Goal: Task Accomplishment & Management: Complete application form

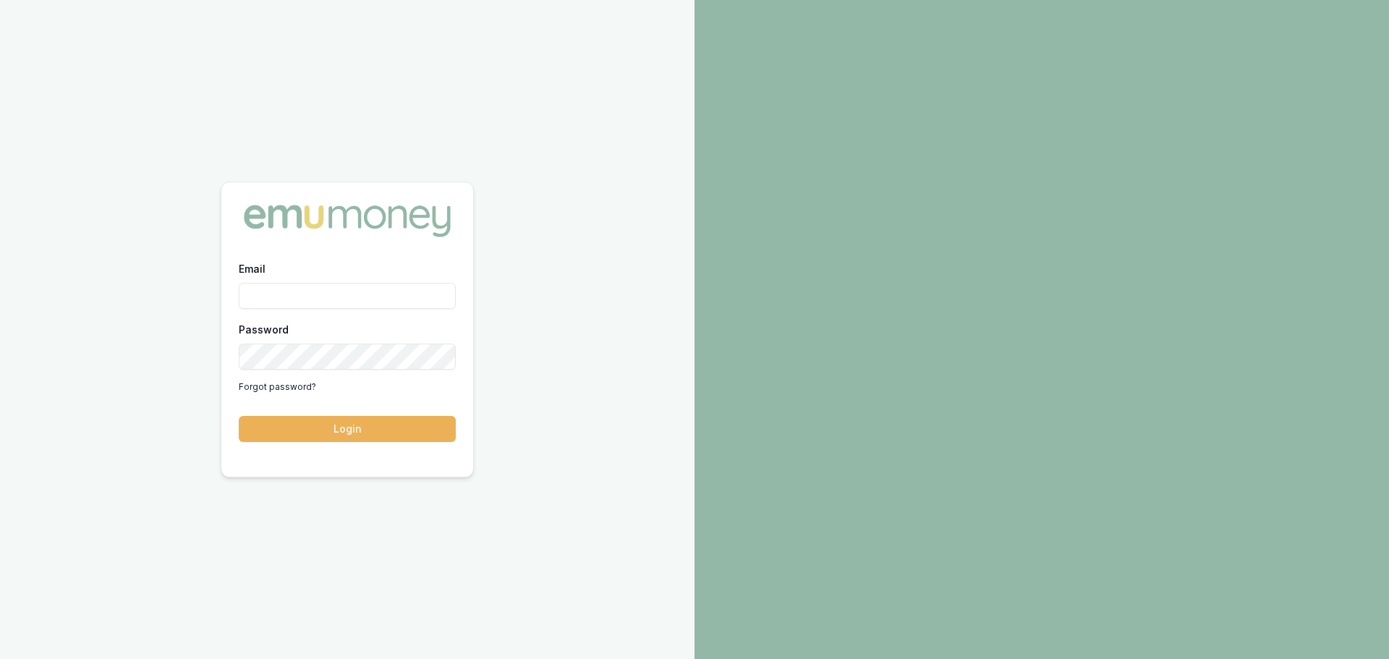
click at [357, 289] on input "Email" at bounding box center [347, 296] width 217 height 26
type input "erin.shield@emumoney.com.au"
click at [239, 416] on button "Login" at bounding box center [347, 429] width 217 height 26
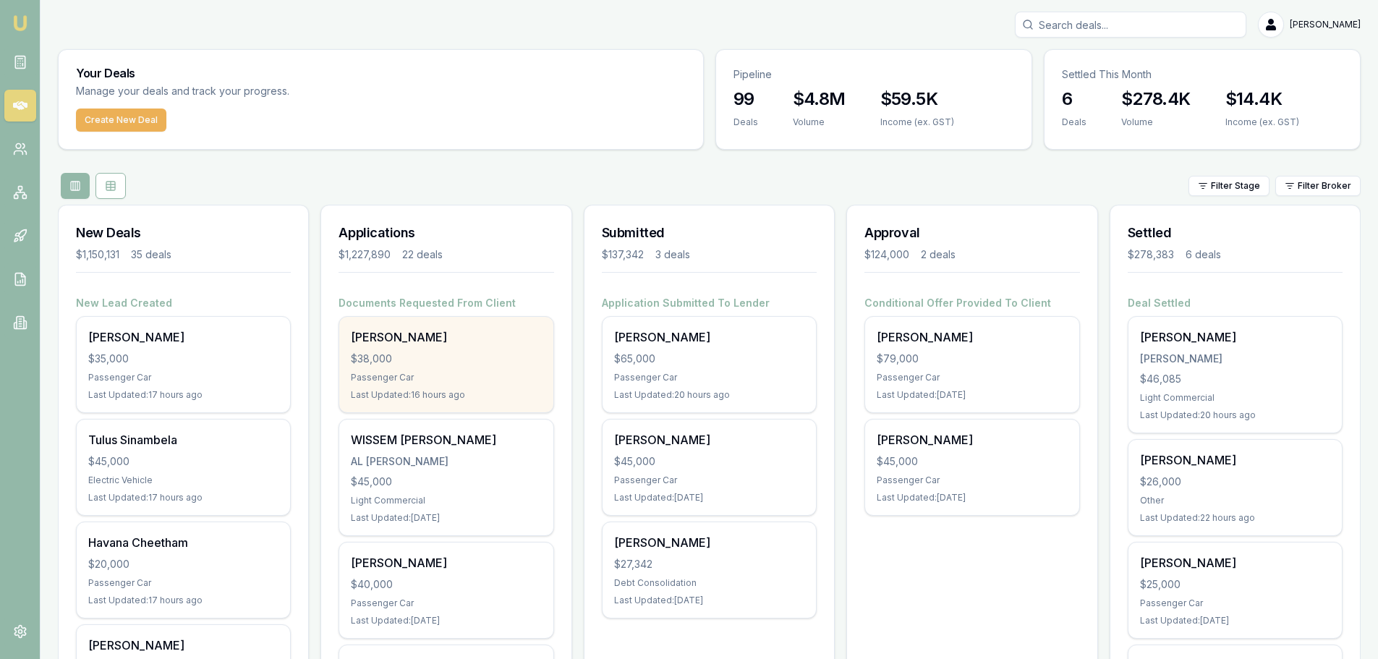
click at [479, 355] on div "$38,000" at bounding box center [446, 359] width 190 height 14
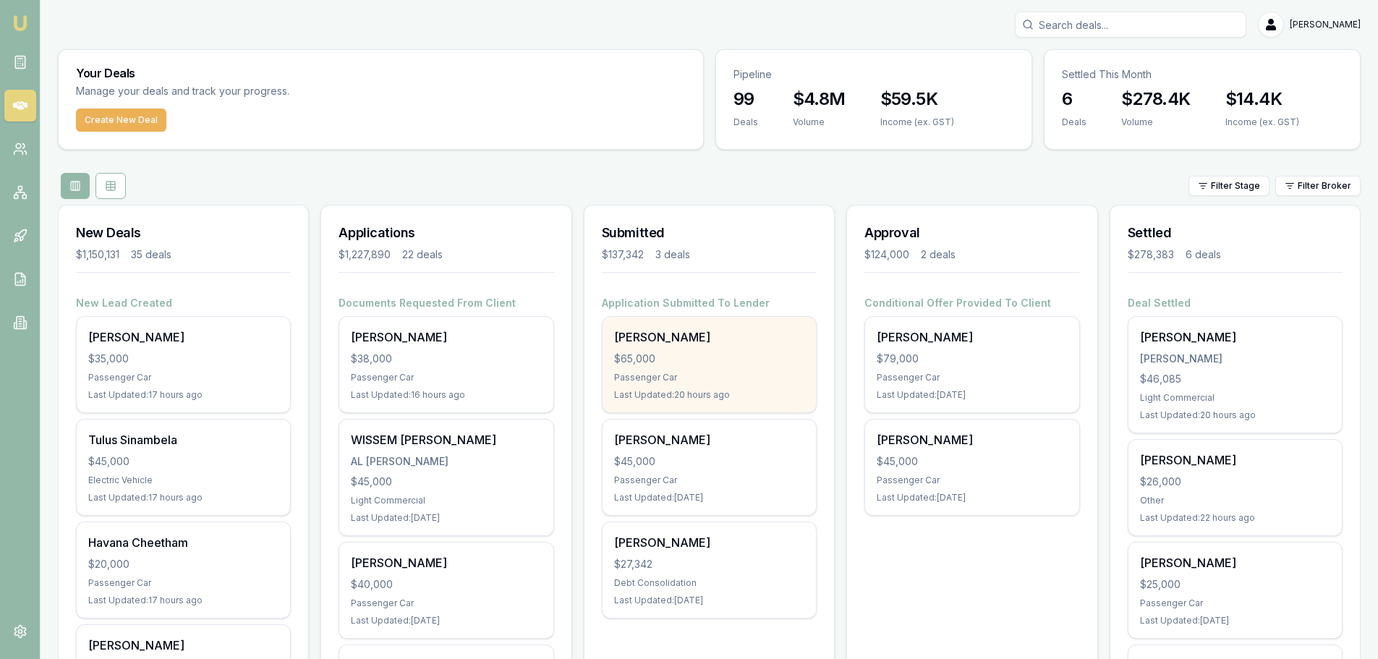
click at [778, 370] on div "Jacob Cross $65,000 Passenger Car Last Updated: 20 hours ago" at bounding box center [709, 364] width 213 height 95
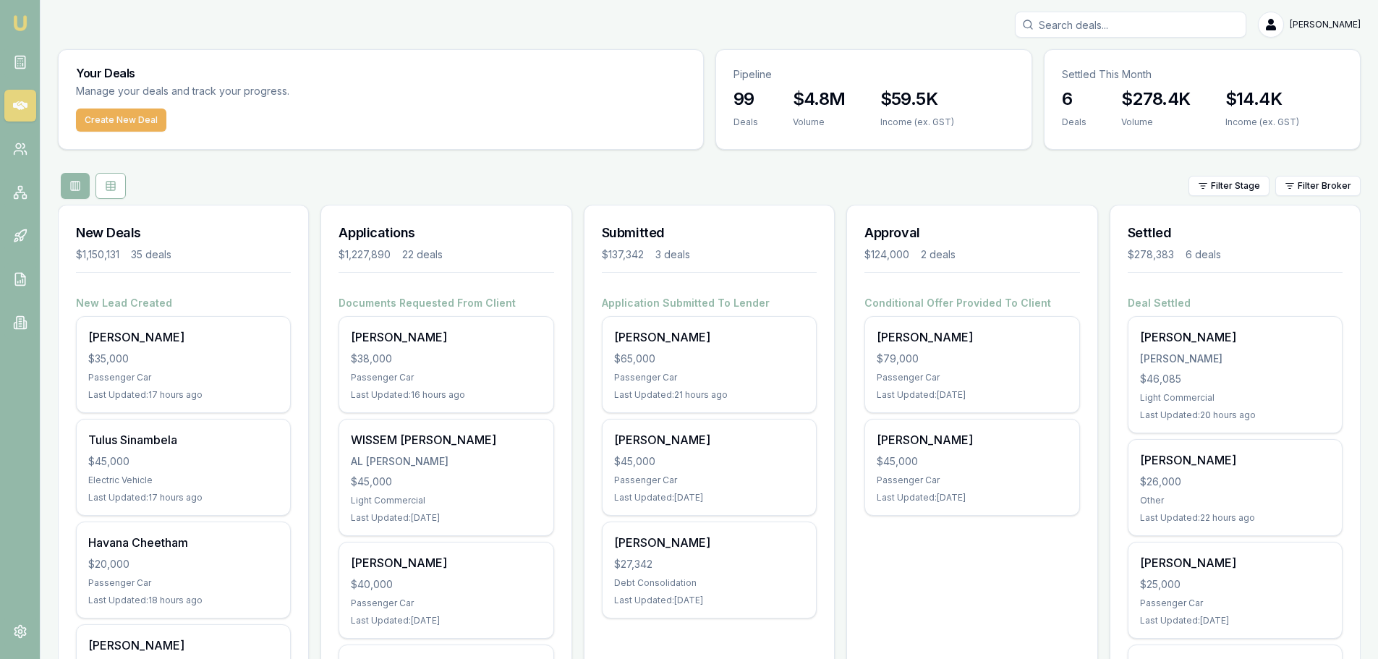
click at [488, 182] on div "Filter Stage Filter Broker" at bounding box center [709, 186] width 1303 height 26
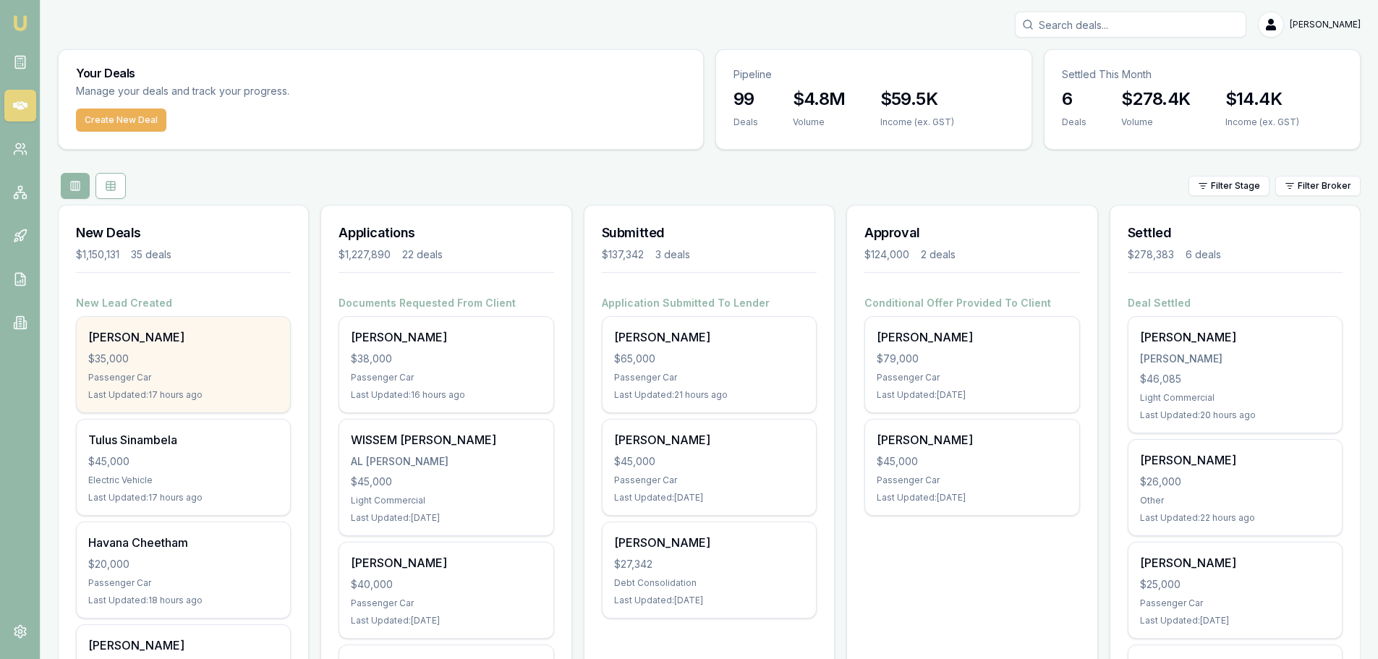
click at [170, 349] on div "Chloe-lee Moore $35,000 Passenger Car Last Updated: 17 hours ago" at bounding box center [183, 364] width 213 height 95
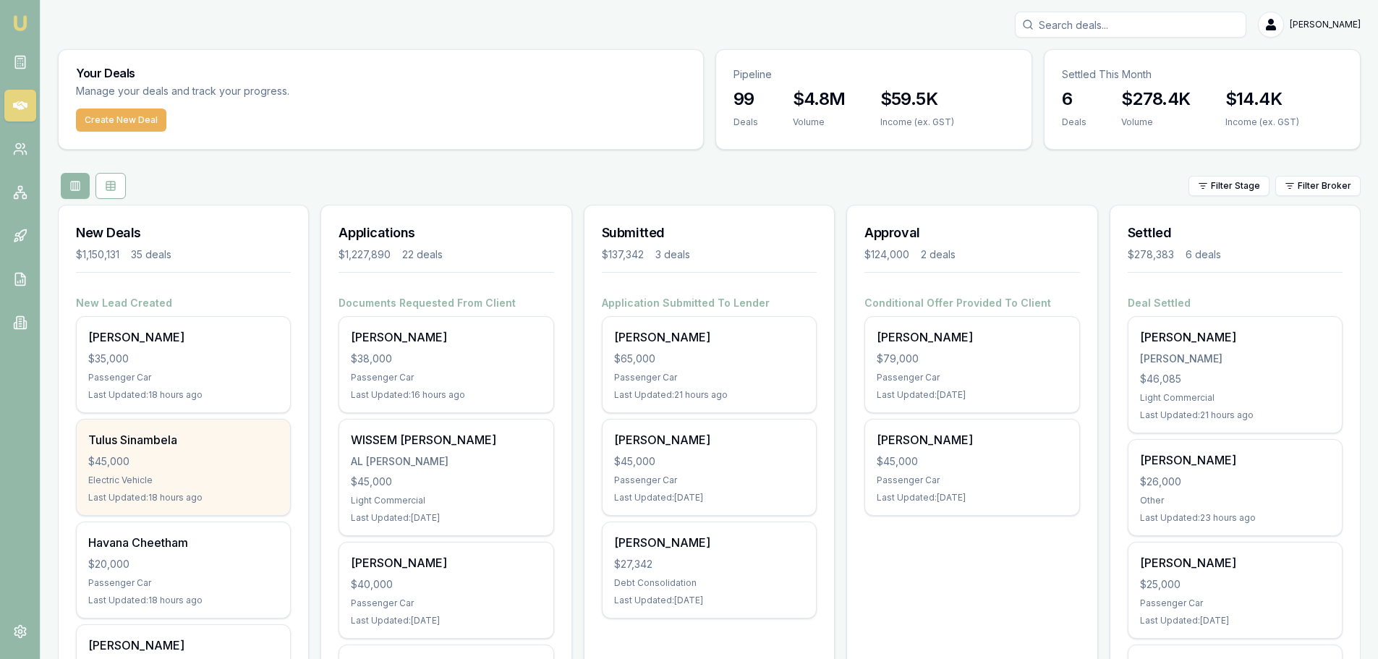
click at [203, 451] on div "Tulus Sinambela $45,000 Electric Vehicle Last Updated: 18 hours ago" at bounding box center [183, 467] width 213 height 95
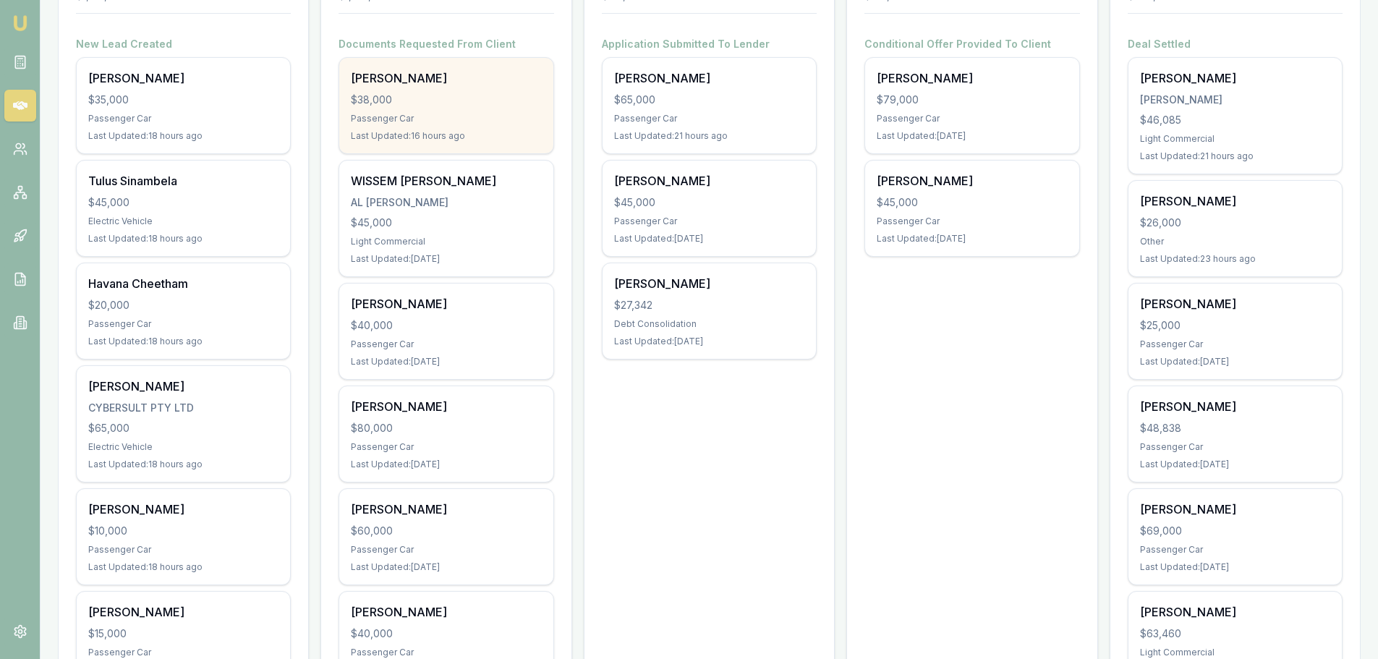
scroll to position [289, 0]
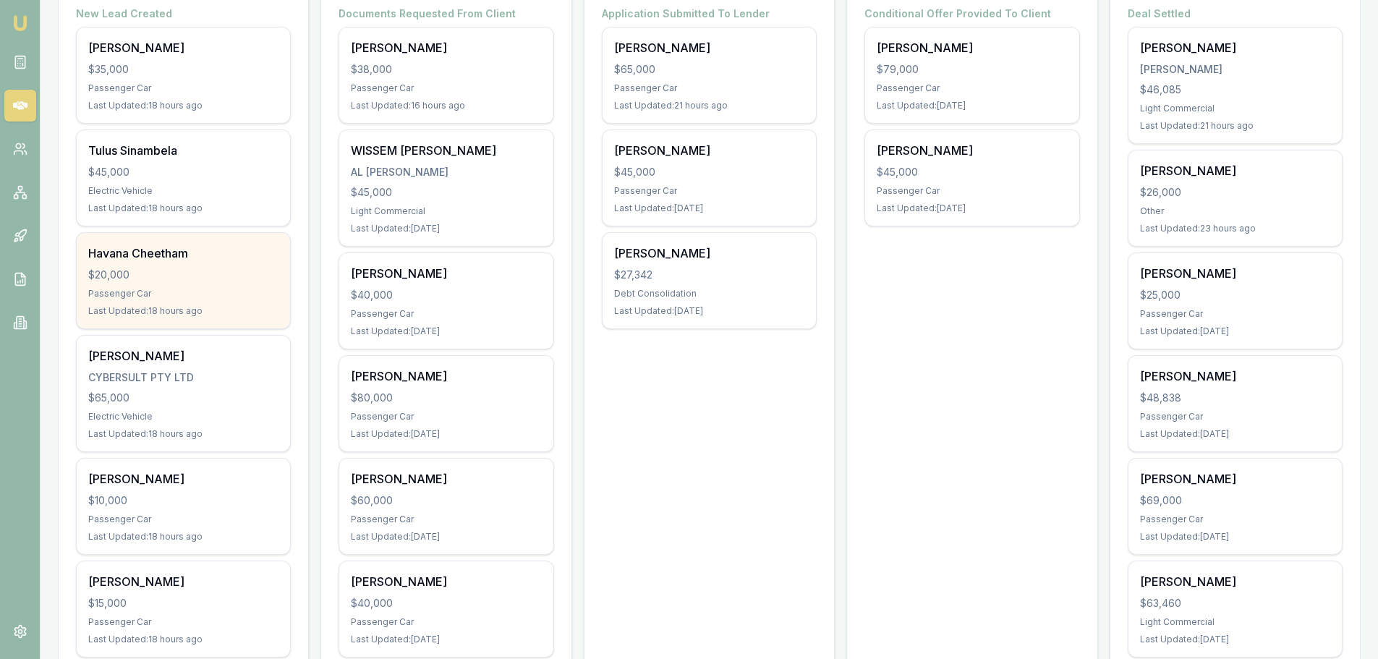
click at [173, 292] on div "Passenger Car" at bounding box center [183, 294] width 190 height 12
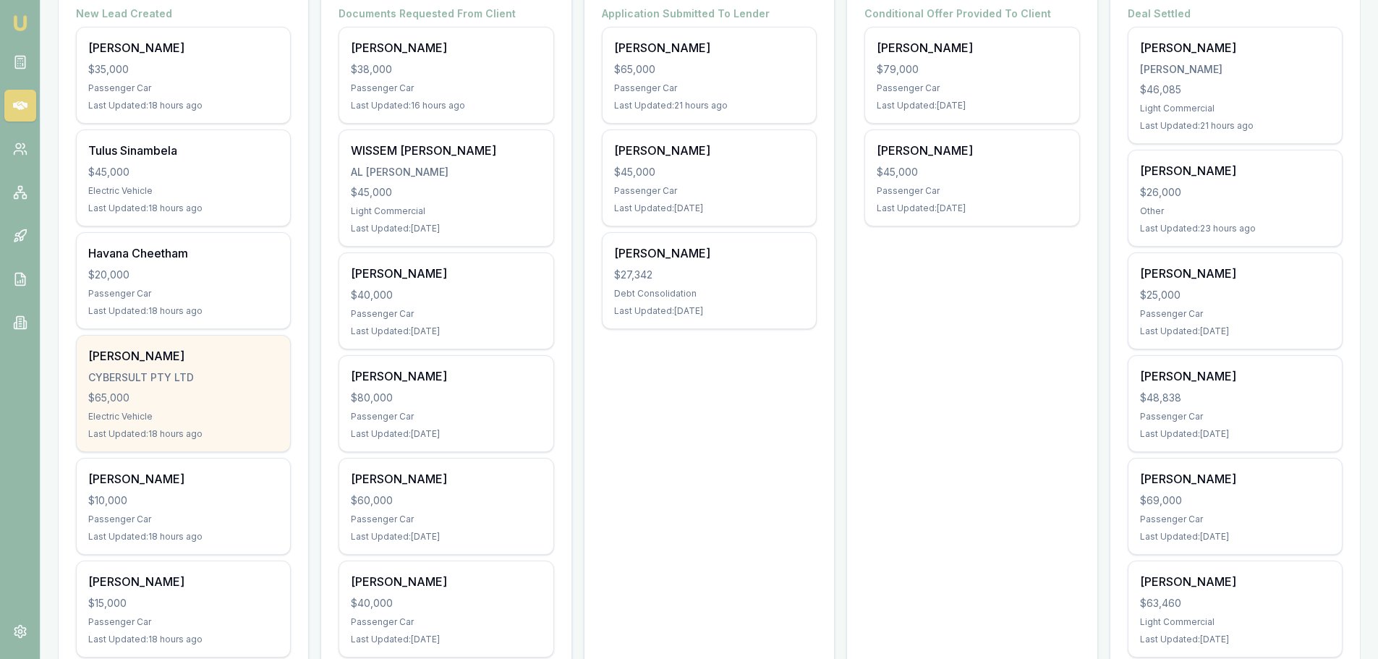
click at [190, 385] on div "Robyn Bailey CYBERSULT PTY LTD $65,000 Electric Vehicle Last Updated: 18 hours …" at bounding box center [183, 394] width 213 height 116
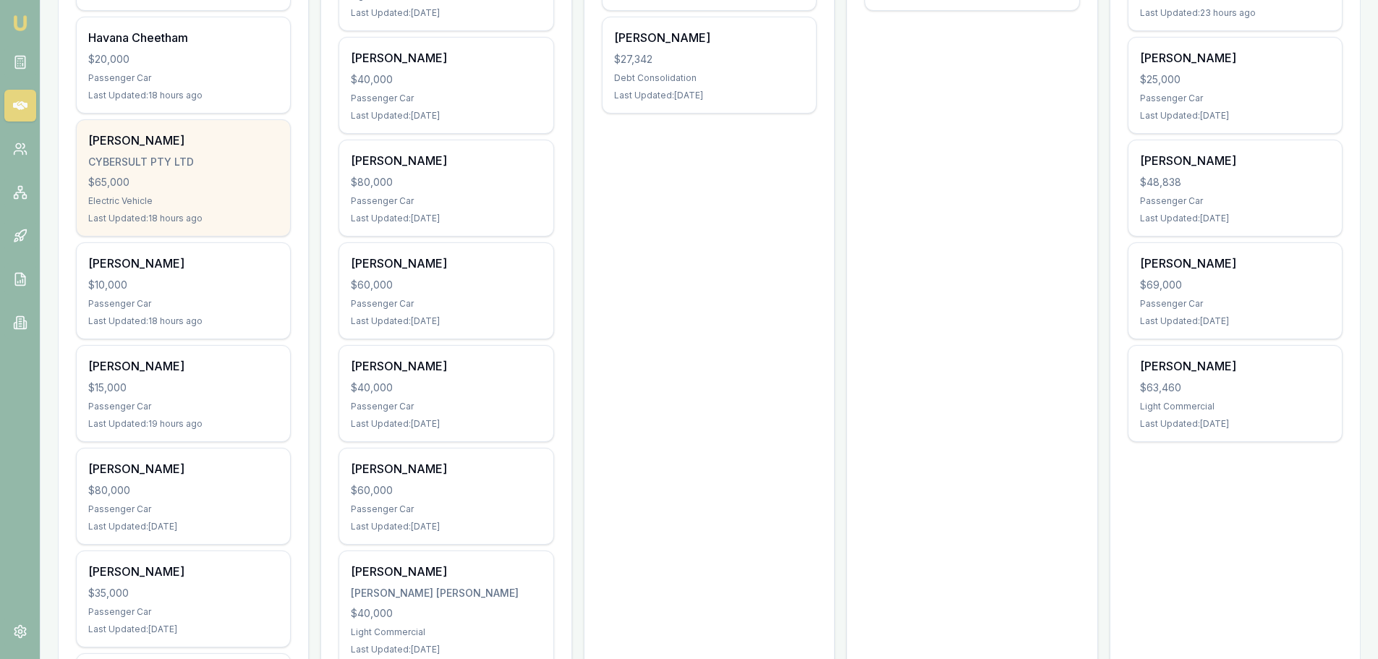
scroll to position [506, 0]
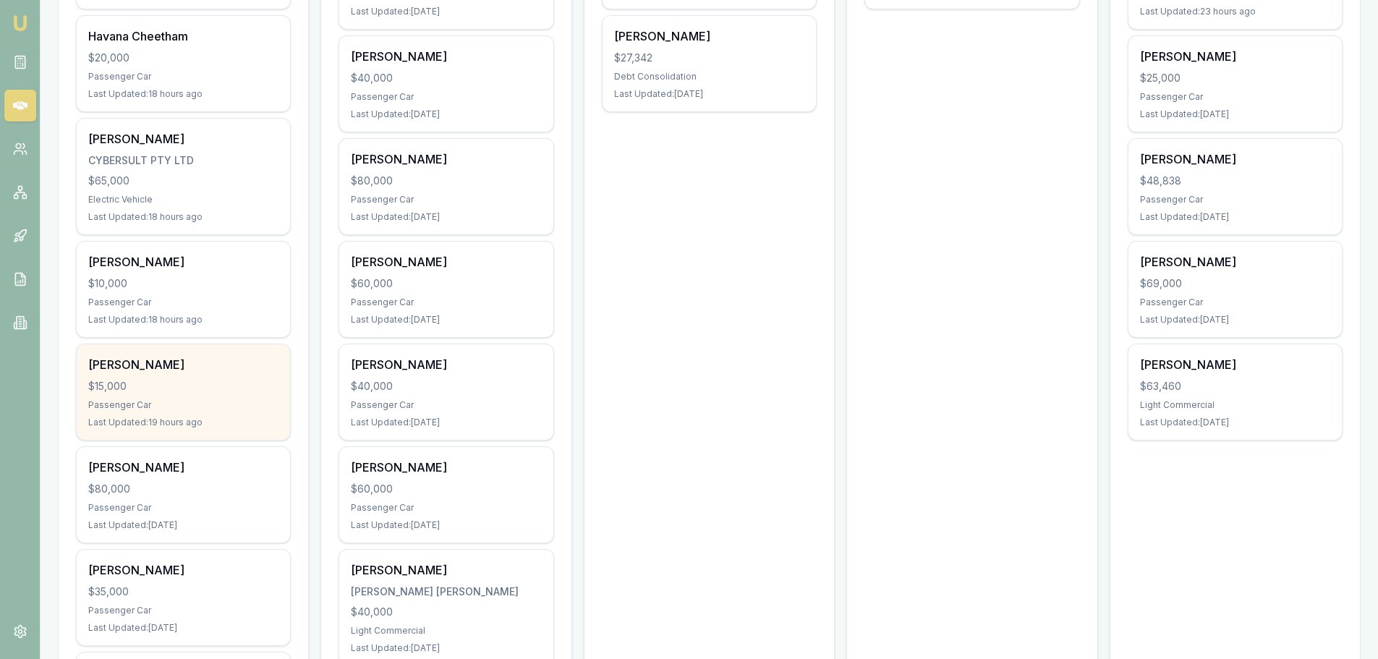
click at [206, 395] on div "Liam Storm $15,000 Passenger Car Last Updated: 19 hours ago" at bounding box center [183, 391] width 213 height 95
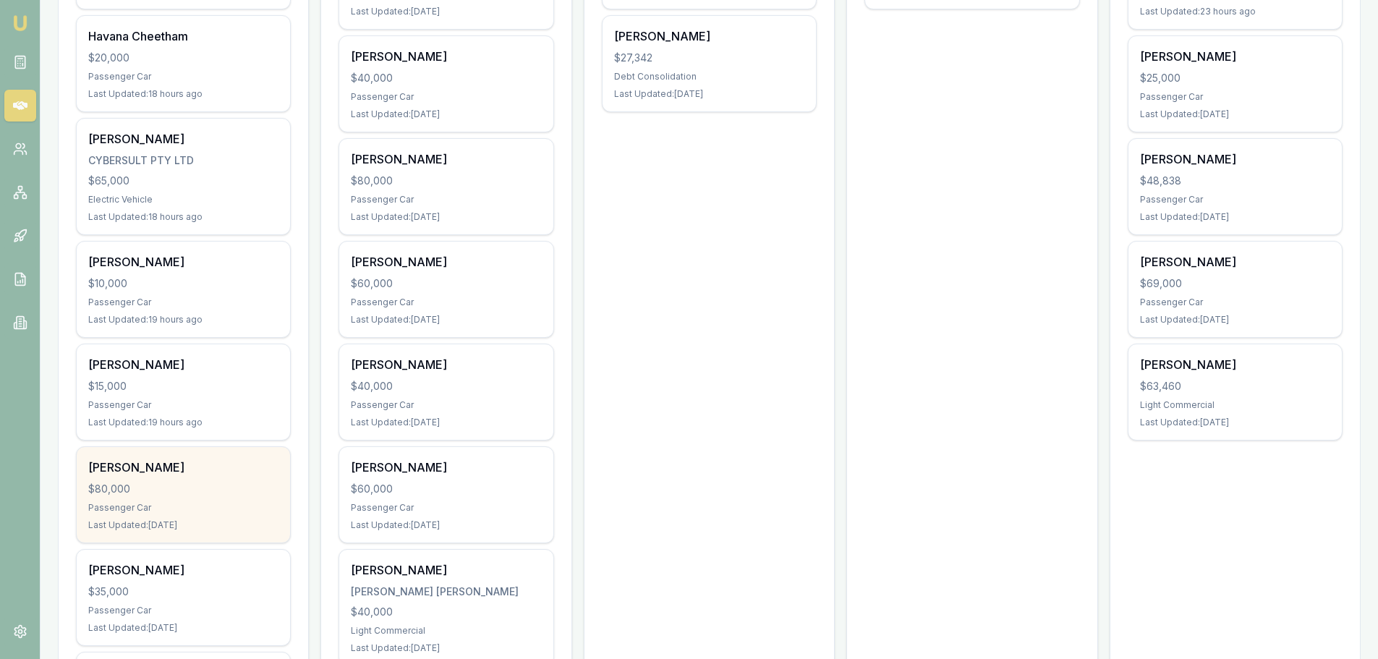
click at [249, 475] on div "KYLIE RILEY" at bounding box center [183, 467] width 190 height 17
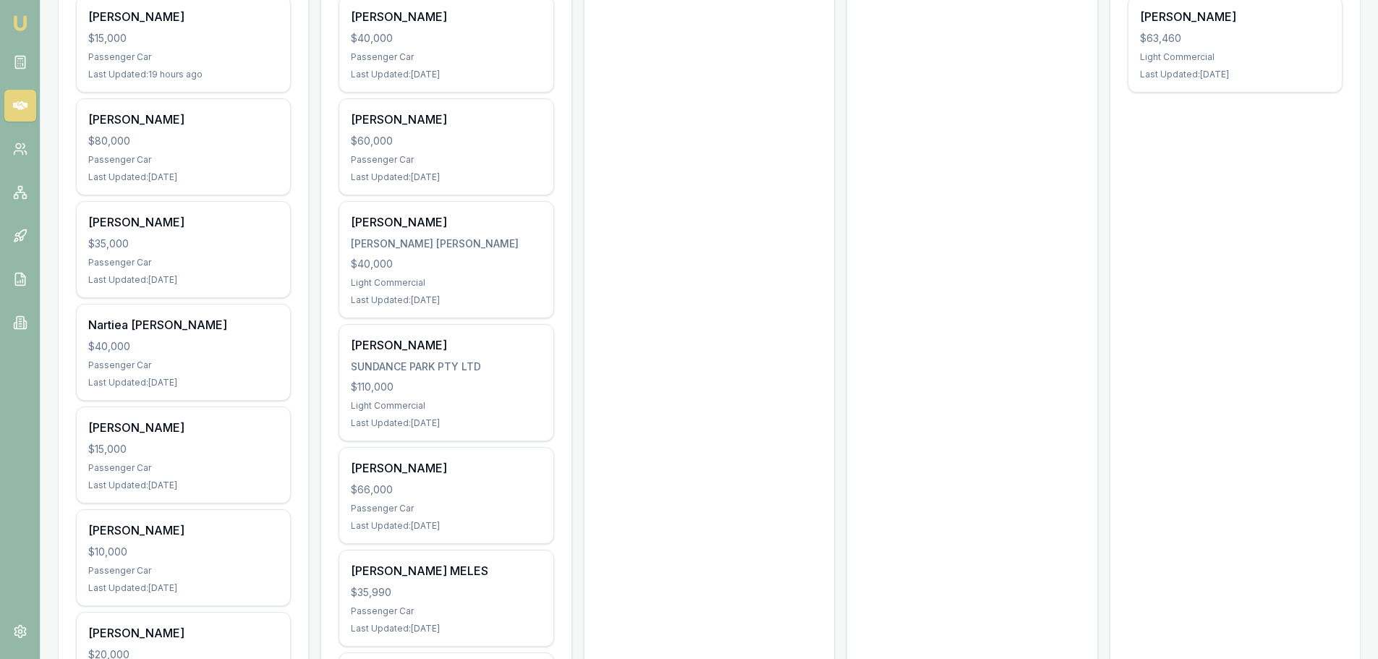
scroll to position [868, 0]
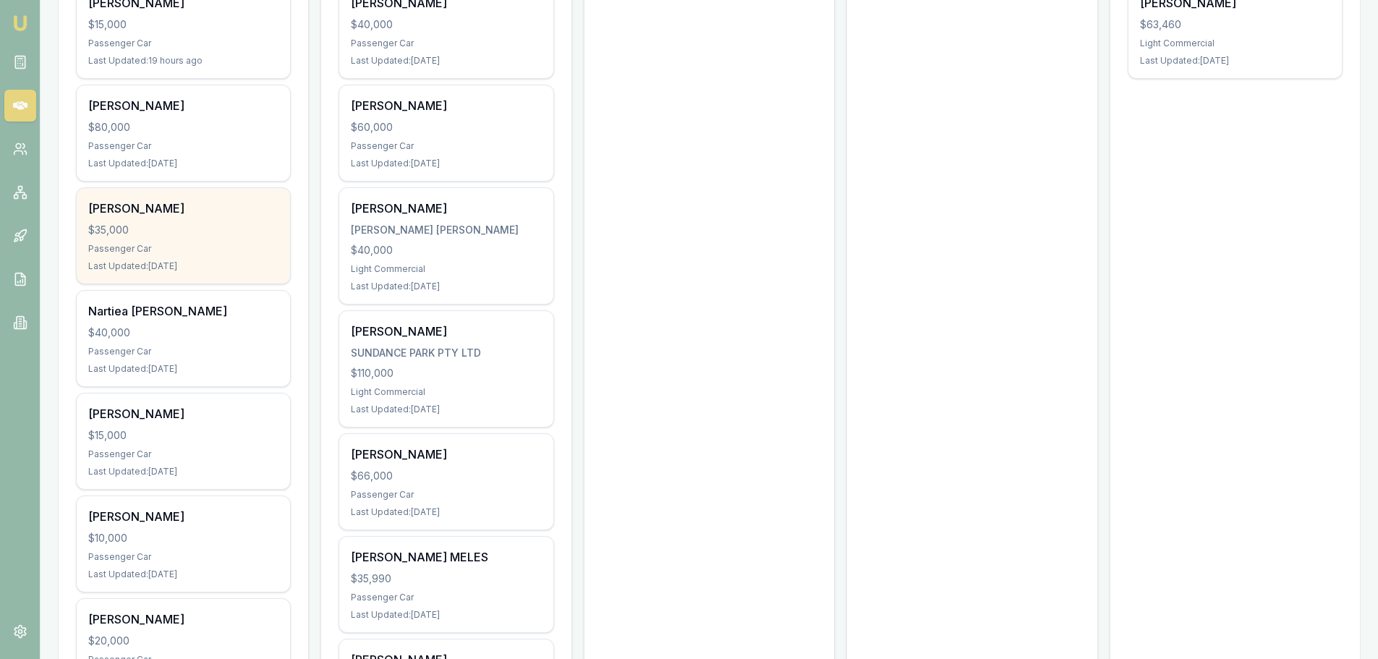
click at [218, 250] on div "Passenger Car" at bounding box center [183, 249] width 190 height 12
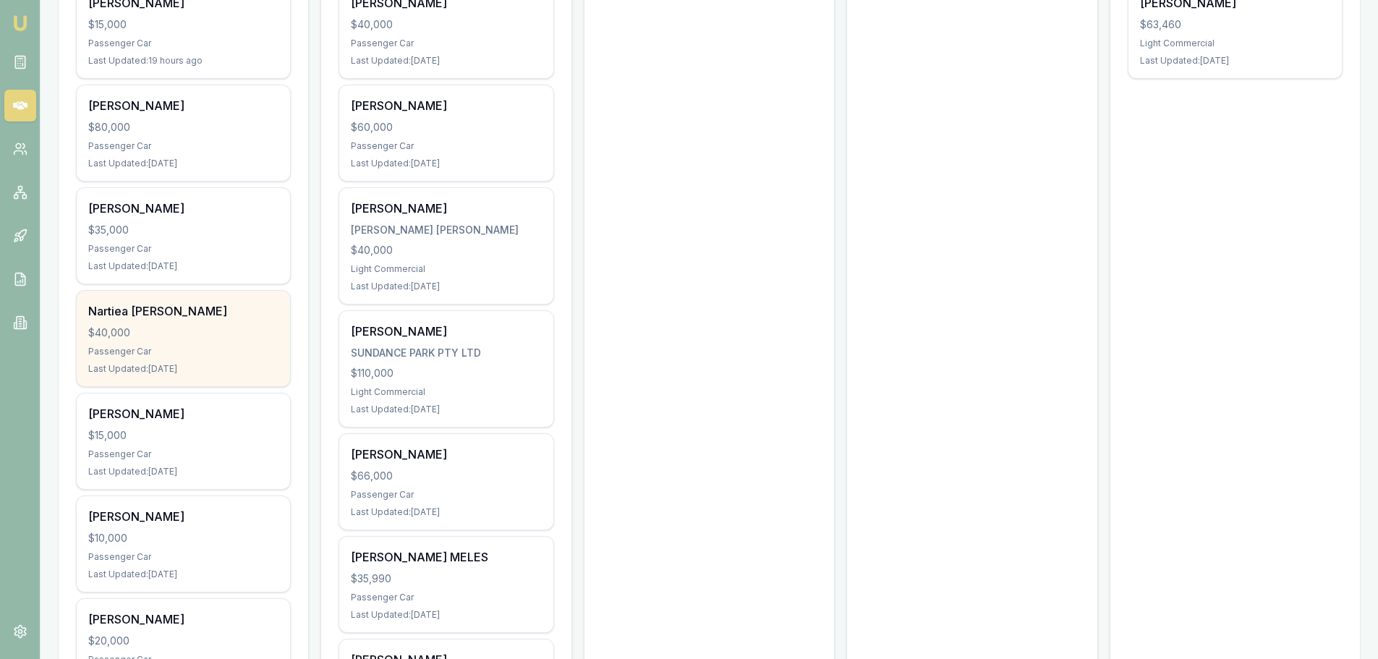
click at [229, 348] on div "Passenger Car" at bounding box center [183, 352] width 190 height 12
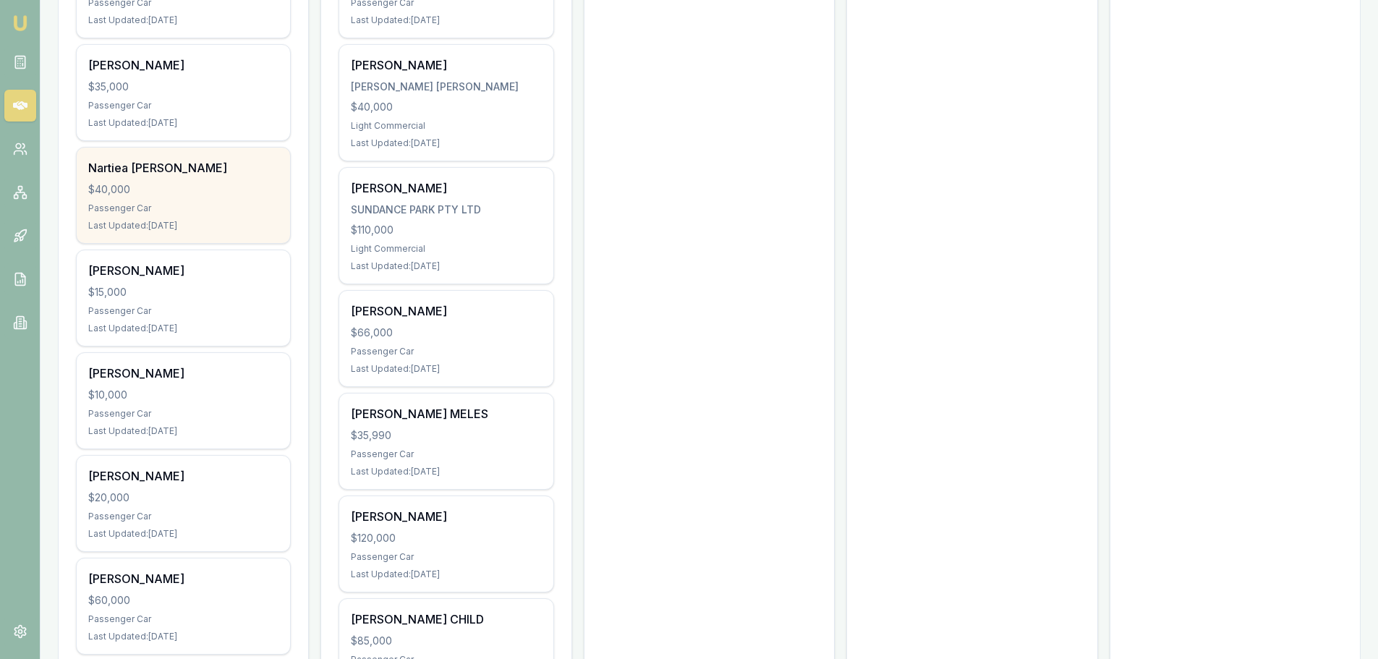
scroll to position [1013, 0]
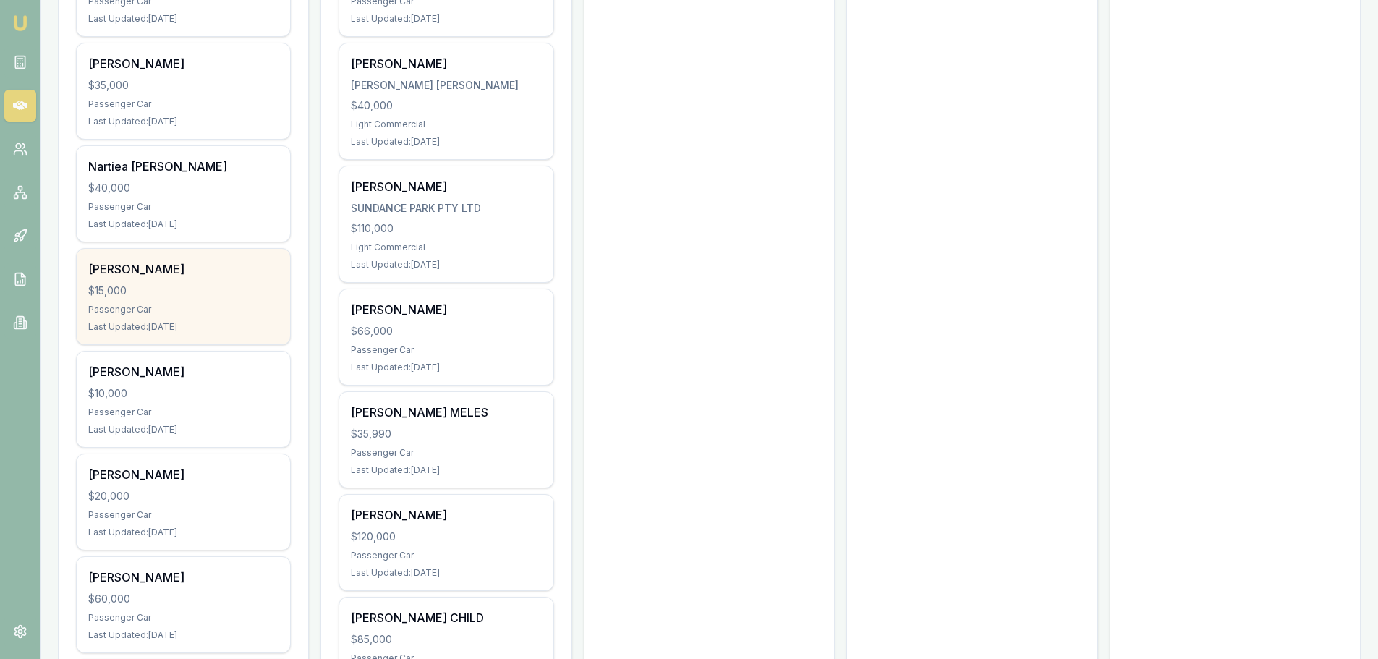
click at [204, 292] on div "$15,000" at bounding box center [183, 291] width 190 height 14
click at [195, 284] on div "$15,000" at bounding box center [183, 291] width 190 height 14
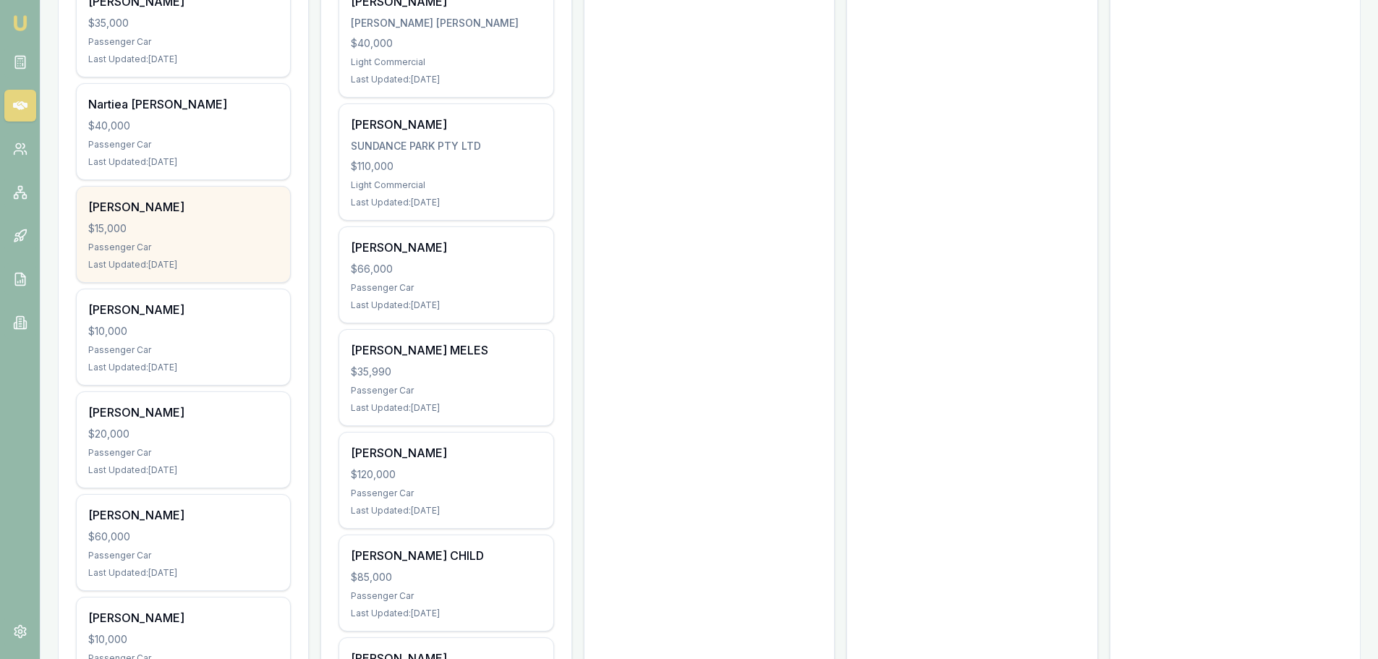
scroll to position [1157, 0]
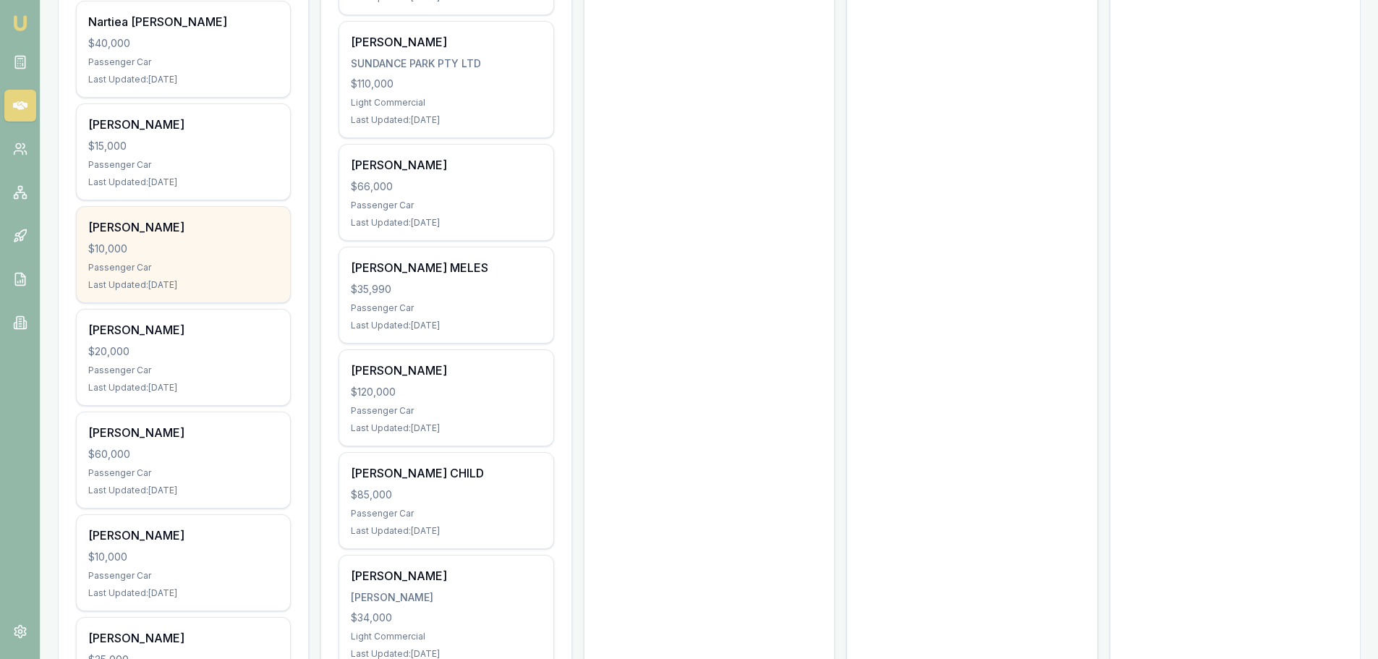
click at [236, 251] on div "$10,000" at bounding box center [183, 249] width 190 height 14
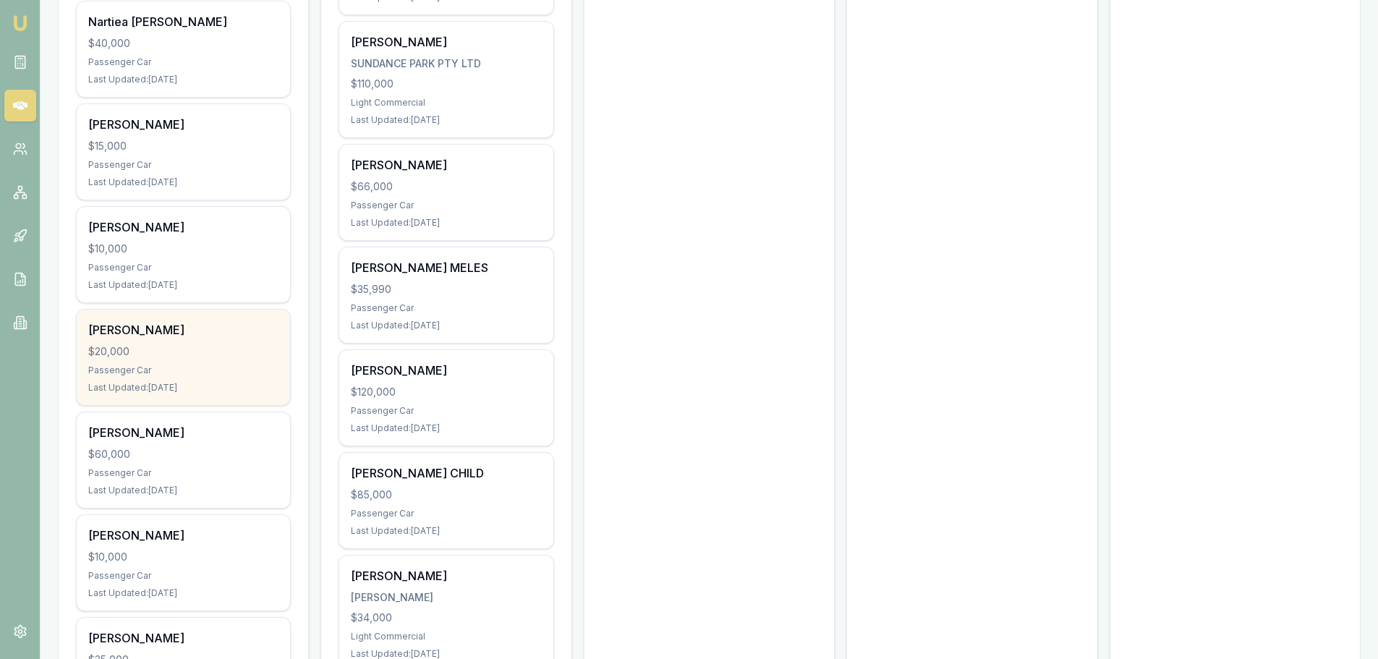
click at [169, 353] on div "$20,000" at bounding box center [183, 351] width 190 height 14
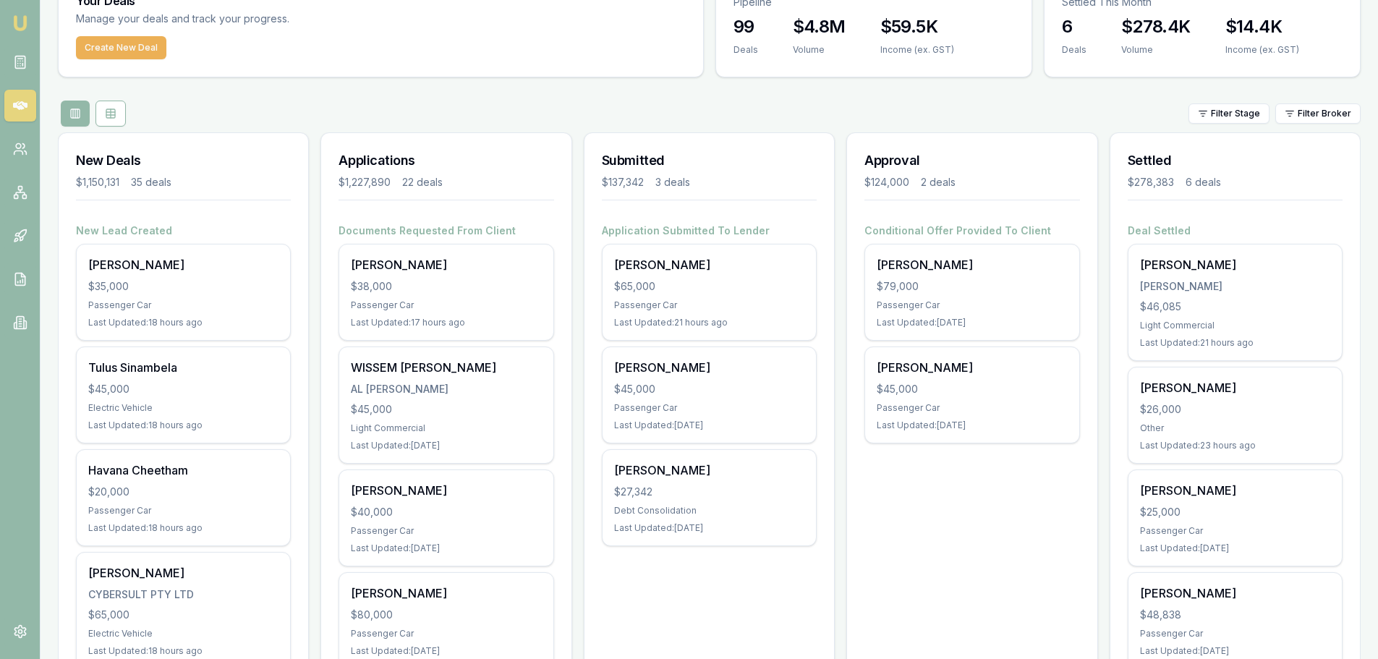
scroll to position [0, 0]
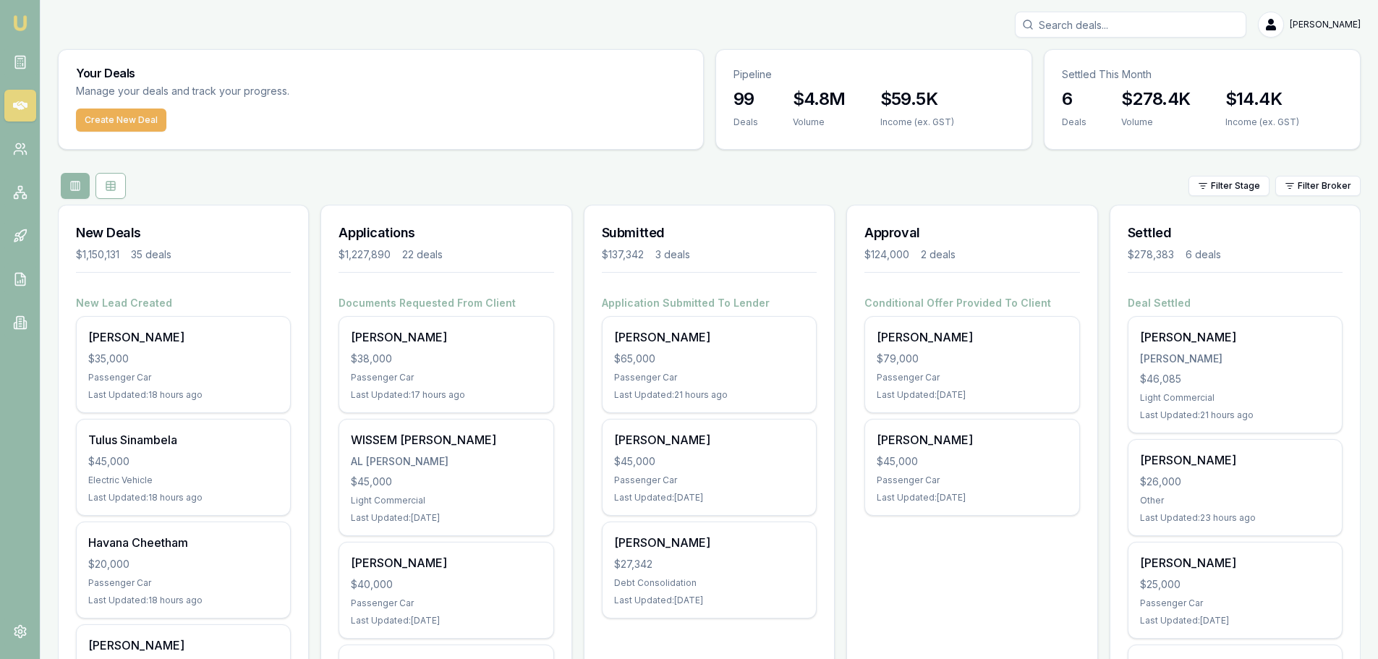
click at [1145, 20] on input "Search deals" at bounding box center [1130, 25] width 231 height 26
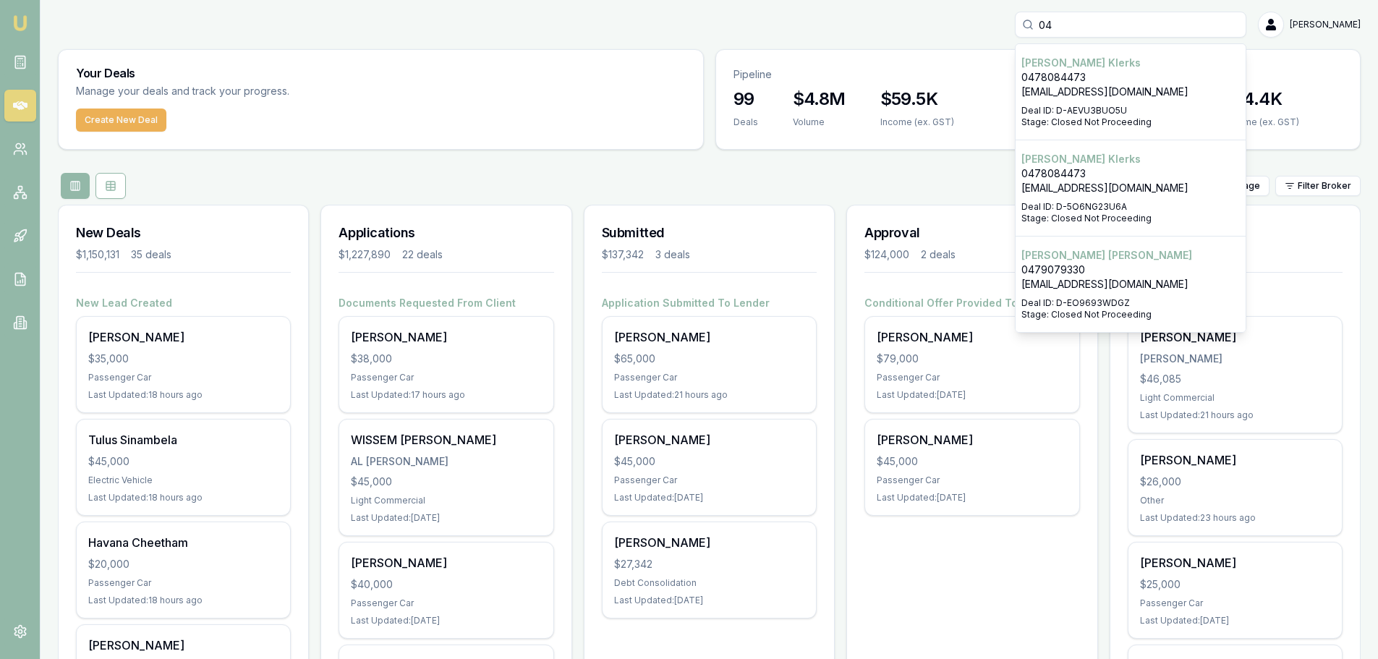
type input "0"
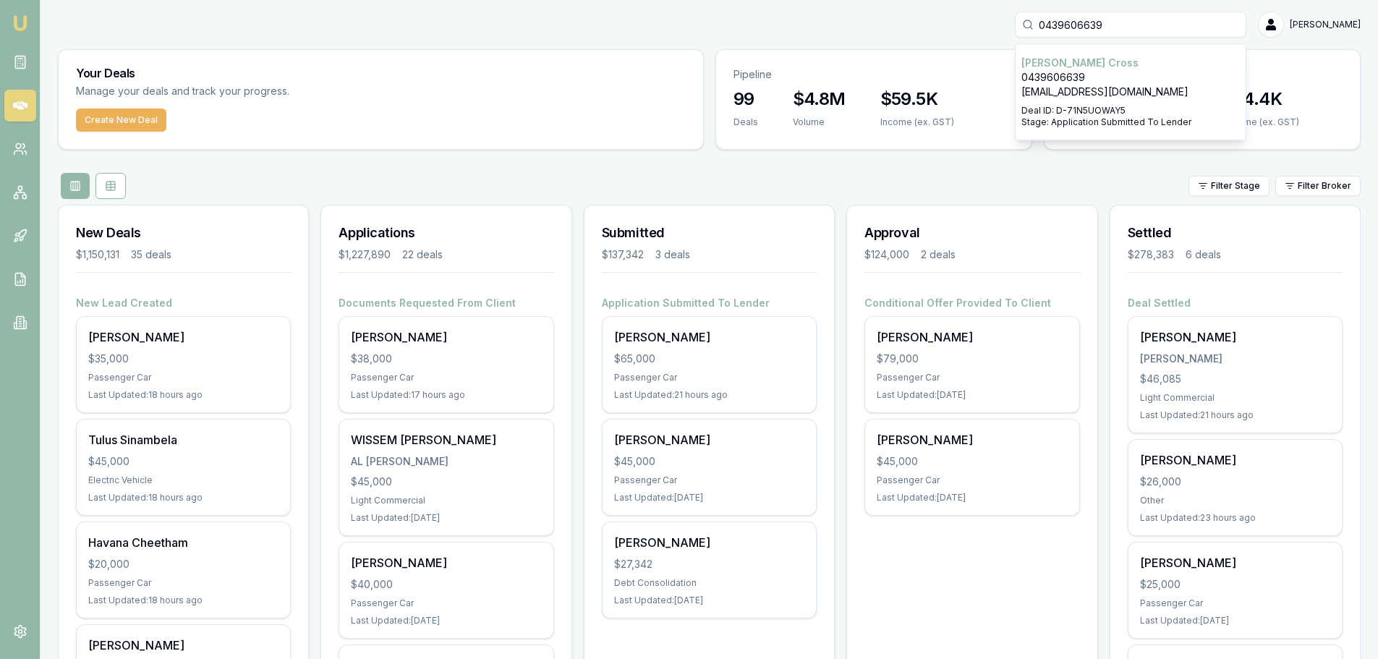
type input "0439606639"
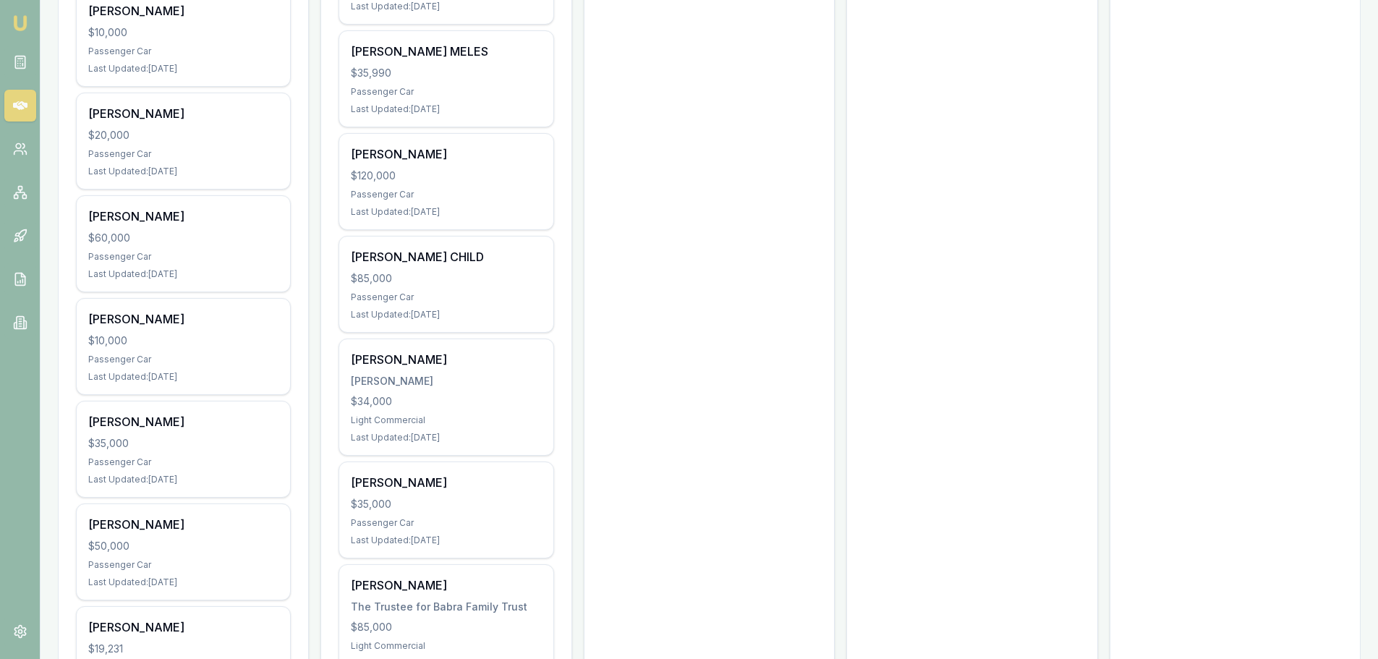
scroll to position [1374, 0]
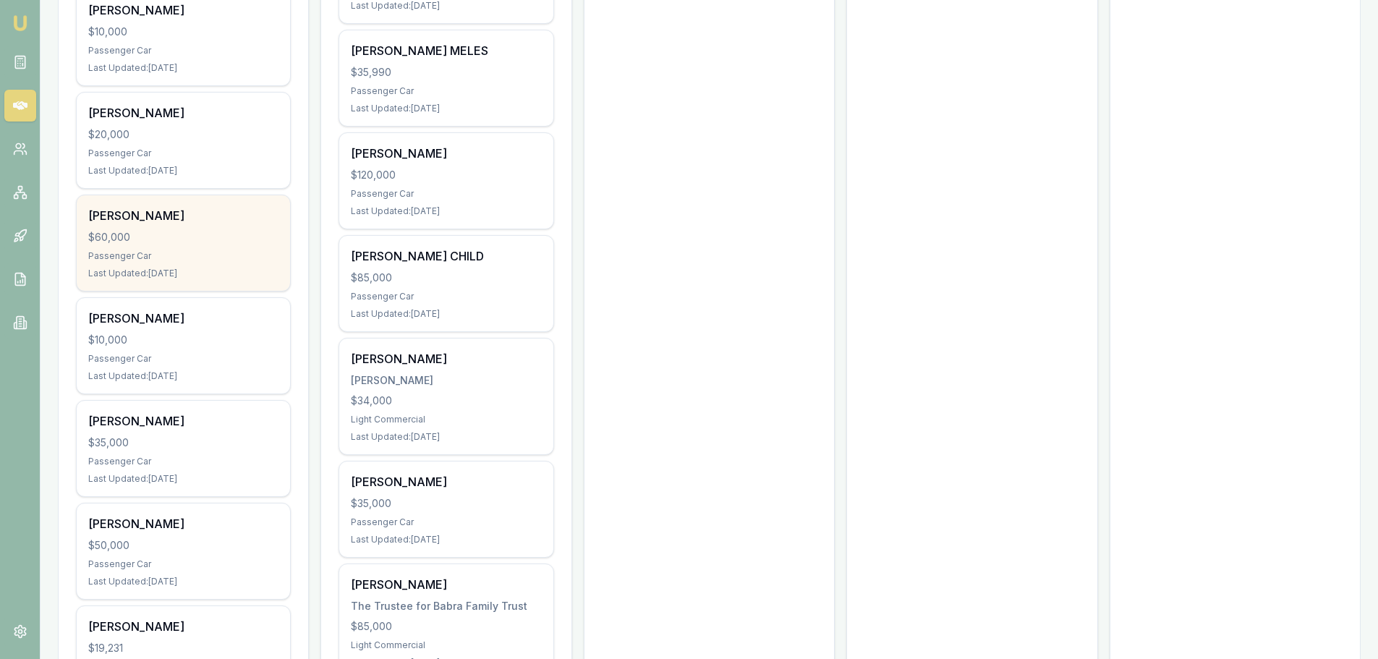
click at [205, 248] on div "Lora Elazzi $60,000 Passenger Car Last Updated: 3 days ago" at bounding box center [183, 242] width 213 height 95
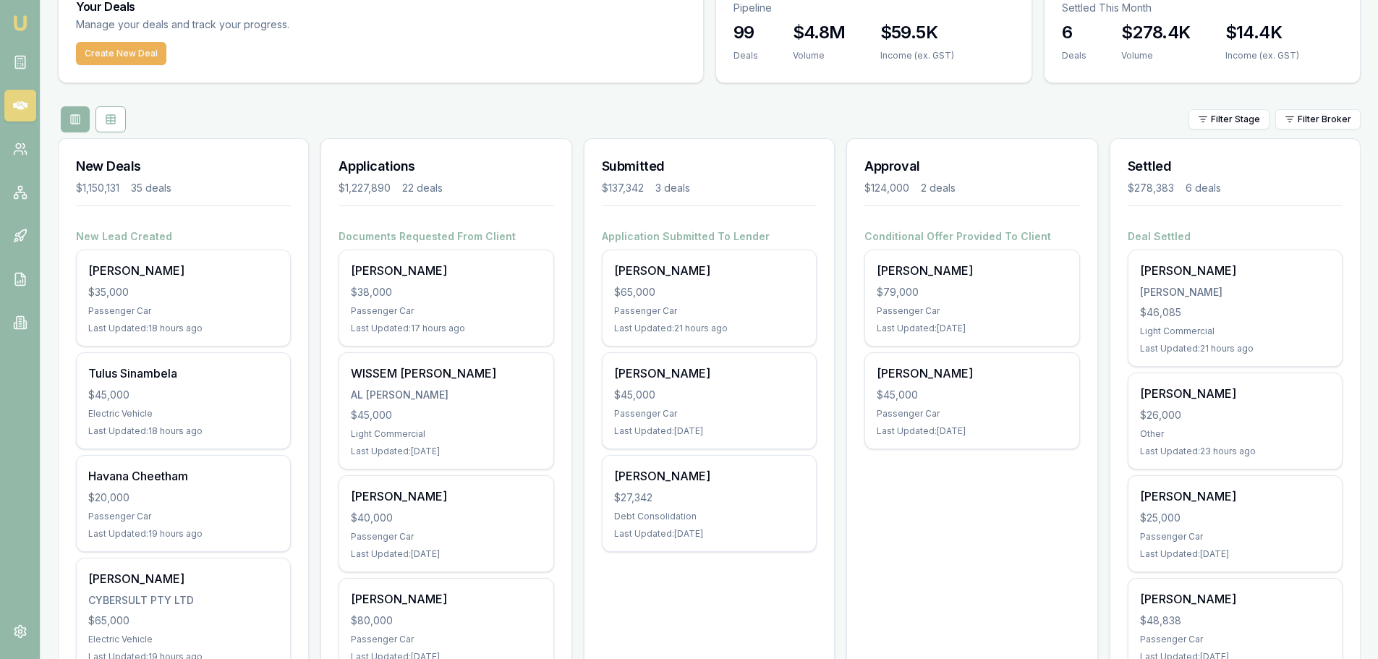
scroll to position [0, 0]
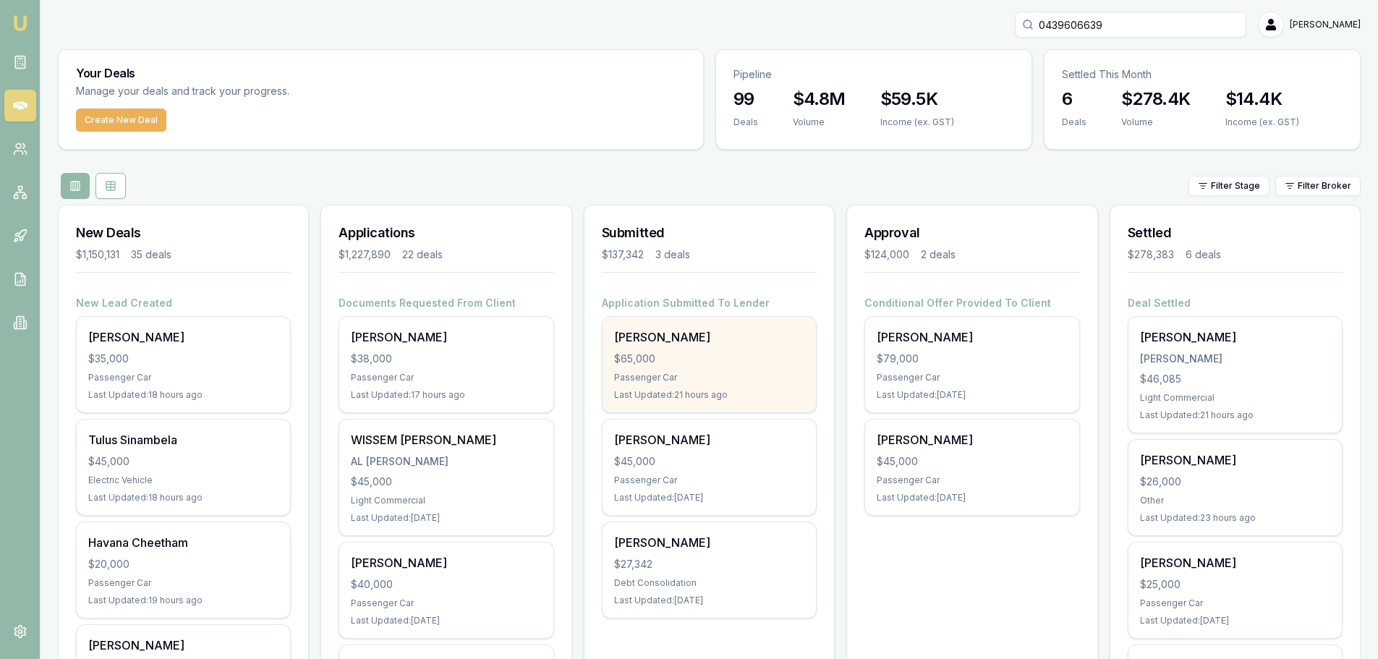
click at [673, 347] on div "Jacob Cross $65,000 Passenger Car Last Updated: 21 hours ago" at bounding box center [709, 364] width 213 height 95
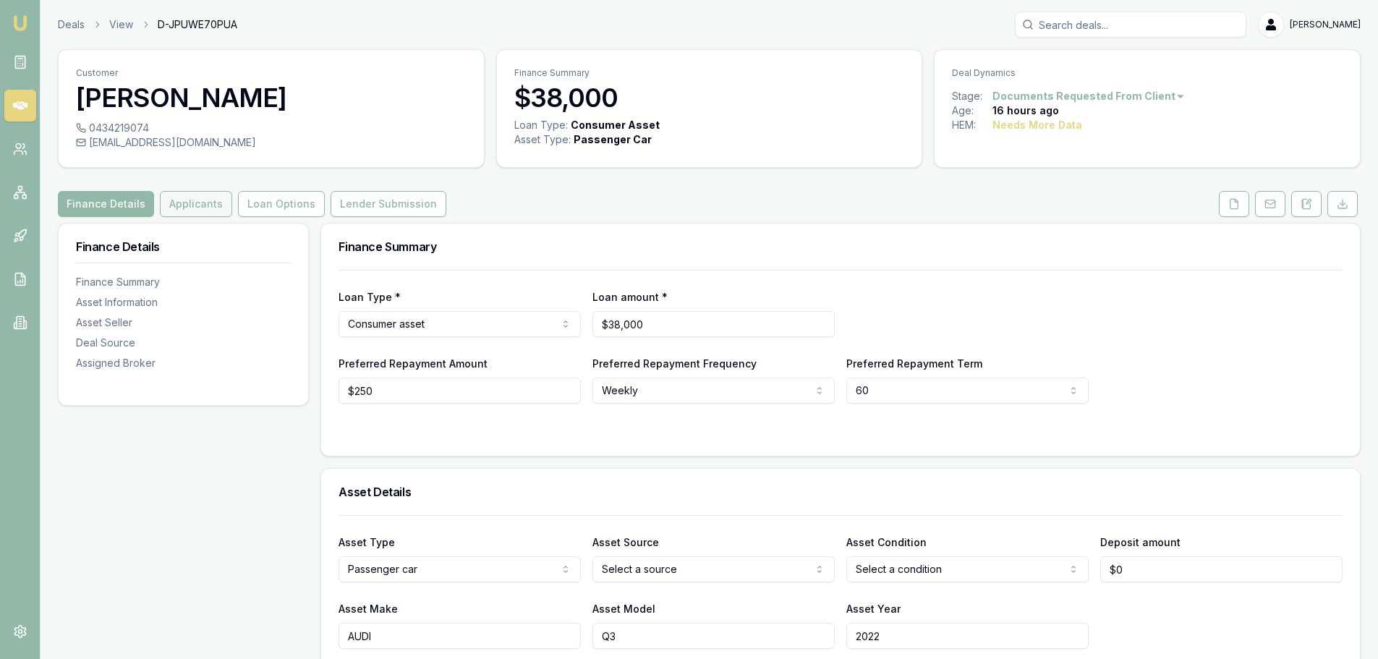
click at [201, 211] on button "Applicants" at bounding box center [196, 204] width 72 height 26
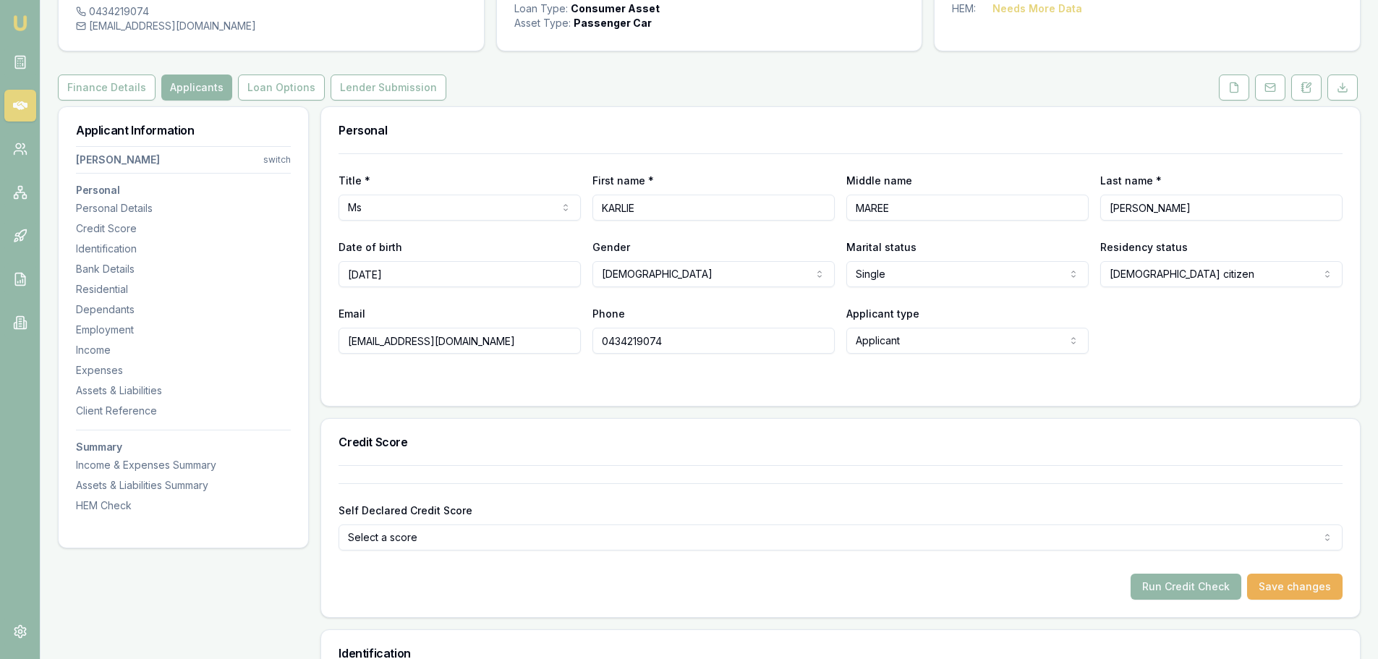
scroll to position [362, 0]
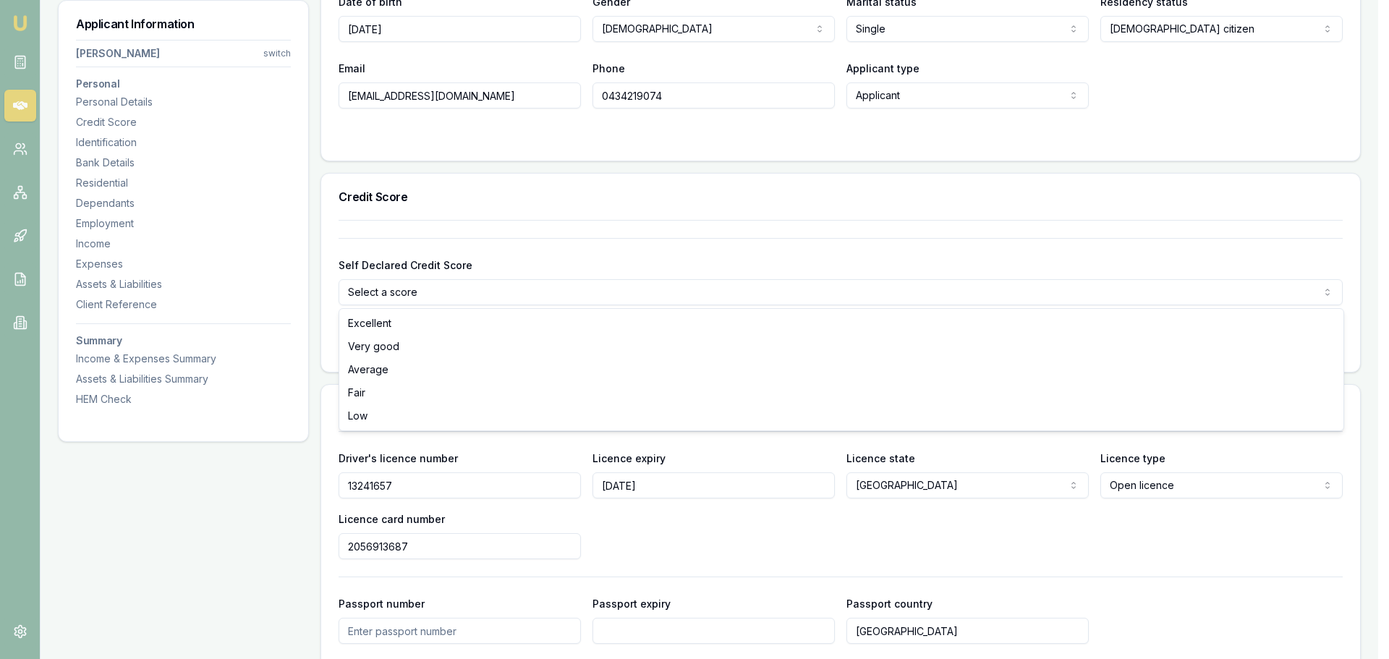
select select "VERY_GOOD"
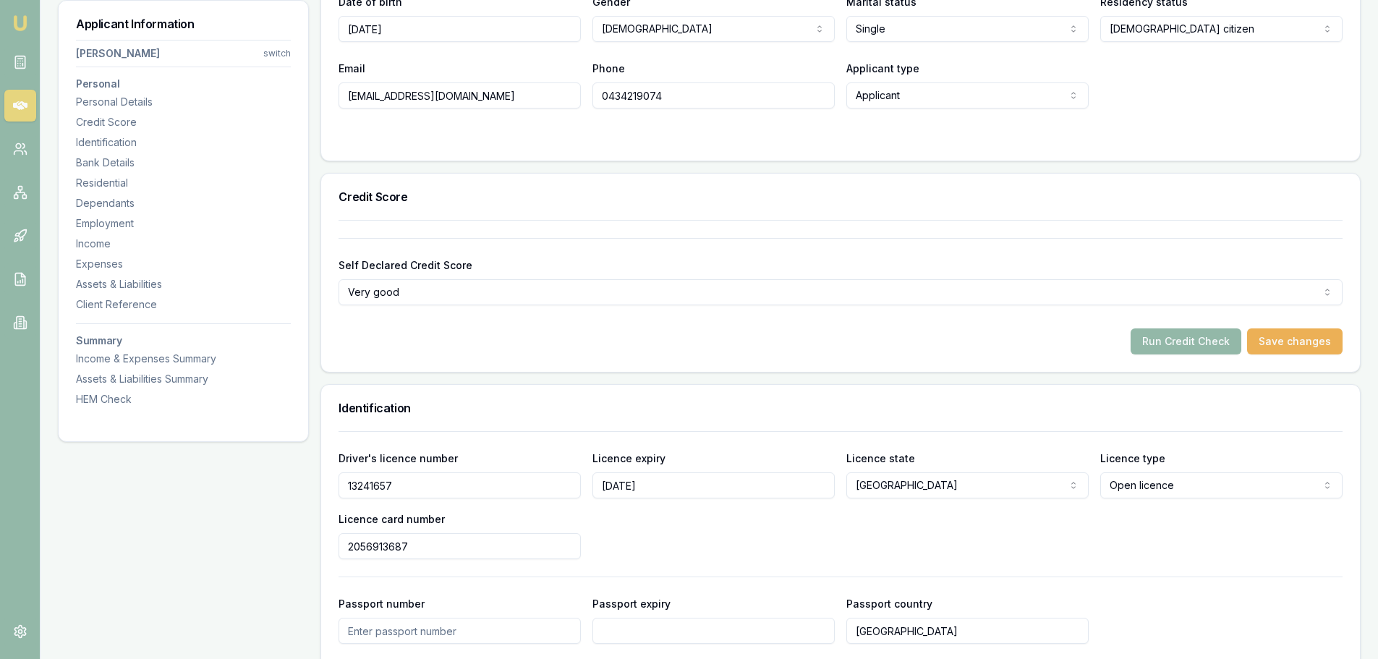
click at [576, 342] on div "Run Credit Check Save changes" at bounding box center [841, 341] width 1004 height 26
click at [1285, 347] on button "Save changes" at bounding box center [1294, 341] width 95 height 26
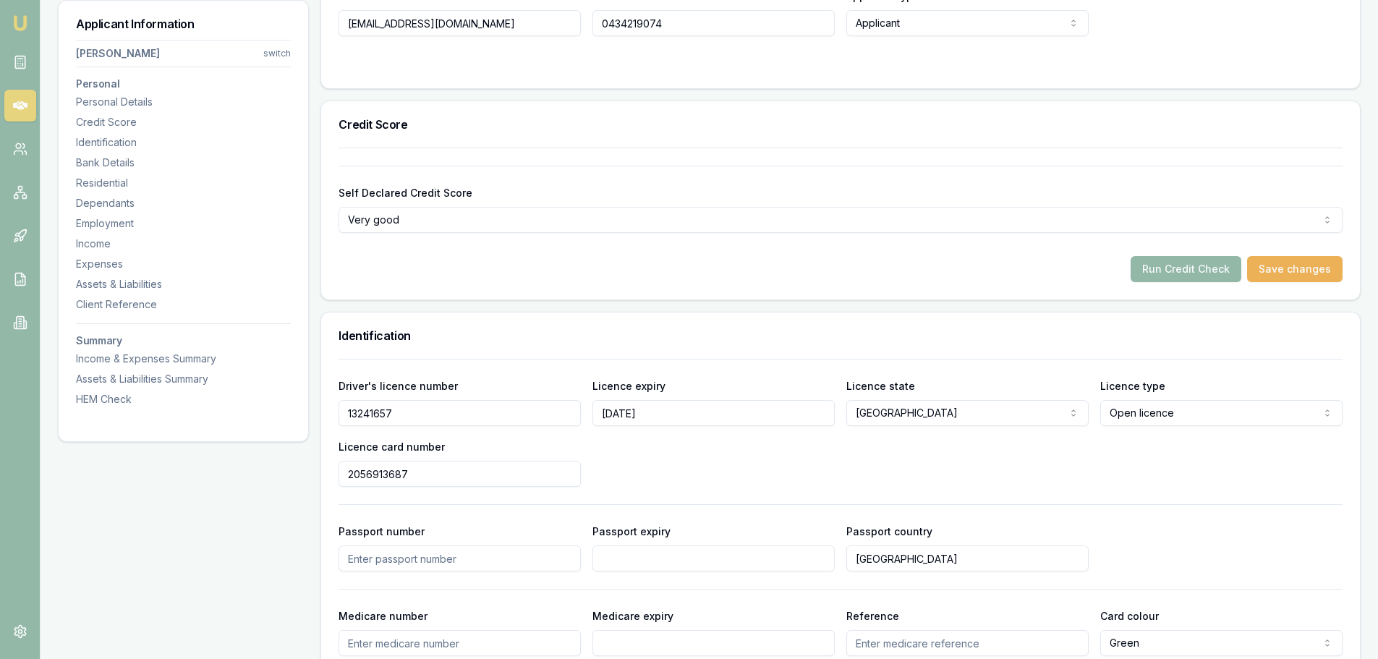
scroll to position [0, 0]
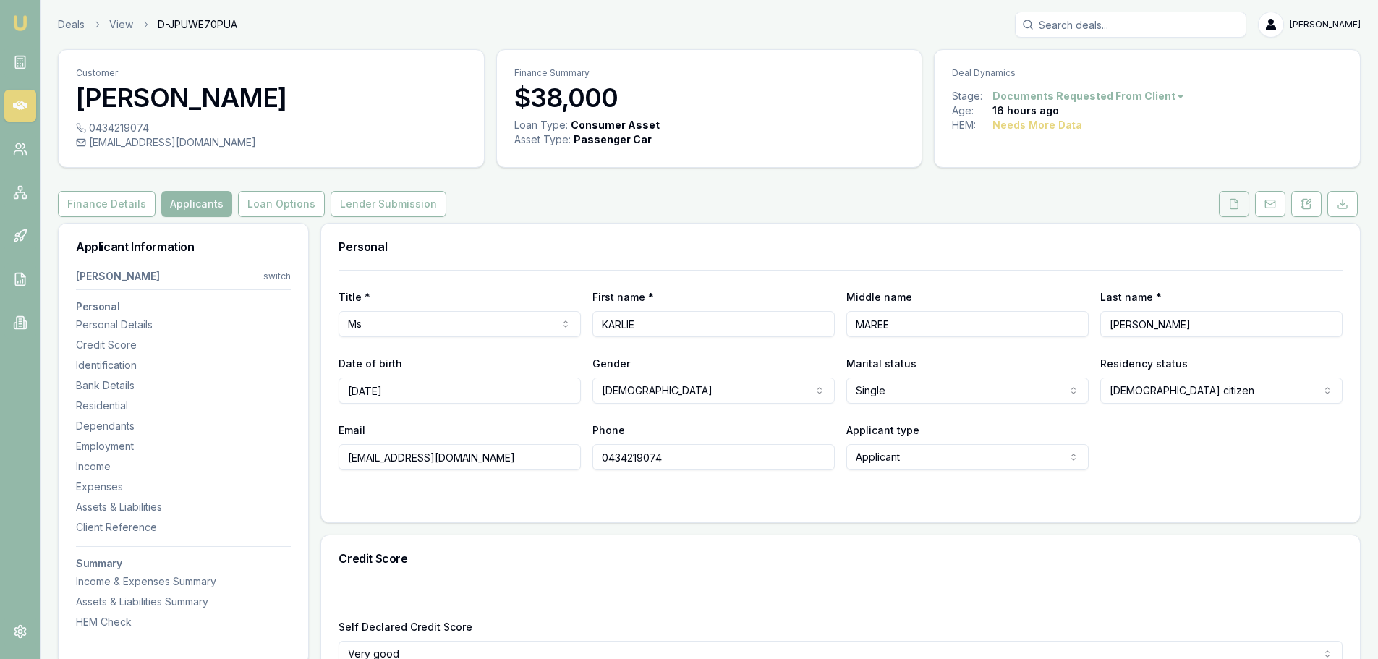
click at [1245, 208] on button at bounding box center [1234, 204] width 30 height 26
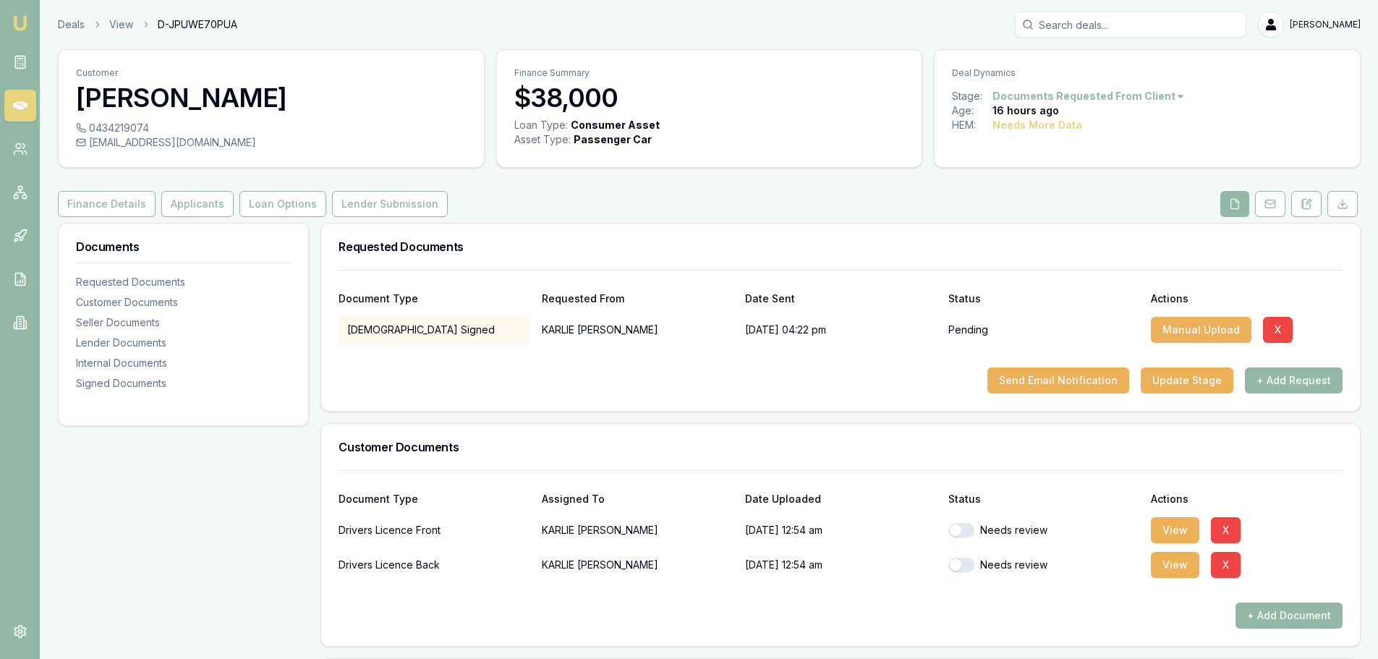
click at [958, 529] on button "button" at bounding box center [961, 530] width 26 height 14
checkbox input "true"
click at [961, 566] on button "button" at bounding box center [961, 565] width 26 height 14
checkbox input "true"
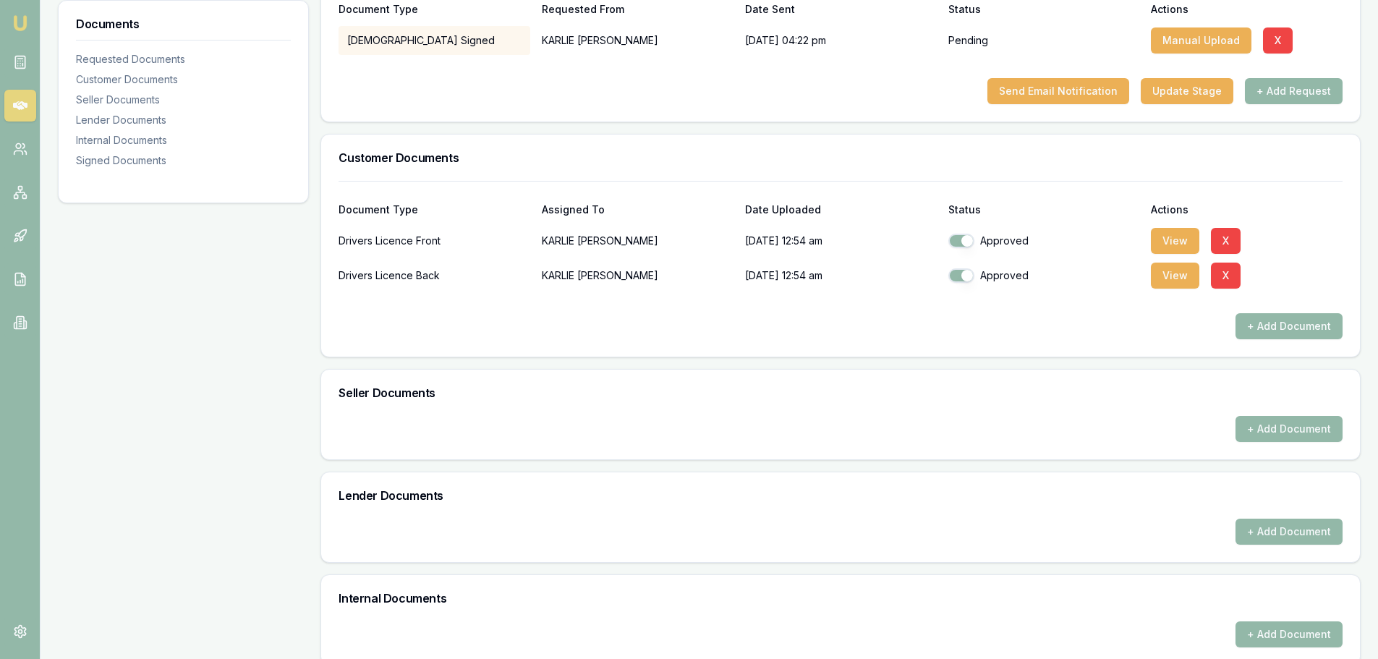
scroll to position [543, 0]
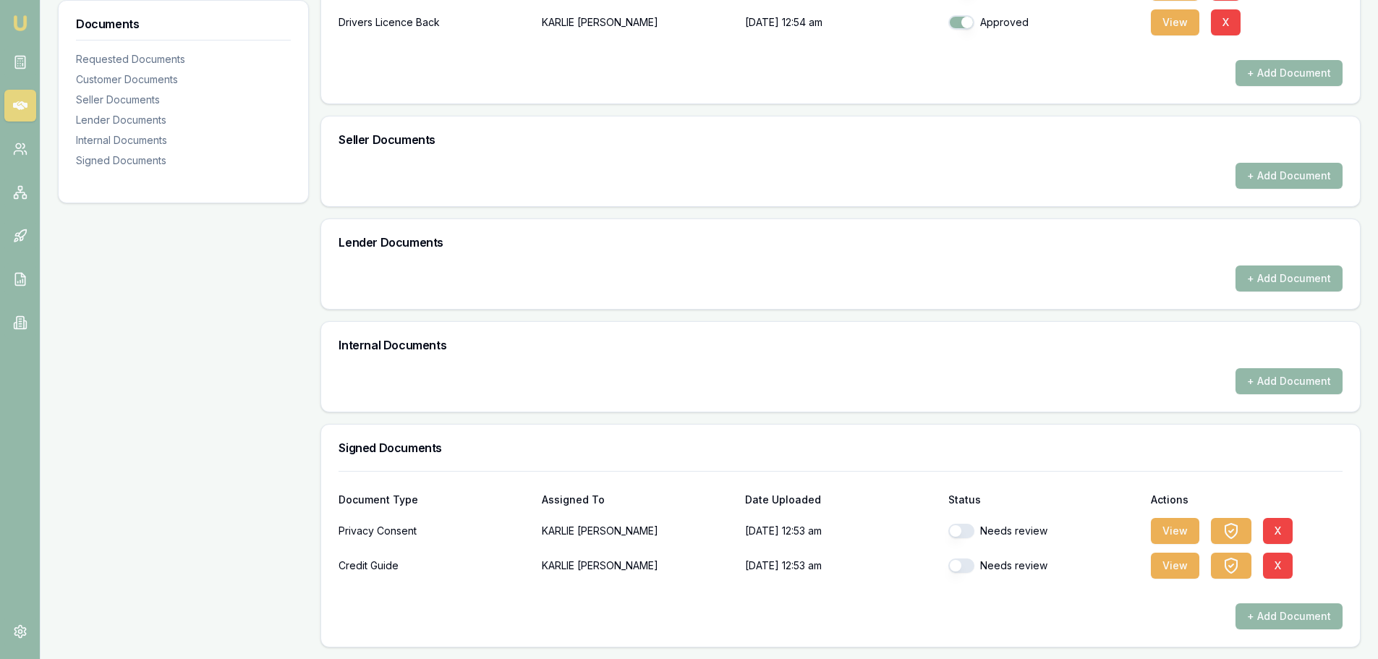
click at [966, 532] on button "button" at bounding box center [961, 531] width 26 height 14
checkbox input "true"
click at [965, 564] on button "button" at bounding box center [961, 565] width 26 height 14
checkbox input "true"
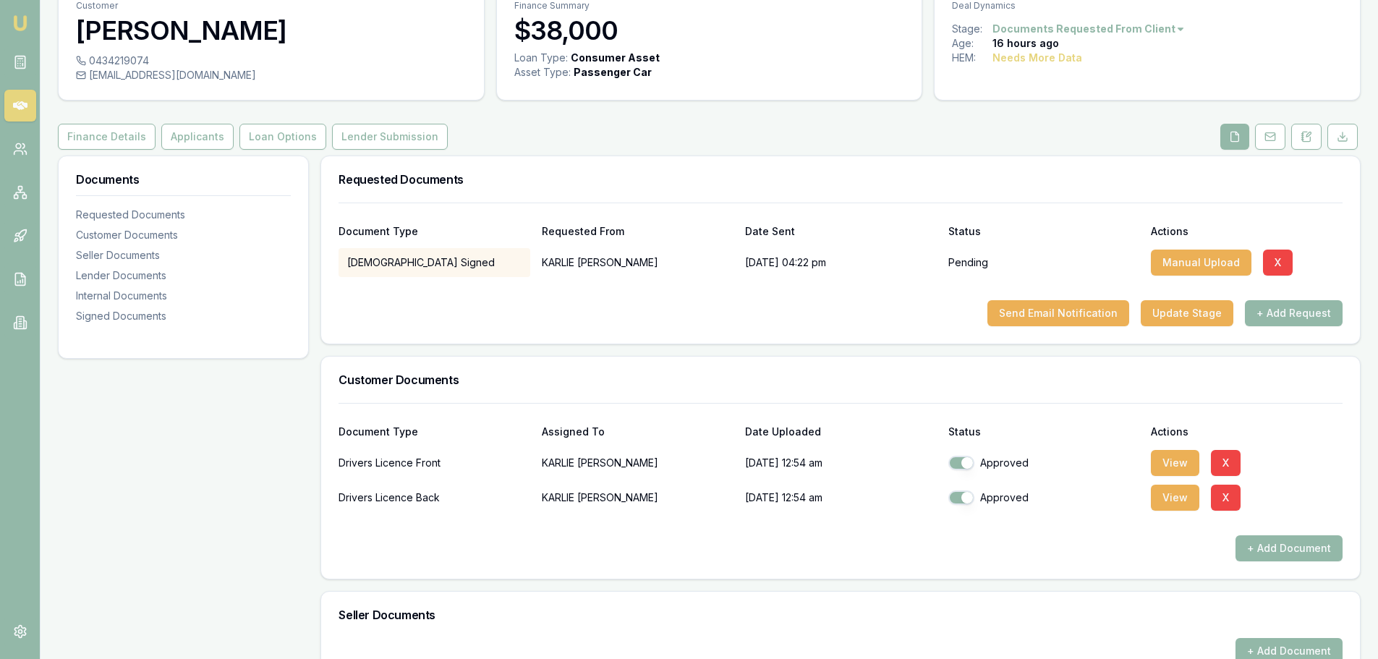
scroll to position [0, 0]
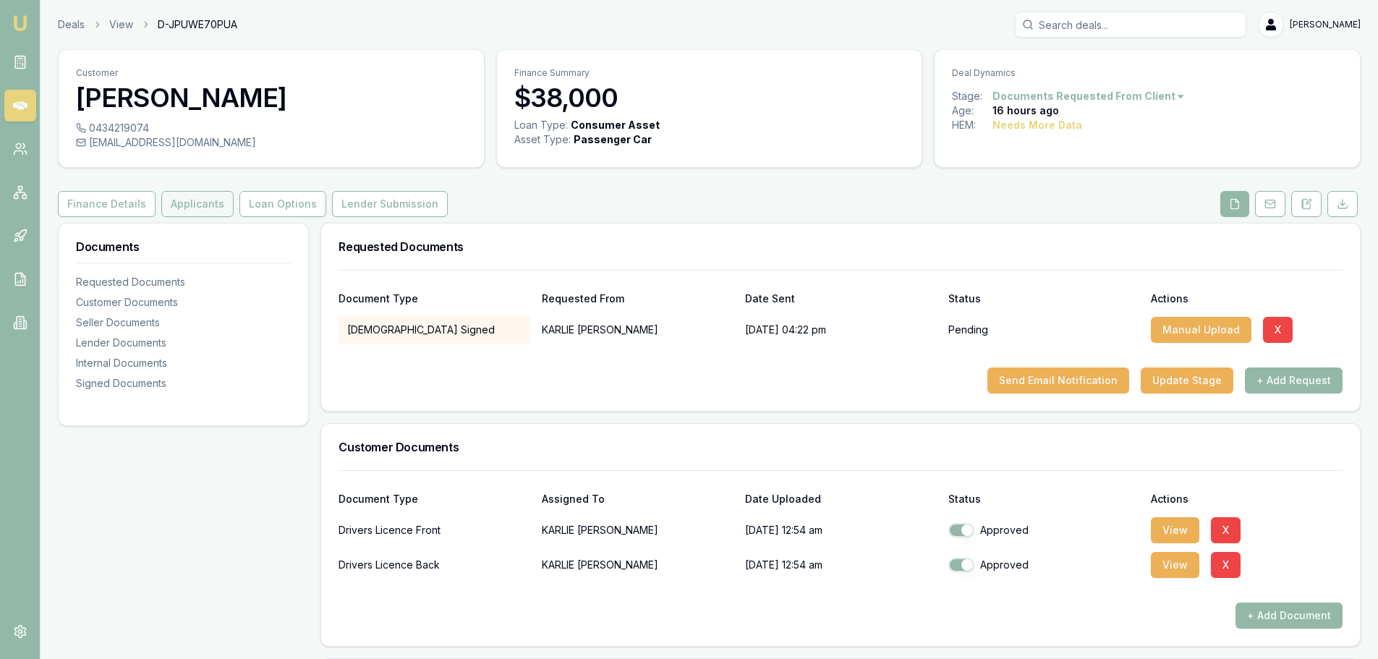
click at [188, 215] on button "Applicants" at bounding box center [197, 204] width 72 height 26
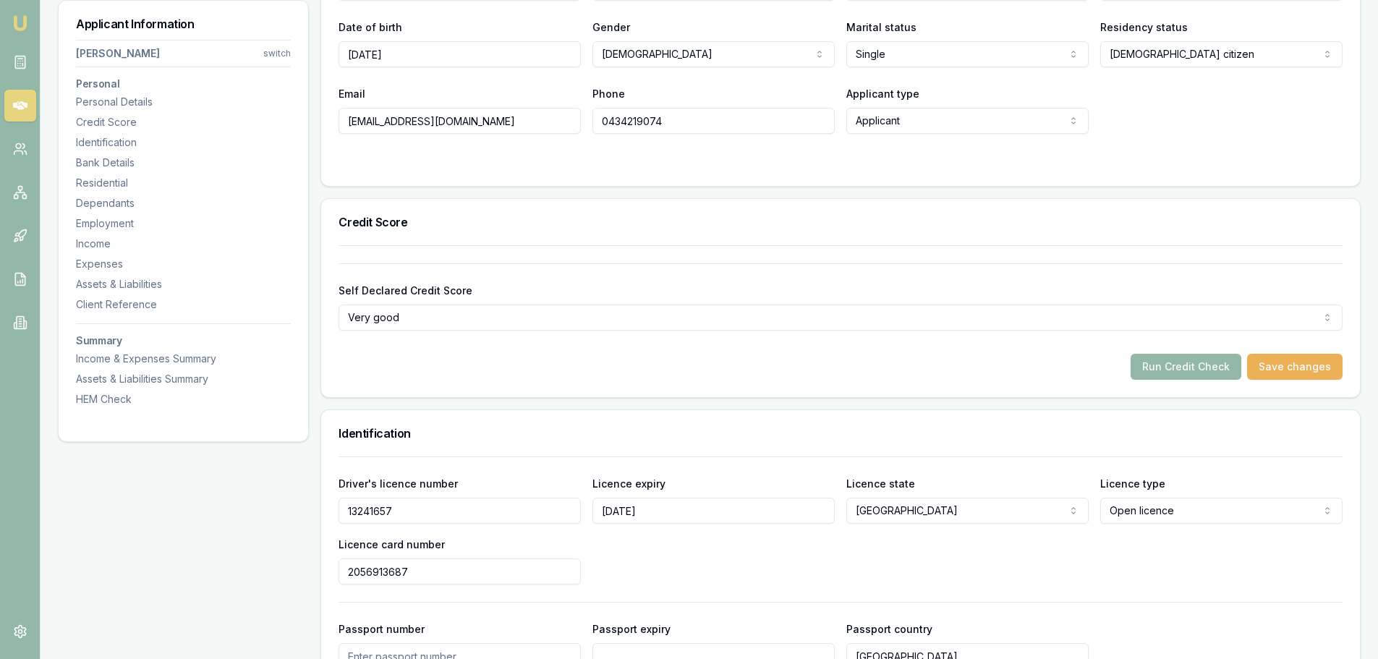
scroll to position [362, 0]
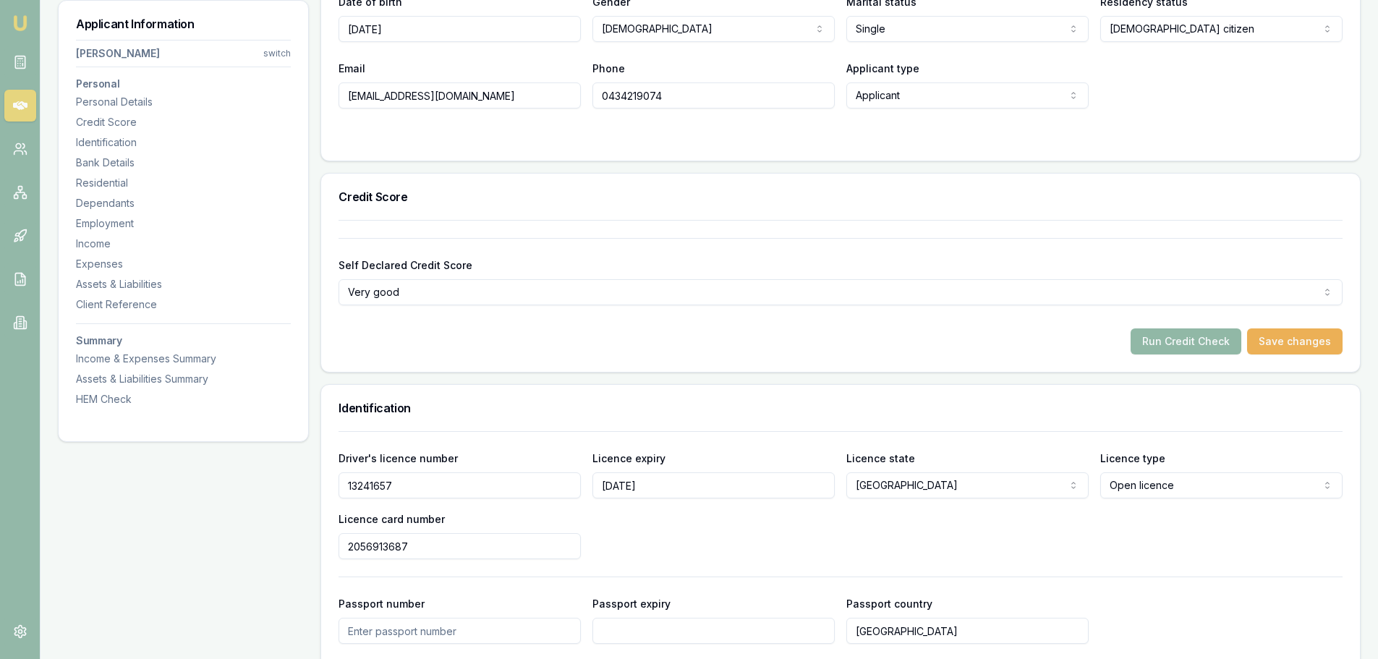
click at [1177, 341] on button "Run Credit Check" at bounding box center [1186, 341] width 111 height 26
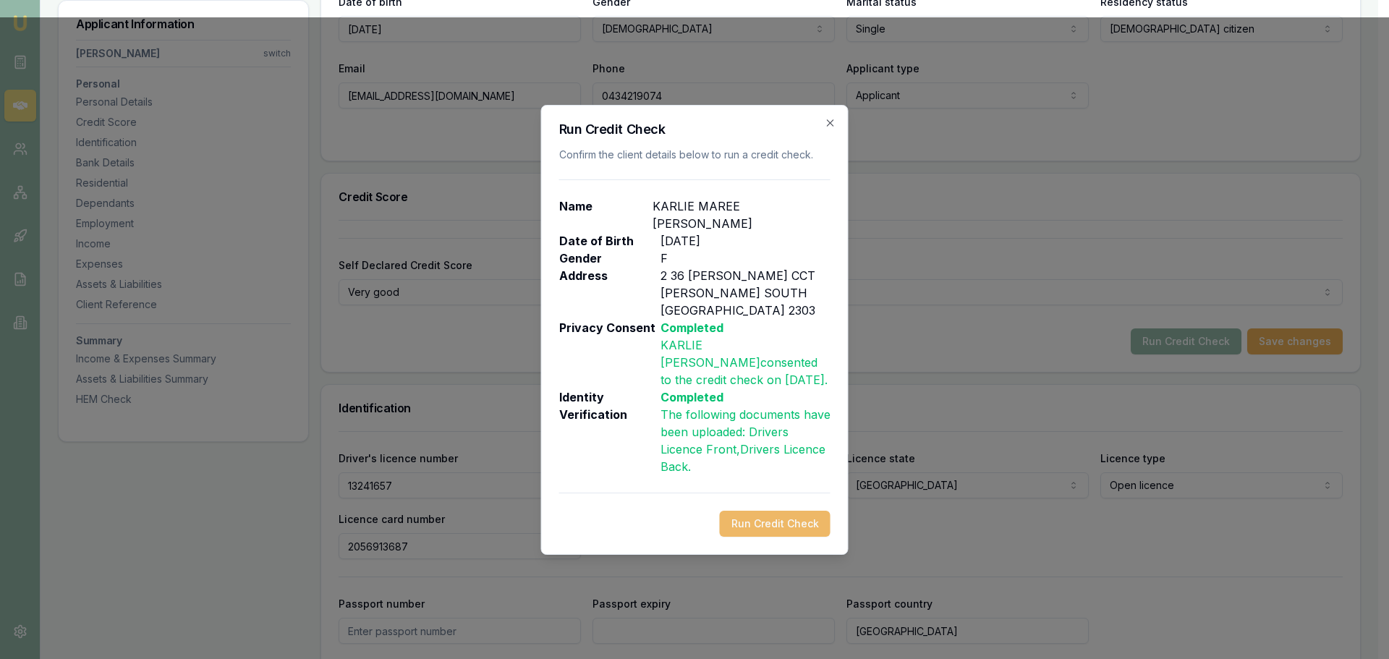
click at [773, 511] on button "Run Credit Check" at bounding box center [775, 524] width 111 height 26
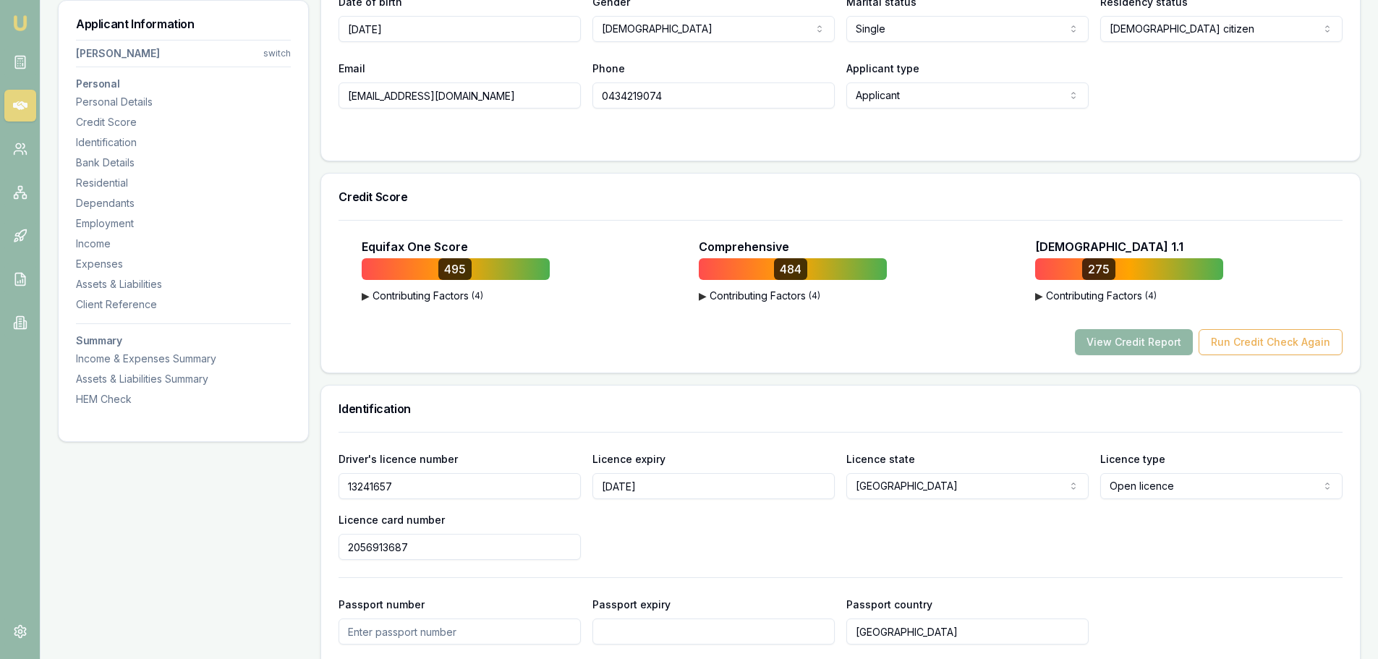
click at [1132, 339] on button "View Credit Report" at bounding box center [1134, 342] width 118 height 26
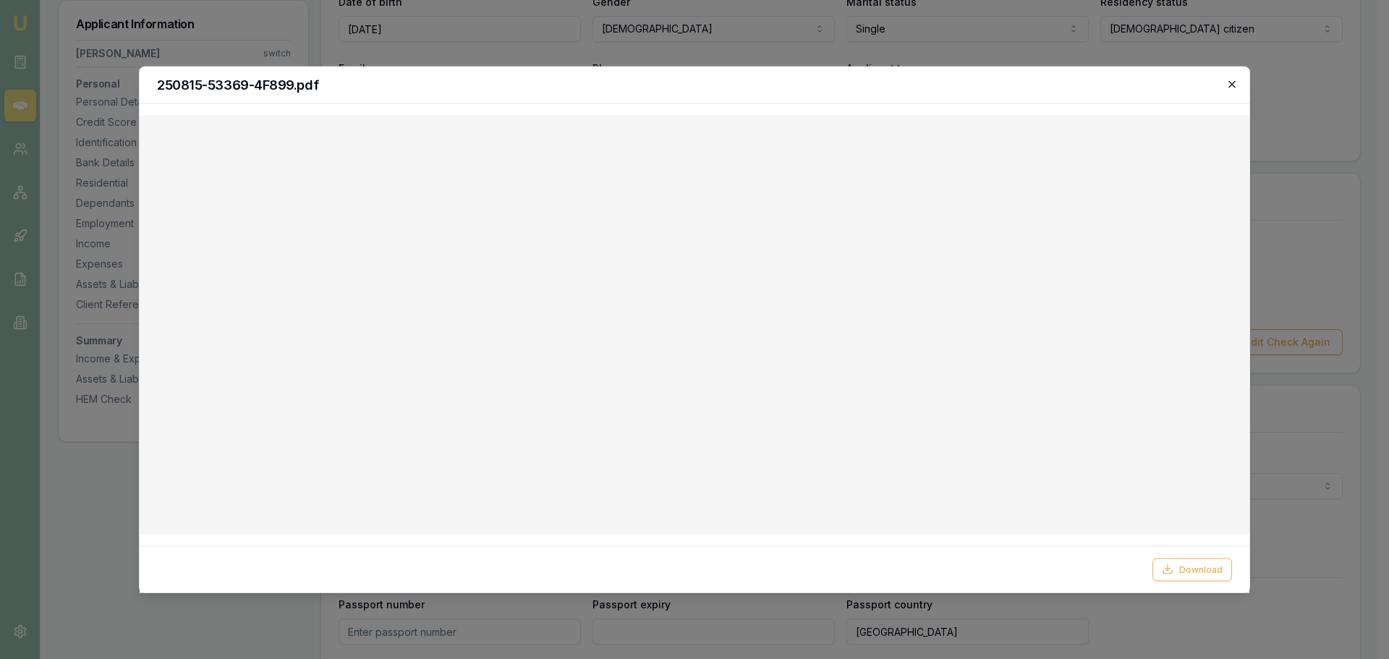
click at [1228, 82] on icon "button" at bounding box center [1232, 84] width 12 height 12
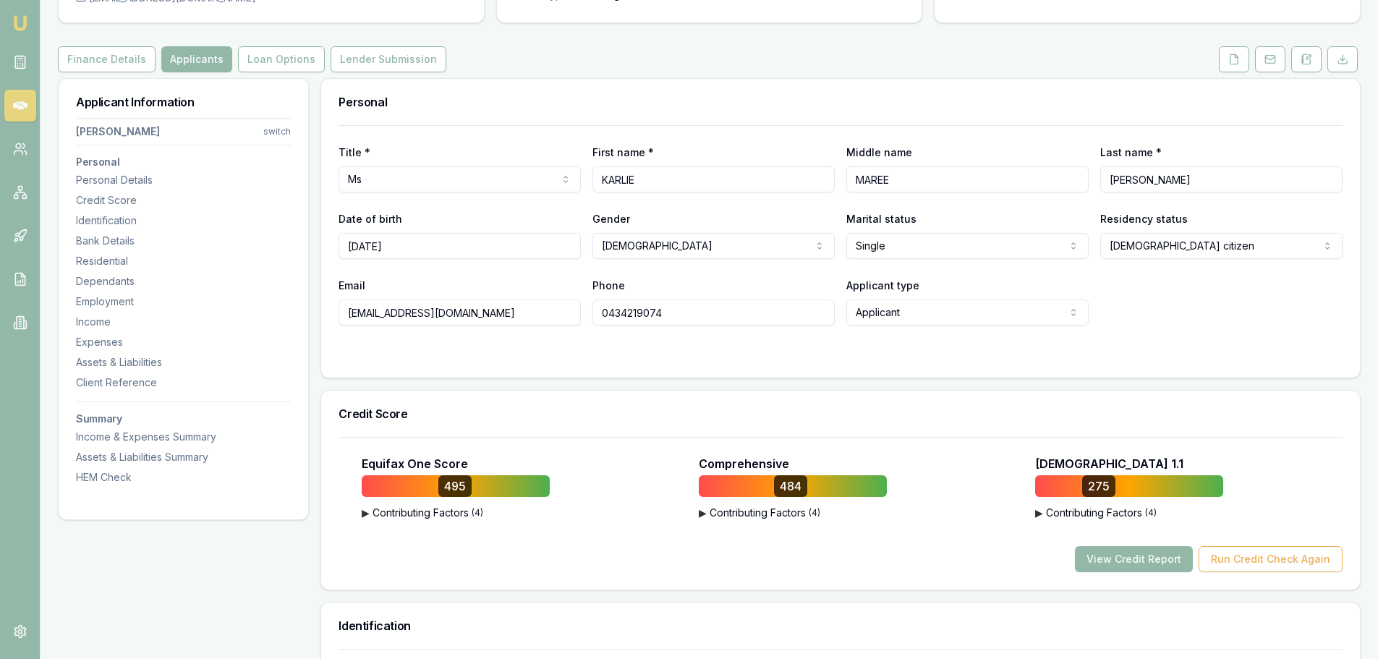
scroll to position [0, 0]
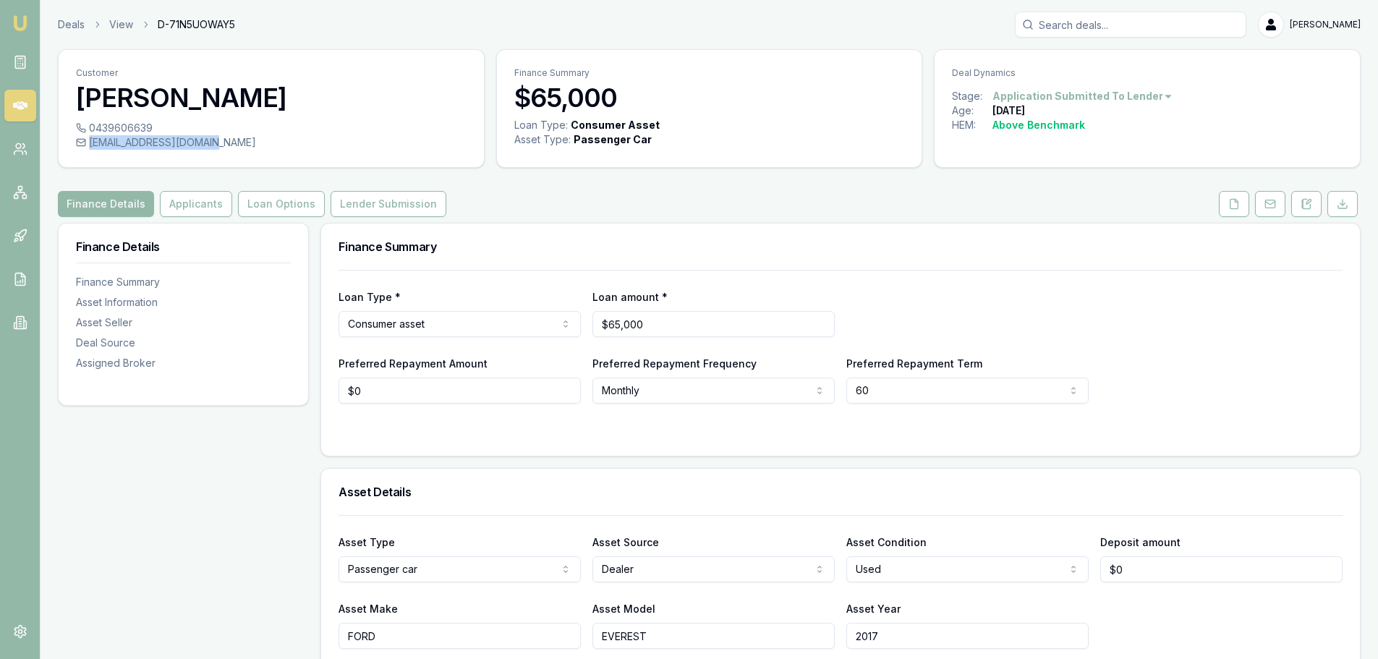
drag, startPoint x: 221, startPoint y: 143, endPoint x: 213, endPoint y: 142, distance: 7.4
click at [213, 142] on div "crossjacob29@yahoo.com" at bounding box center [271, 142] width 391 height 14
copy div "crossjacob29@yahoo.com"
click at [199, 204] on button "Applicants" at bounding box center [196, 204] width 72 height 26
click at [1303, 213] on button at bounding box center [1306, 204] width 30 height 26
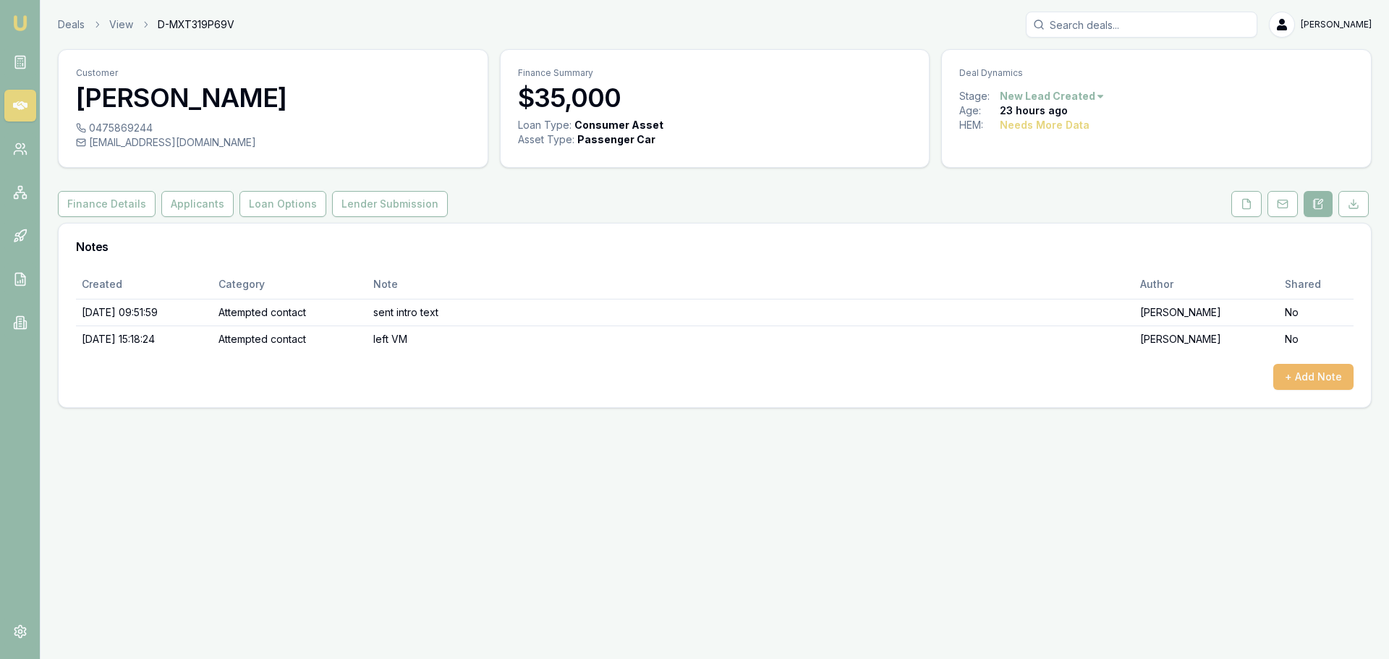
click at [1309, 375] on button "+ Add Note" at bounding box center [1313, 377] width 80 height 26
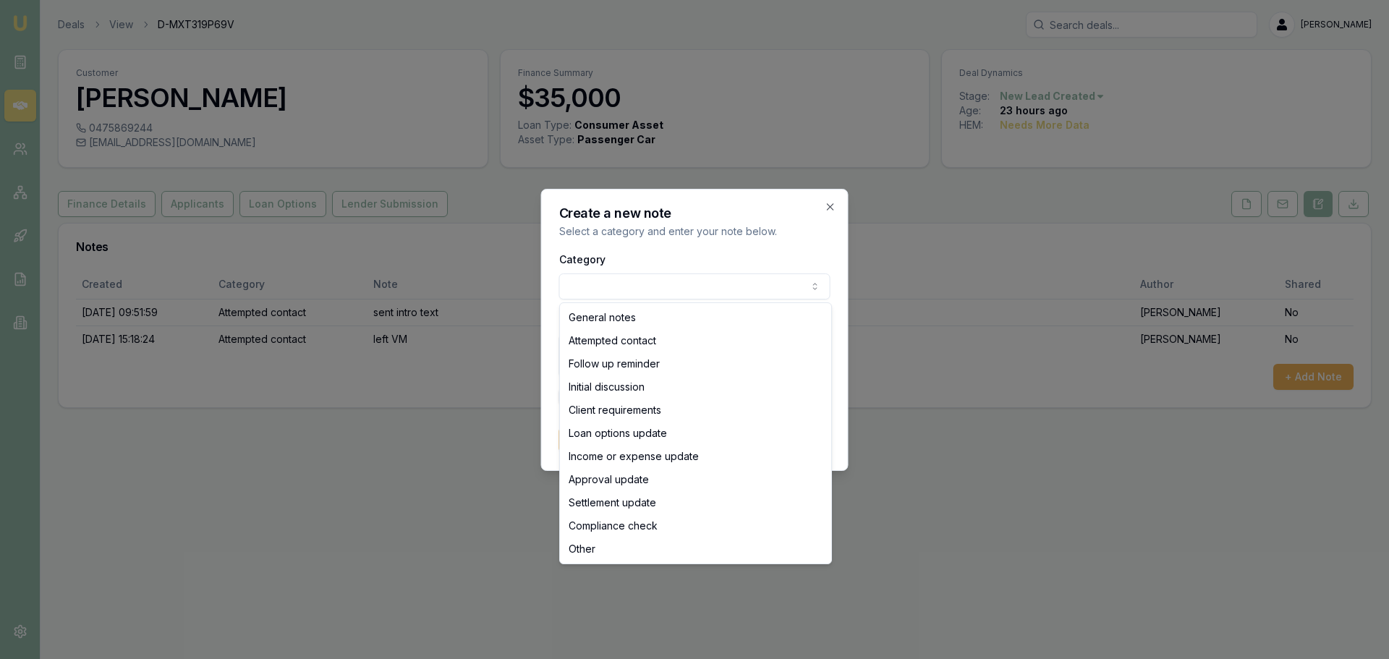
click at [693, 286] on body "Emu Broker Deals View D-MXT319P69V [PERSON_NAME] Toggle Menu Customer [PERSON_N…" at bounding box center [694, 329] width 1389 height 659
select select "ATTEMPTED_CONTACT"
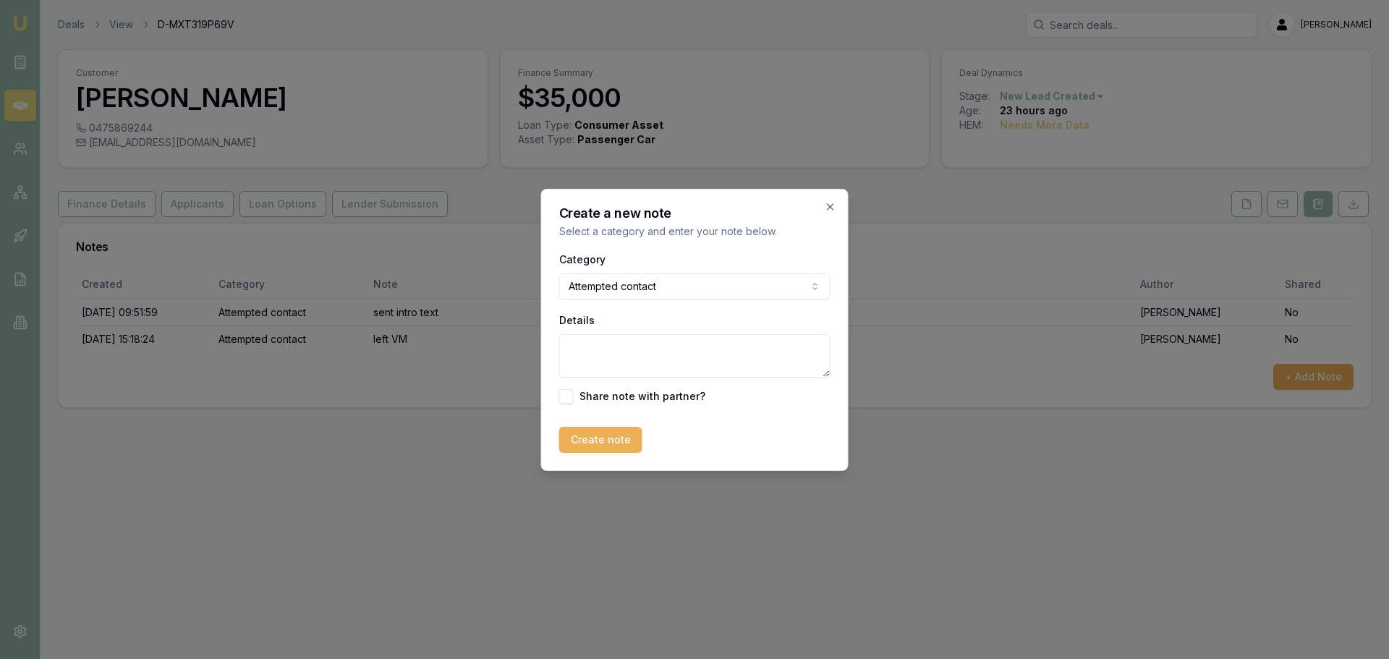
click at [590, 345] on textarea "Details" at bounding box center [694, 355] width 271 height 43
click at [645, 350] on textarea "Left VM" at bounding box center [694, 355] width 271 height 43
type textarea "Left VM and sent text"
click at [604, 445] on button "Create note" at bounding box center [600, 440] width 83 height 26
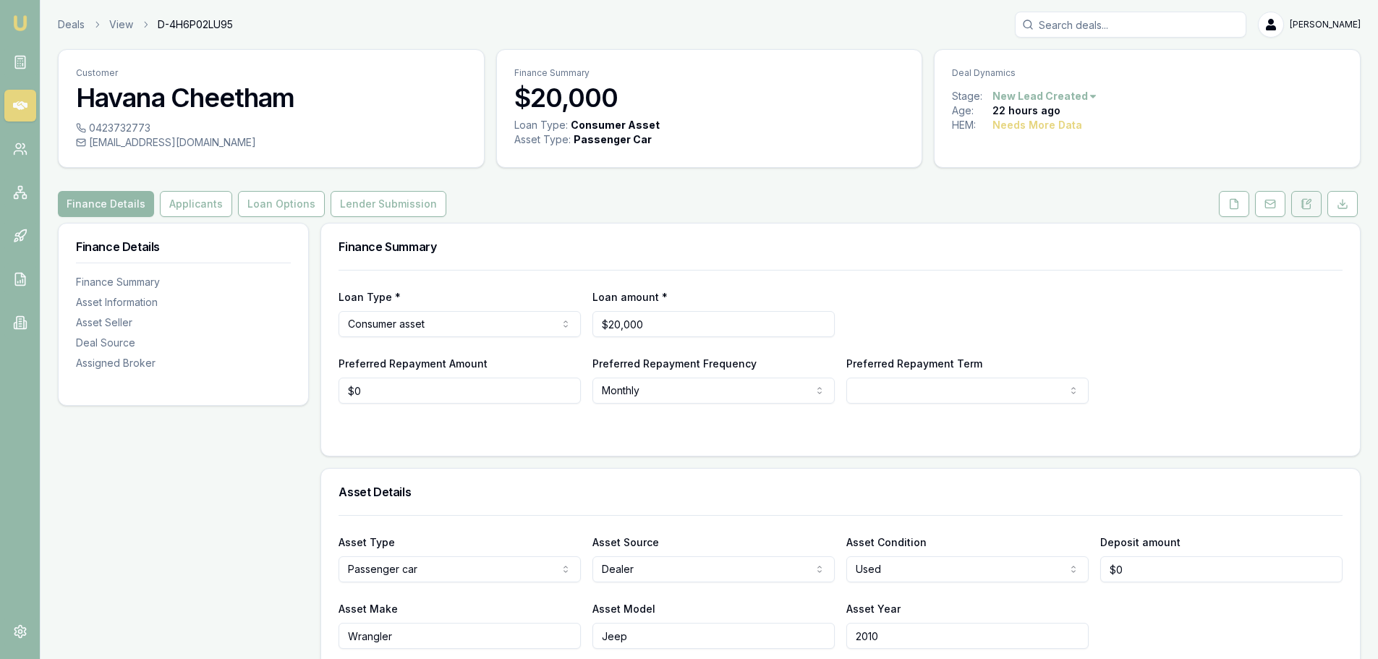
click at [1306, 208] on icon at bounding box center [1307, 203] width 8 height 9
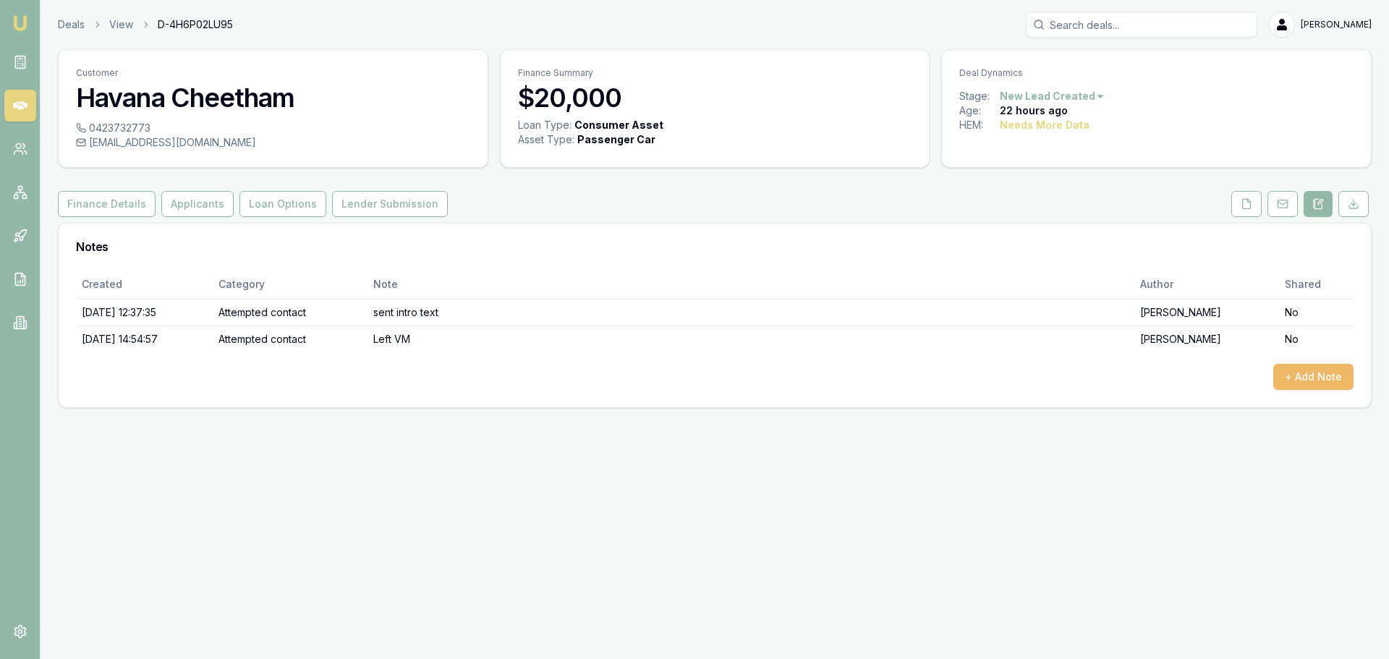
click at [1311, 371] on button "+ Add Note" at bounding box center [1313, 377] width 80 height 26
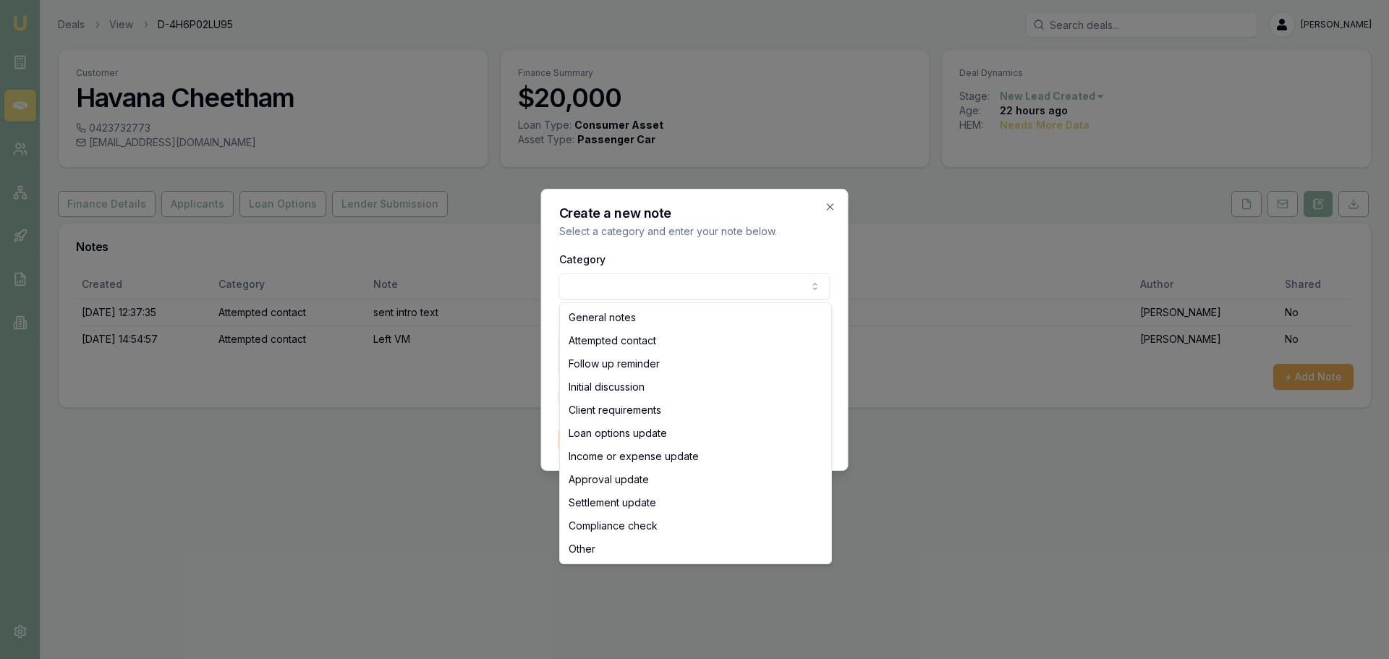
click at [619, 279] on body "Emu Broker Deals View D-4H6P02LU95 Erin Shield Toggle Menu Customer Havana Chee…" at bounding box center [694, 329] width 1389 height 659
select select "ATTEMPTED_CONTACT"
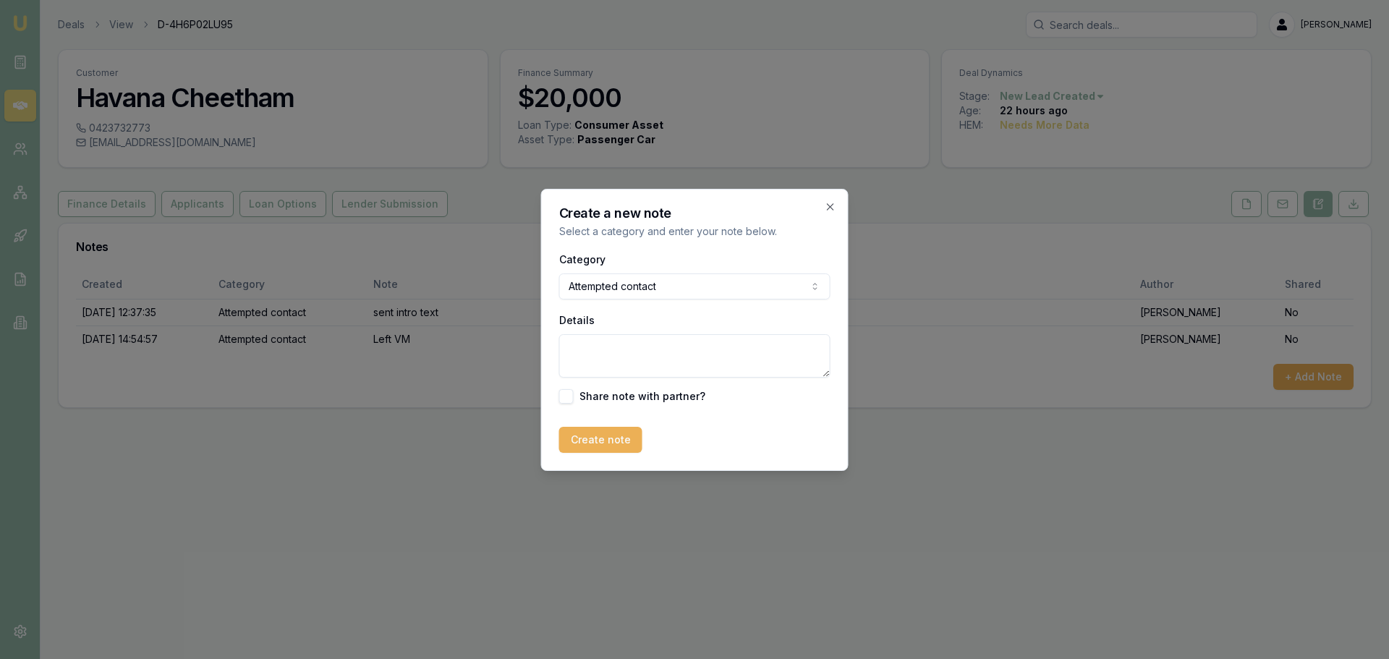
click at [614, 357] on textarea "Details" at bounding box center [694, 355] width 271 height 43
type textarea "Left Vm and sent text"
click at [624, 437] on button "Create note" at bounding box center [600, 440] width 83 height 26
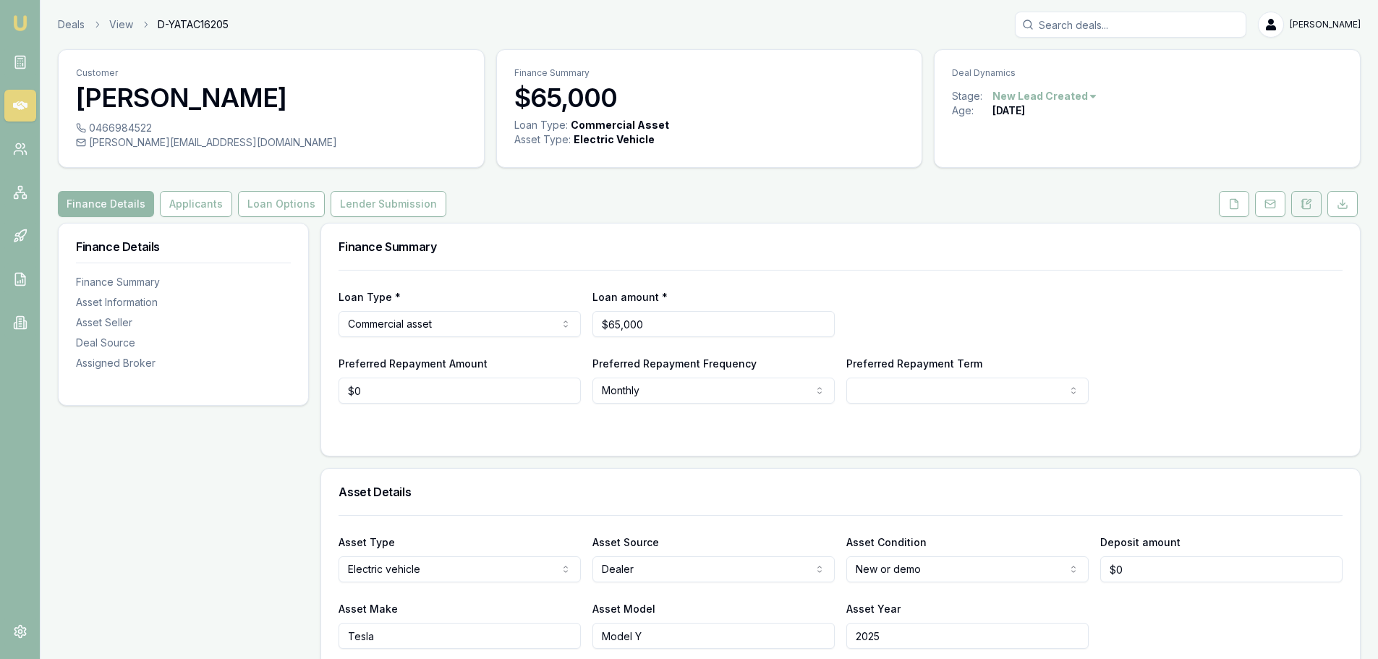
click at [1307, 200] on icon at bounding box center [1307, 204] width 12 height 12
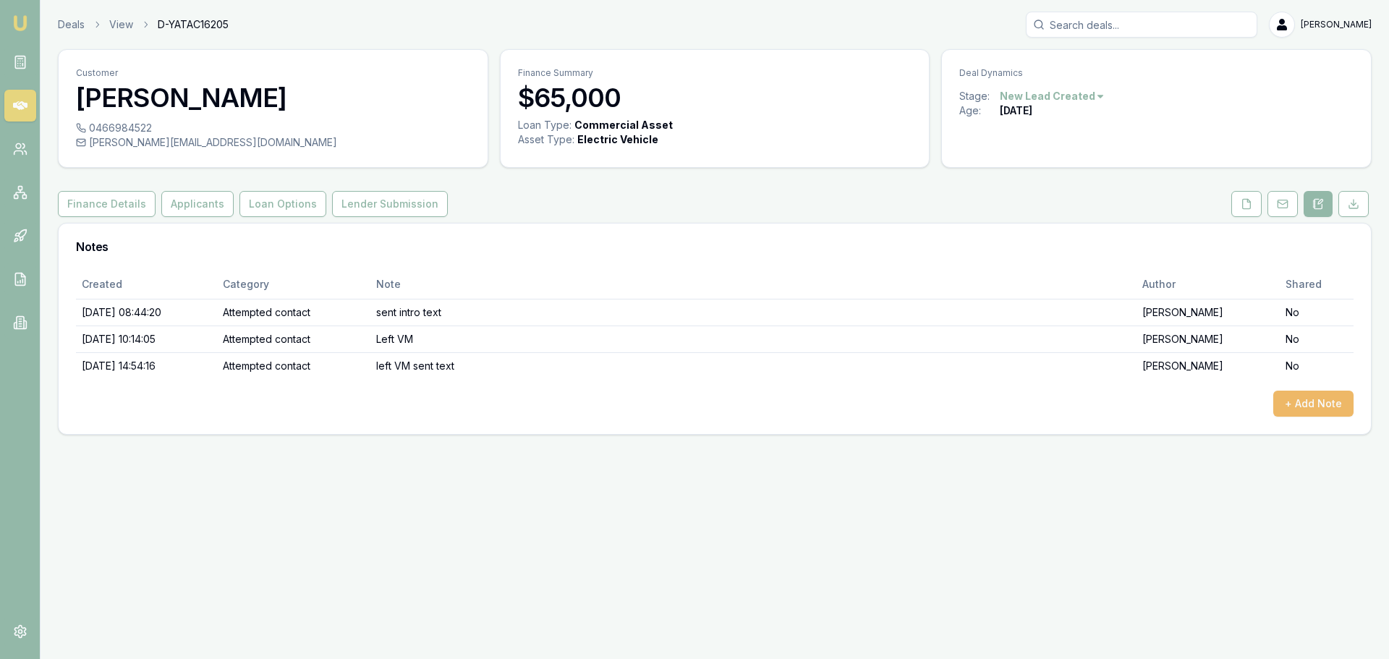
click at [1306, 399] on button "+ Add Note" at bounding box center [1313, 404] width 80 height 26
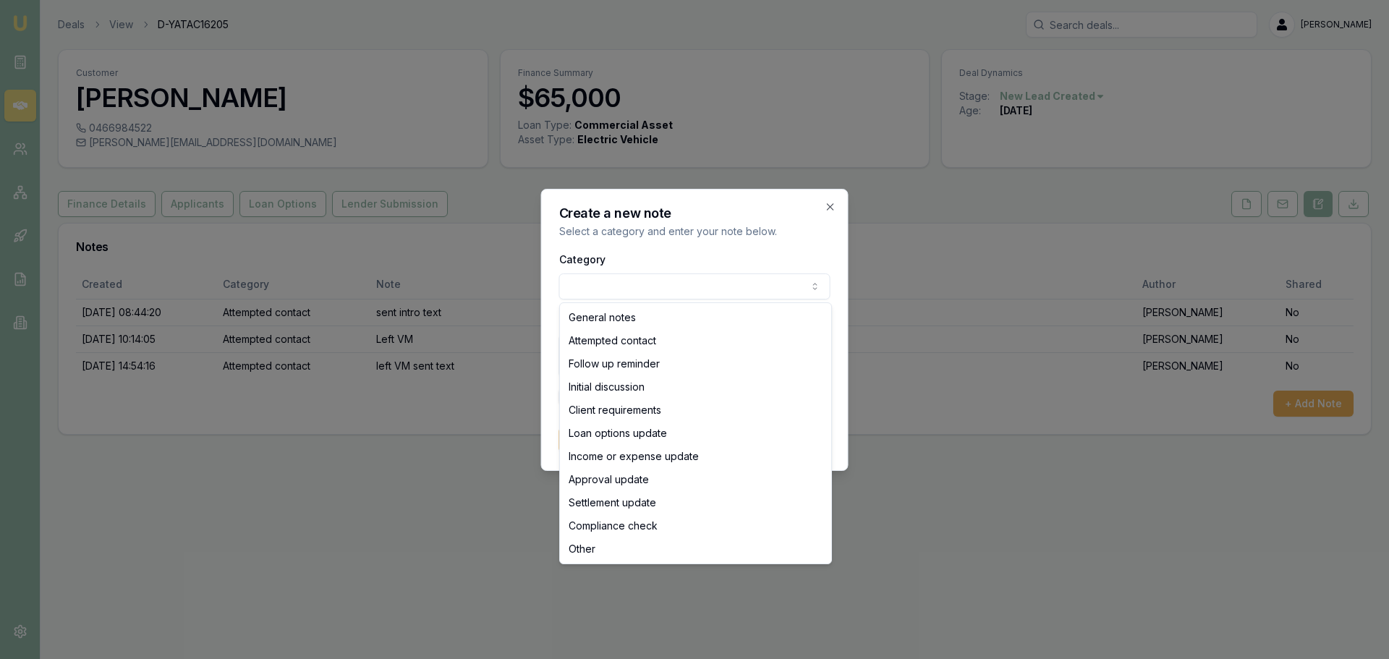
click at [671, 286] on body "Emu Broker Deals View D-YATAC16205 [PERSON_NAME] Toggle Menu Customer [PERSON_N…" at bounding box center [694, 329] width 1389 height 659
select select "ATTEMPTED_CONTACT"
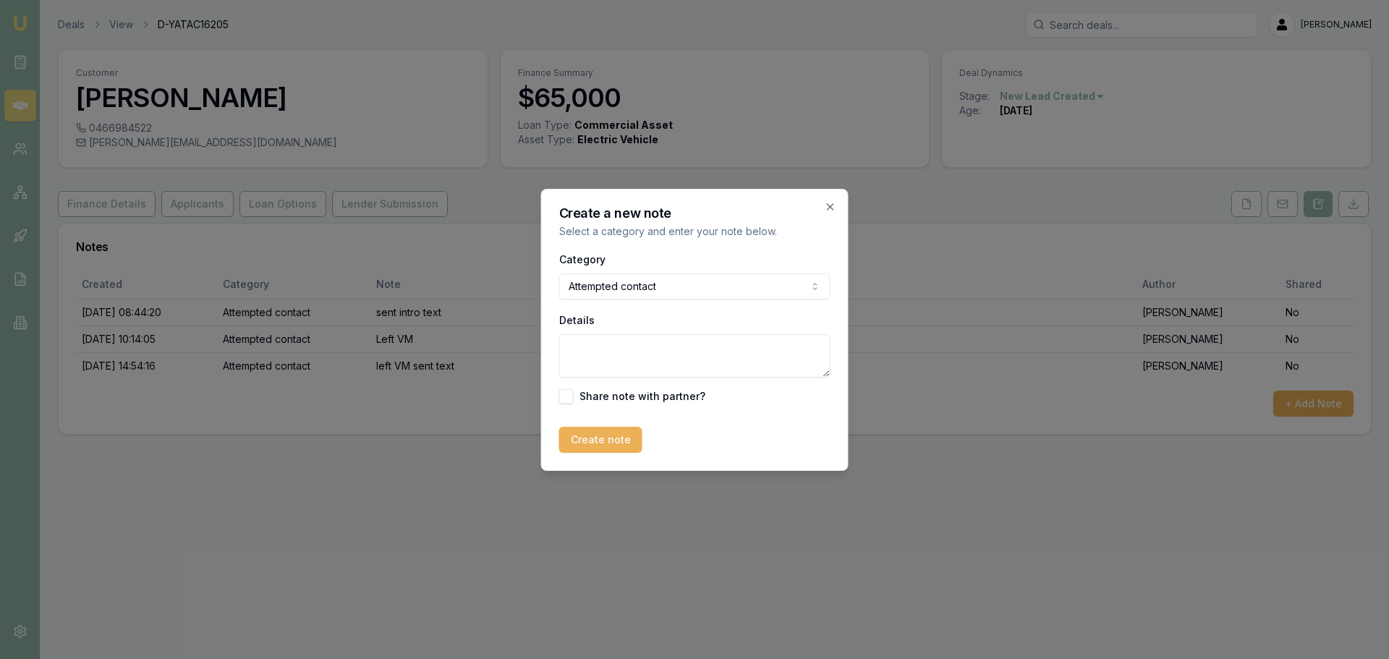
click at [659, 353] on textarea "Details" at bounding box center [694, 355] width 271 height 43
type textarea "Left Vm, Sent text and sent email"
click at [590, 437] on button "Create note" at bounding box center [600, 440] width 83 height 26
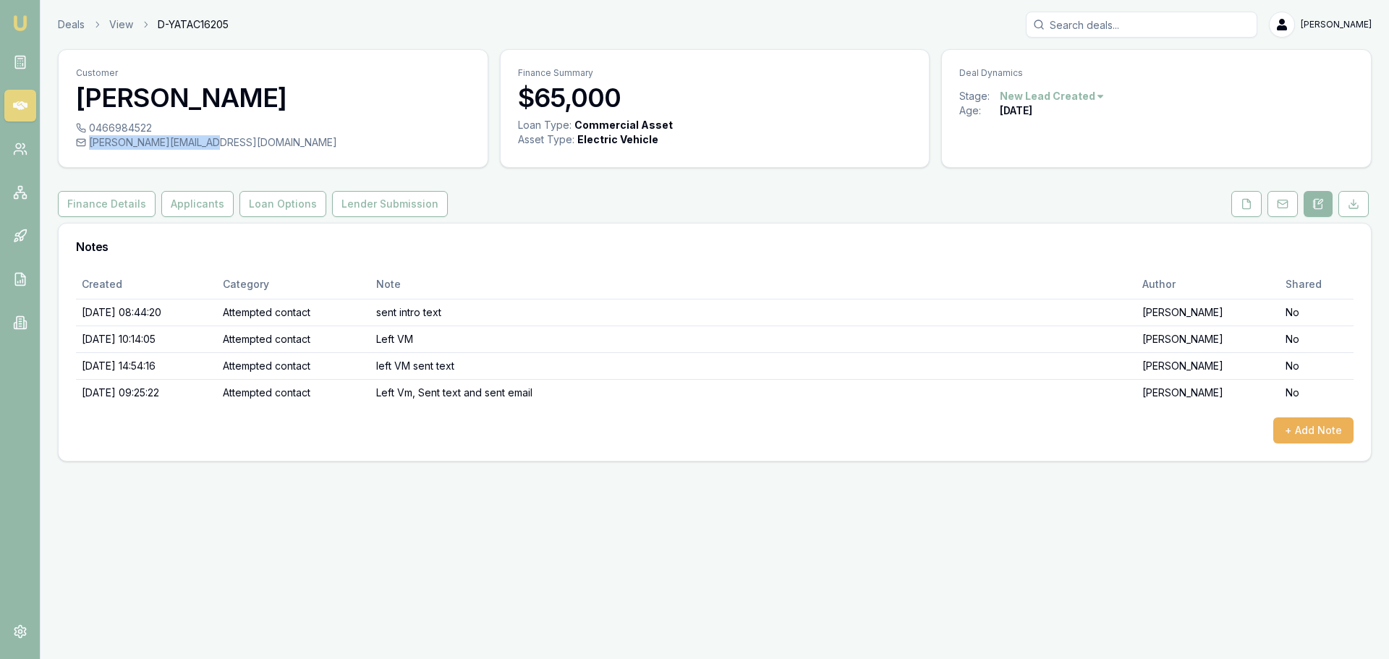
drag, startPoint x: 214, startPoint y: 143, endPoint x: 207, endPoint y: 139, distance: 8.4
click at [207, 139] on div "robyn@cybersult.com.au" at bounding box center [273, 142] width 394 height 14
copy div "robyn@cybersult.com.au"
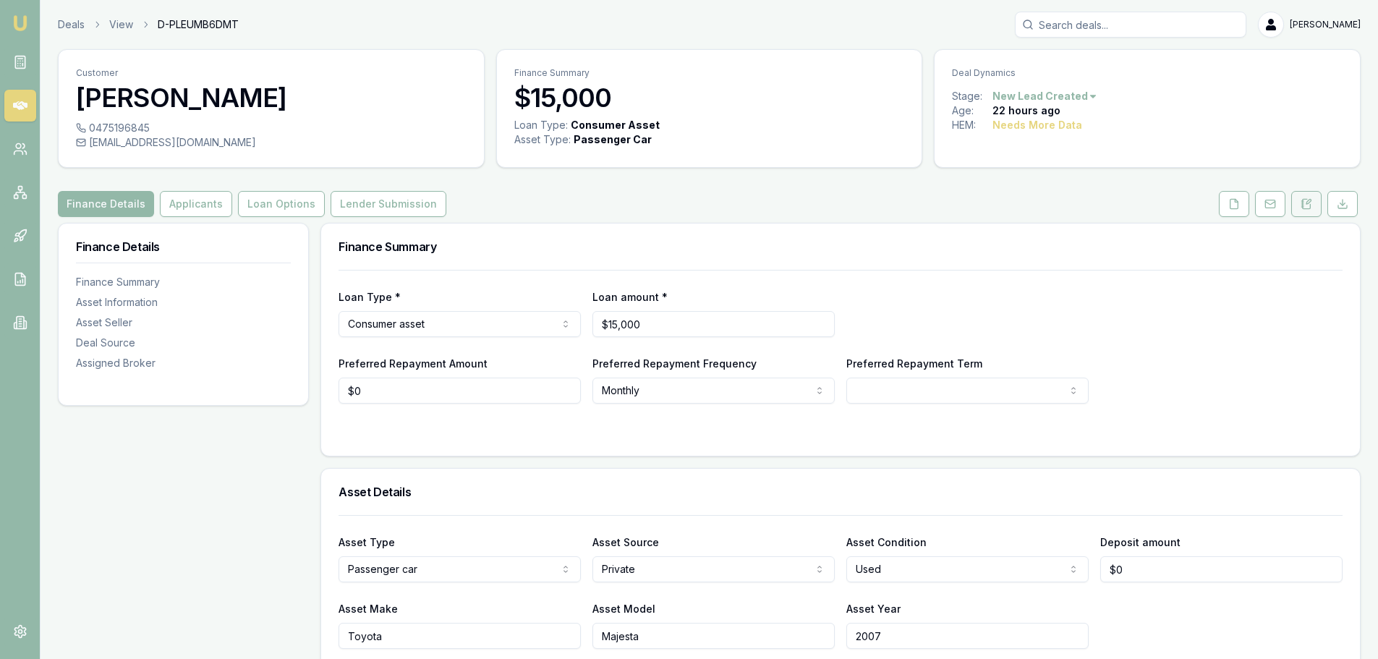
click at [1309, 204] on icon at bounding box center [1307, 204] width 12 height 12
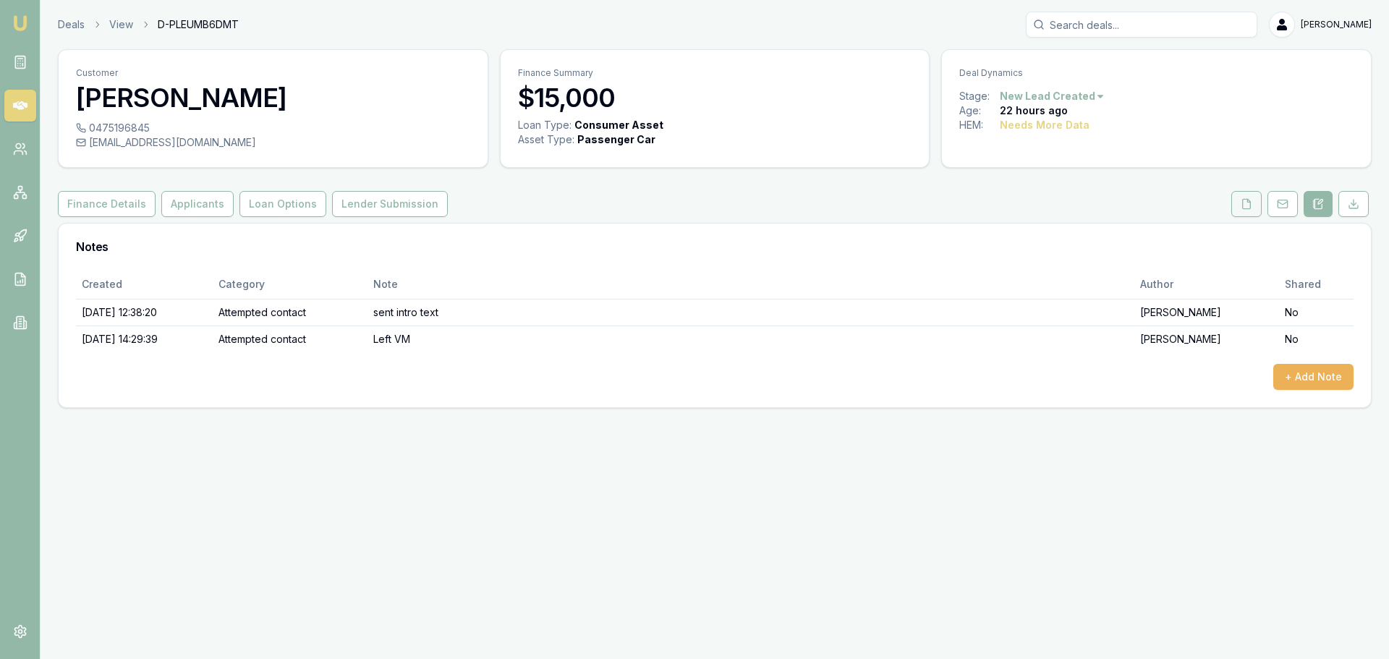
click at [1243, 202] on icon at bounding box center [1247, 203] width 8 height 9
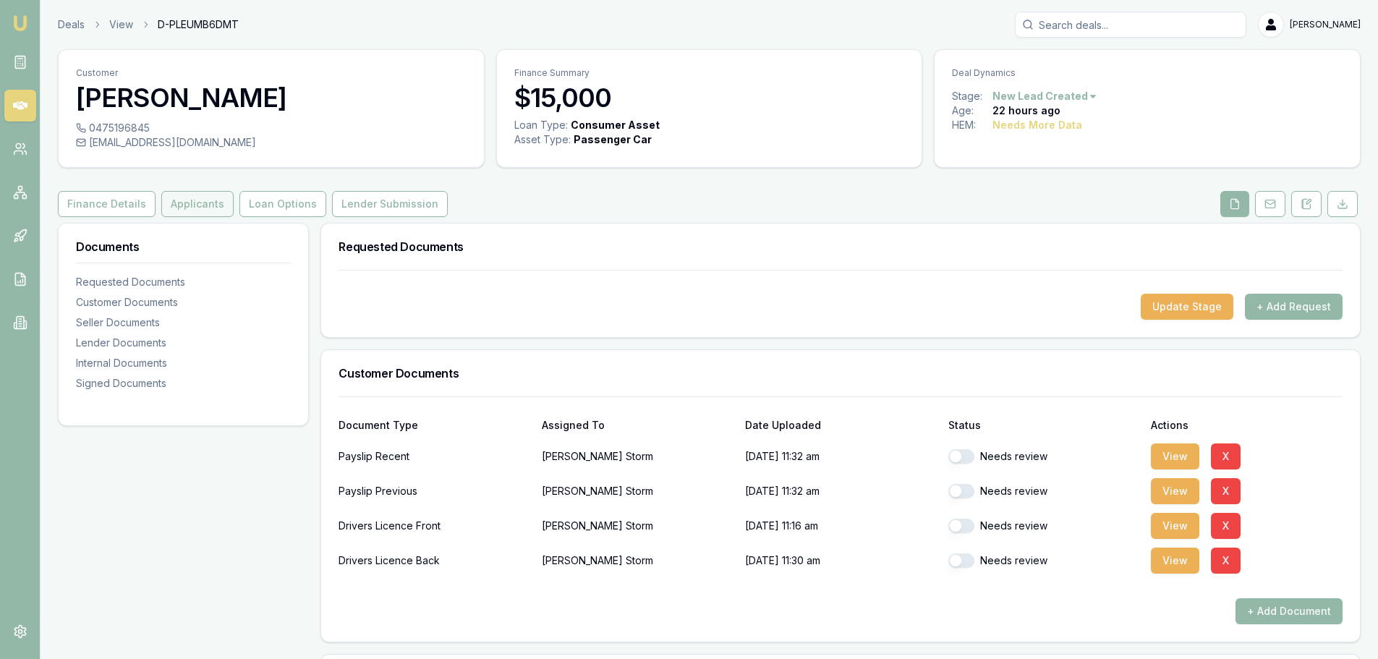
click at [218, 200] on button "Applicants" at bounding box center [197, 204] width 72 height 26
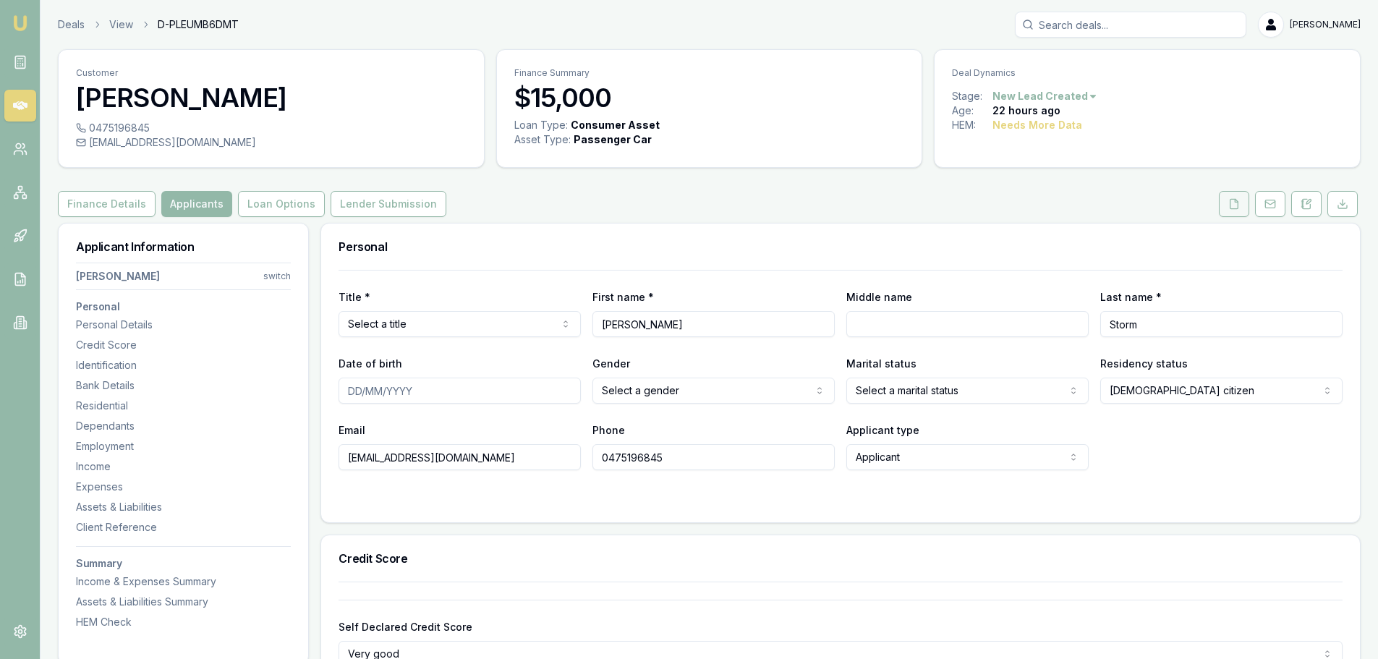
click at [1232, 199] on icon at bounding box center [1234, 203] width 8 height 9
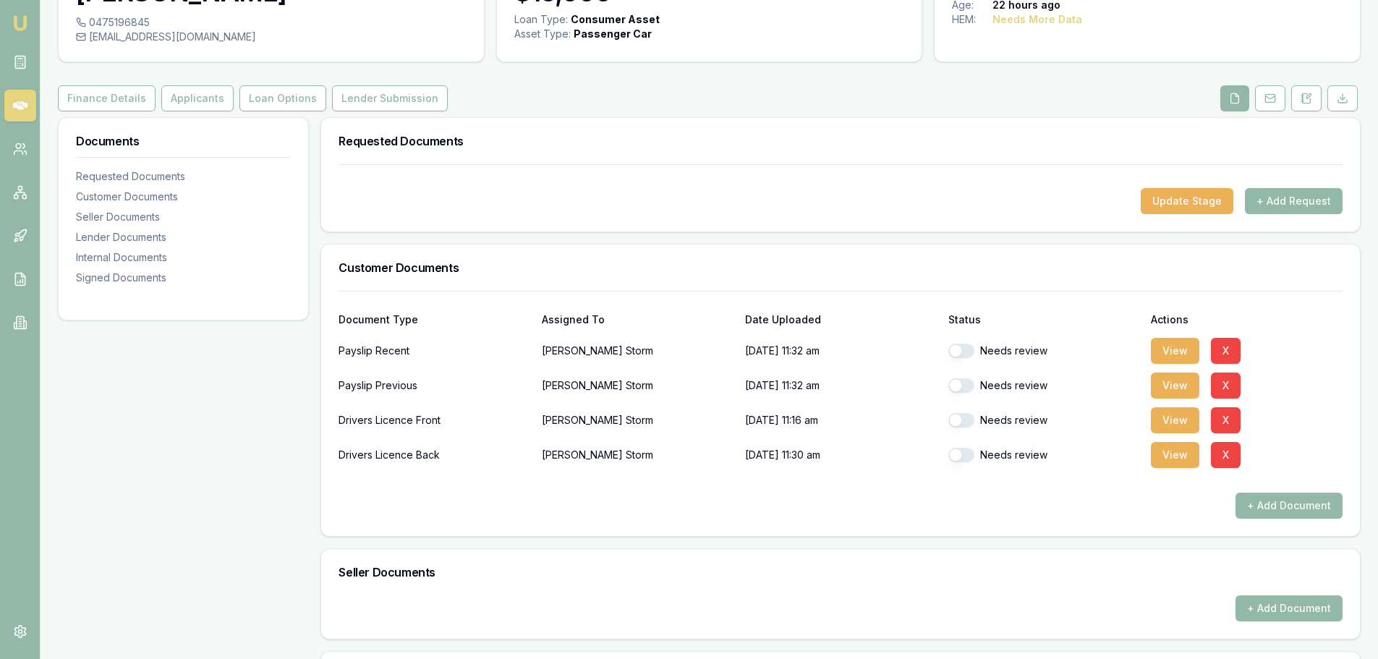
scroll to position [104, 0]
click at [1173, 348] on button "View" at bounding box center [1175, 352] width 48 height 26
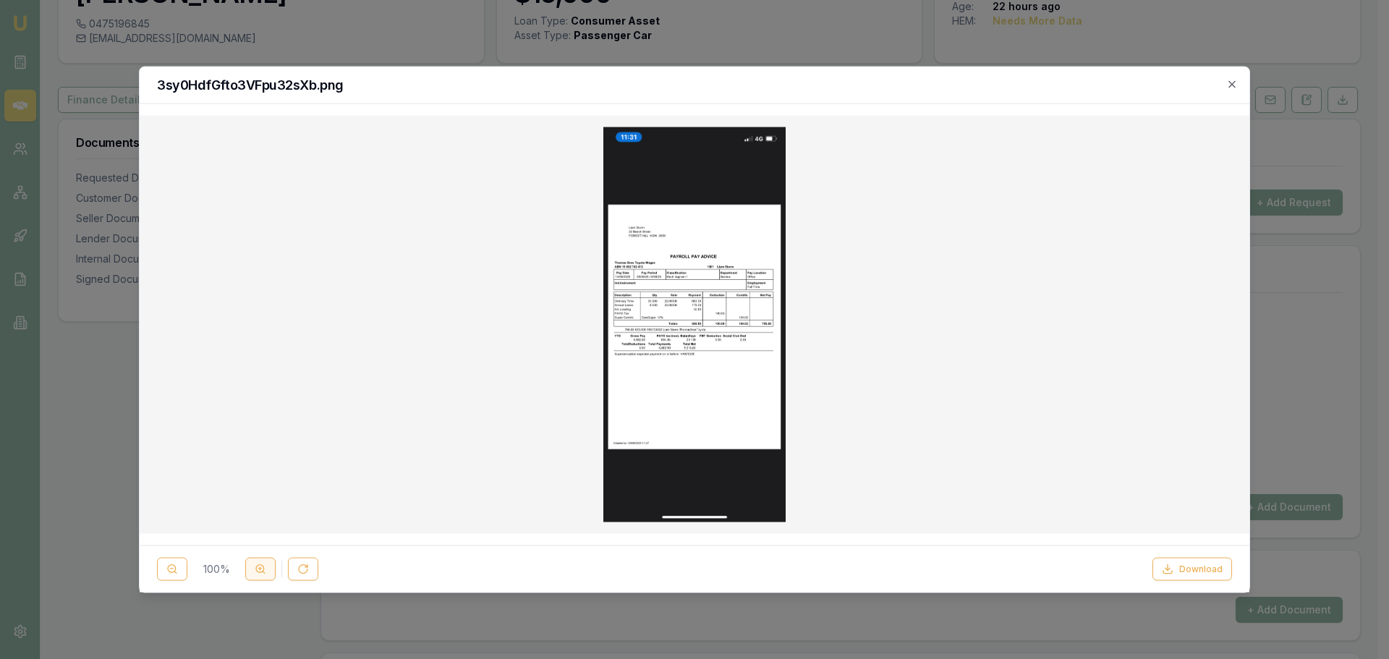
click at [260, 571] on icon at bounding box center [261, 570] width 12 height 12
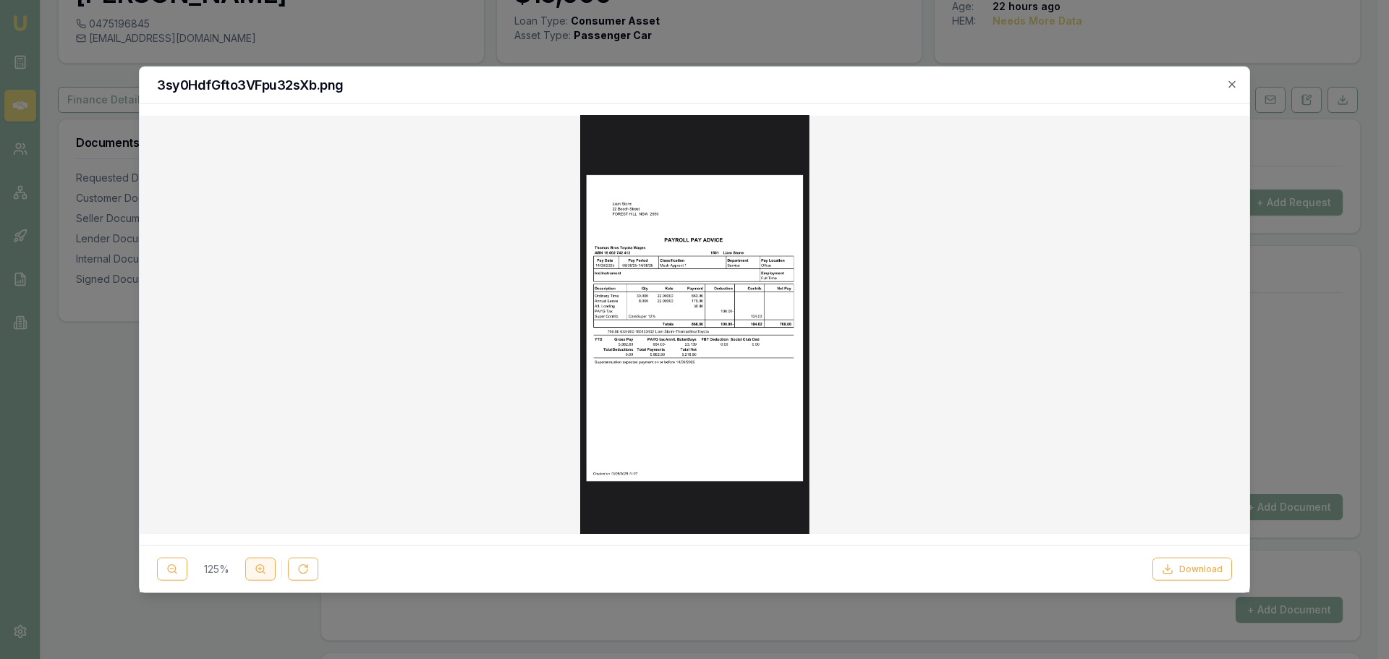
click at [260, 571] on icon at bounding box center [261, 570] width 12 height 12
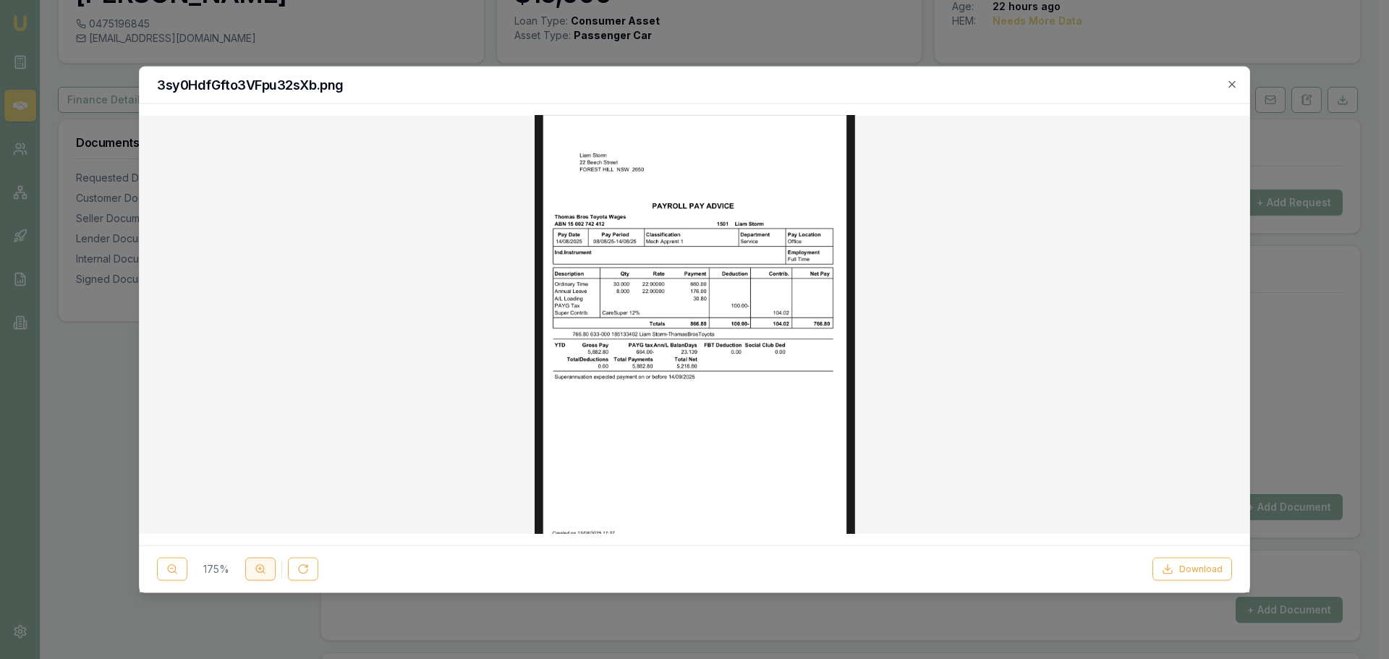
click at [260, 571] on icon at bounding box center [261, 570] width 12 height 12
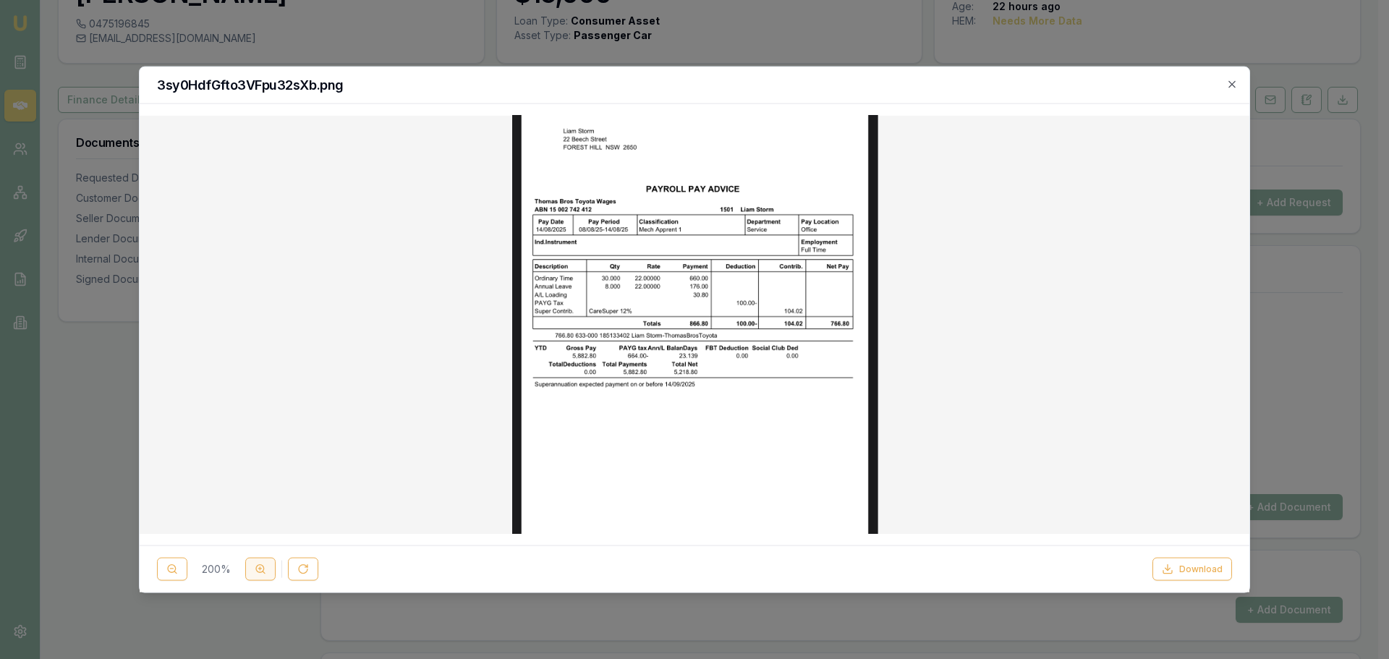
click at [260, 571] on icon at bounding box center [261, 570] width 12 height 12
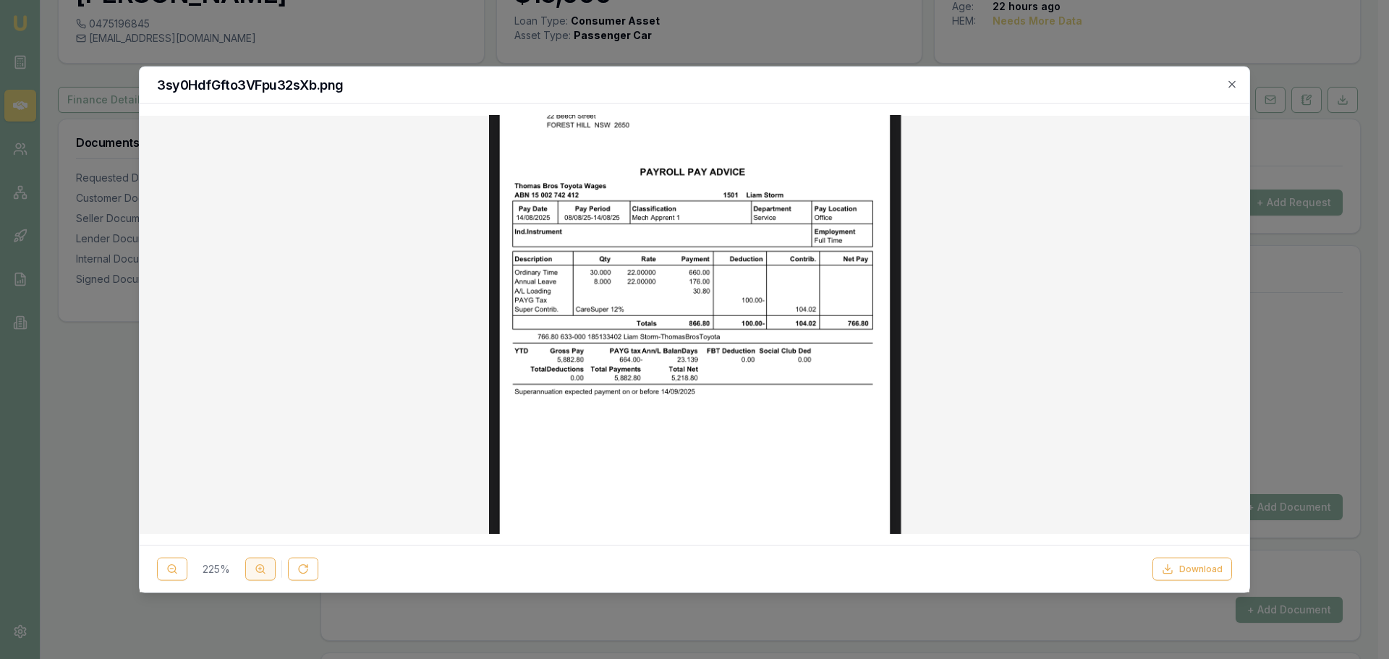
click at [260, 571] on icon at bounding box center [261, 570] width 12 height 12
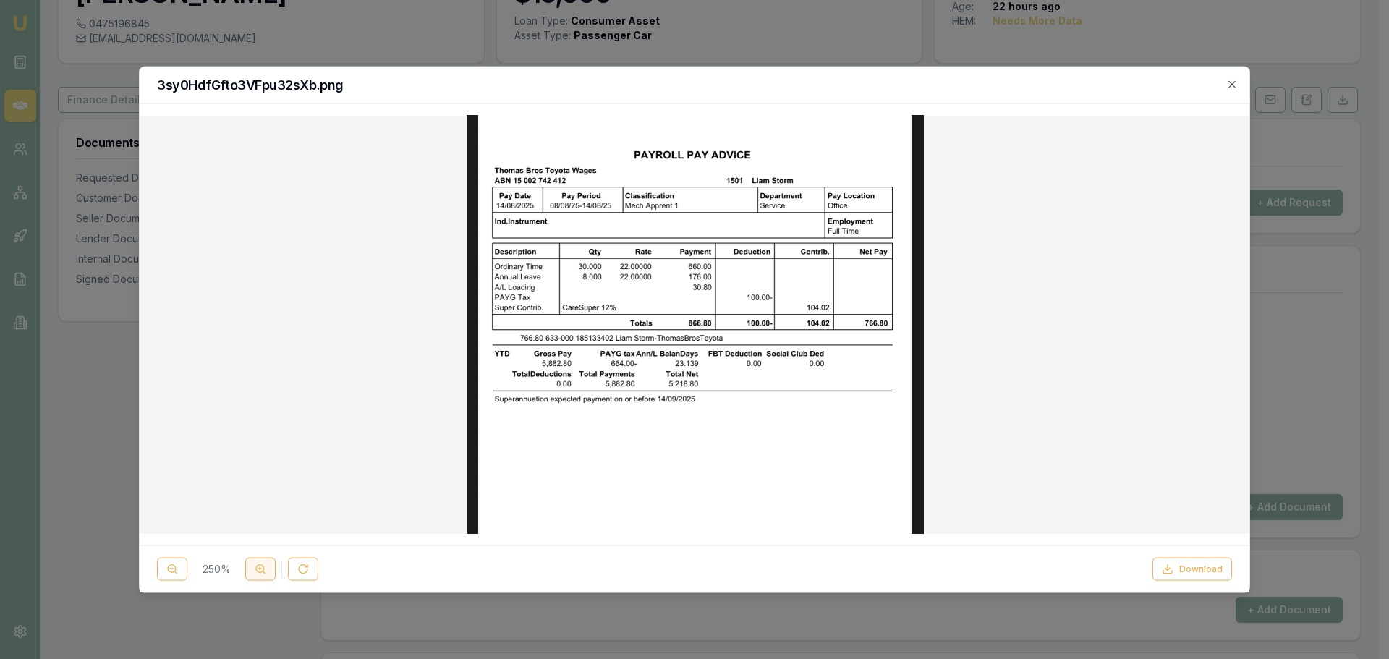
click at [260, 571] on icon at bounding box center [261, 570] width 12 height 12
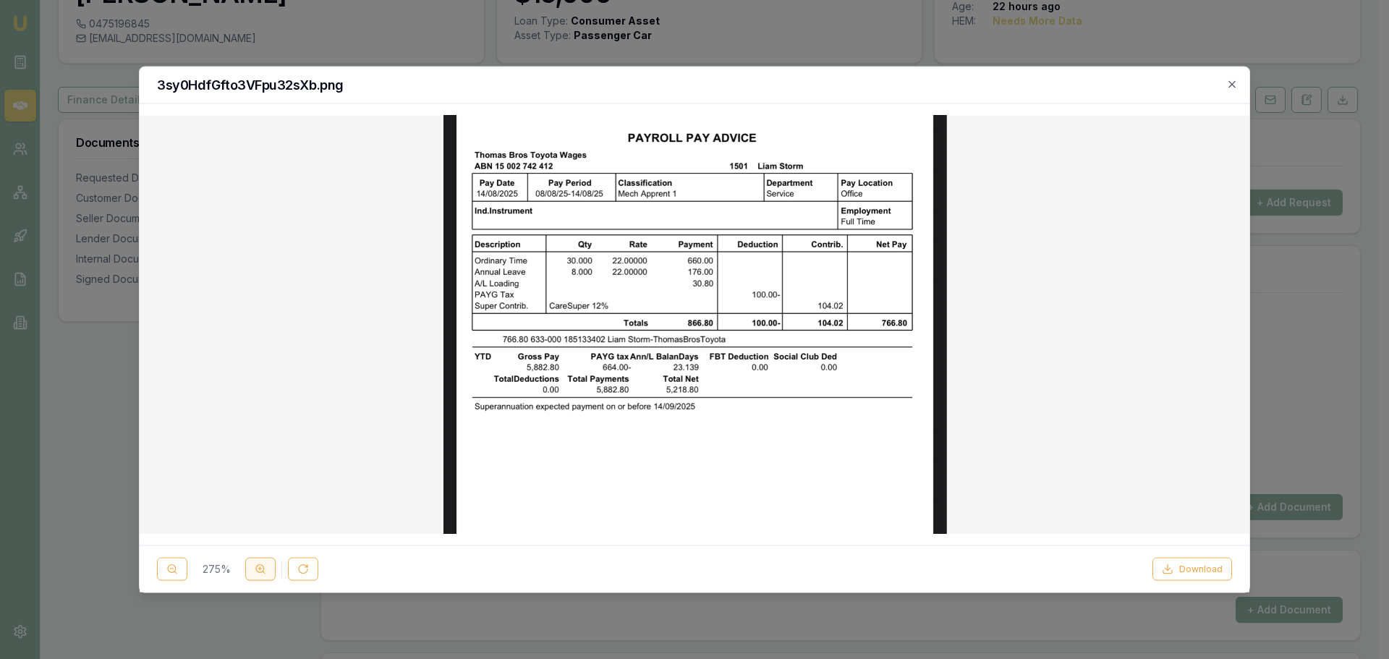
click at [260, 571] on icon at bounding box center [261, 570] width 12 height 12
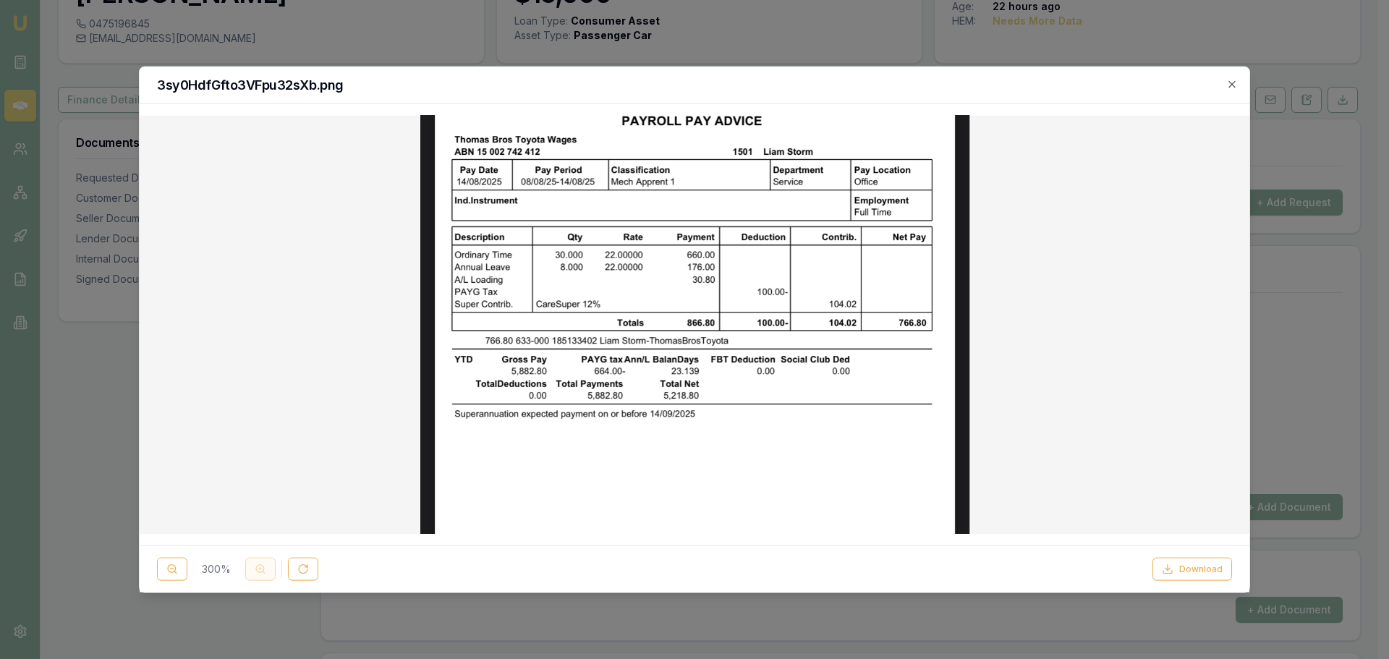
click at [260, 571] on div "300 %" at bounding box center [237, 569] width 161 height 23
click at [1234, 81] on icon "button" at bounding box center [1232, 84] width 12 height 12
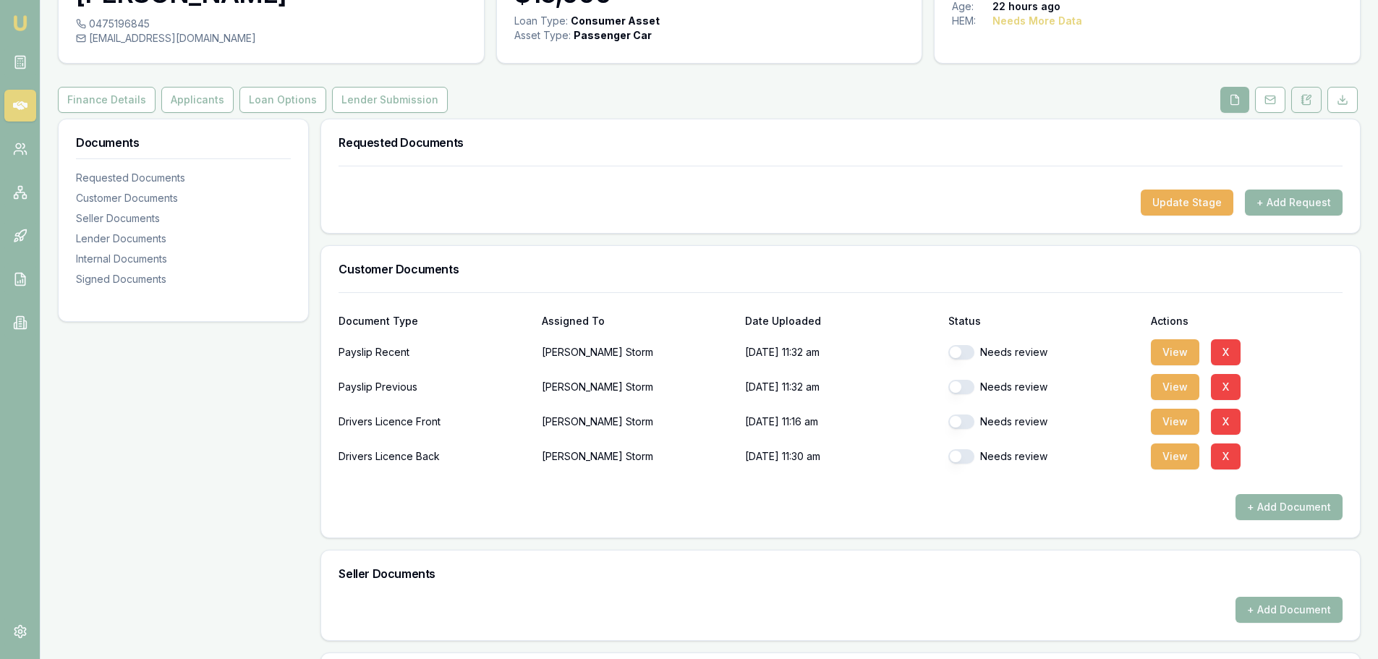
click at [1320, 91] on button at bounding box center [1306, 100] width 30 height 26
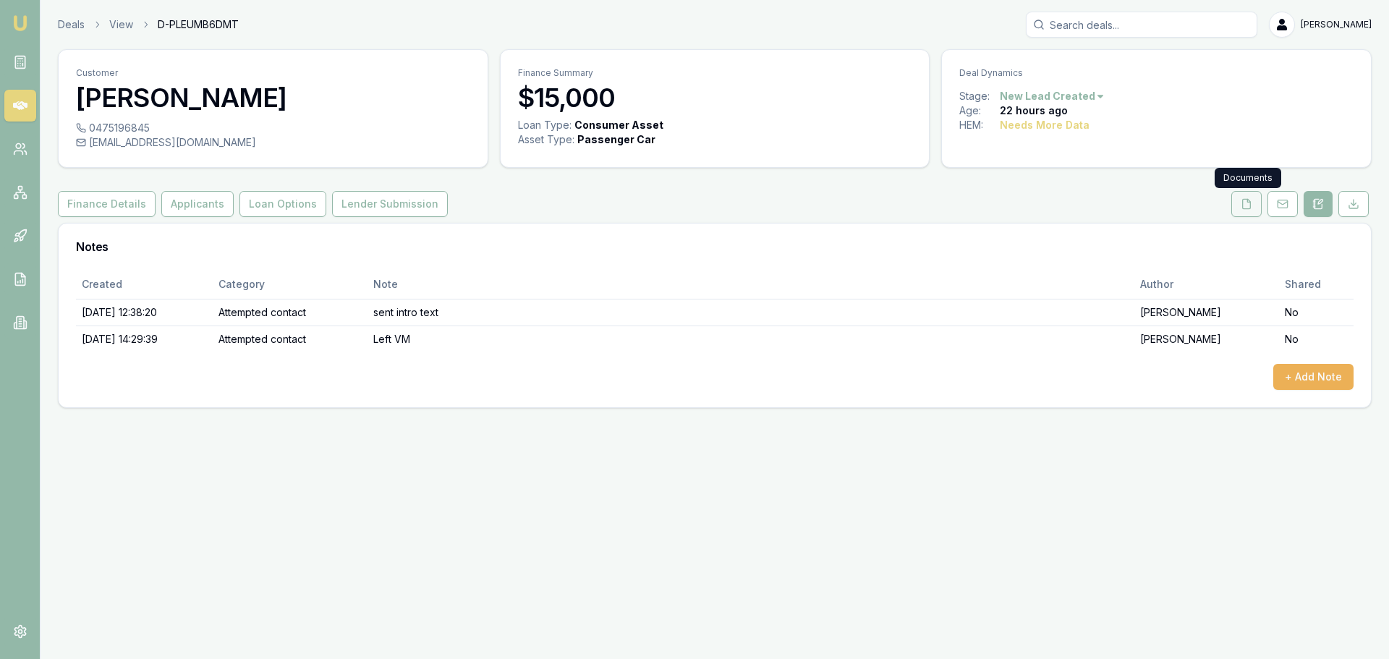
click at [1244, 200] on icon at bounding box center [1247, 203] width 8 height 9
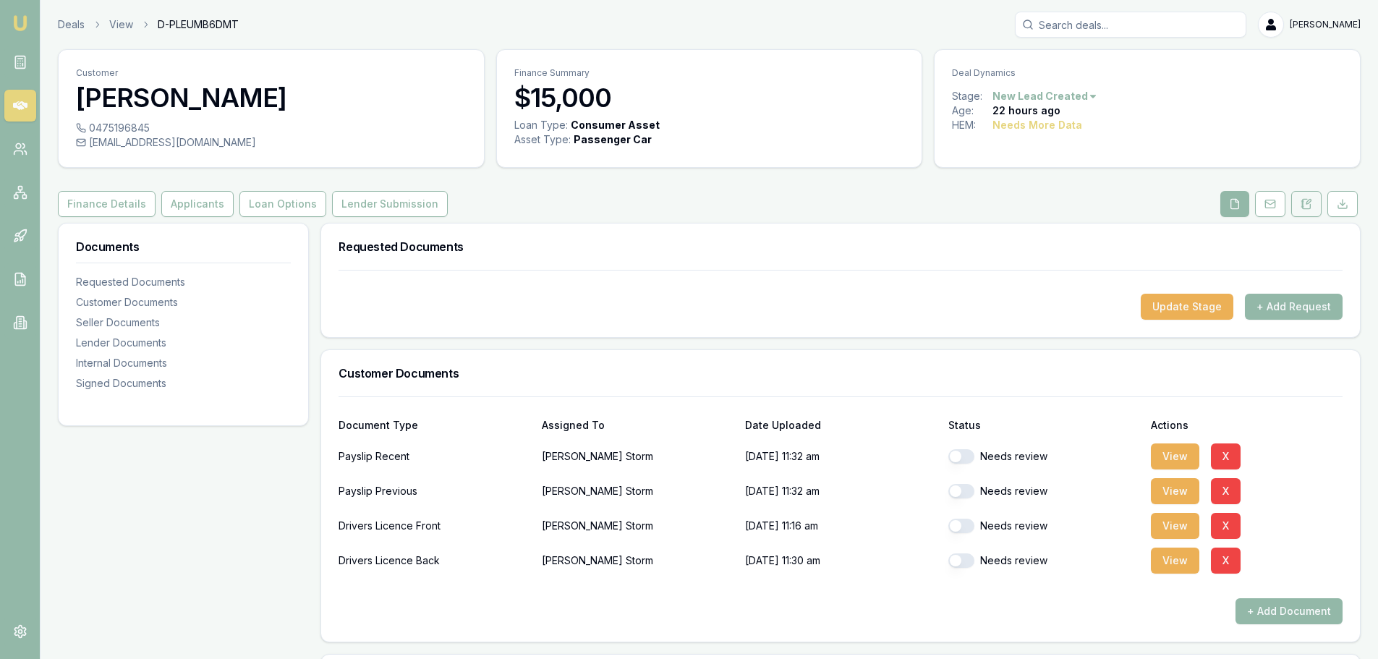
click at [1308, 204] on icon at bounding box center [1308, 202] width 4 height 4
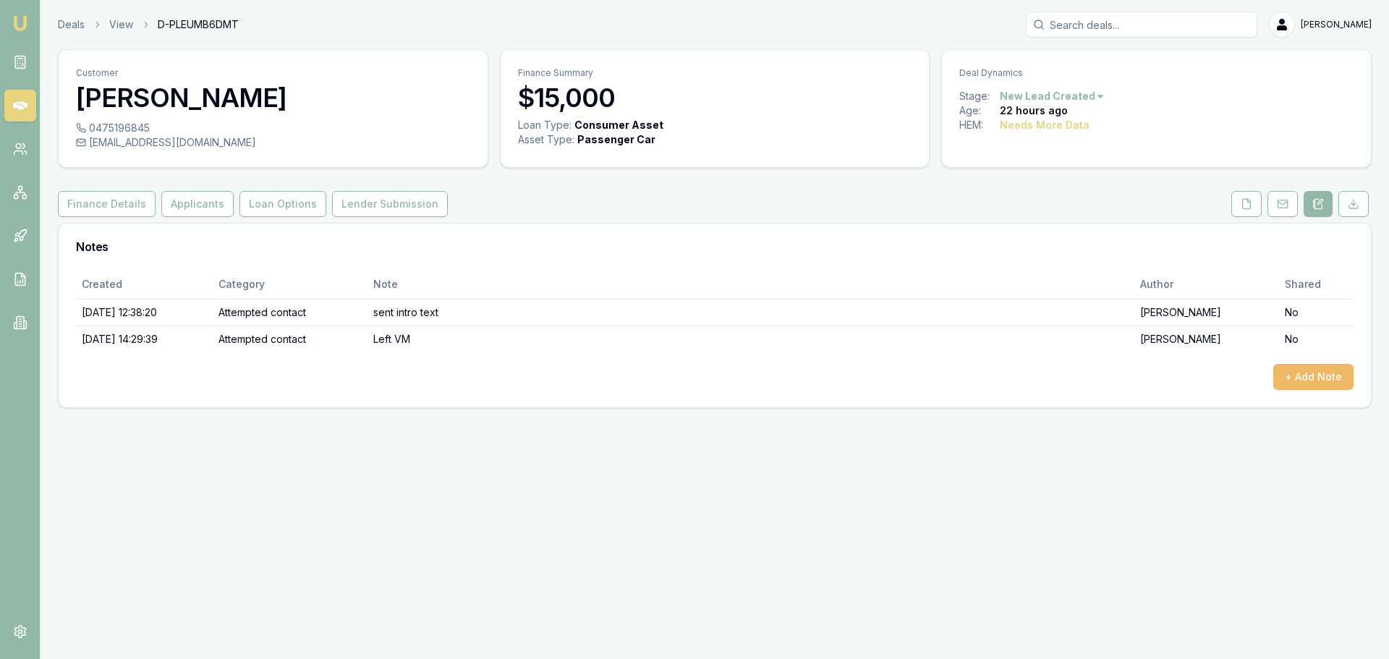
click at [1315, 373] on button "+ Add Note" at bounding box center [1313, 377] width 80 height 26
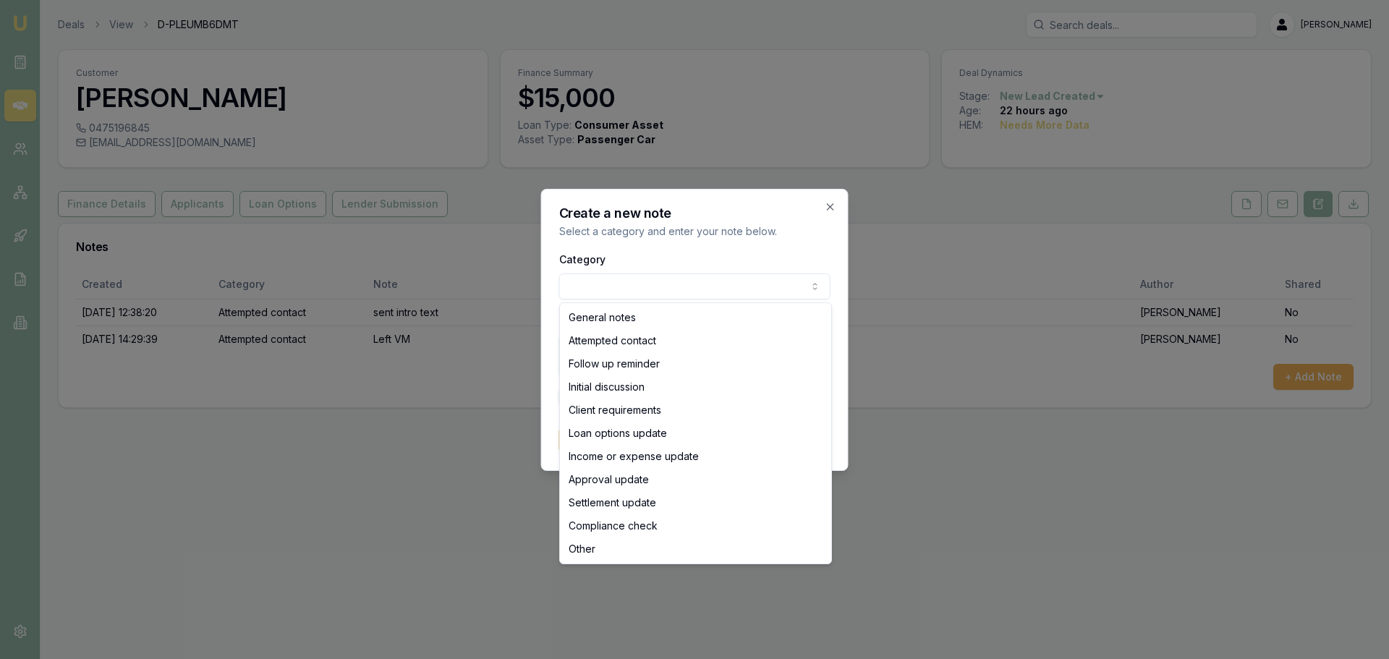
click at [686, 286] on body "Emu Broker Deals View D-PLEUMB6DMT Erin Shield Toggle Menu Customer Liam Storm …" at bounding box center [694, 329] width 1389 height 659
select select "ATTEMPTED_CONTACT"
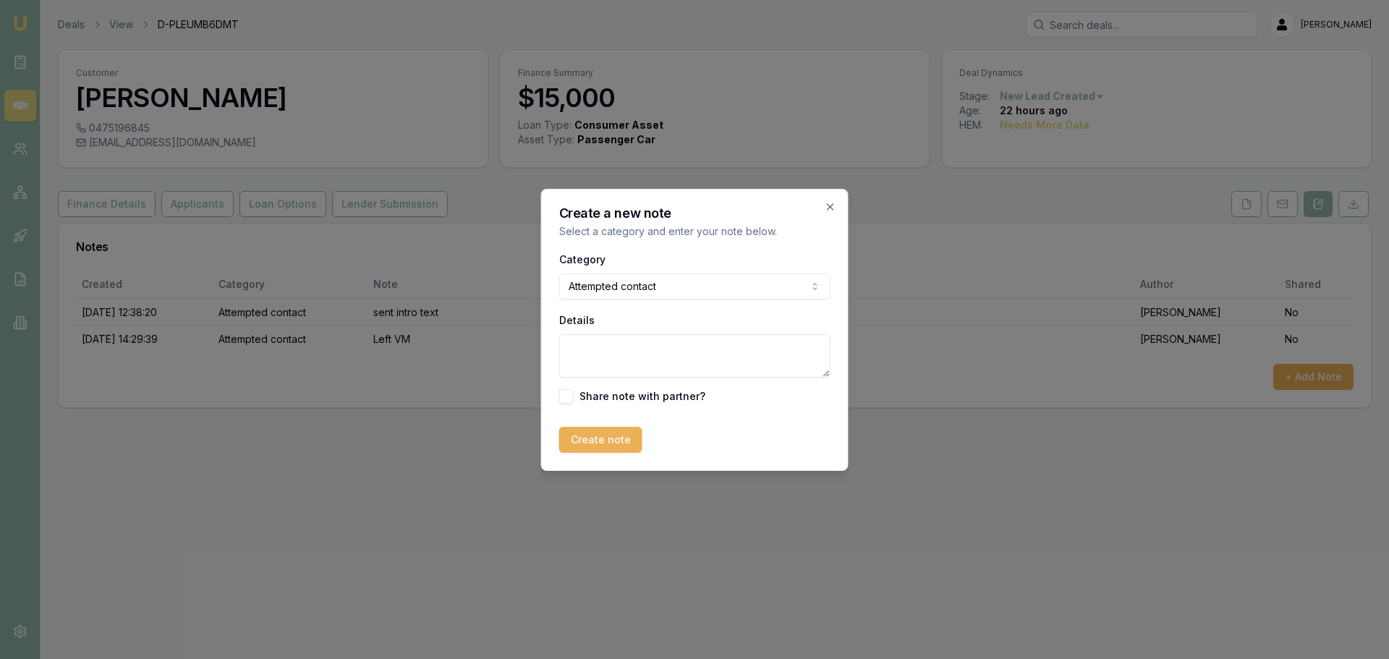
click at [671, 354] on textarea "Details" at bounding box center [694, 355] width 271 height 43
type textarea "Left VM and sent text"
click at [604, 433] on button "Create note" at bounding box center [600, 440] width 83 height 26
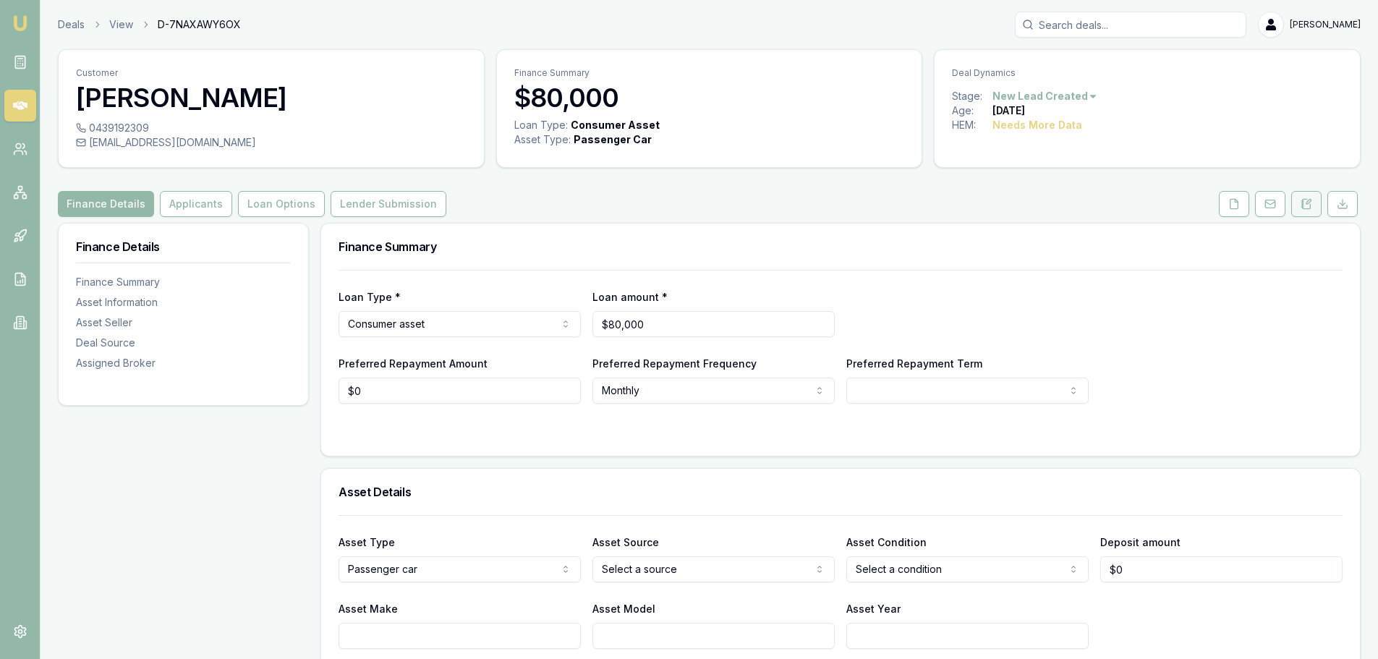
click at [1308, 208] on icon at bounding box center [1307, 203] width 8 height 9
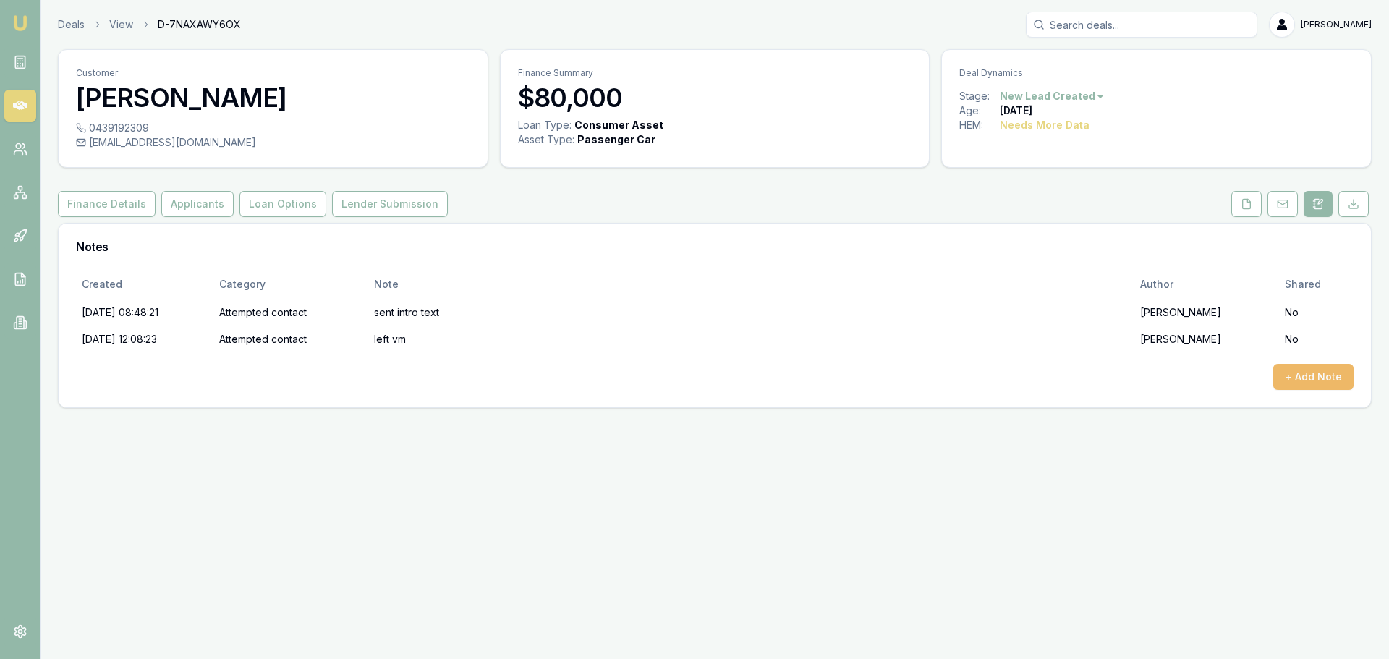
click at [1290, 375] on button "+ Add Note" at bounding box center [1313, 377] width 80 height 26
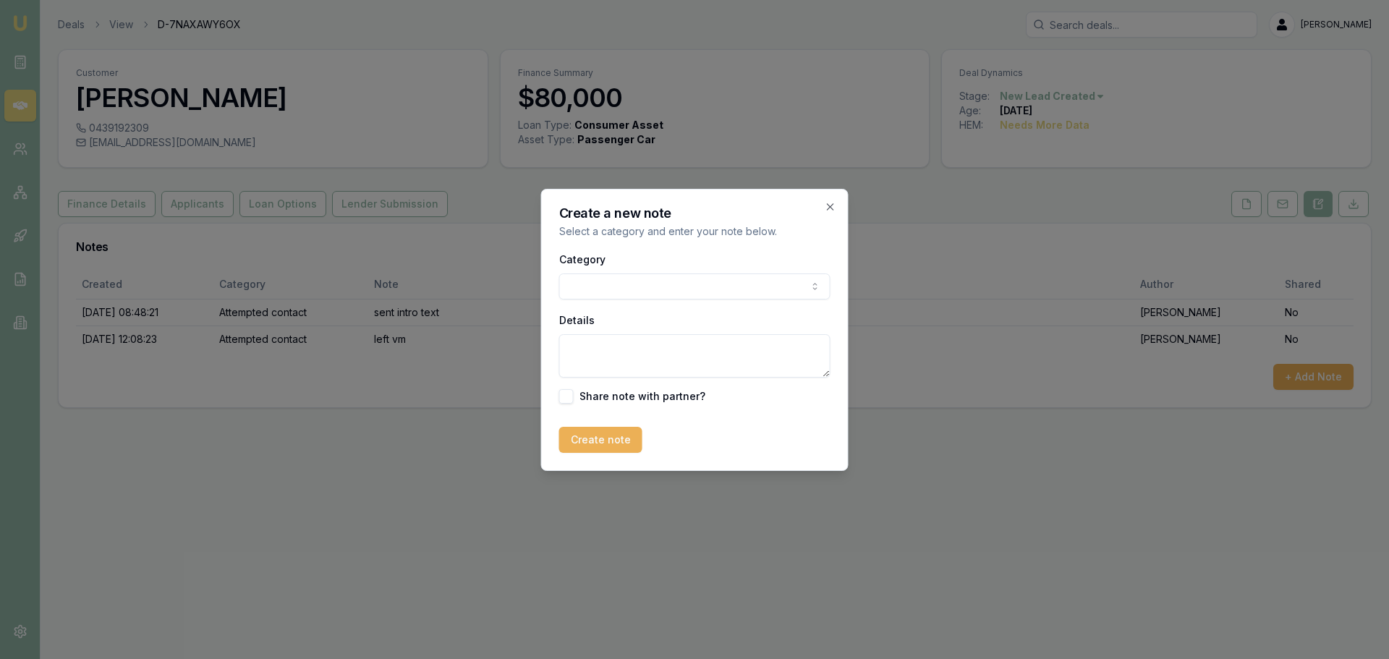
click at [753, 292] on body "Emu Broker Deals View D-7NAXAWY6OX Erin Shield Toggle Menu Customer KYLIE RILEY…" at bounding box center [694, 329] width 1389 height 659
click at [681, 286] on body "Emu Broker Deals View D-7NAXAWY6OX Erin Shield Toggle Menu Customer KYLIE RILEY…" at bounding box center [694, 329] width 1389 height 659
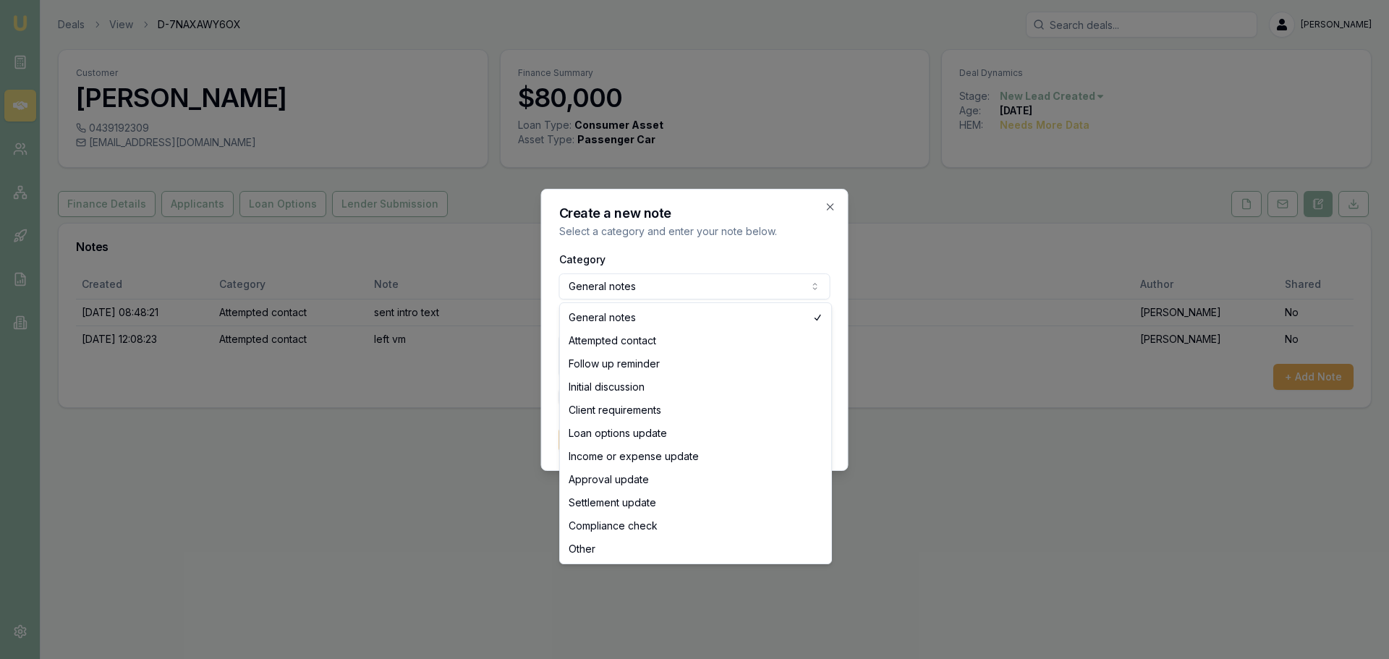
select select "ATTEMPTED_CONTACT"
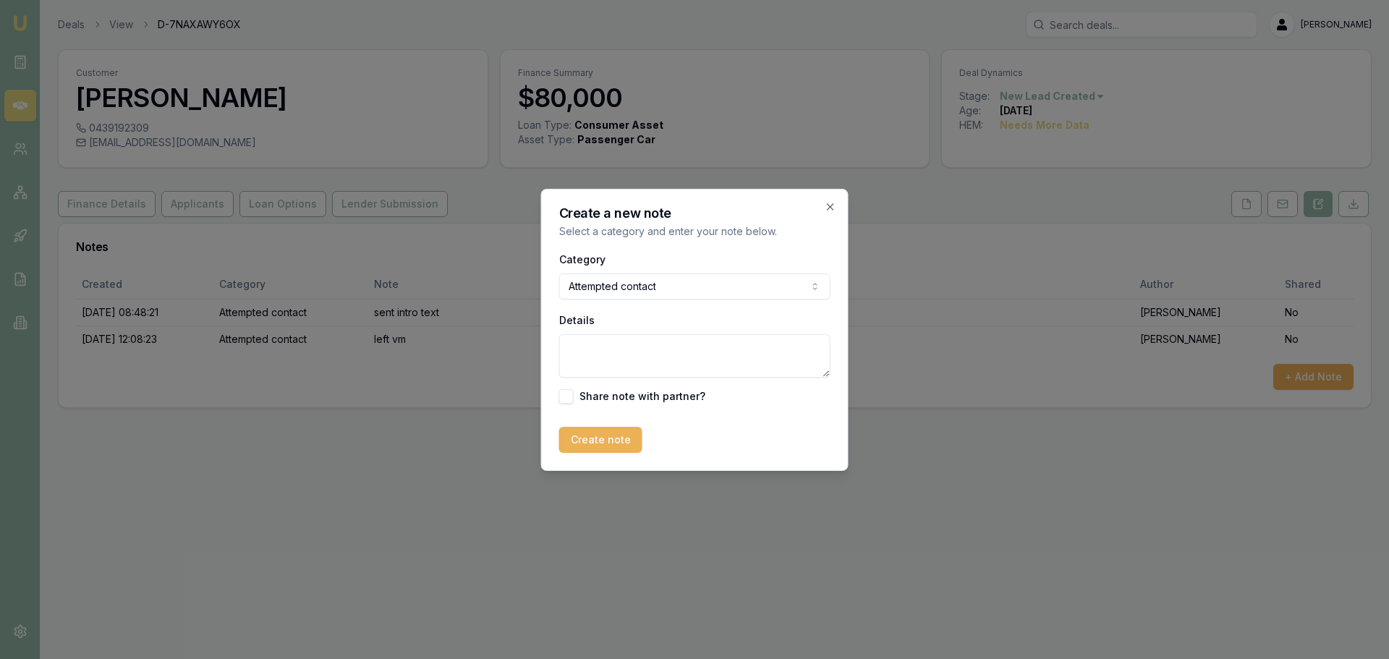
click at [668, 365] on textarea "Details" at bounding box center [694, 355] width 271 height 43
type textarea "Left Vm and sent text"
click at [618, 435] on button "Create note" at bounding box center [600, 440] width 83 height 26
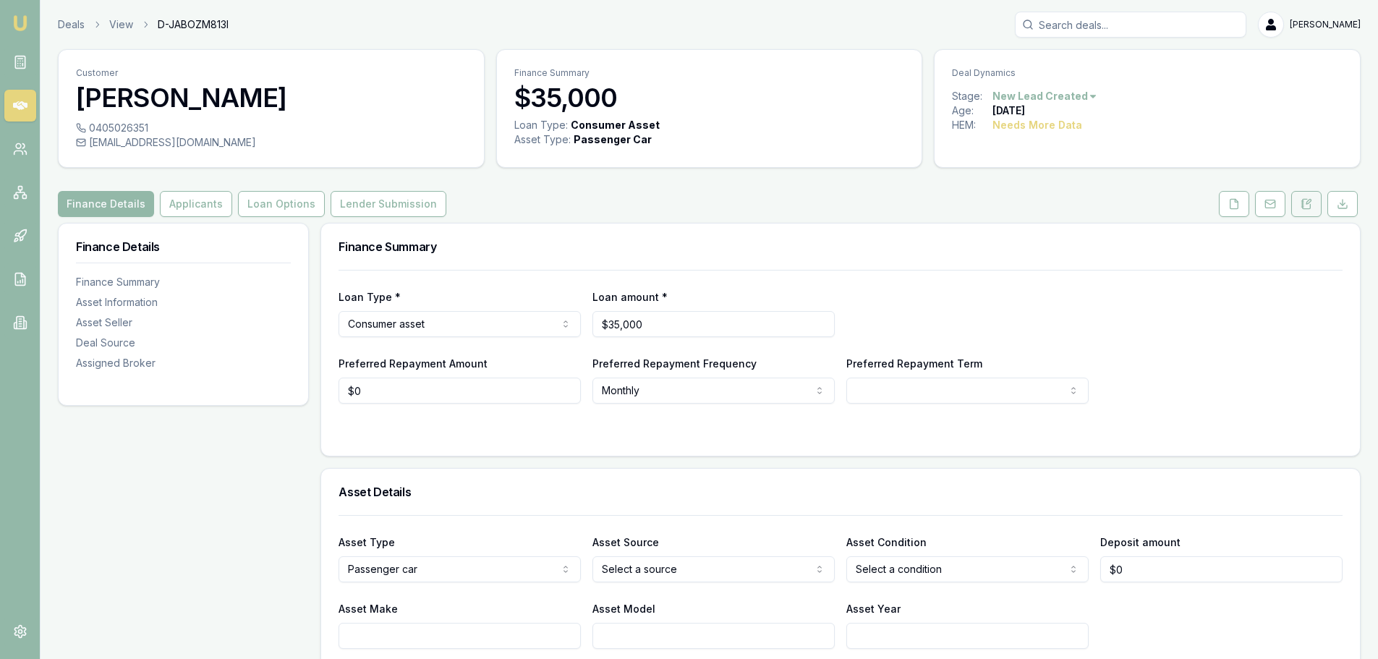
click at [1310, 204] on icon at bounding box center [1307, 203] width 8 height 9
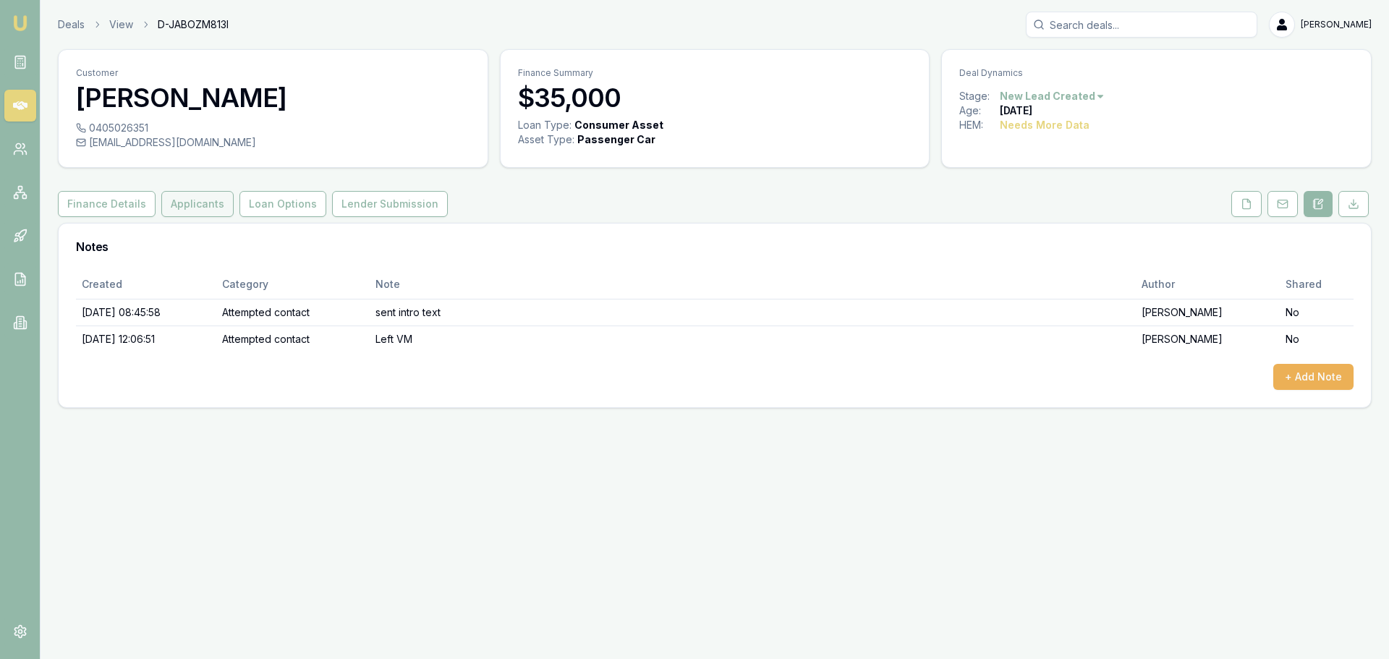
click at [174, 202] on button "Applicants" at bounding box center [197, 204] width 72 height 26
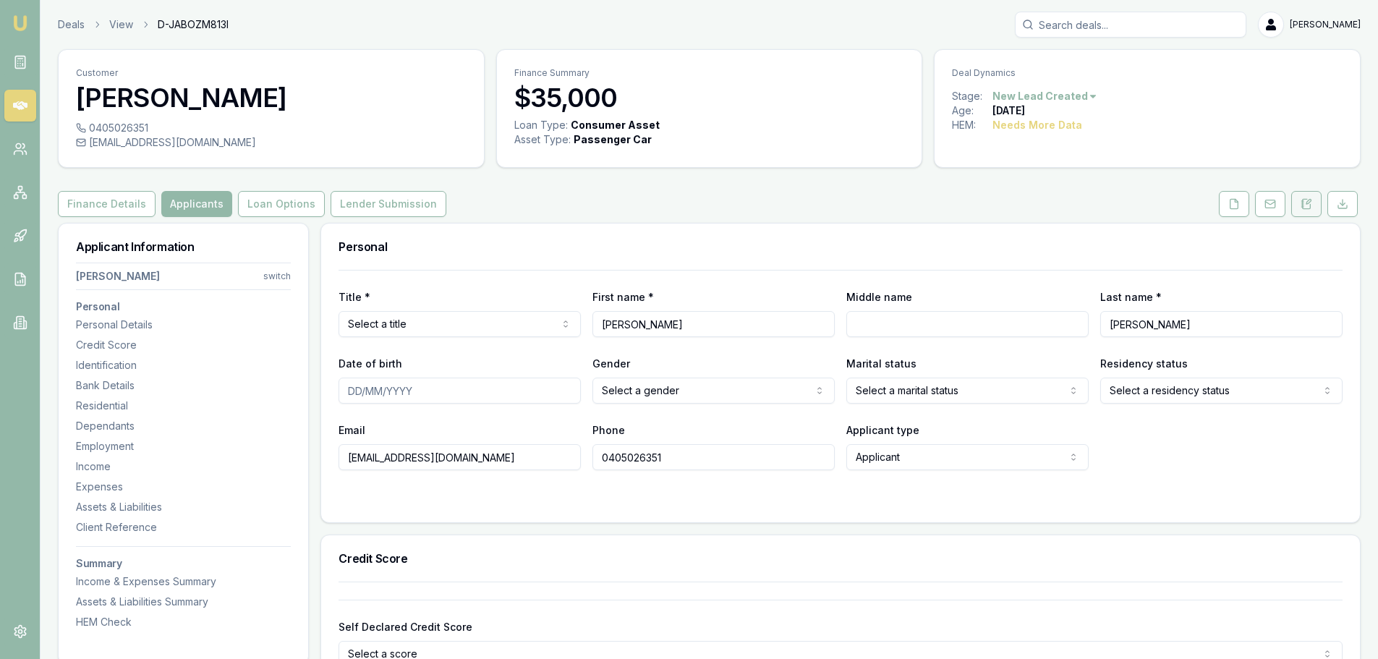
click at [1314, 204] on button at bounding box center [1306, 204] width 30 height 26
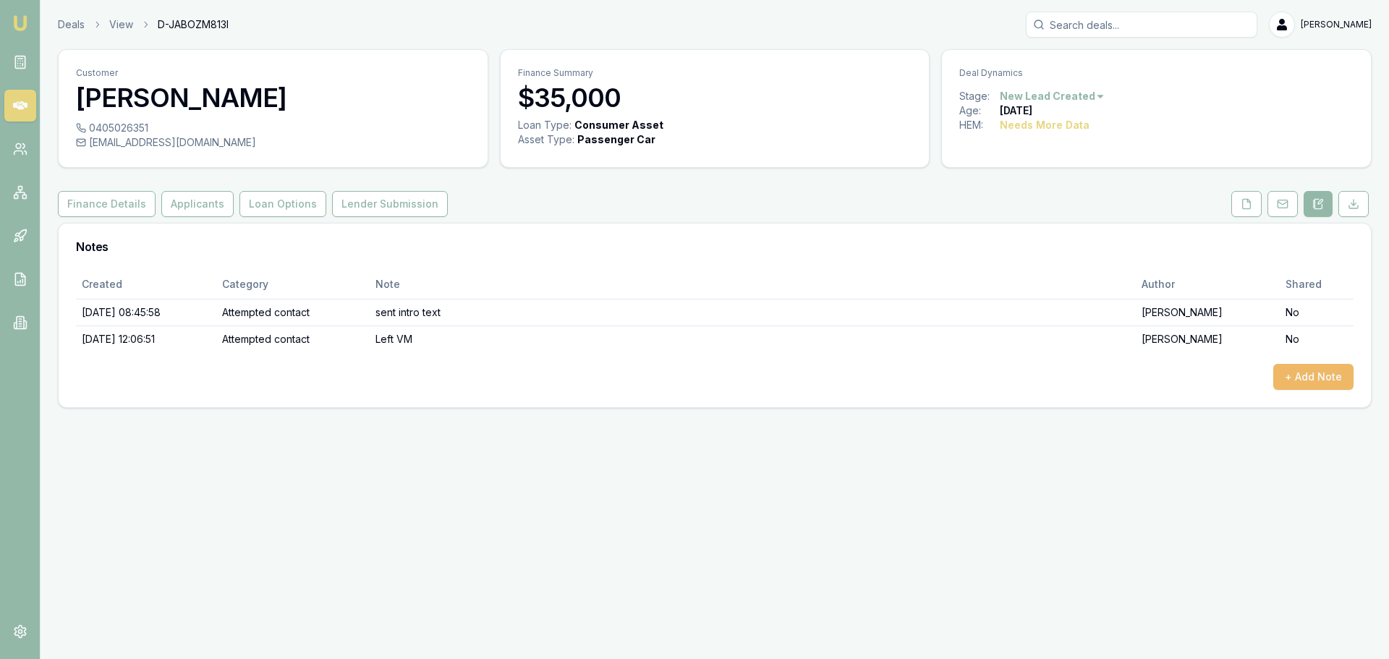
click at [1328, 379] on button "+ Add Note" at bounding box center [1313, 377] width 80 height 26
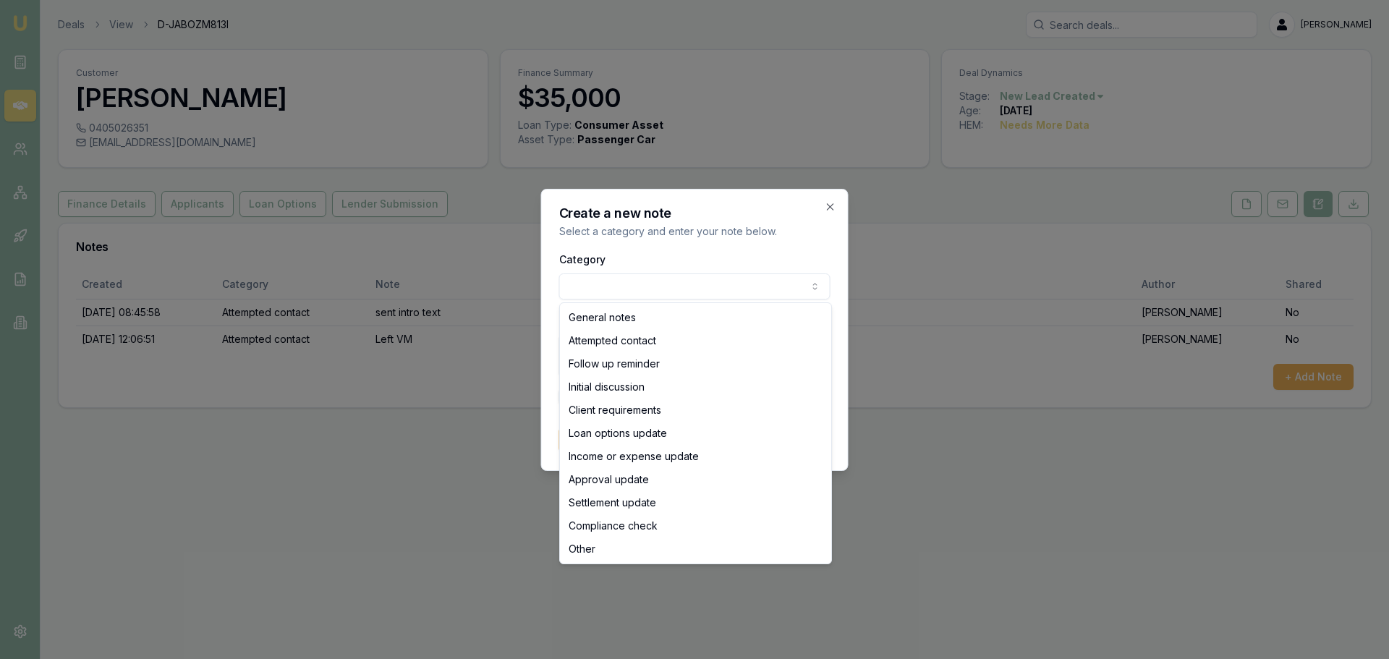
click at [638, 288] on body "Emu Broker Deals View D-JABOZM813I Erin Shield Toggle Menu Customer WALT JONES …" at bounding box center [694, 329] width 1389 height 659
select select "ATTEMPTED_CONTACT"
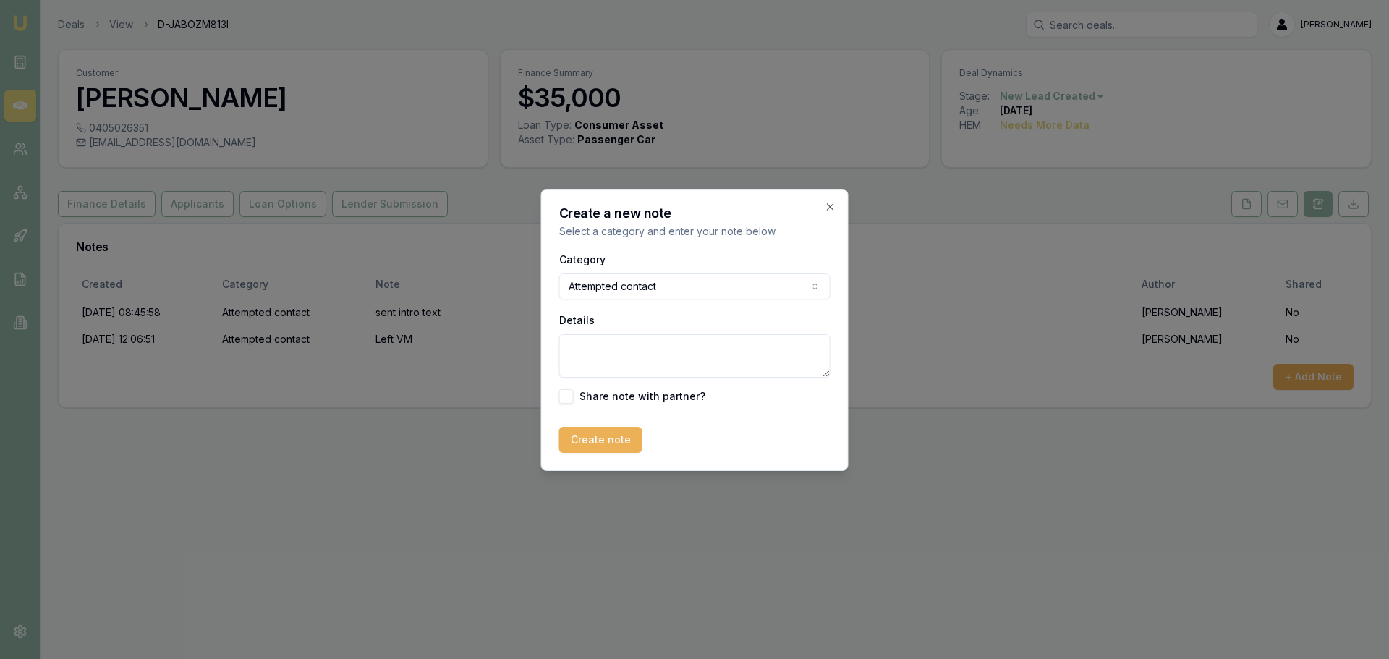
click at [645, 364] on textarea "Details" at bounding box center [694, 355] width 271 height 43
type textarea "Left Vm and sent text"
click at [572, 444] on button "Create note" at bounding box center [600, 440] width 83 height 26
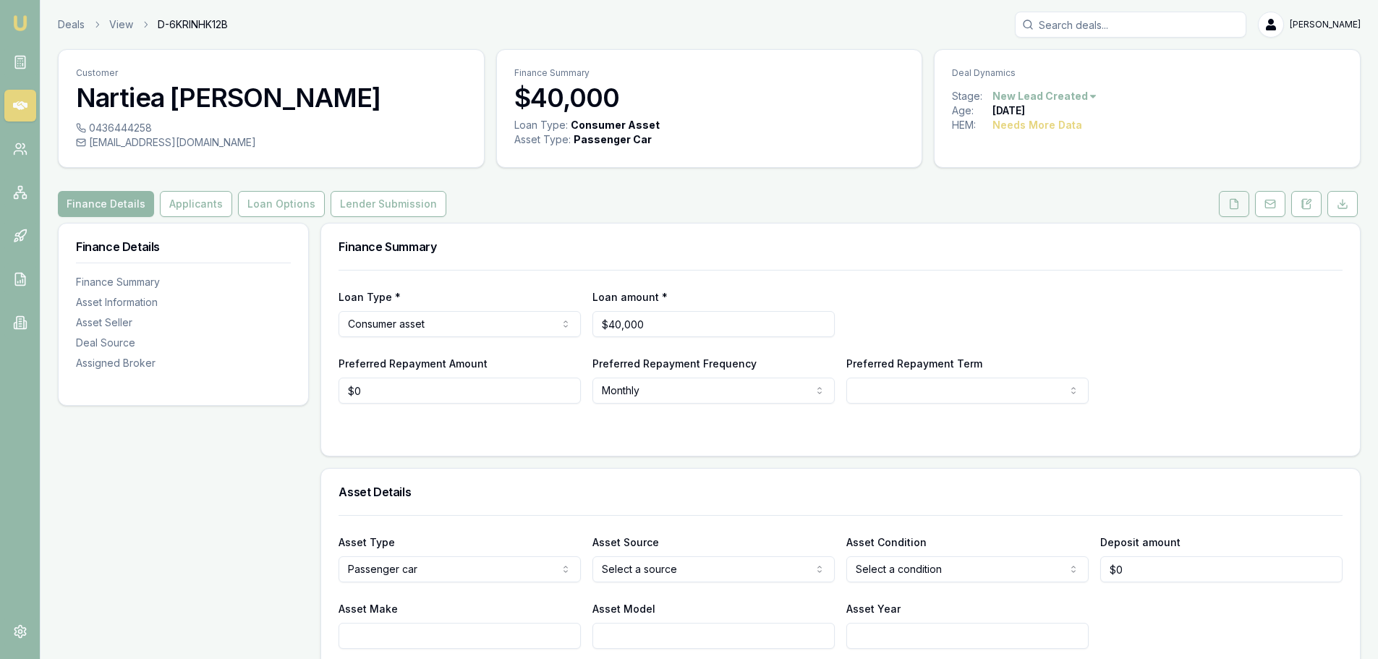
click at [1233, 203] on icon at bounding box center [1234, 204] width 12 height 12
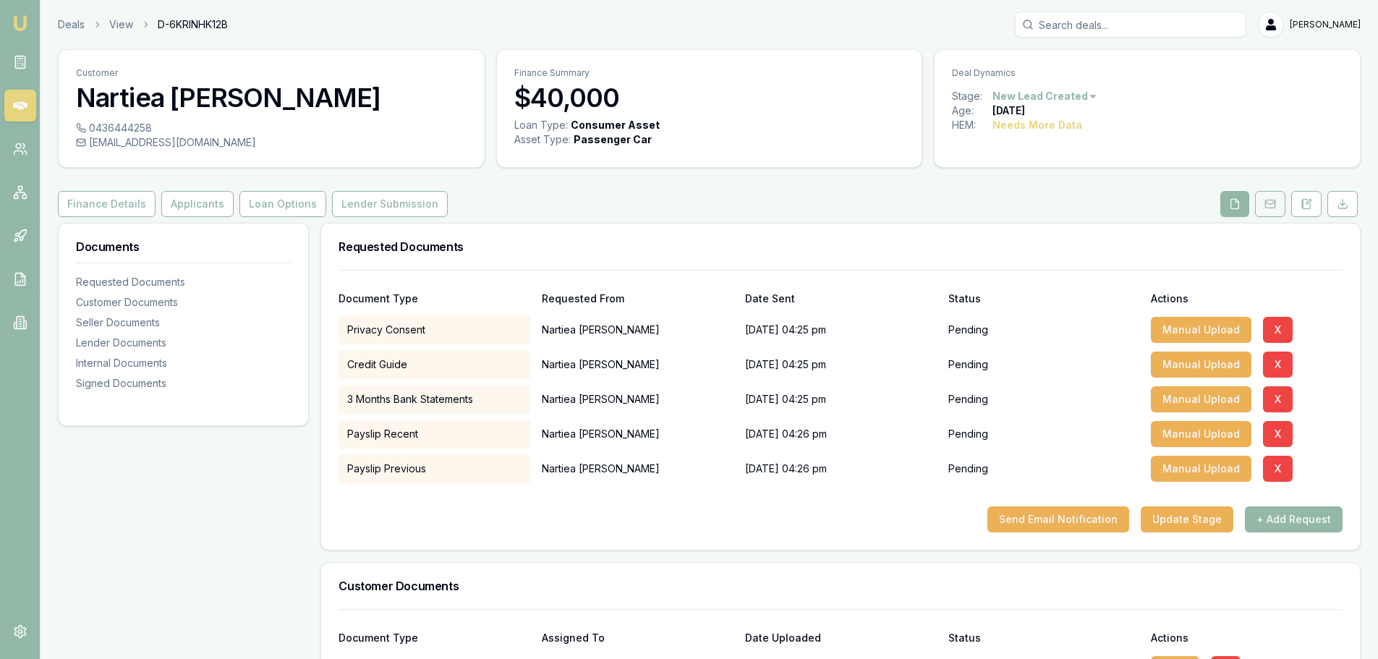
click at [1275, 200] on icon at bounding box center [1270, 204] width 12 height 12
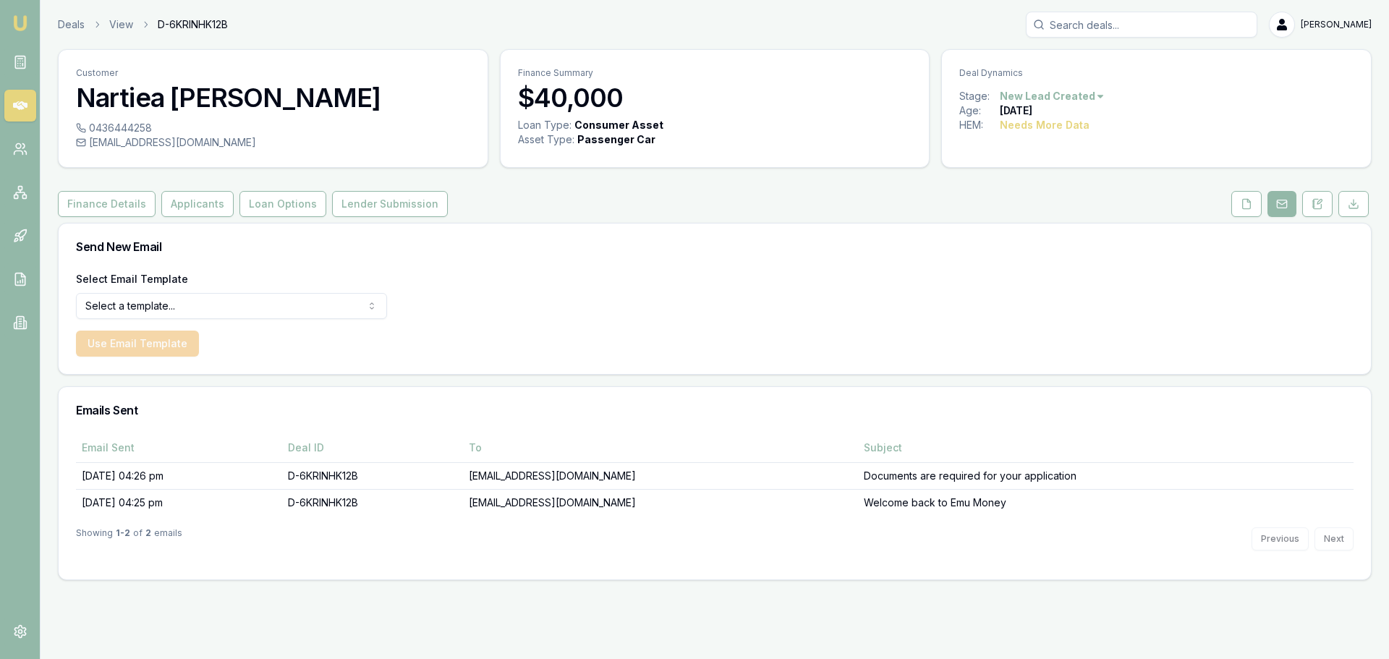
click at [214, 302] on html "Emu Broker Deals View D-6KRINHK12B [PERSON_NAME] Shield Toggle Menu Customer Na…" at bounding box center [694, 329] width 1389 height 659
select select "document-request-reminder"
click at [149, 342] on button "Use Email Template" at bounding box center [137, 344] width 123 height 26
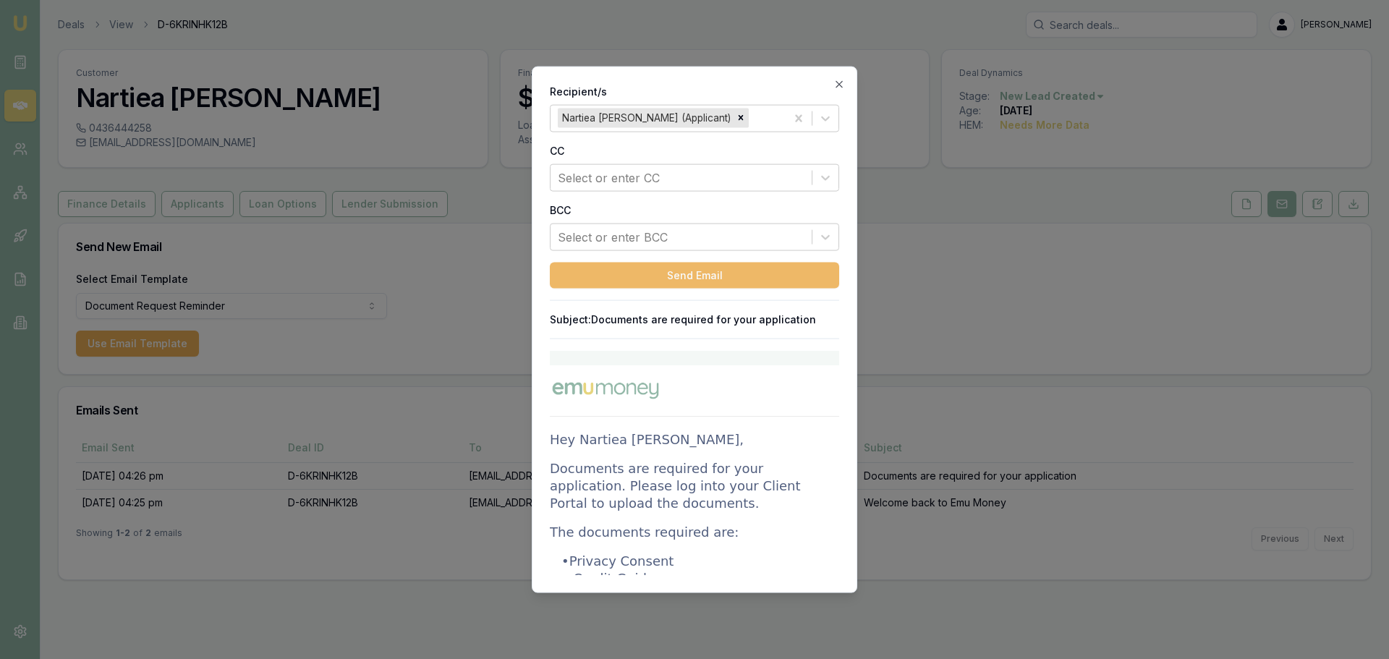
click at [679, 268] on button "Send Email" at bounding box center [694, 275] width 289 height 26
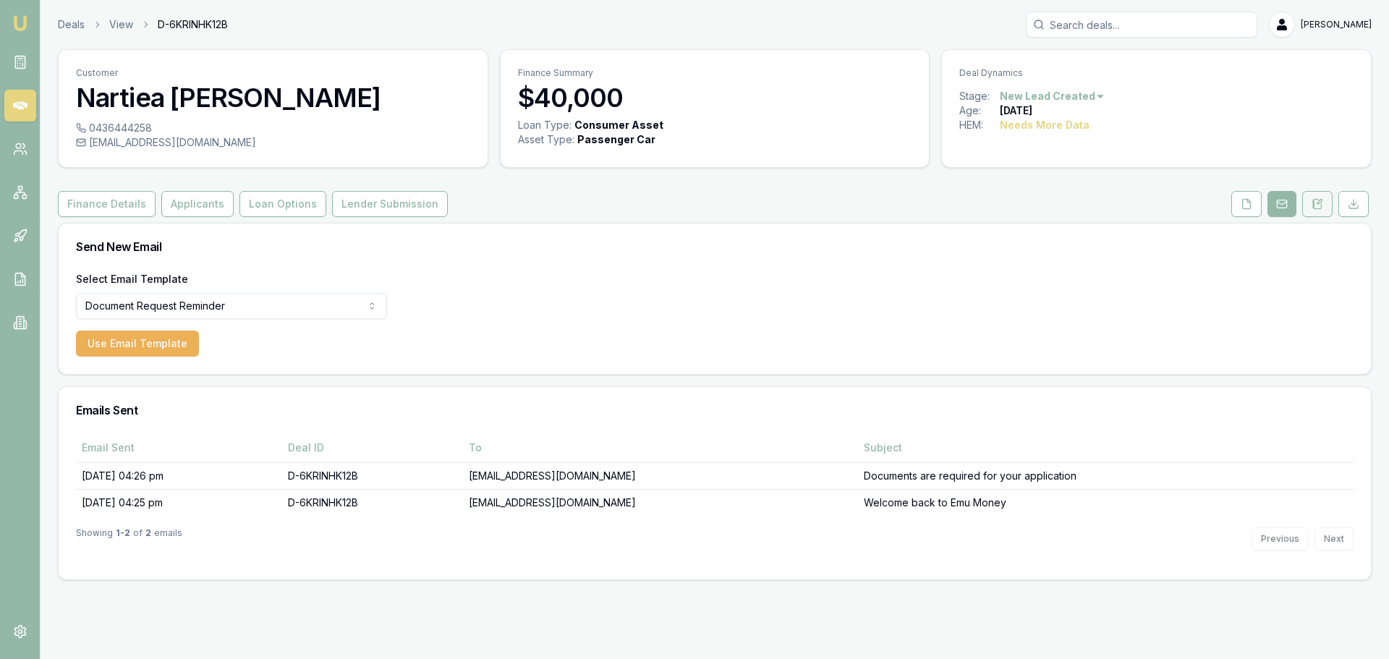
click at [1319, 202] on icon at bounding box center [1317, 204] width 12 height 12
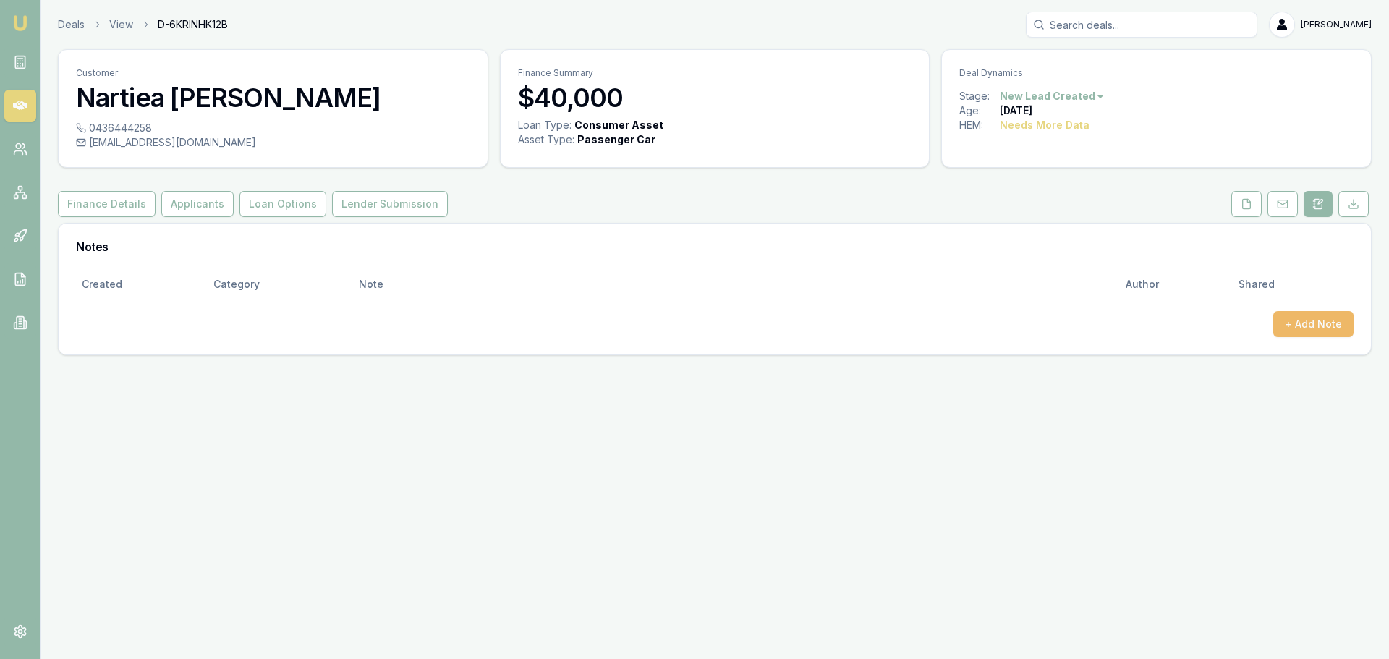
click at [1322, 326] on button "+ Add Note" at bounding box center [1313, 324] width 80 height 26
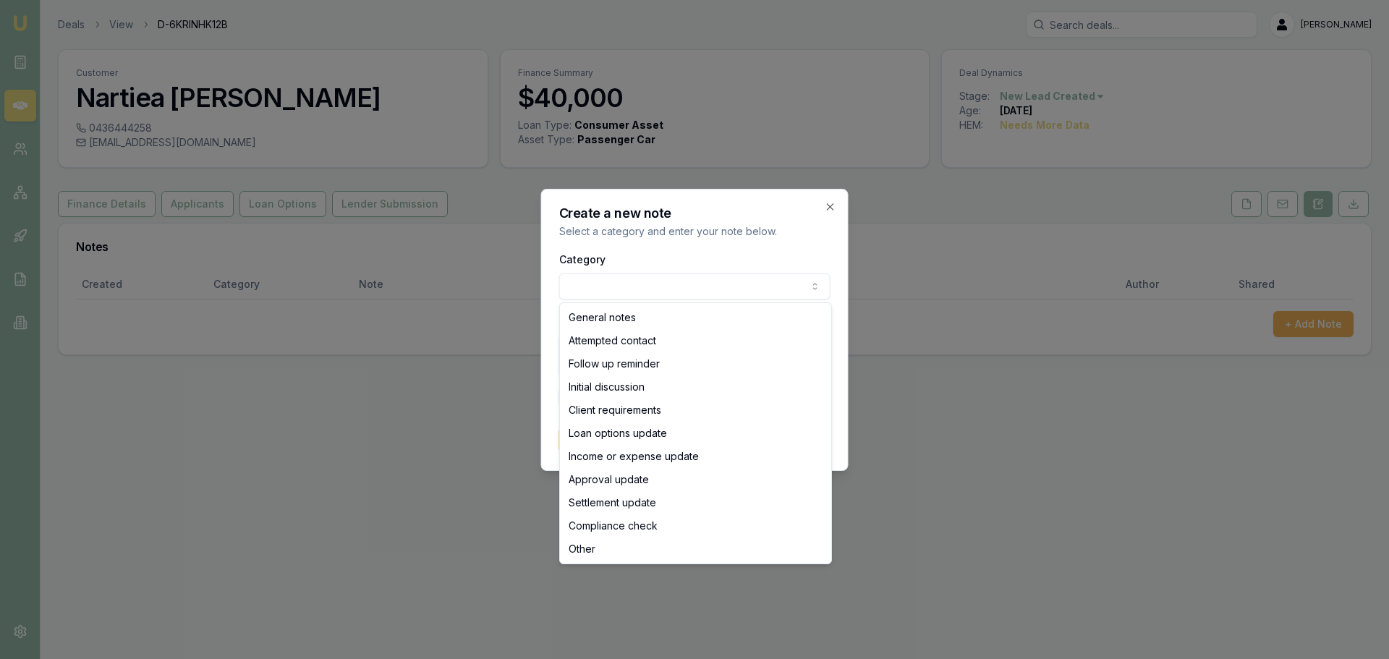
click at [747, 290] on body "Emu Broker Deals View D-6KRINHK12B [PERSON_NAME] Toggle Menu Customer Nartiea […" at bounding box center [694, 329] width 1389 height 659
select select "ATTEMPTED_CONTACT"
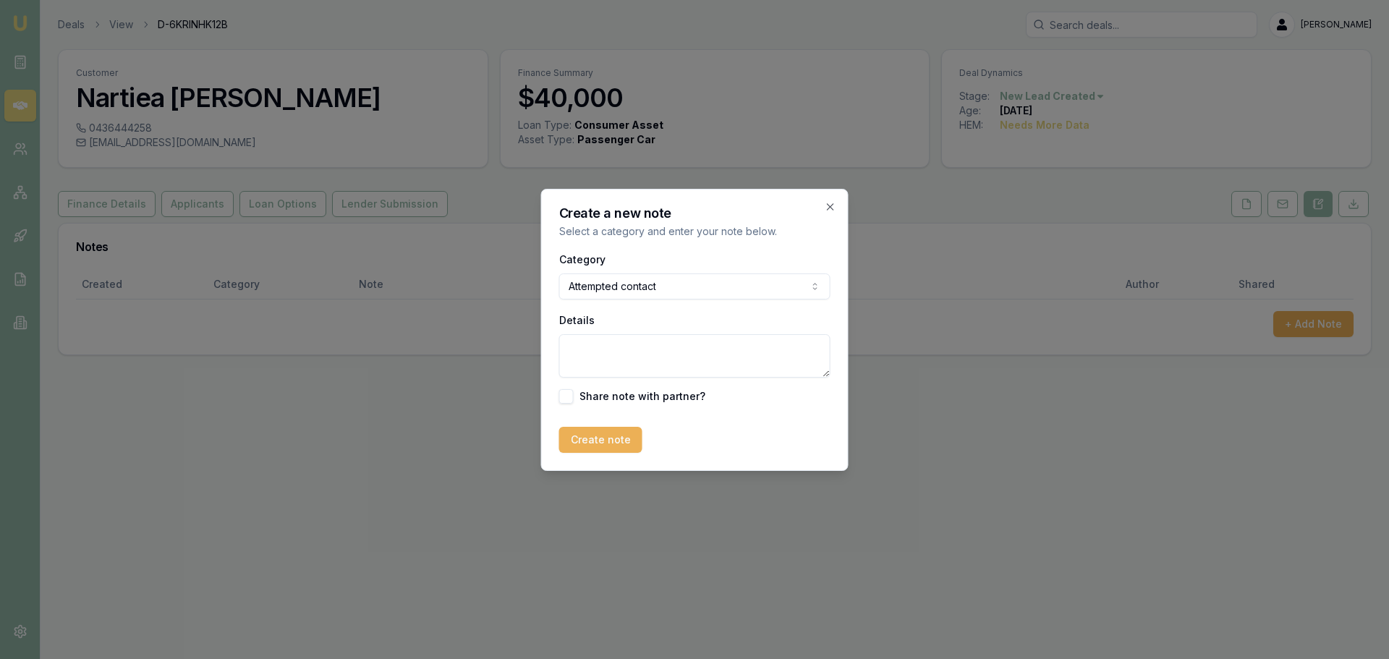
click at [702, 349] on textarea "Details" at bounding box center [694, 355] width 271 height 43
type textarea "s"
type textarea "resent doc request email."
click at [631, 437] on button "Create note" at bounding box center [600, 440] width 83 height 26
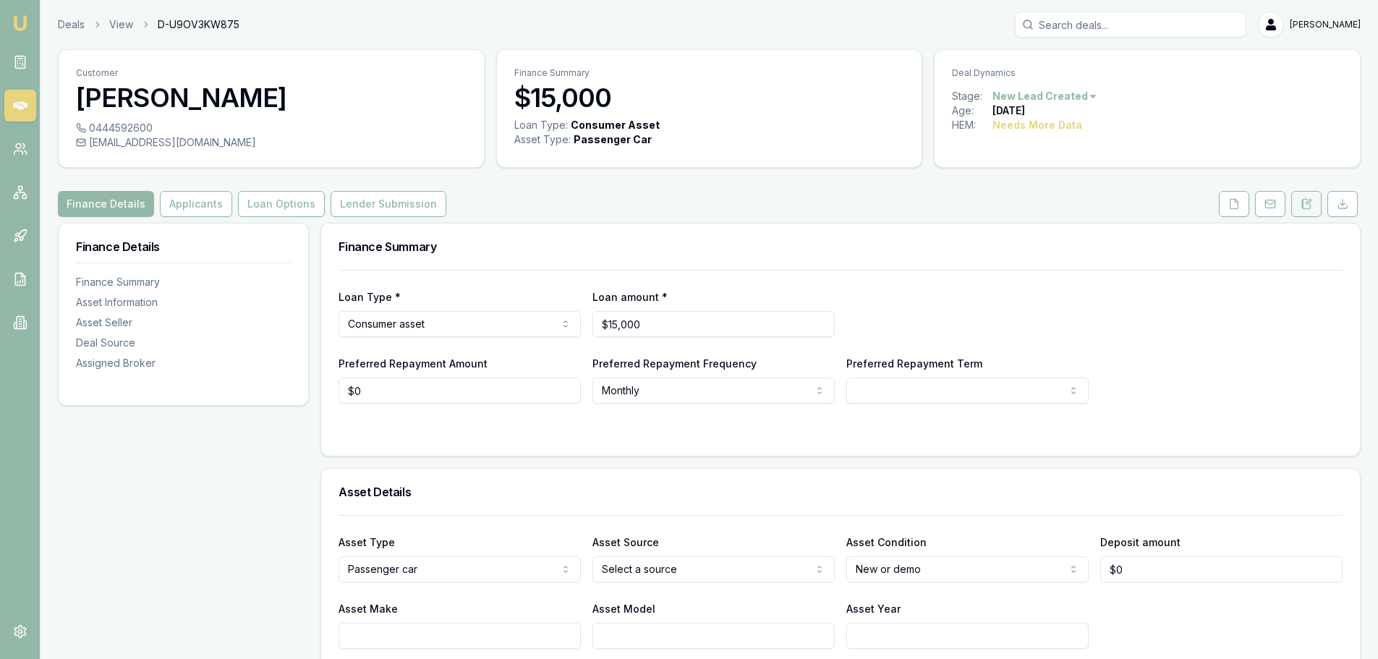
click at [1306, 200] on icon at bounding box center [1307, 203] width 8 height 9
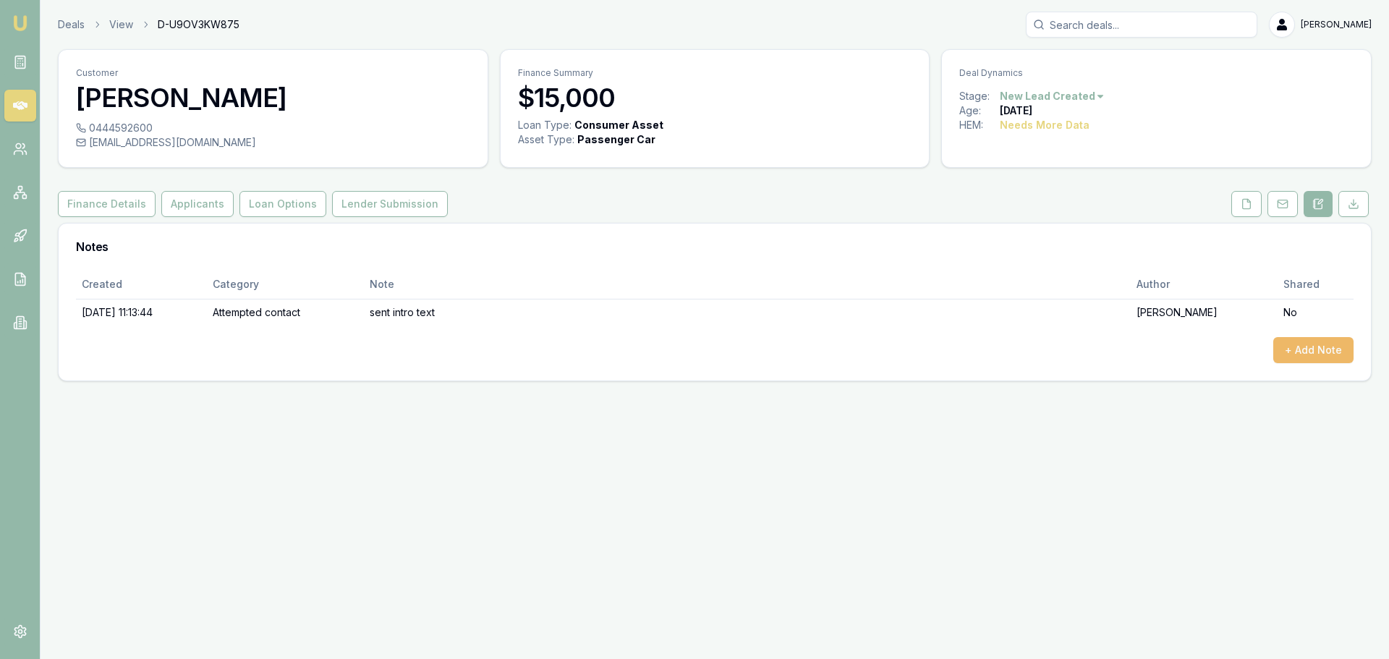
click at [1299, 346] on button "+ Add Note" at bounding box center [1313, 350] width 80 height 26
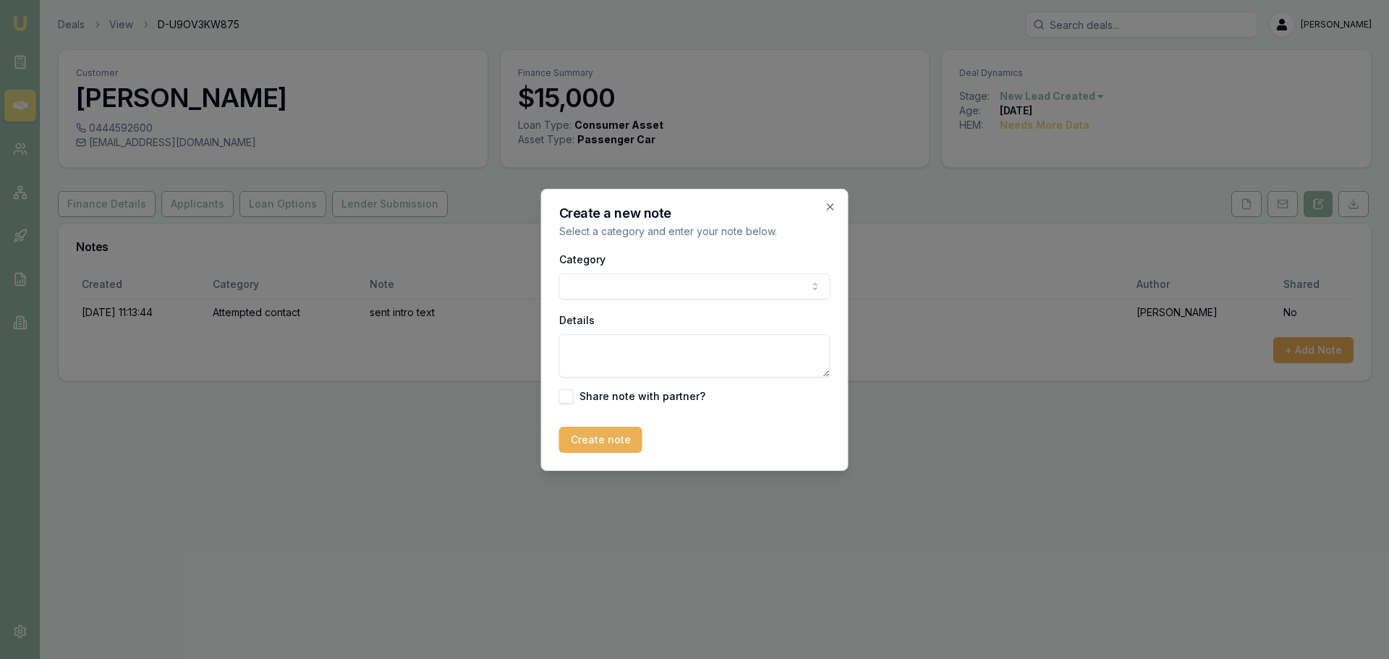
click at [741, 288] on body "Emu Broker Deals View D-U9OV3KW875 [PERSON_NAME] Toggle Menu Customer [PERSON_N…" at bounding box center [694, 329] width 1389 height 659
click at [635, 354] on textarea "Details" at bounding box center [694, 355] width 271 height 43
type textarea "not interested, went with bank"
click at [597, 440] on button "Create note" at bounding box center [600, 440] width 83 height 26
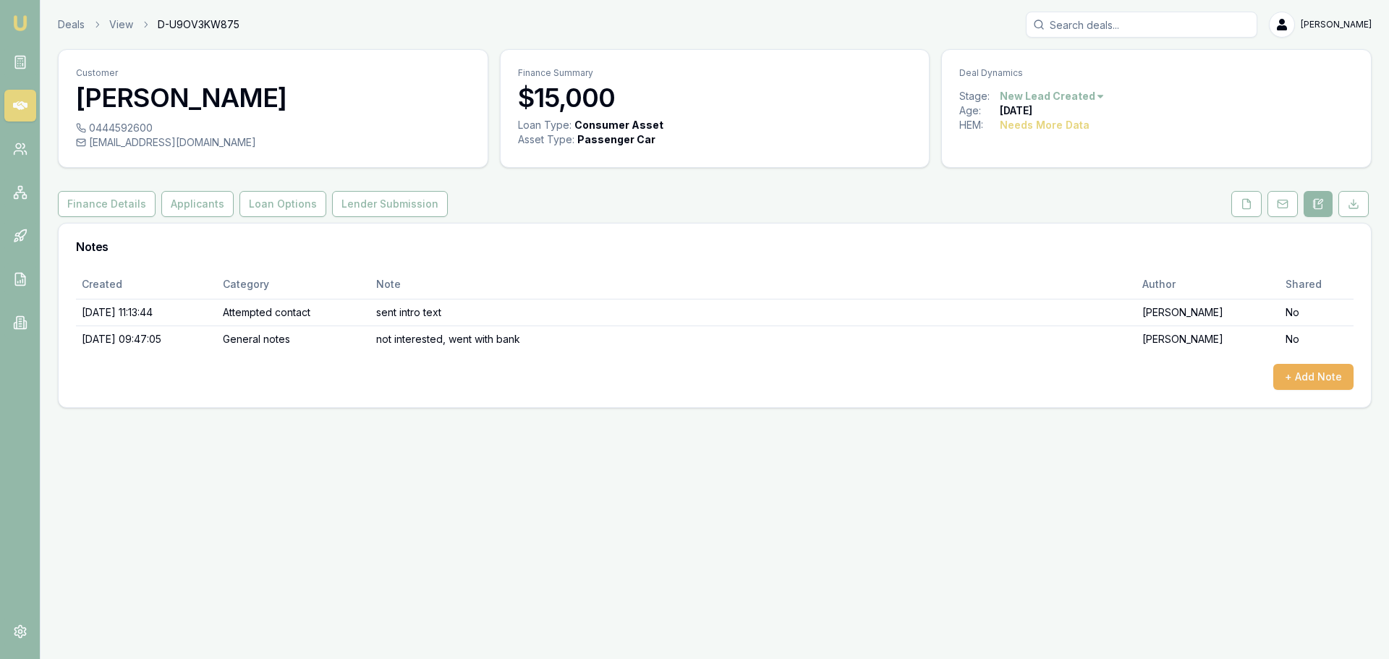
click at [1079, 98] on html "Emu Broker Deals View D-U9OV3KW875 Erin Shield Toggle Menu Customer Cobey Layto…" at bounding box center [694, 329] width 1389 height 659
click at [1070, 223] on div "- Not Interested" at bounding box center [1049, 214] width 85 height 23
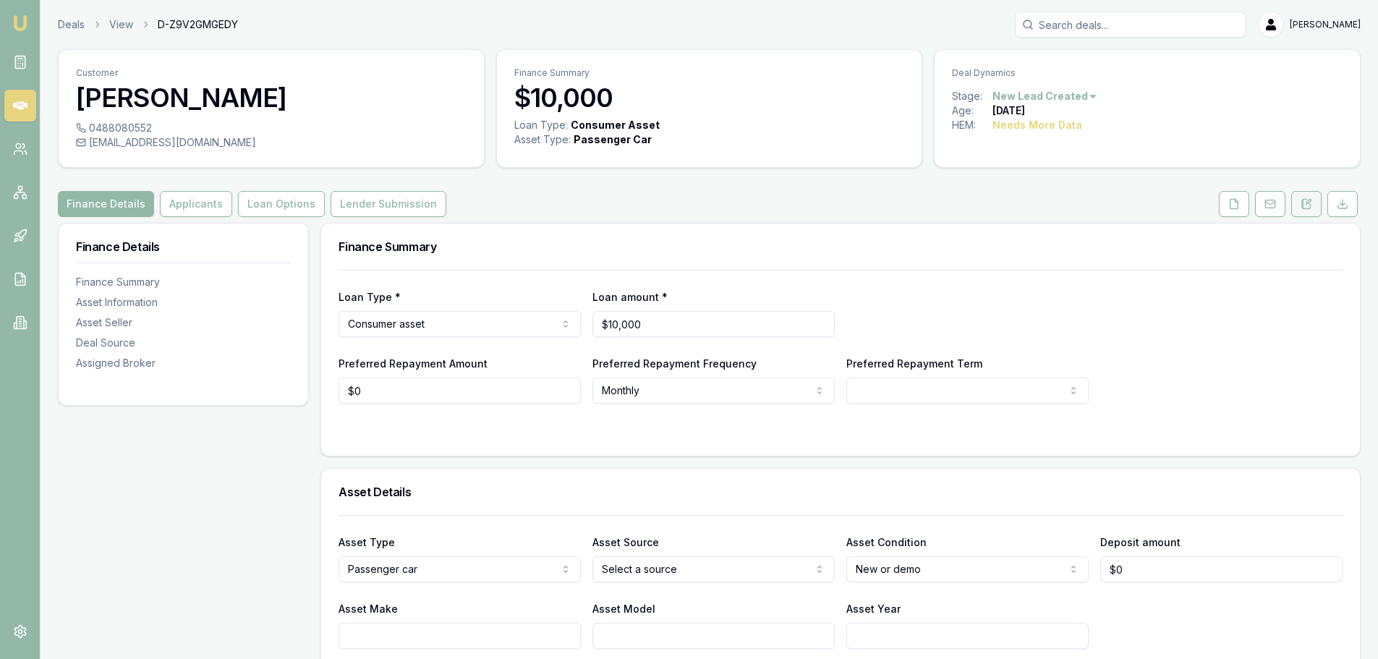
click at [1302, 203] on icon at bounding box center [1302, 203] width 2 height 0
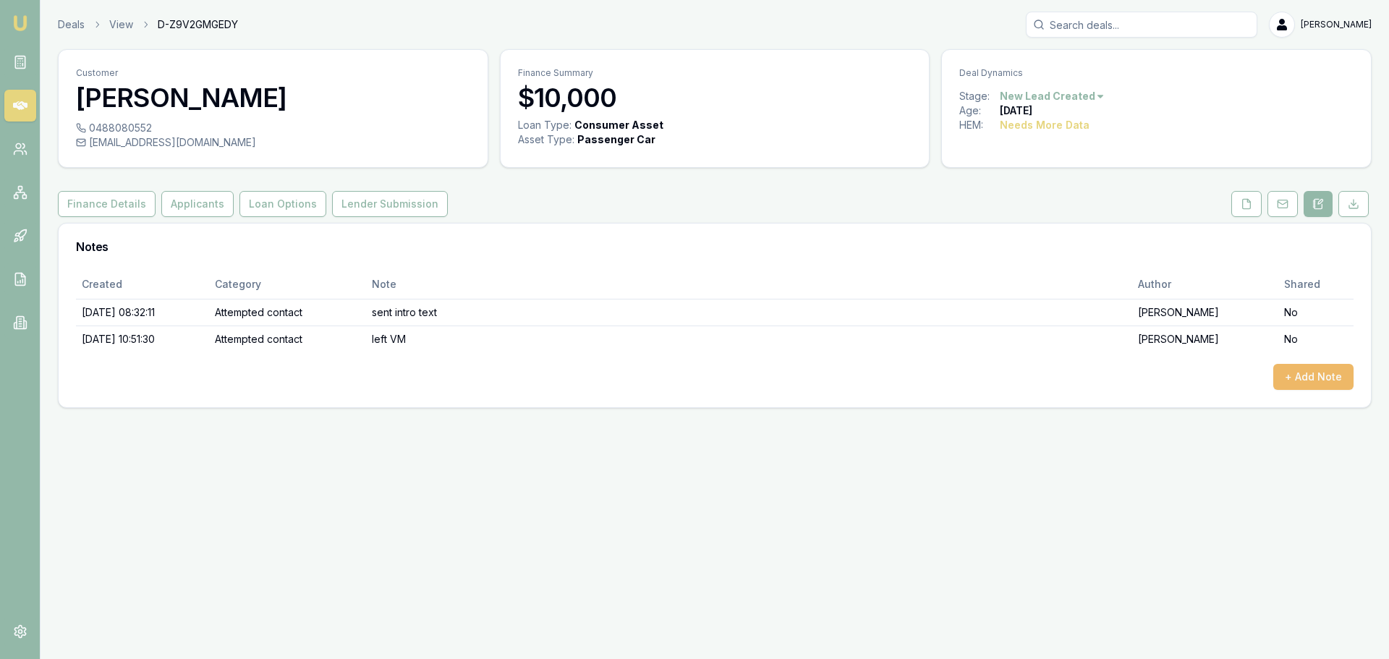
click at [1317, 375] on button "+ Add Note" at bounding box center [1313, 377] width 80 height 26
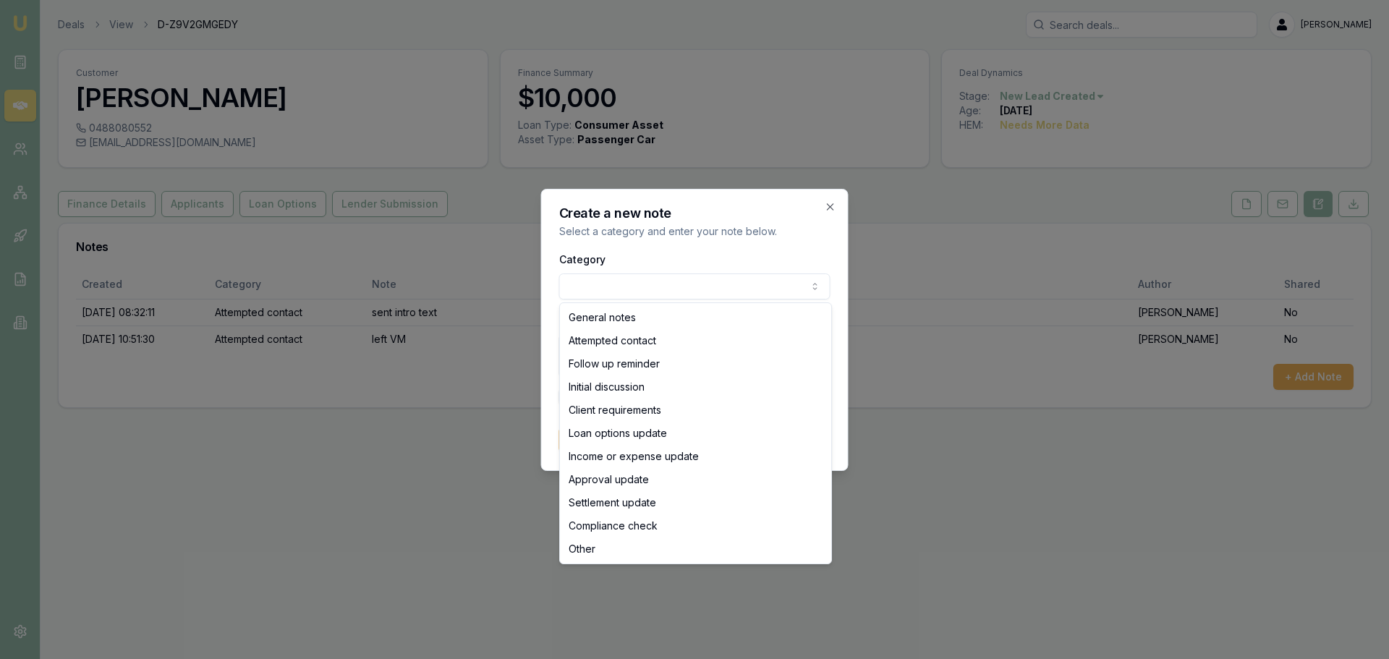
click at [762, 291] on body "Emu Broker Deals View D-Z9V2GMGEDY Erin Shield Toggle Menu Customer Cheryl O'ne…" at bounding box center [694, 329] width 1389 height 659
click at [705, 281] on body "Emu Broker Deals View D-Z9V2GMGEDY Erin Shield Toggle Menu Customer Cheryl O'ne…" at bounding box center [694, 329] width 1389 height 659
select select "ATTEMPTED_CONTACT"
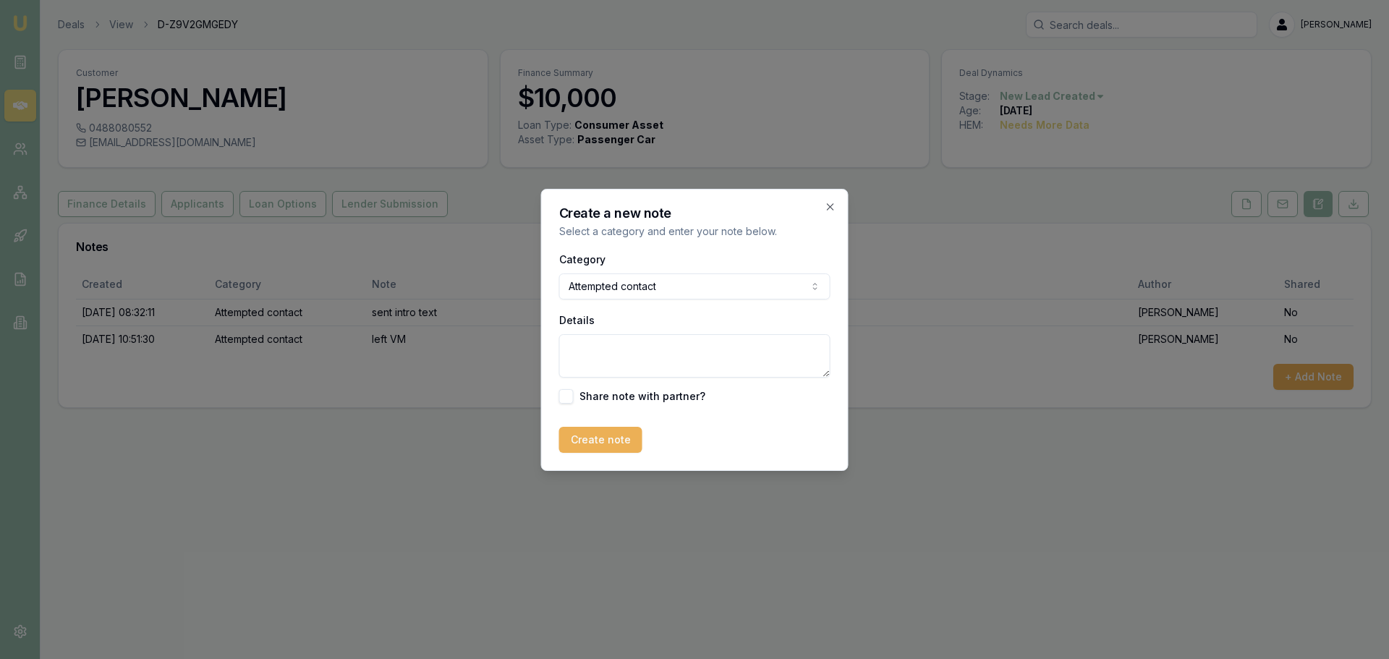
click at [686, 361] on textarea "Details" at bounding box center [694, 355] width 271 height 43
type textarea "Left Vm and sent text"
click at [614, 440] on button "Create note" at bounding box center [600, 440] width 83 height 26
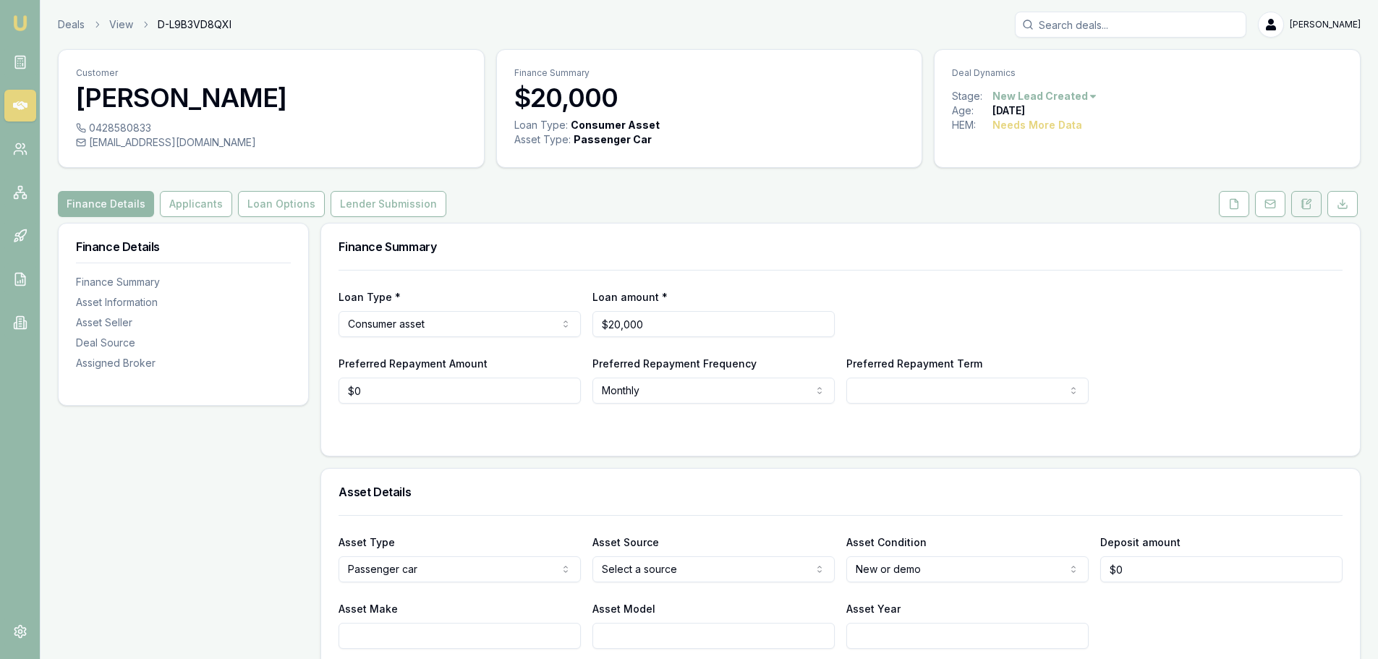
click at [1304, 203] on icon at bounding box center [1302, 203] width 2 height 0
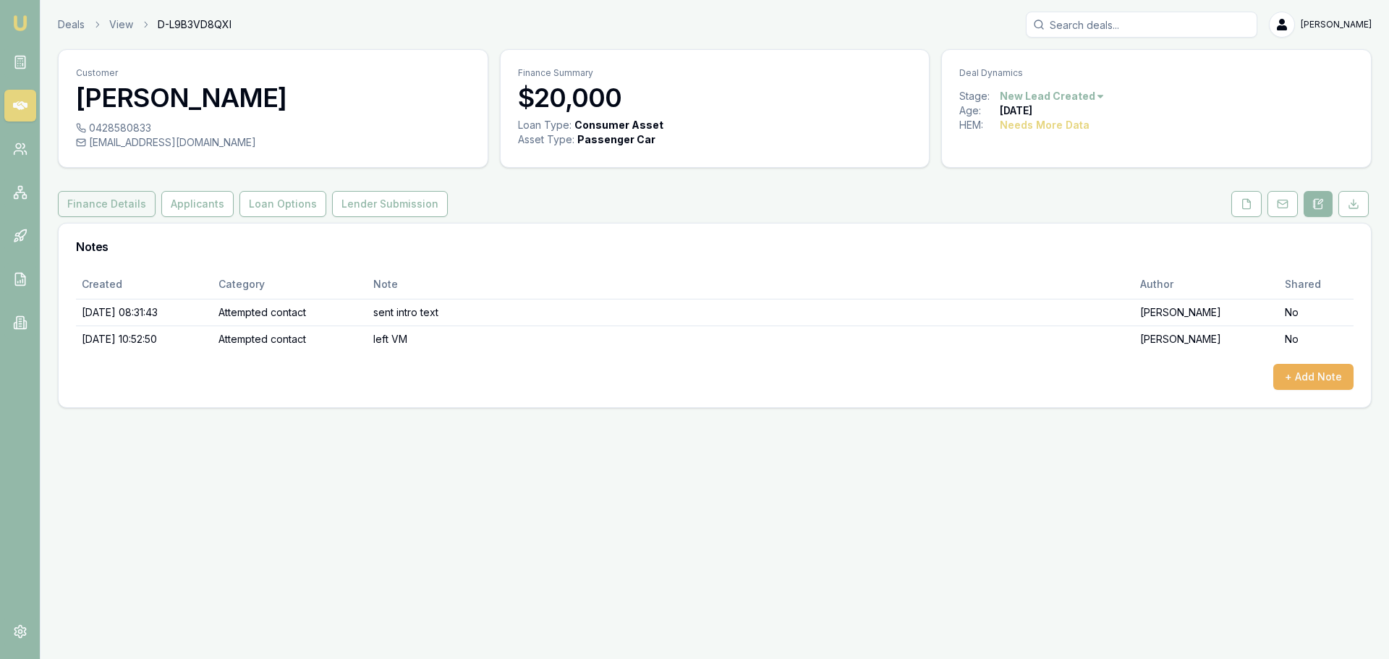
click at [119, 200] on button "Finance Details" at bounding box center [107, 204] width 98 height 26
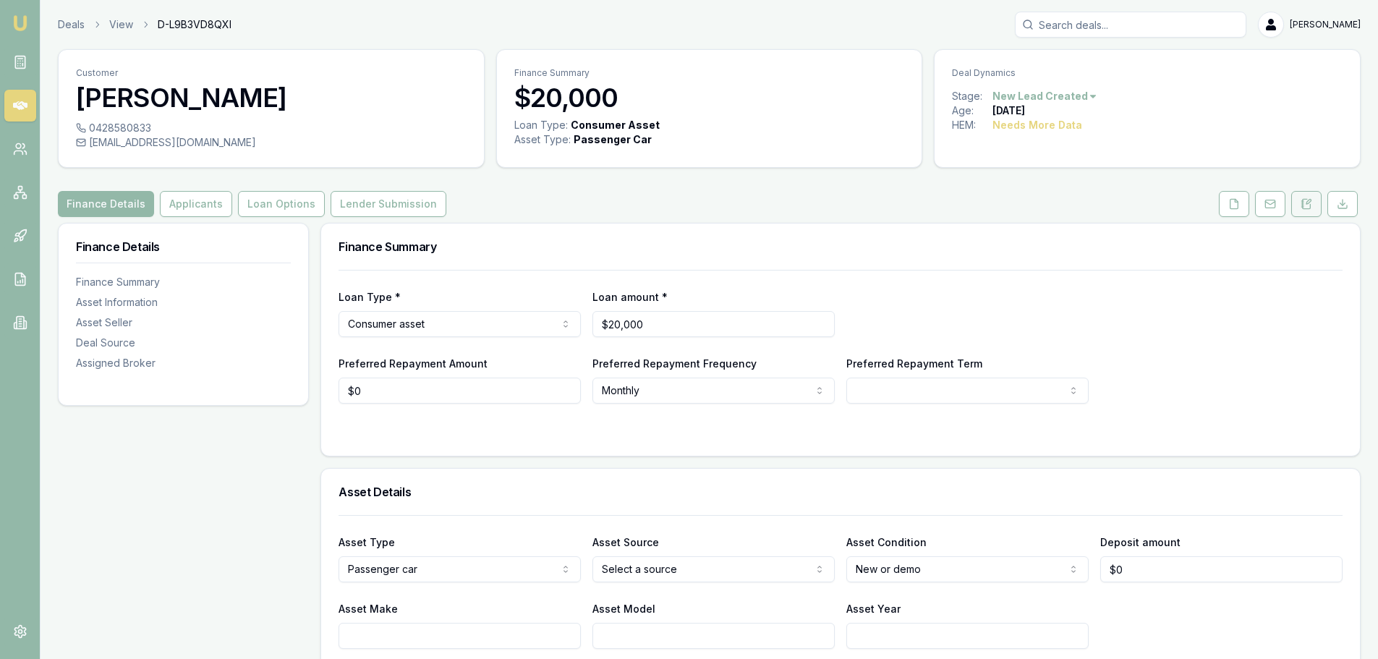
click at [1306, 203] on icon at bounding box center [1307, 204] width 12 height 12
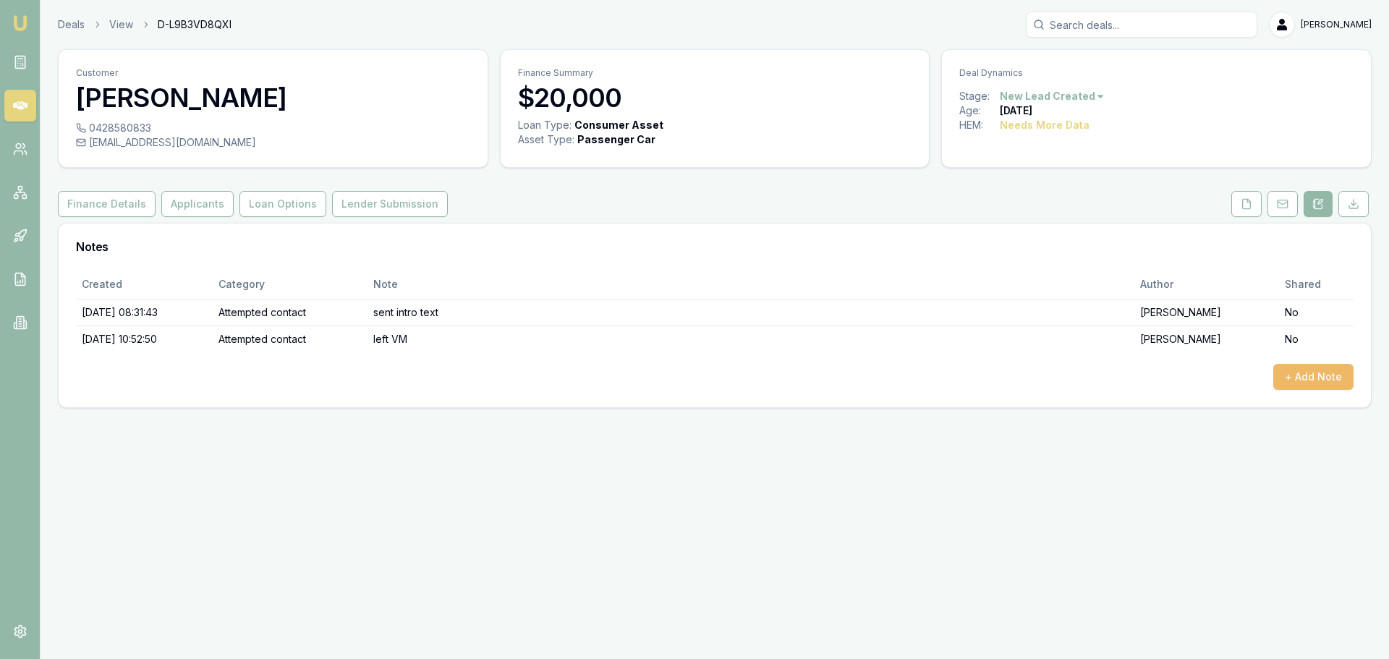
click at [1328, 374] on button "+ Add Note" at bounding box center [1313, 377] width 80 height 26
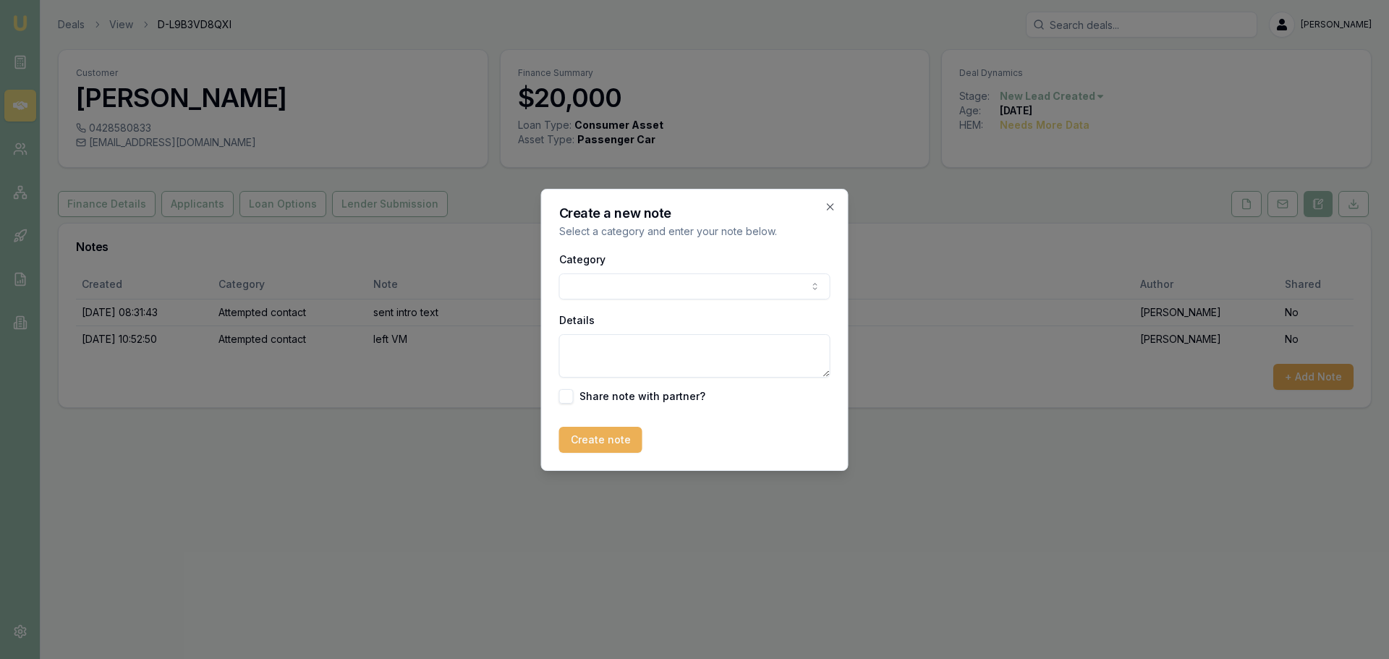
click at [669, 285] on body "Emu Broker Deals View D-L9B3VD8QXI Erin Shield Toggle Menu Customer Sheree Mcin…" at bounding box center [694, 329] width 1389 height 659
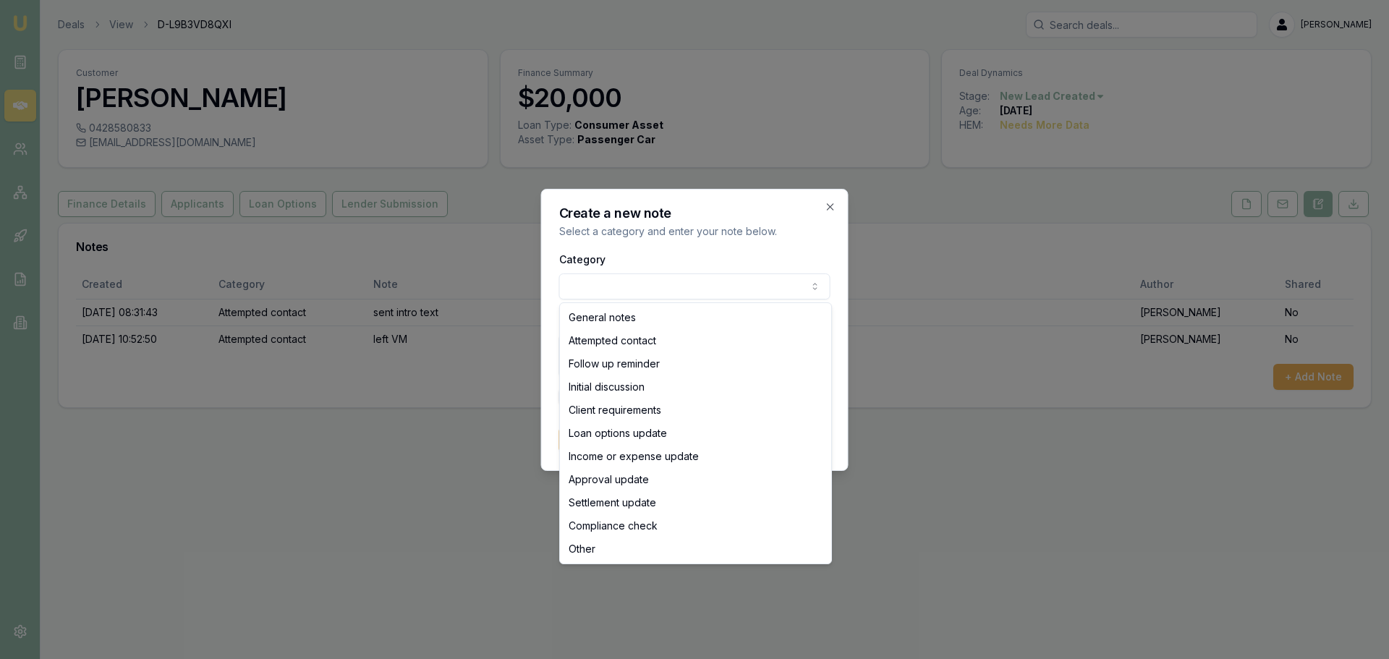
select select "ATTEMPTED_CONTACT"
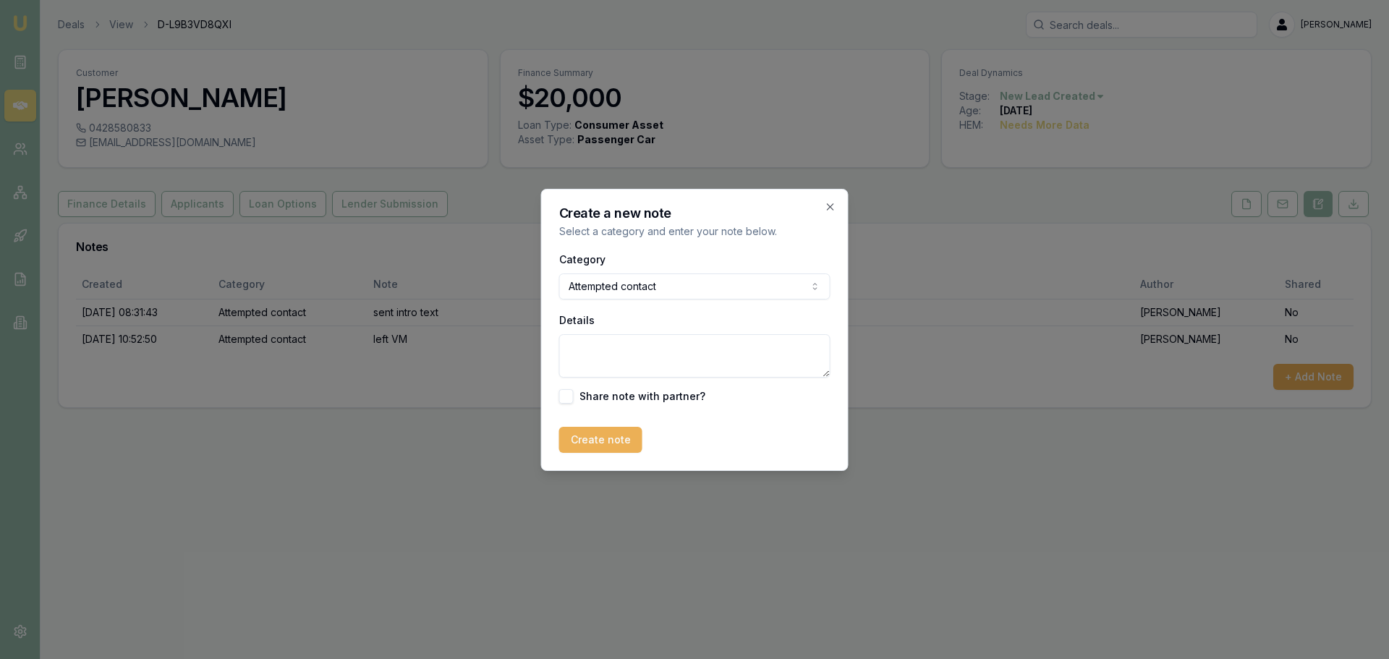
click at [639, 340] on textarea "Details" at bounding box center [694, 355] width 271 height 43
type textarea "Left Vm and sent text"
click at [600, 440] on button "Create note" at bounding box center [600, 440] width 83 height 26
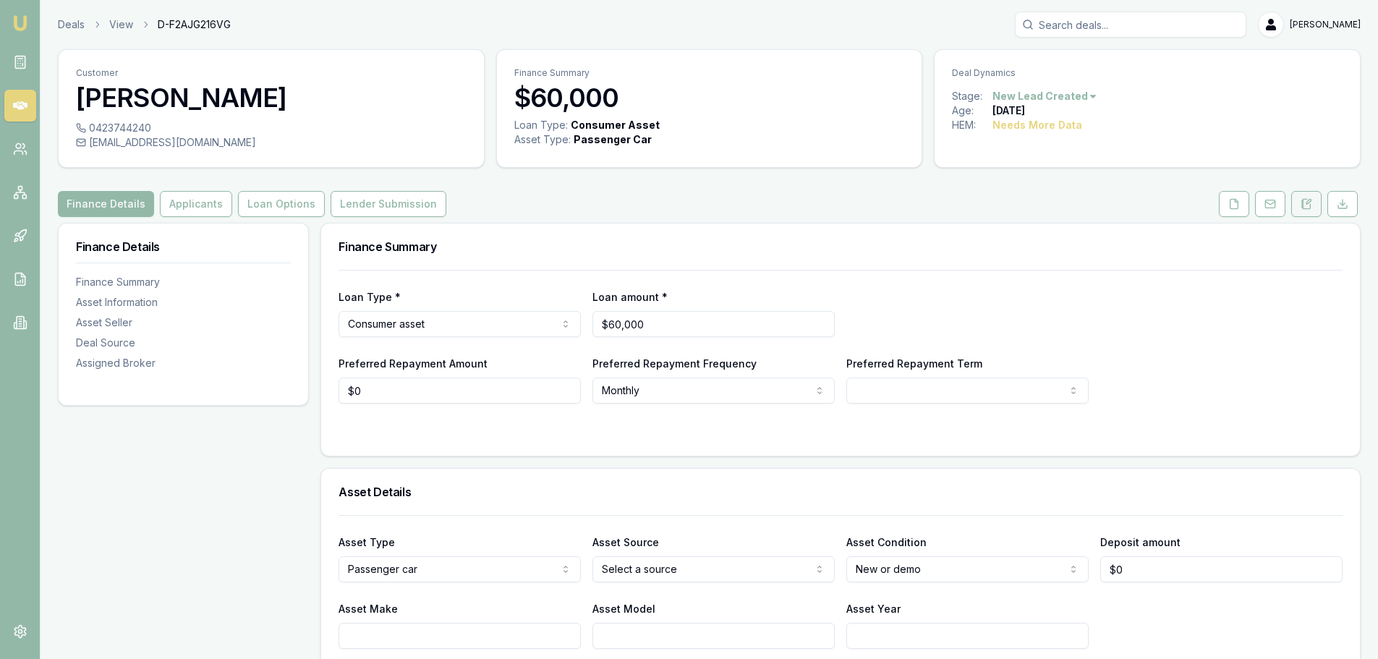
click at [1308, 198] on icon at bounding box center [1307, 204] width 12 height 12
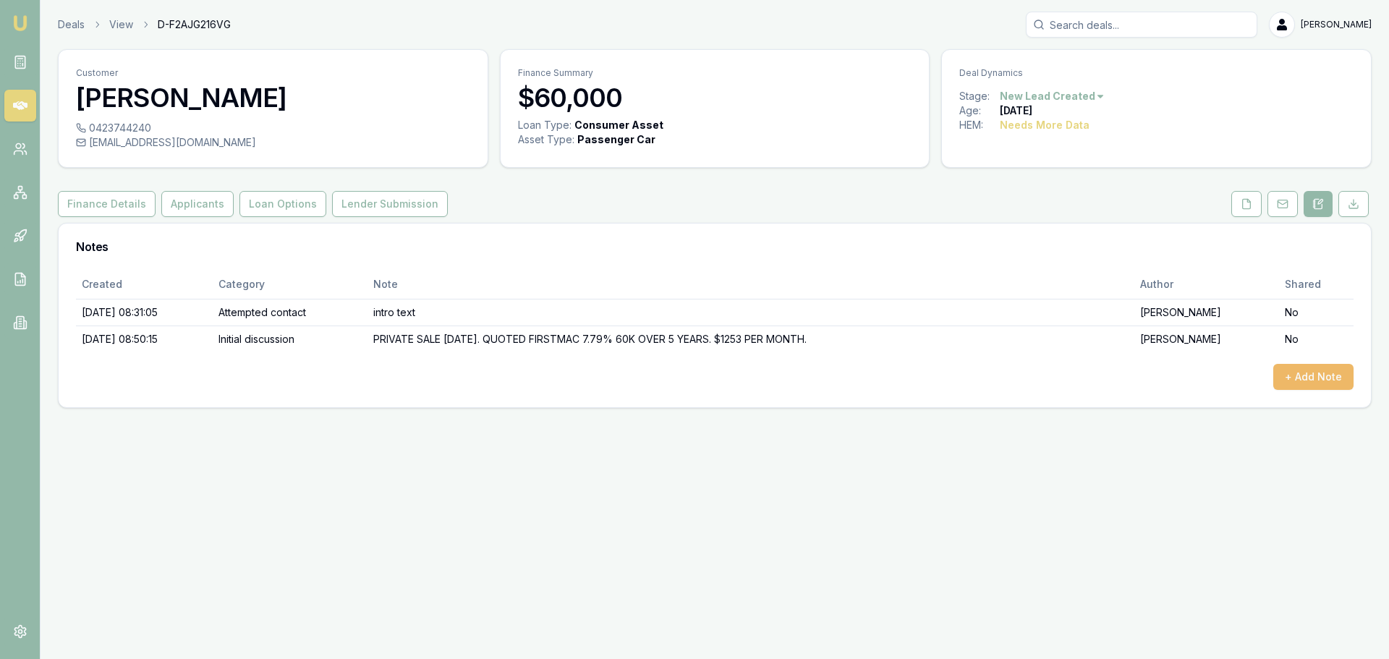
click at [1295, 375] on button "+ Add Note" at bounding box center [1313, 377] width 80 height 26
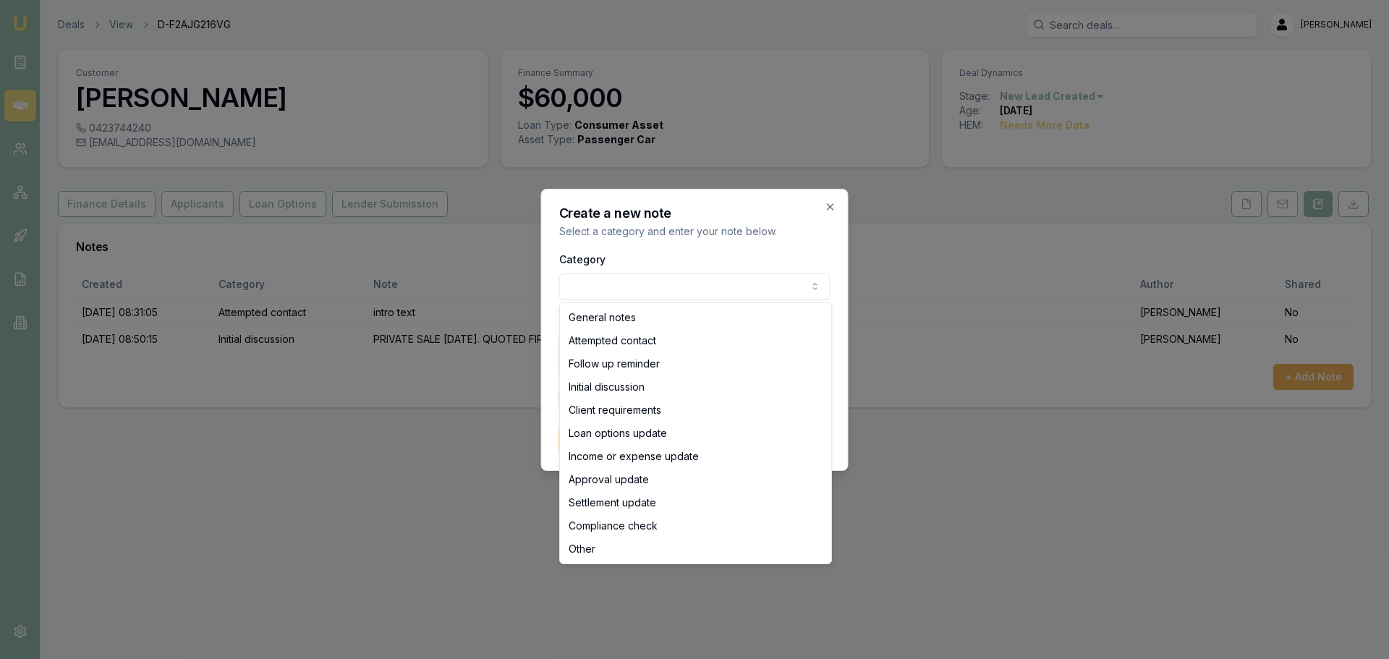
click at [602, 294] on body "Emu Broker Deals View D-F2AJG216VG Erin Shield Toggle Menu Customer Lora Elazzi…" at bounding box center [694, 329] width 1389 height 659
select select "ATTEMPTED_CONTACT"
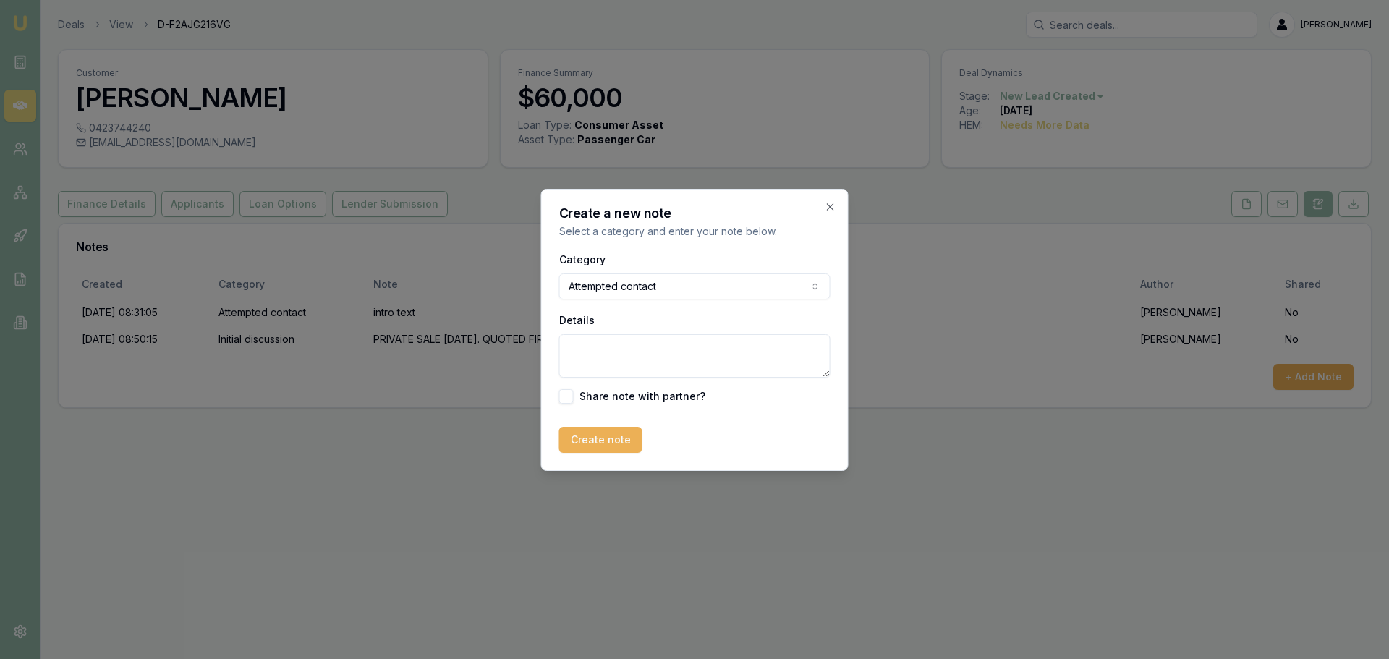
click at [608, 363] on textarea "Details" at bounding box center [694, 355] width 271 height 43
type textarea "sent text"
click at [609, 438] on button "Create note" at bounding box center [600, 440] width 83 height 26
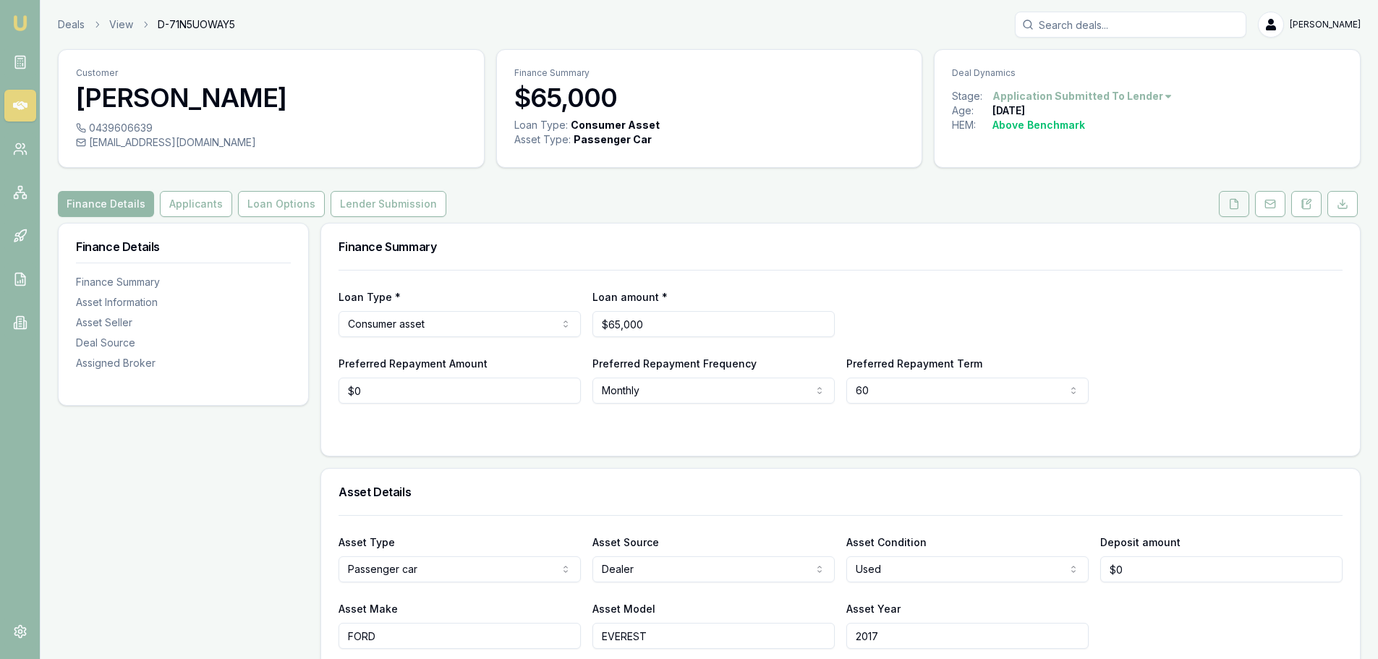
click at [1230, 209] on icon at bounding box center [1234, 204] width 12 height 12
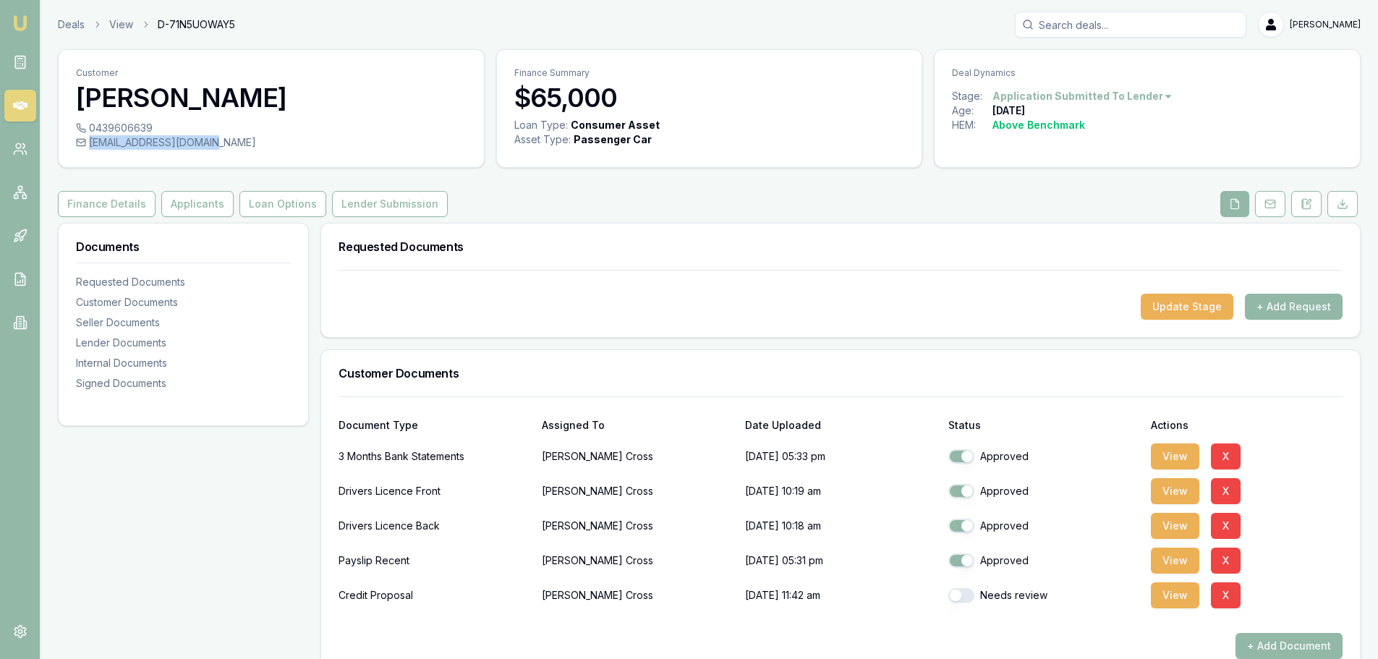
click at [216, 139] on div "[EMAIL_ADDRESS][DOMAIN_NAME]" at bounding box center [271, 142] width 391 height 14
copy div "[EMAIL_ADDRESS][DOMAIN_NAME]"
click at [1176, 561] on button "View" at bounding box center [1175, 561] width 48 height 26
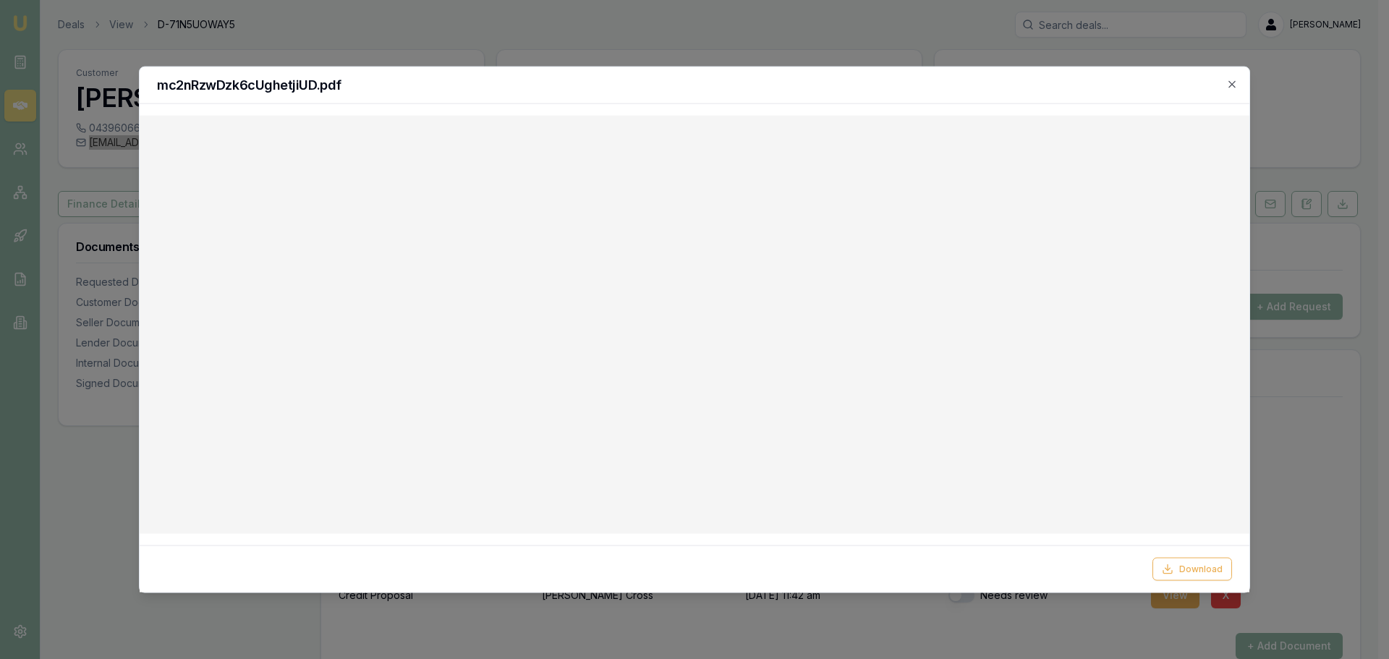
drag, startPoint x: 1236, startPoint y: 83, endPoint x: 1228, endPoint y: 90, distance: 10.9
click at [1236, 83] on icon "button" at bounding box center [1232, 84] width 12 height 12
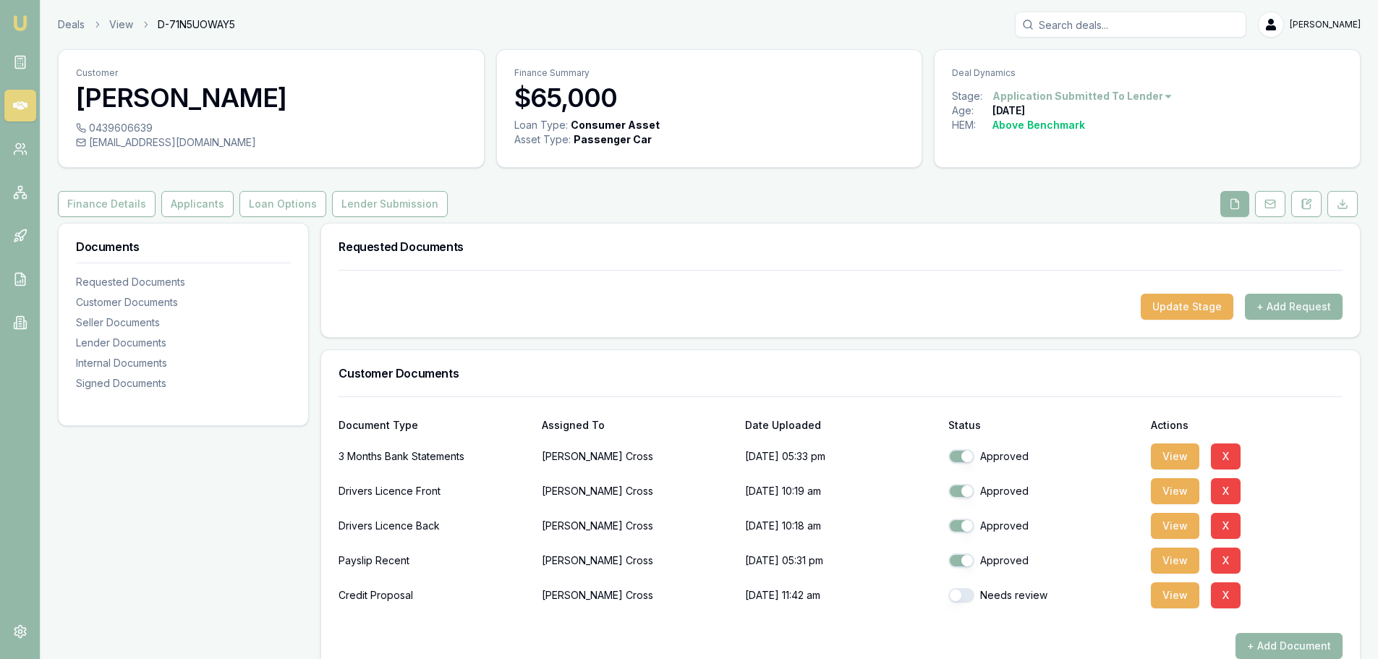
click at [611, 211] on div "Finance Details Applicants Loan Options Lender Submission" at bounding box center [709, 204] width 1303 height 26
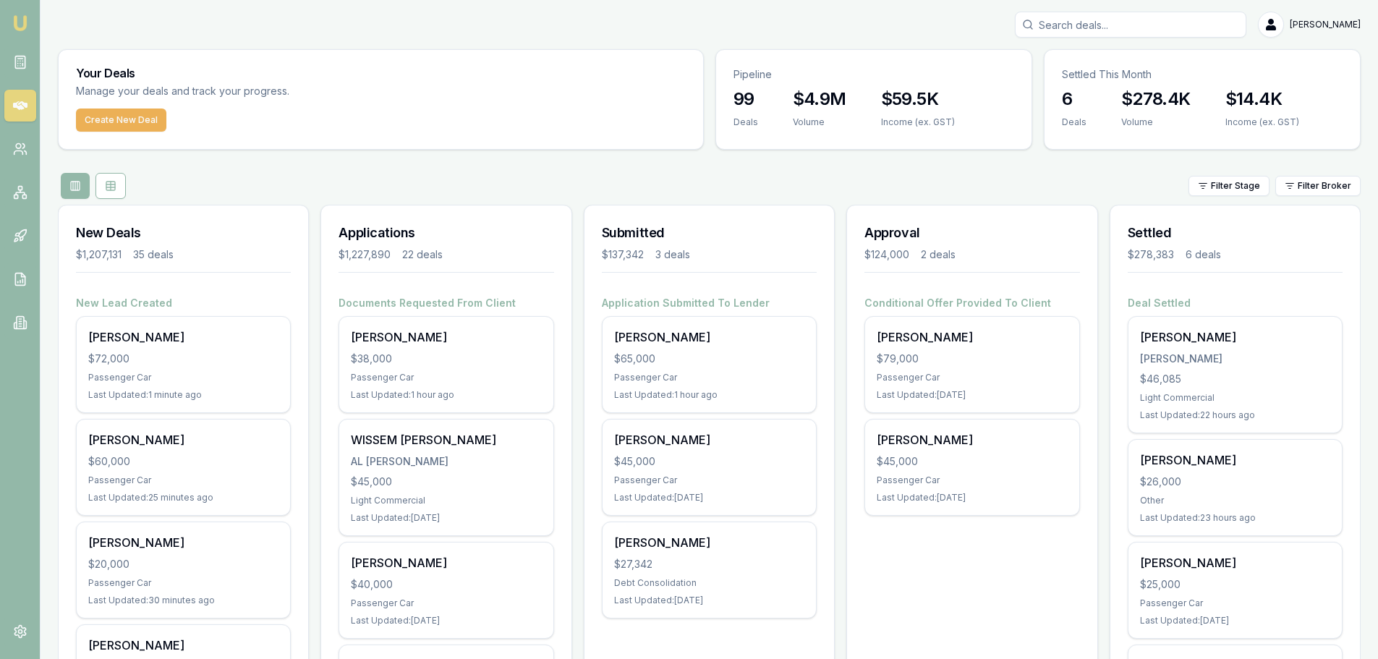
click at [414, 176] on div "Filter Stage Filter Broker" at bounding box center [709, 186] width 1303 height 26
click at [422, 179] on div "Filter Stage Filter Broker" at bounding box center [709, 186] width 1303 height 26
click at [752, 186] on div "Filter Stage Filter Broker" at bounding box center [709, 186] width 1303 height 26
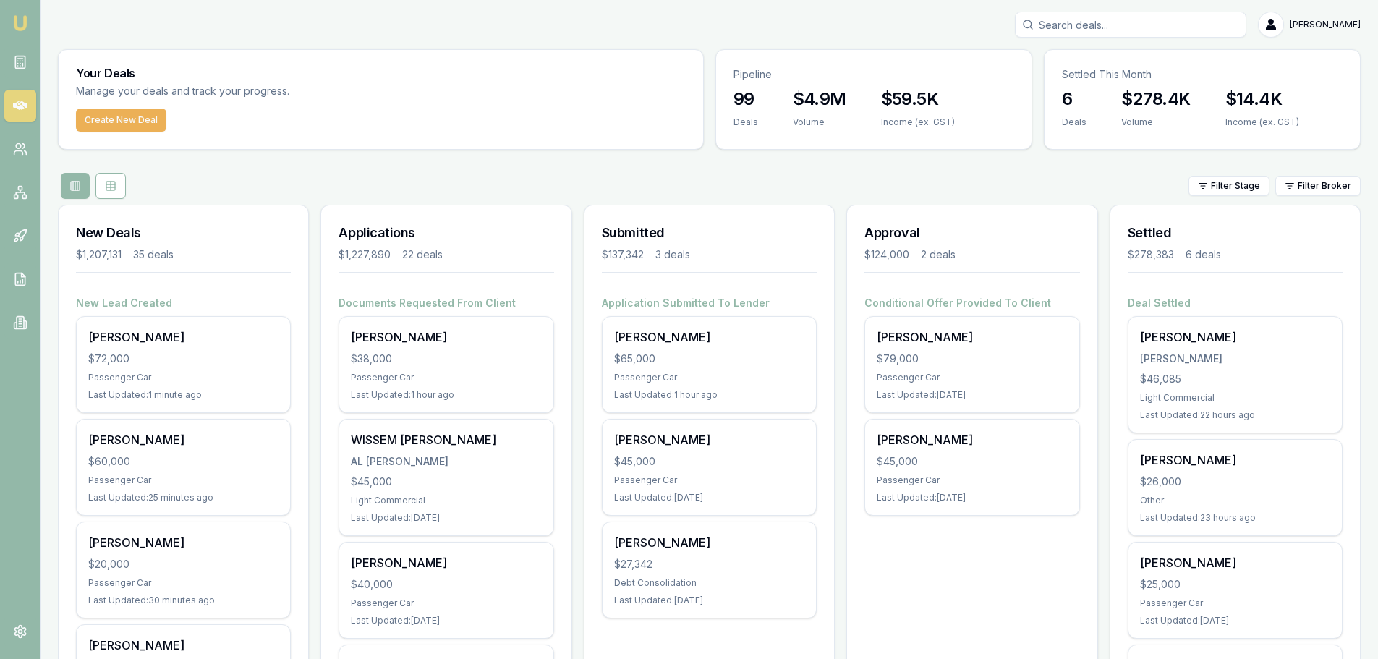
click at [641, 173] on div "Filter Stage Filter Broker" at bounding box center [709, 186] width 1303 height 26
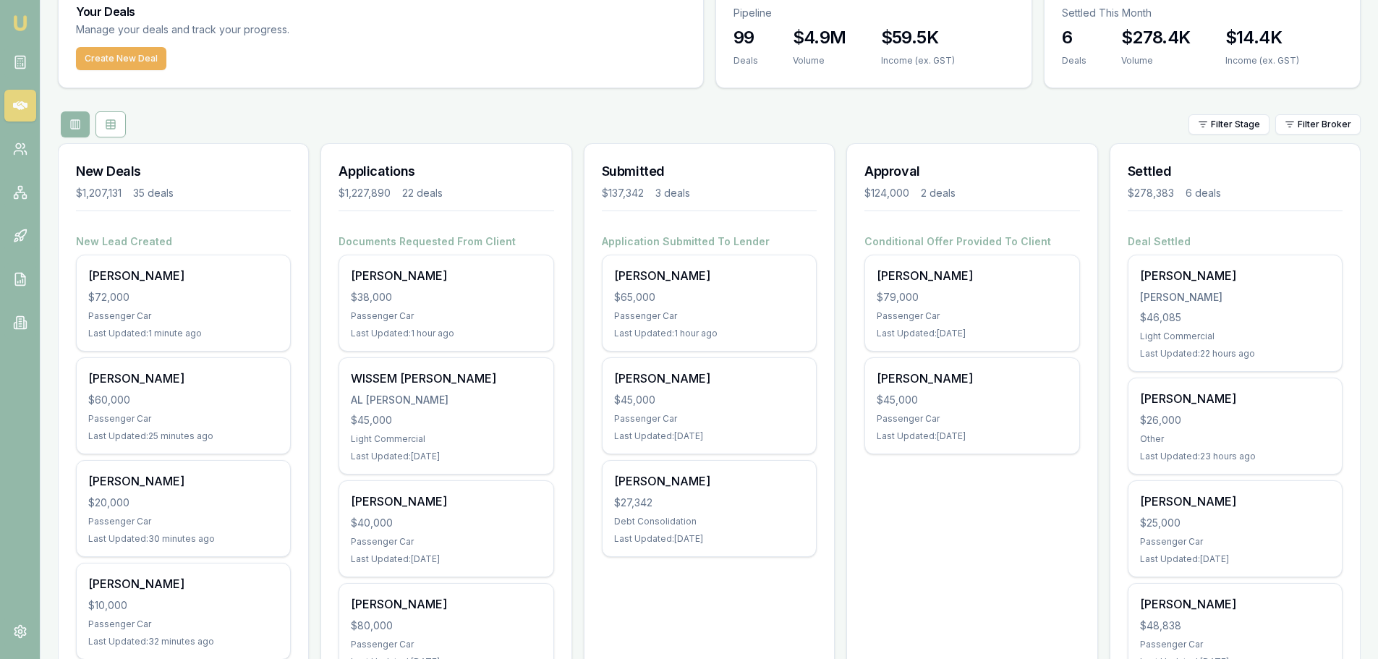
scroll to position [145, 0]
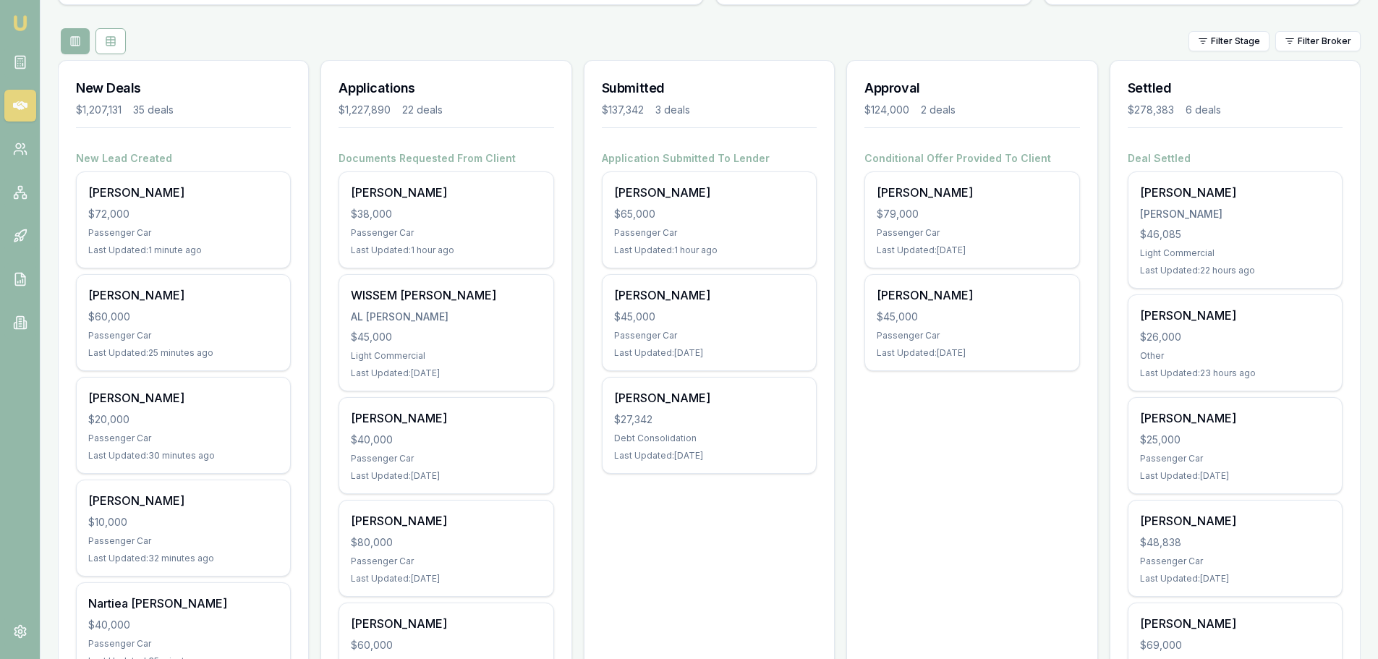
click at [1003, 46] on div "Filter Stage Filter Broker" at bounding box center [709, 41] width 1303 height 26
click at [974, 76] on div "Approval $124,000 2 deals" at bounding box center [972, 106] width 250 height 90
click at [972, 35] on div "Filter Stage Filter Broker" at bounding box center [709, 41] width 1303 height 26
click at [995, 74] on div "Approval $124,000 2 deals" at bounding box center [972, 106] width 250 height 90
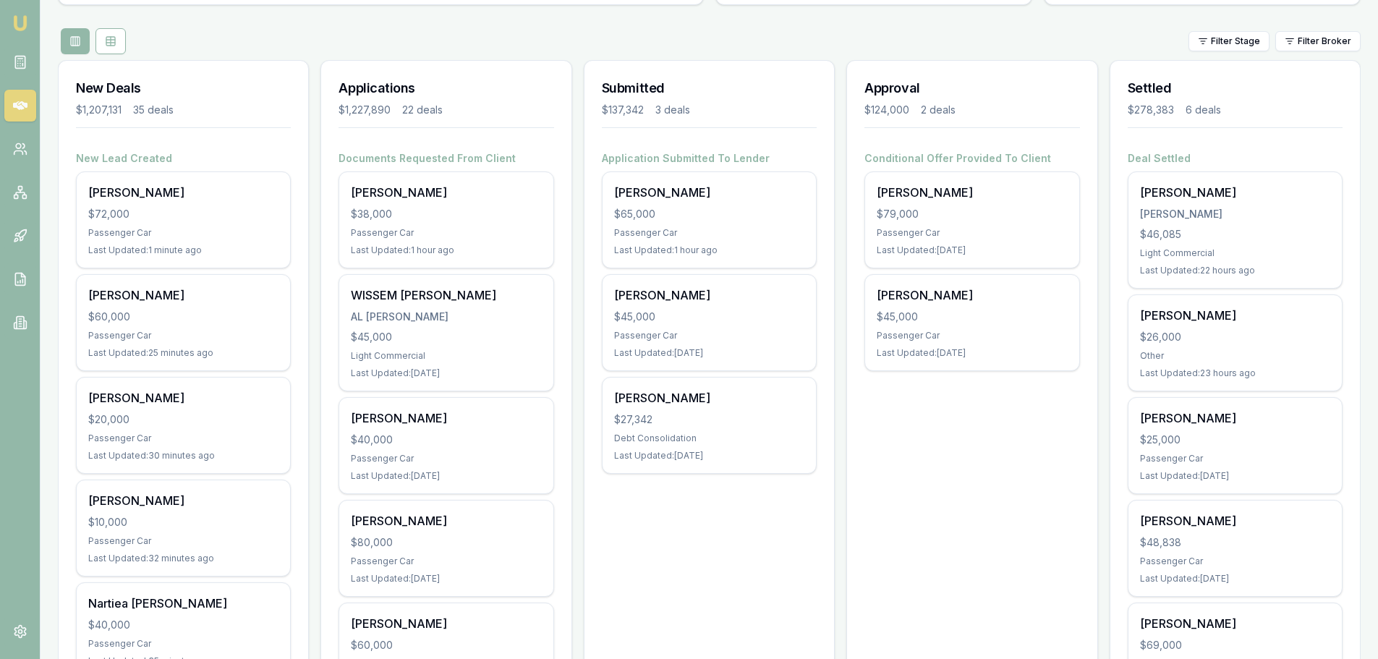
click at [1002, 71] on div "Approval $124,000 2 deals" at bounding box center [972, 106] width 250 height 90
click at [1016, 38] on div "Filter Stage Filter Broker" at bounding box center [709, 41] width 1303 height 26
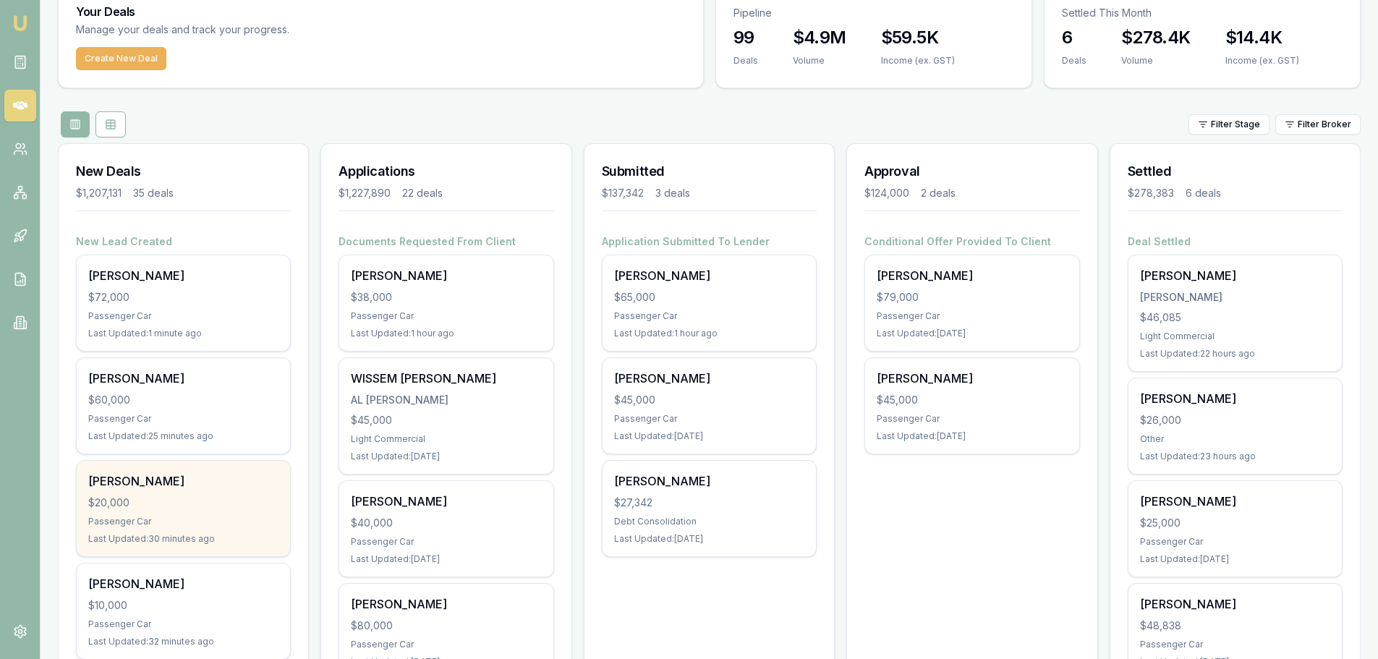
scroll to position [0, 0]
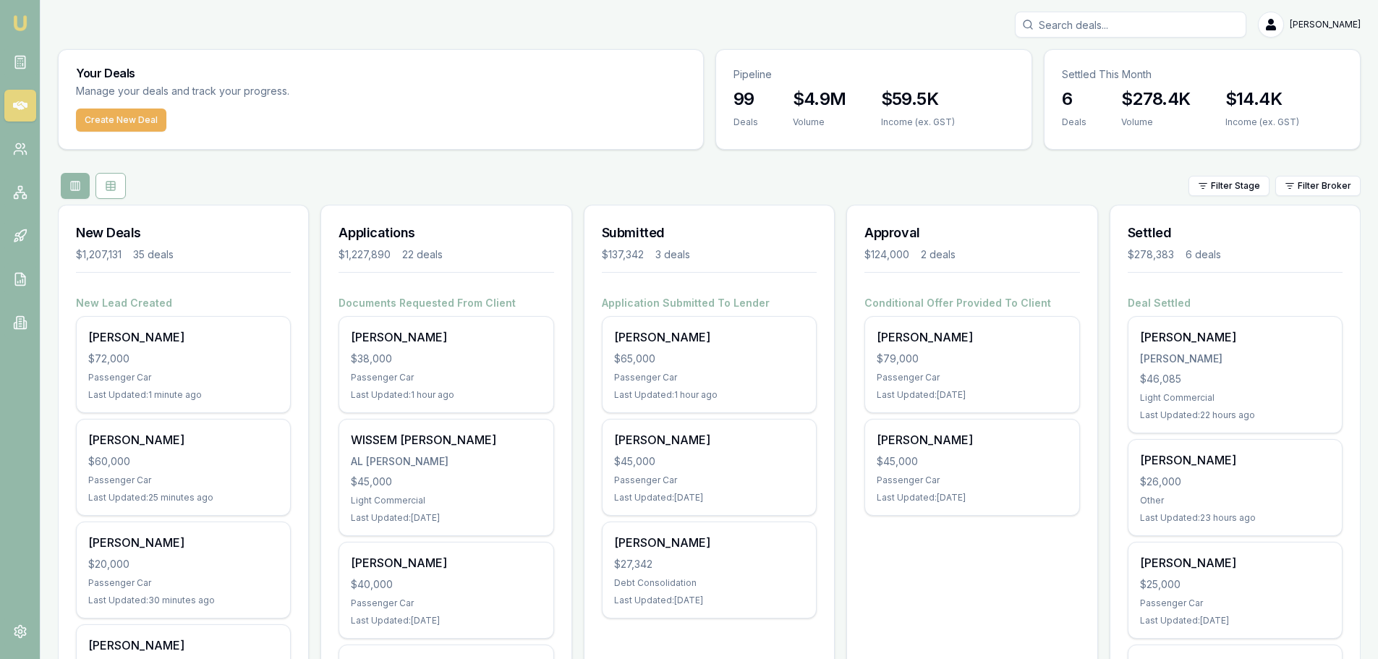
click at [271, 192] on div "Filter Stage Filter Broker" at bounding box center [709, 186] width 1303 height 26
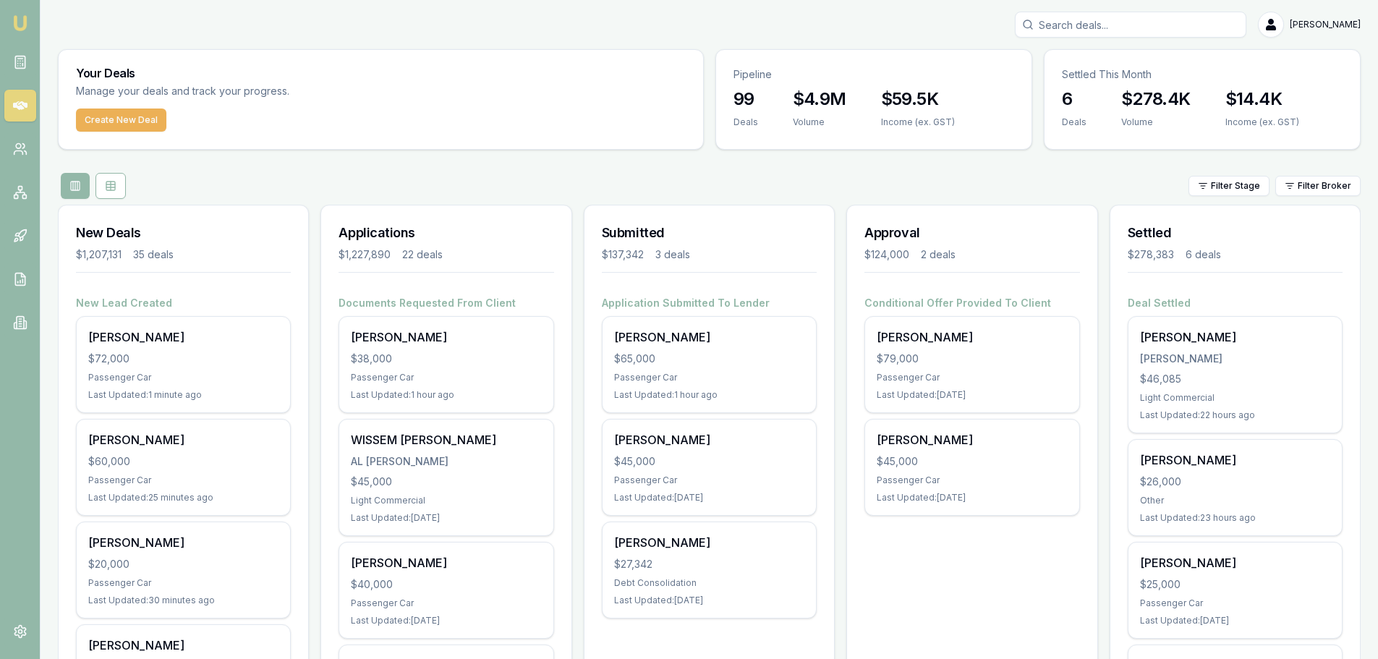
click at [353, 184] on div "Filter Stage Filter Broker" at bounding box center [709, 186] width 1303 height 26
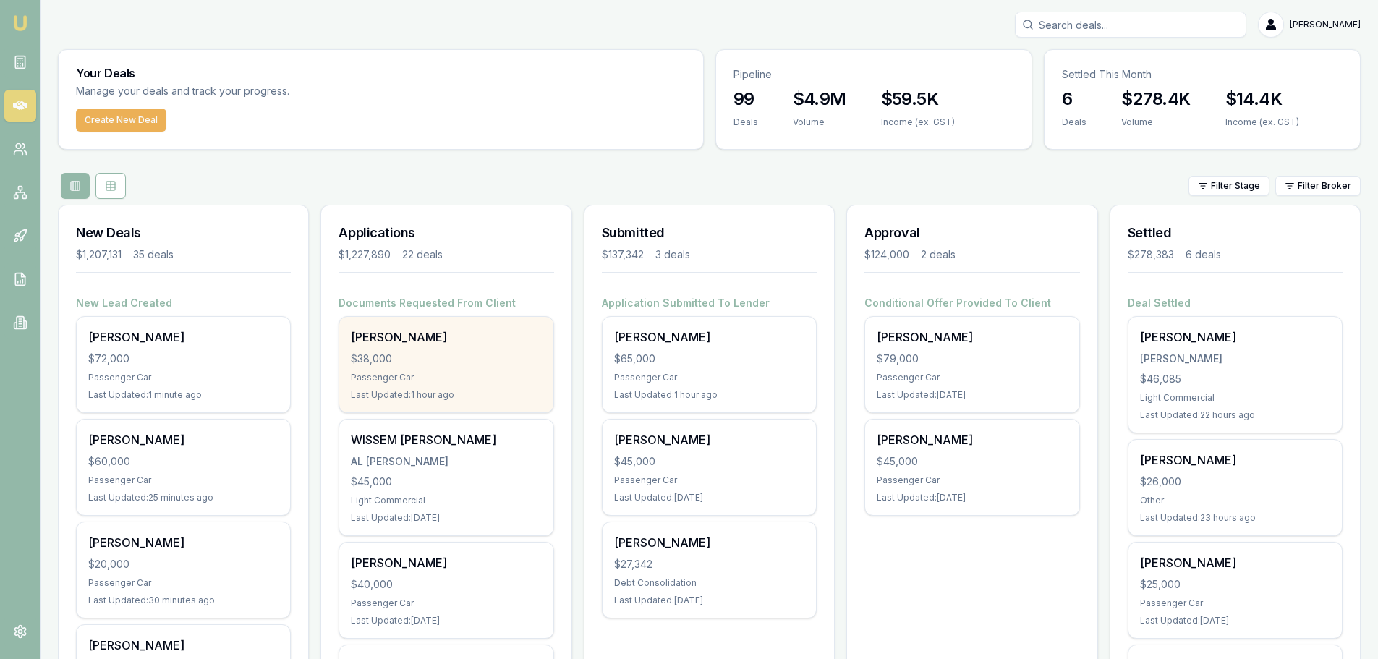
click at [480, 374] on div "Passenger Car" at bounding box center [446, 378] width 190 height 12
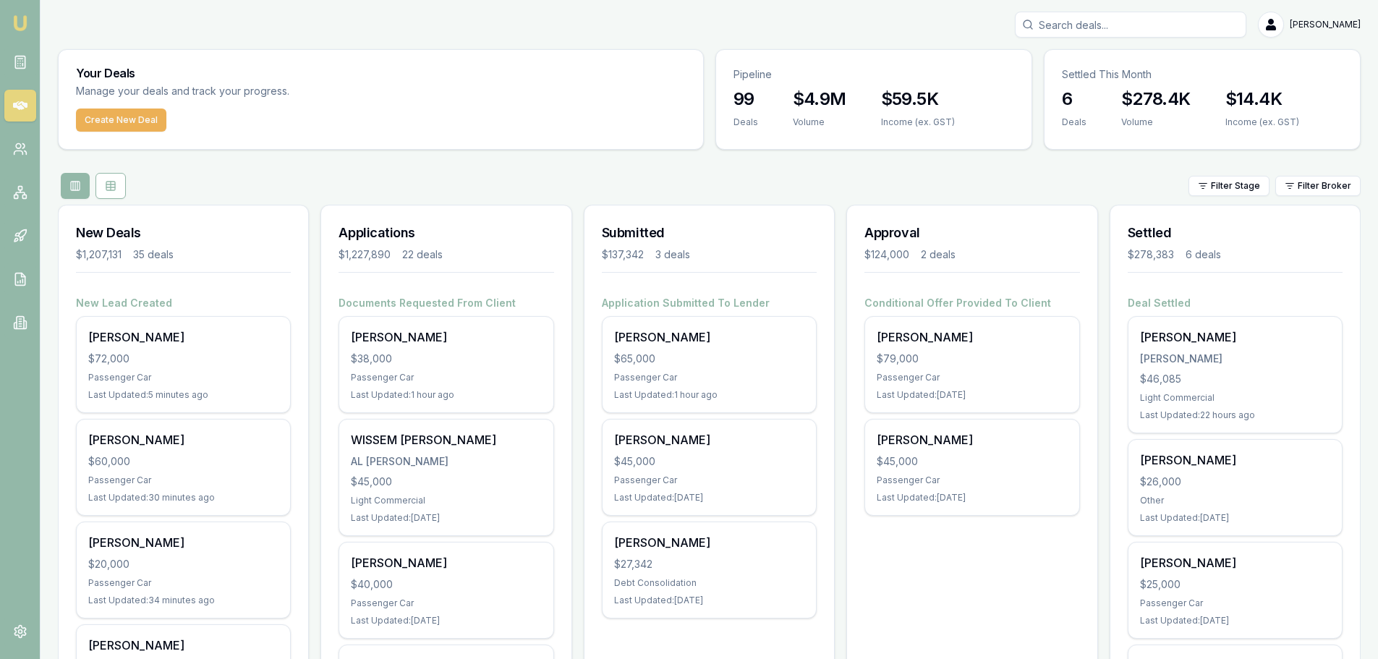
click at [326, 182] on div "Filter Stage Filter Broker" at bounding box center [709, 186] width 1303 height 26
click at [480, 175] on div "Filter Stage Filter Broker" at bounding box center [709, 186] width 1303 height 26
click at [482, 174] on div "Filter Stage Filter Broker" at bounding box center [709, 186] width 1303 height 26
click at [120, 125] on button "Create New Deal" at bounding box center [121, 120] width 90 height 23
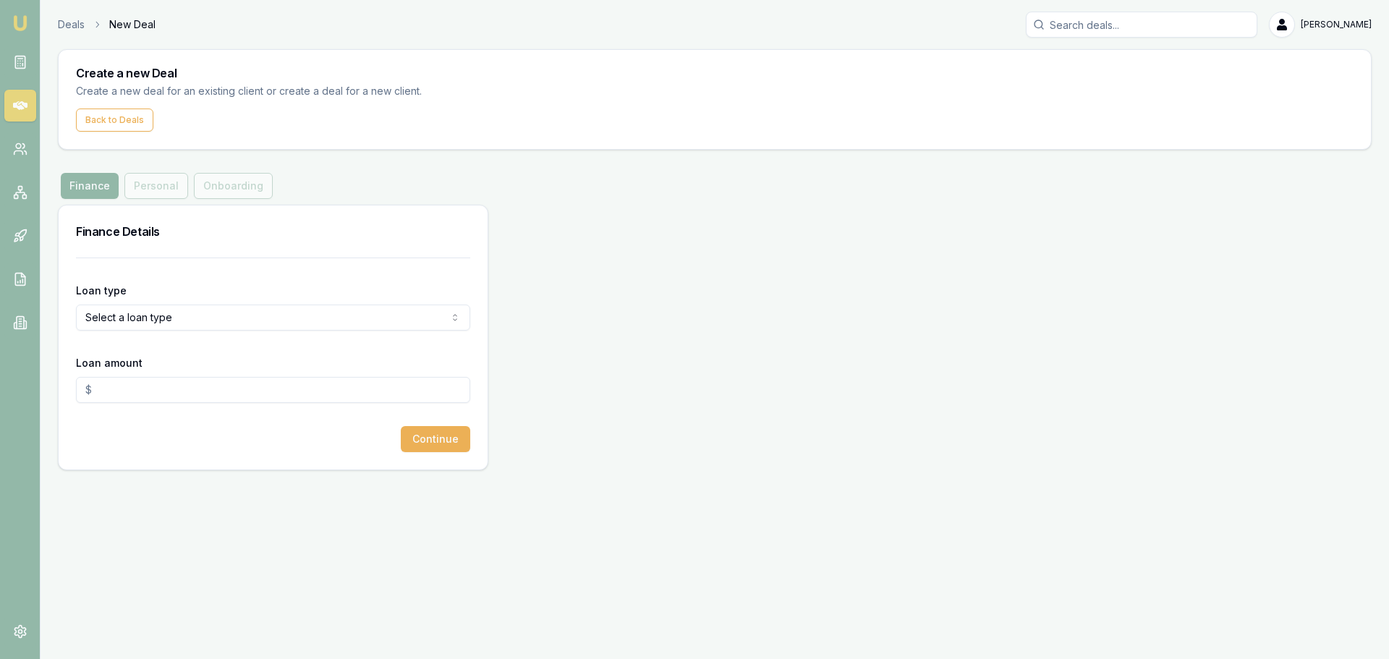
click at [124, 317] on html "Emu Broker Deals New Deal Erin Shield Toggle Menu Create a new Deal Create a ne…" at bounding box center [694, 329] width 1389 height 659
select select "CONSUMER_ASSET"
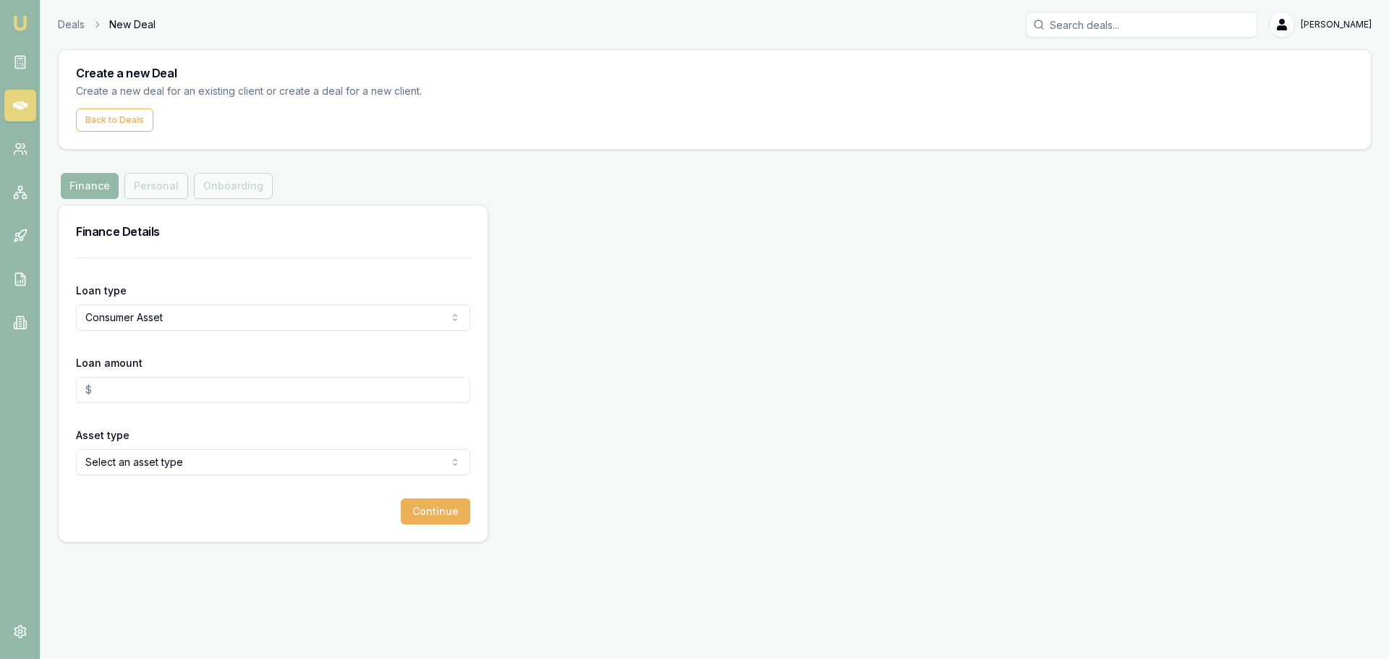
click at [124, 385] on input "Loan amount" at bounding box center [273, 390] width 394 height 26
click at [150, 386] on input "Loan amount" at bounding box center [273, 390] width 394 height 26
type input "$20,000.00"
click at [265, 457] on html "Emu Broker Deals New Deal Erin Shield Toggle Menu Create a new Deal Create a ne…" at bounding box center [694, 329] width 1389 height 659
click at [446, 506] on button "Continue" at bounding box center [435, 511] width 69 height 26
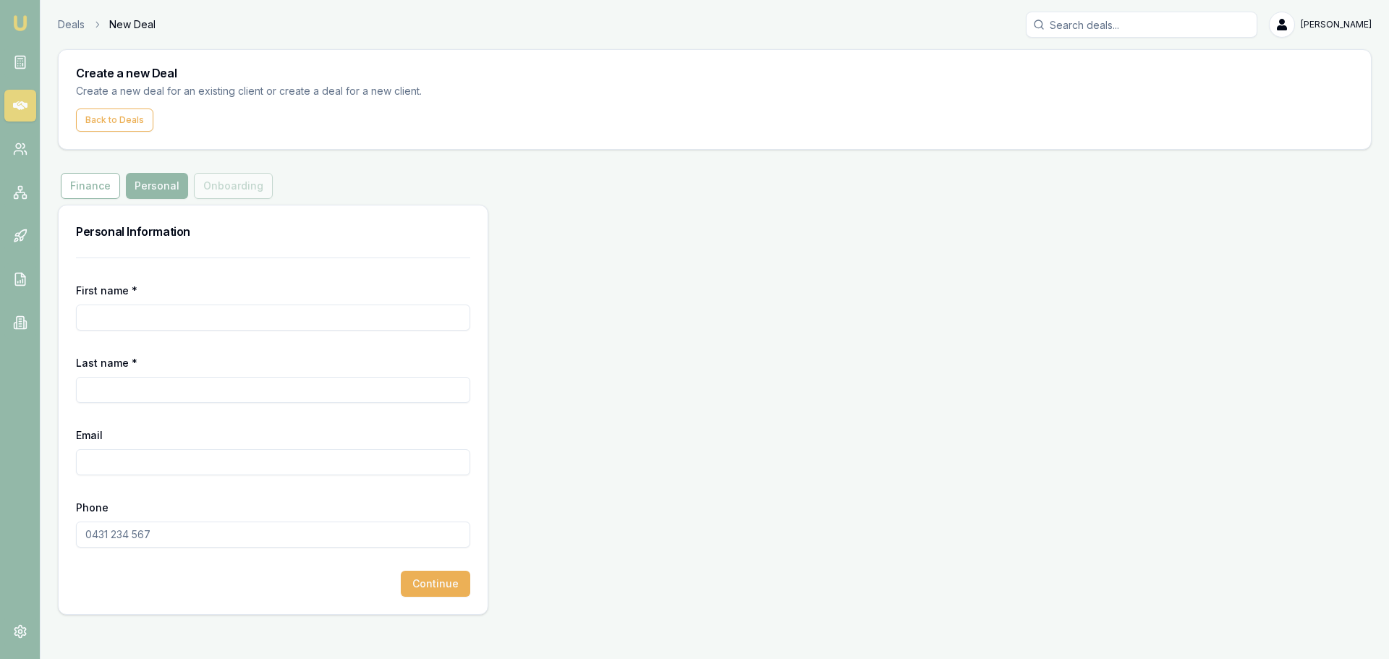
click at [242, 323] on input "First name *" at bounding box center [273, 318] width 394 height 26
click at [242, 323] on input "OWENQ" at bounding box center [273, 318] width 394 height 26
type input "OWEN"
type input "SIOSTROM"
click at [163, 531] on input "Phone" at bounding box center [273, 535] width 394 height 26
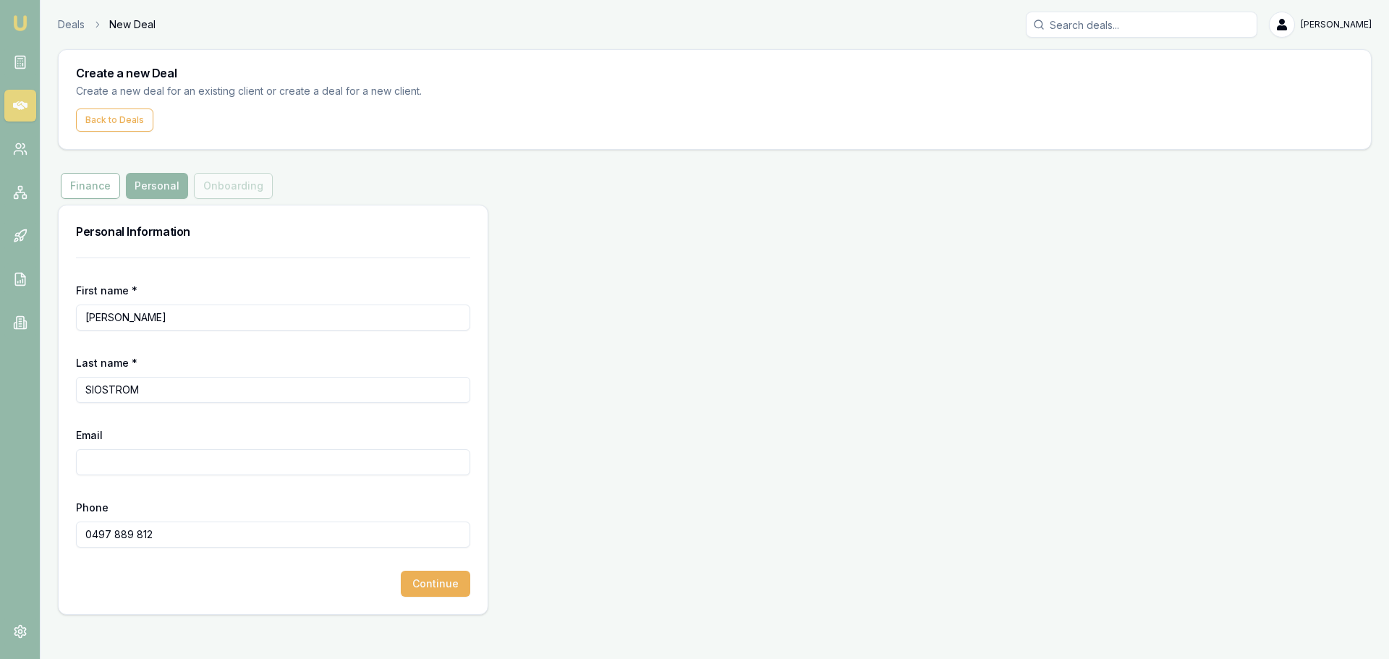
type input "0497 889 812"
click at [226, 463] on input "Email" at bounding box center [273, 462] width 394 height 26
type input "owensiostrom3@gmail.com"
click at [454, 586] on button "Continue" at bounding box center [435, 584] width 69 height 26
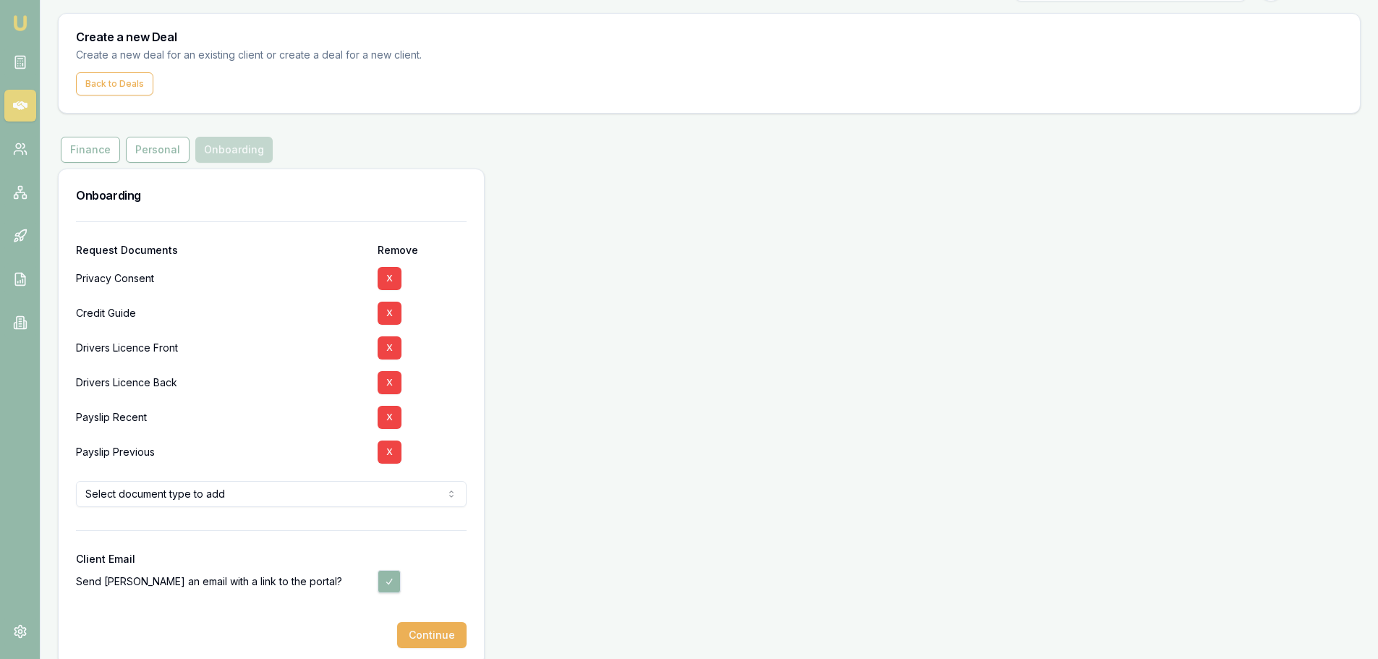
scroll to position [55, 0]
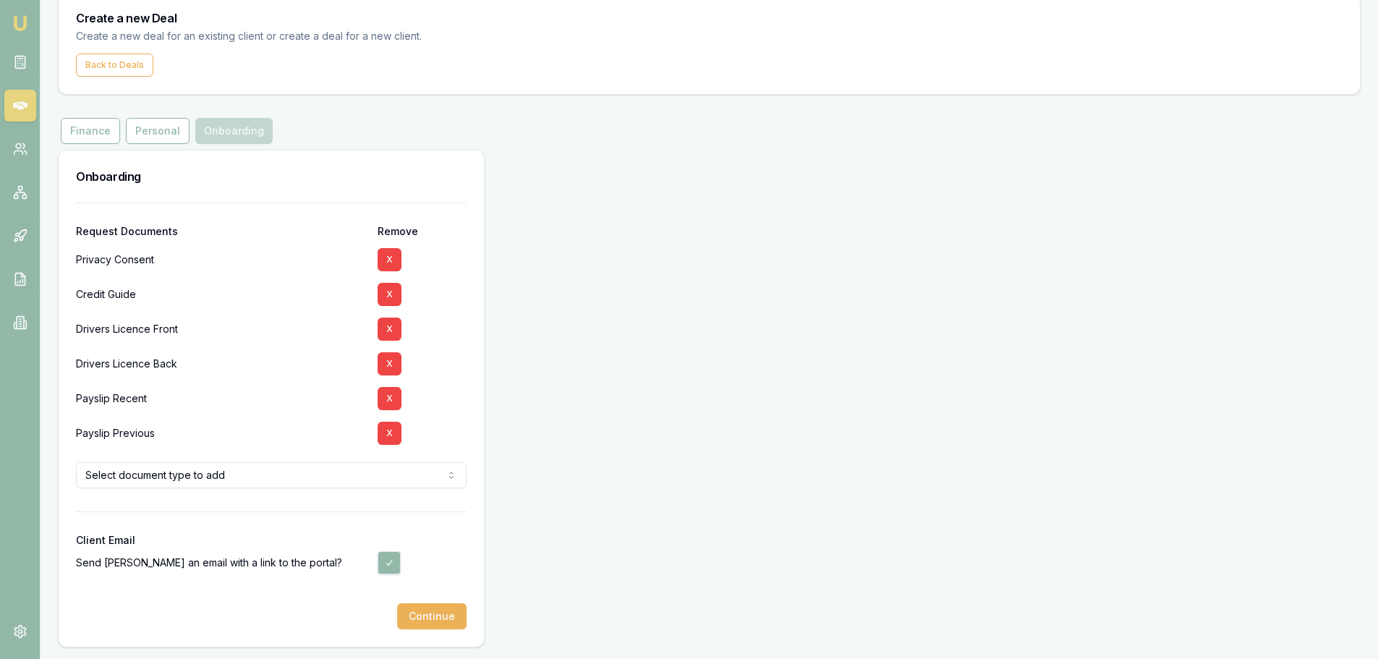
click at [444, 597] on div at bounding box center [271, 591] width 391 height 23
click at [448, 614] on button "Continue" at bounding box center [431, 616] width 69 height 26
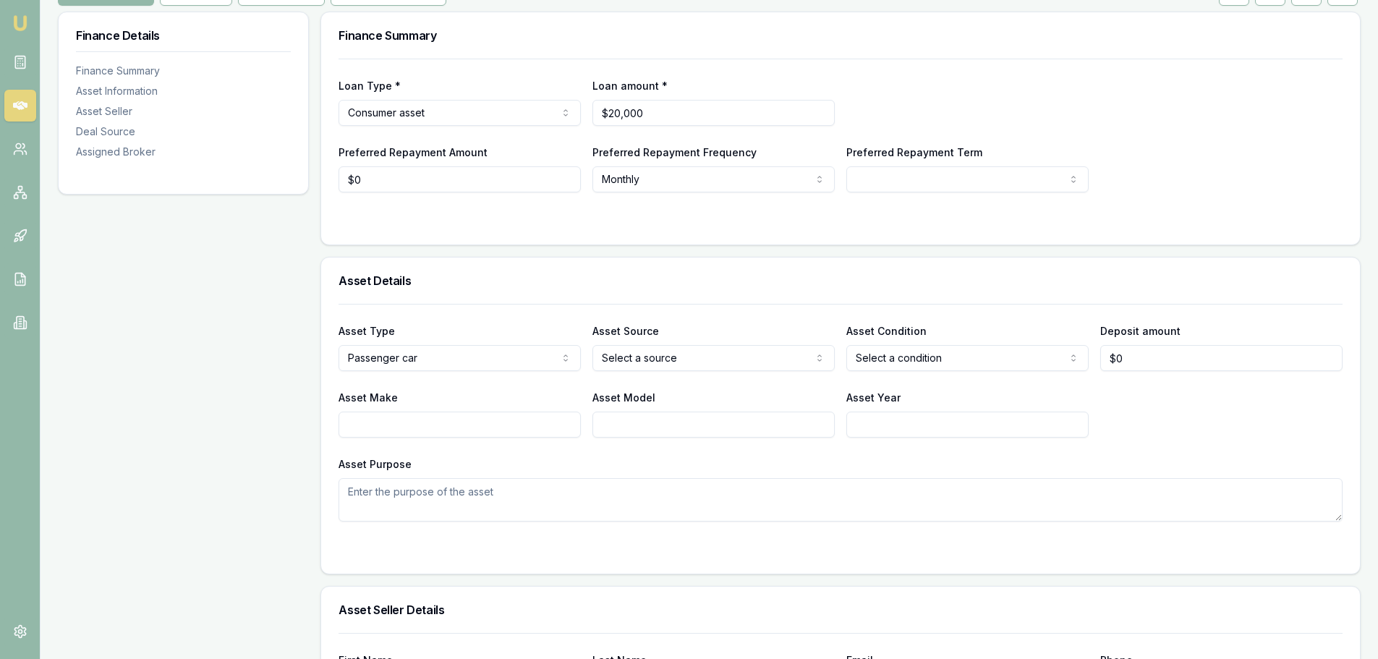
scroll to position [217, 0]
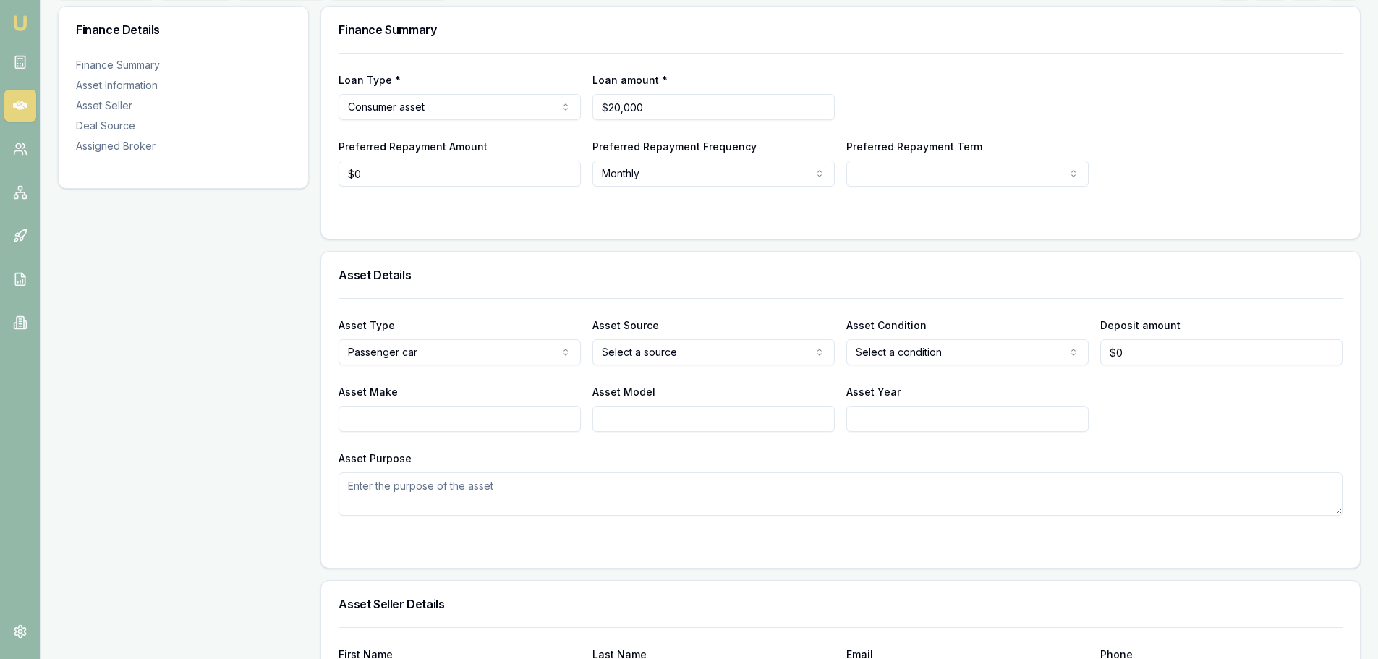
click at [551, 418] on input "Asset Make" at bounding box center [460, 419] width 242 height 26
type input "m"
type input "MITSUBISHI"
type input "R"
type input "TRITON"
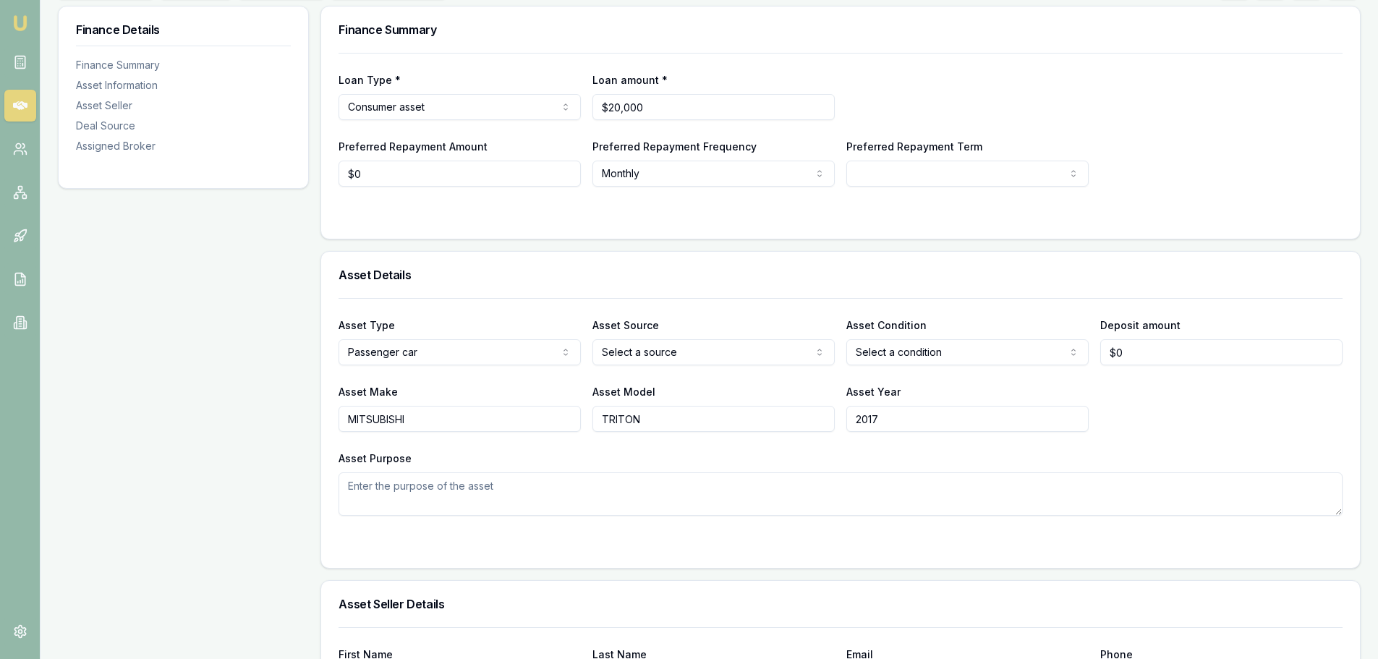
type input "2017"
drag, startPoint x: 1180, startPoint y: 416, endPoint x: 1311, endPoint y: 415, distance: 130.9
click at [1183, 416] on div "Asset Make MITSUBISHI Asset Model TRITON Asset Year 2017" at bounding box center [841, 407] width 1004 height 49
click at [887, 353] on html "Emu Broker Deals View D-LACC8VZHJ6 Erin Shield Toggle Menu Customer OWEN SIOSTR…" at bounding box center [689, 112] width 1378 height 659
select select "USED"
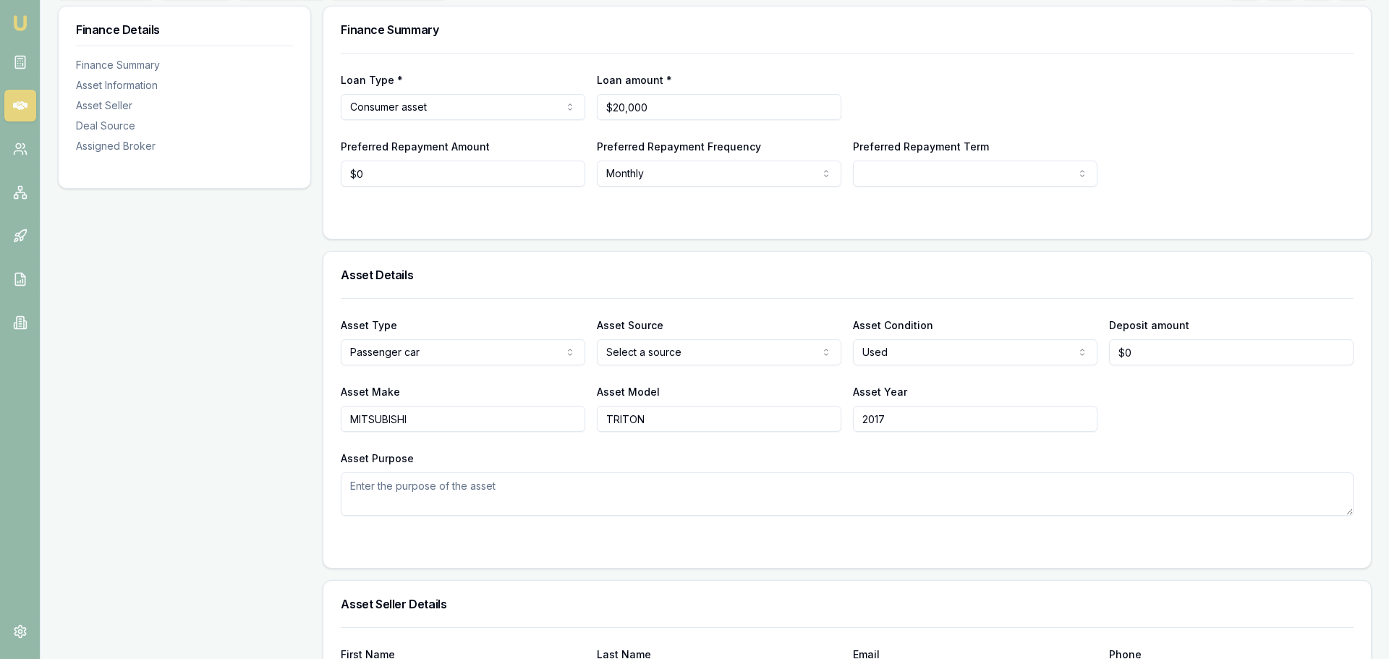
click at [692, 354] on html "Emu Broker Deals View D-LACC8VZHJ6 Erin Shield Toggle Menu Customer OWEN SIOSTR…" at bounding box center [694, 112] width 1389 height 659
select select "PRIVATE"
click at [681, 273] on h3 "Asset Details" at bounding box center [841, 275] width 1004 height 12
click at [682, 271] on h3 "Asset Details" at bounding box center [841, 275] width 1004 height 12
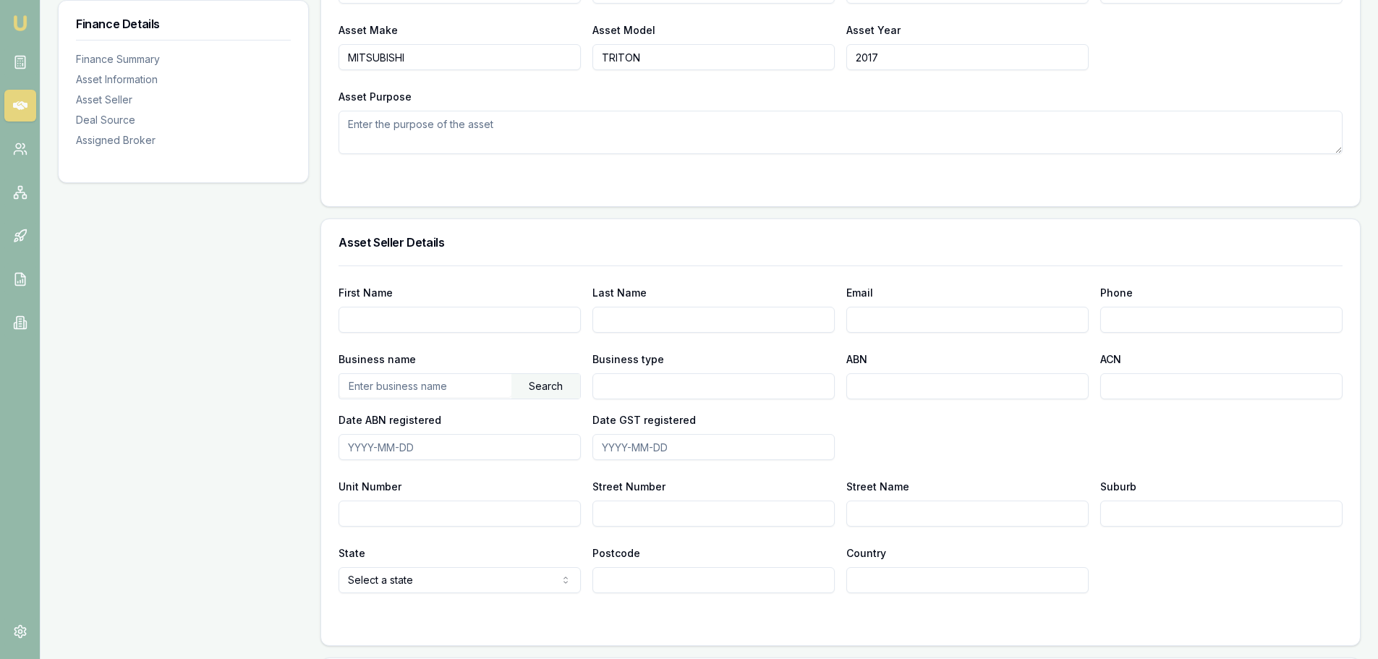
scroll to position [145, 0]
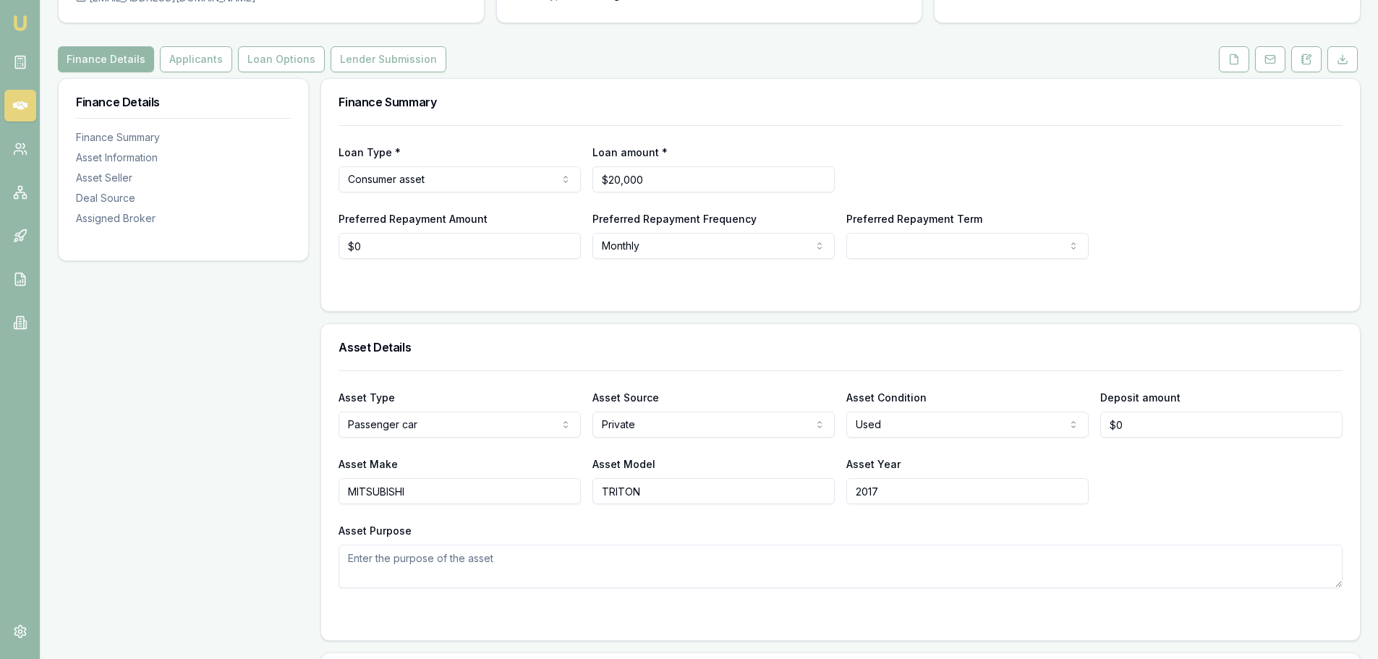
click at [745, 564] on textarea "Asset Purpose" at bounding box center [841, 566] width 1004 height 43
type textarea "180000KM'S"
click at [776, 514] on div "Asset Type Passenger car Passenger car Electric vehicle Light commercial Carava…" at bounding box center [841, 479] width 1004 height 218
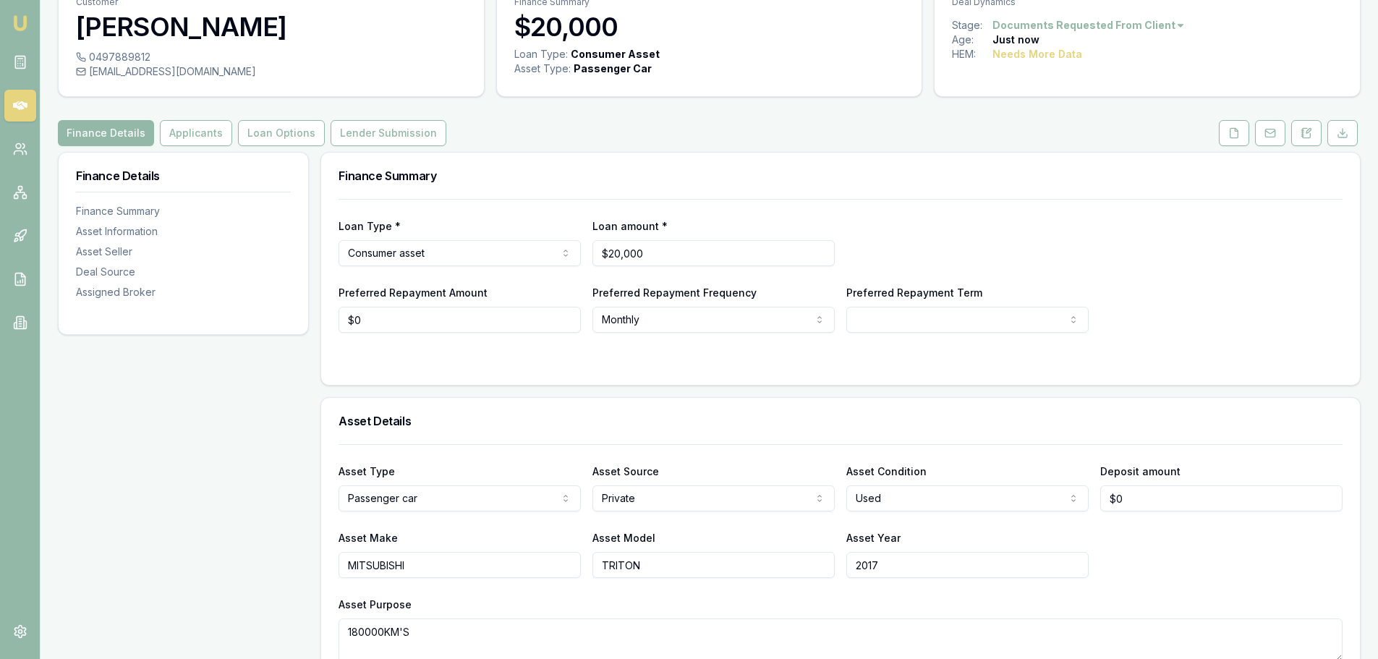
scroll to position [0, 0]
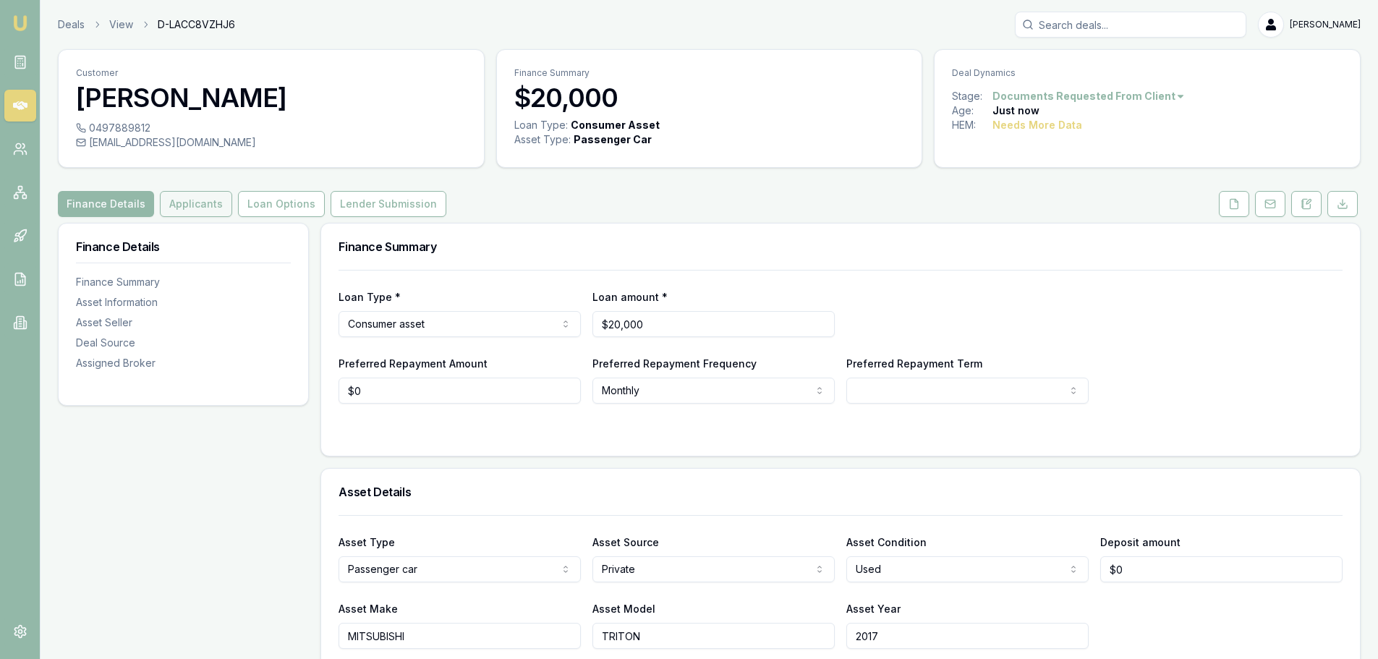
click at [183, 205] on button "Applicants" at bounding box center [196, 204] width 72 height 26
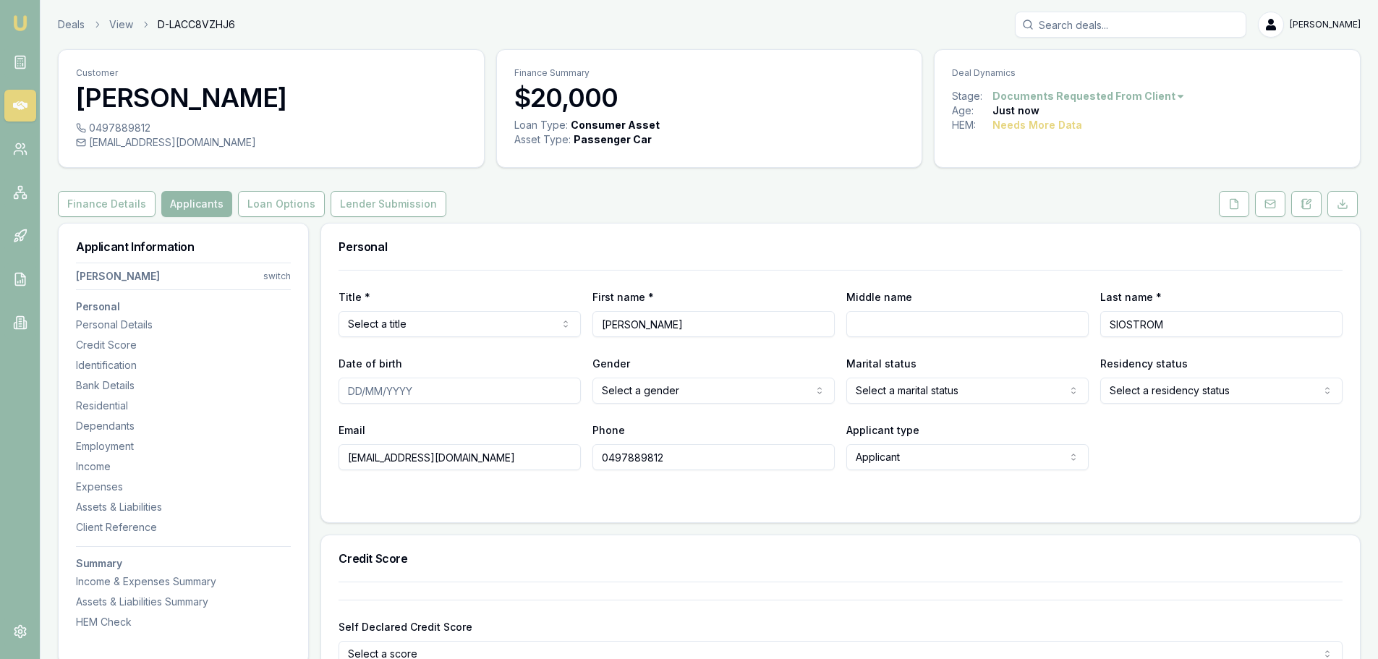
click at [480, 324] on html "Emu Broker Deals View D-LACC8VZHJ6 Erin Shield Toggle Menu Customer OWEN SIOSTR…" at bounding box center [689, 329] width 1378 height 659
click at [935, 330] on input "Middle name" at bounding box center [967, 324] width 242 height 26
type input "MICHAEL"
click at [536, 391] on input "Date of birth" at bounding box center [460, 391] width 242 height 26
type input "22/04/2005"
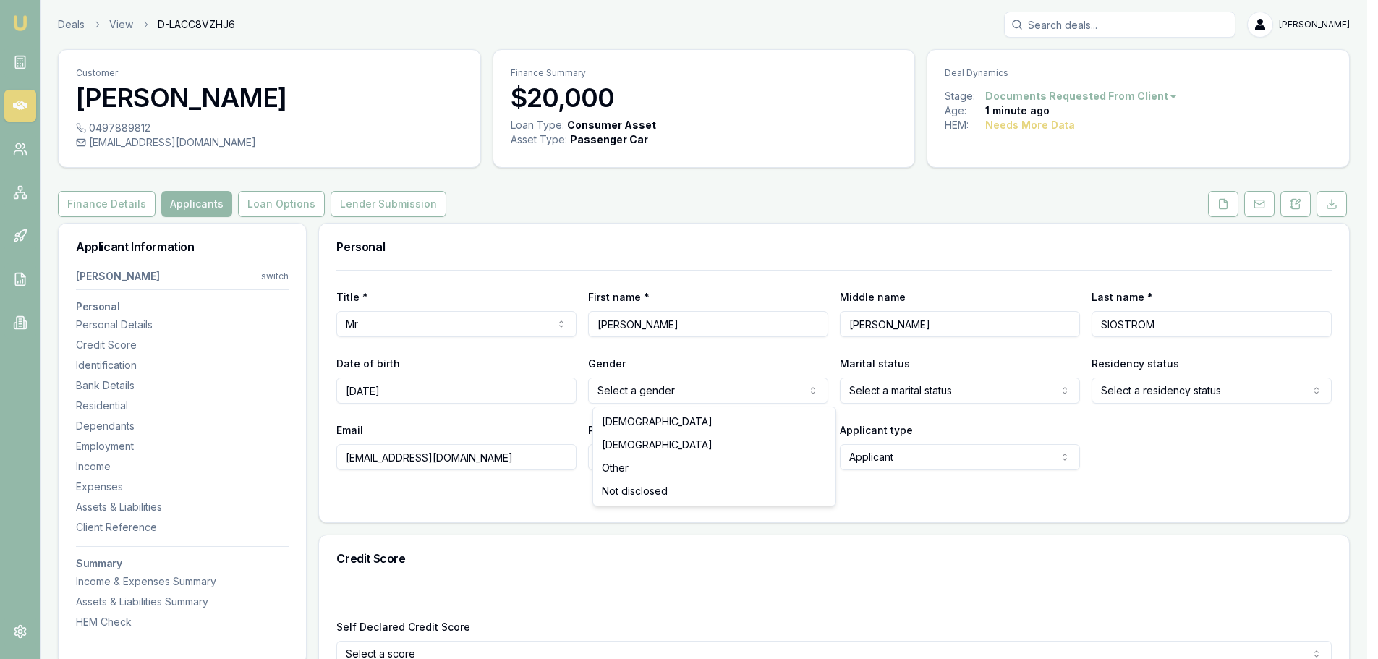
click at [664, 389] on html "Emu Broker Deals View D-LACC8VZHJ6 Erin Shield Toggle Menu Customer OWEN SIOSTR…" at bounding box center [689, 329] width 1378 height 659
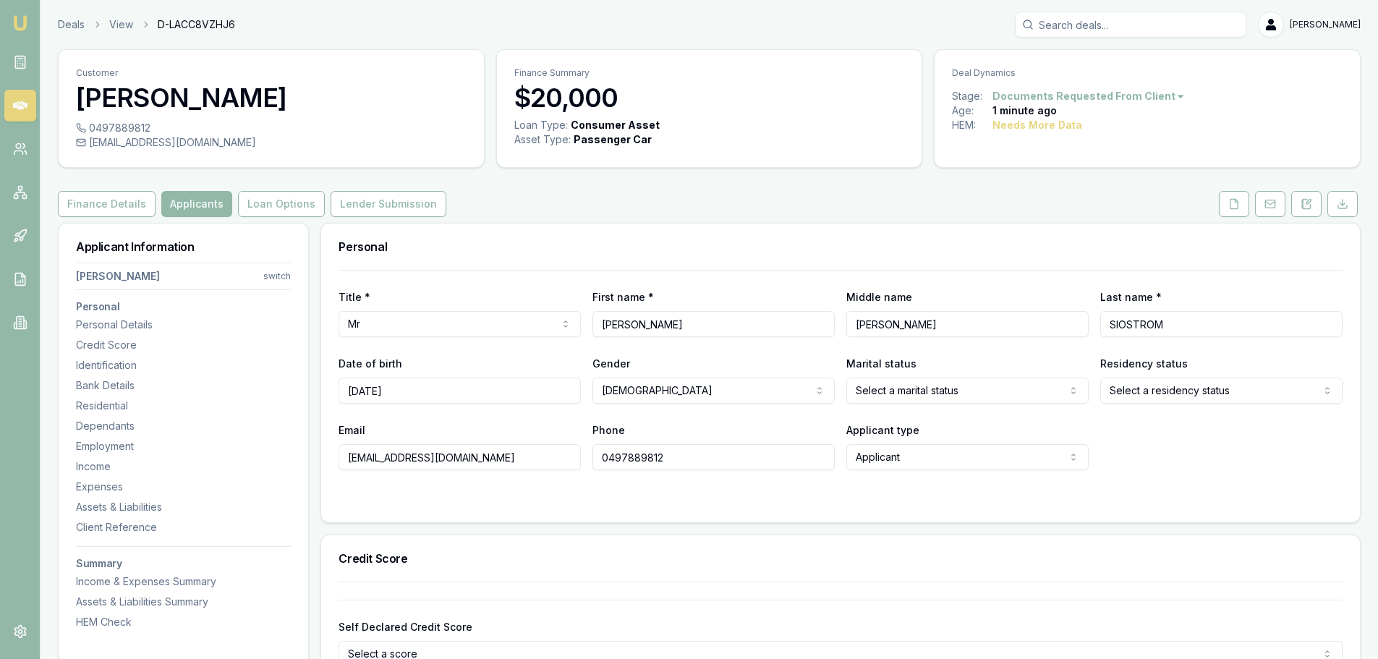
click at [903, 389] on html "Emu Broker Deals View D-LACC8VZHJ6 Erin Shield Toggle Menu Customer OWEN SIOSTR…" at bounding box center [689, 329] width 1378 height 659
click at [1149, 387] on html "Emu Broker Deals View D-LACC8VZHJ6 Erin Shield Toggle Menu Customer OWEN SIOSTR…" at bounding box center [689, 329] width 1378 height 659
click at [1183, 457] on div "Email owensiostrom3@gmail.com Phone 0497889812 Applicant type Applicant Applica…" at bounding box center [841, 445] width 1004 height 49
click at [1172, 447] on div "Email owensiostrom3@gmail.com Phone 0497889812 Applicant type Applicant Applica…" at bounding box center [841, 445] width 1004 height 49
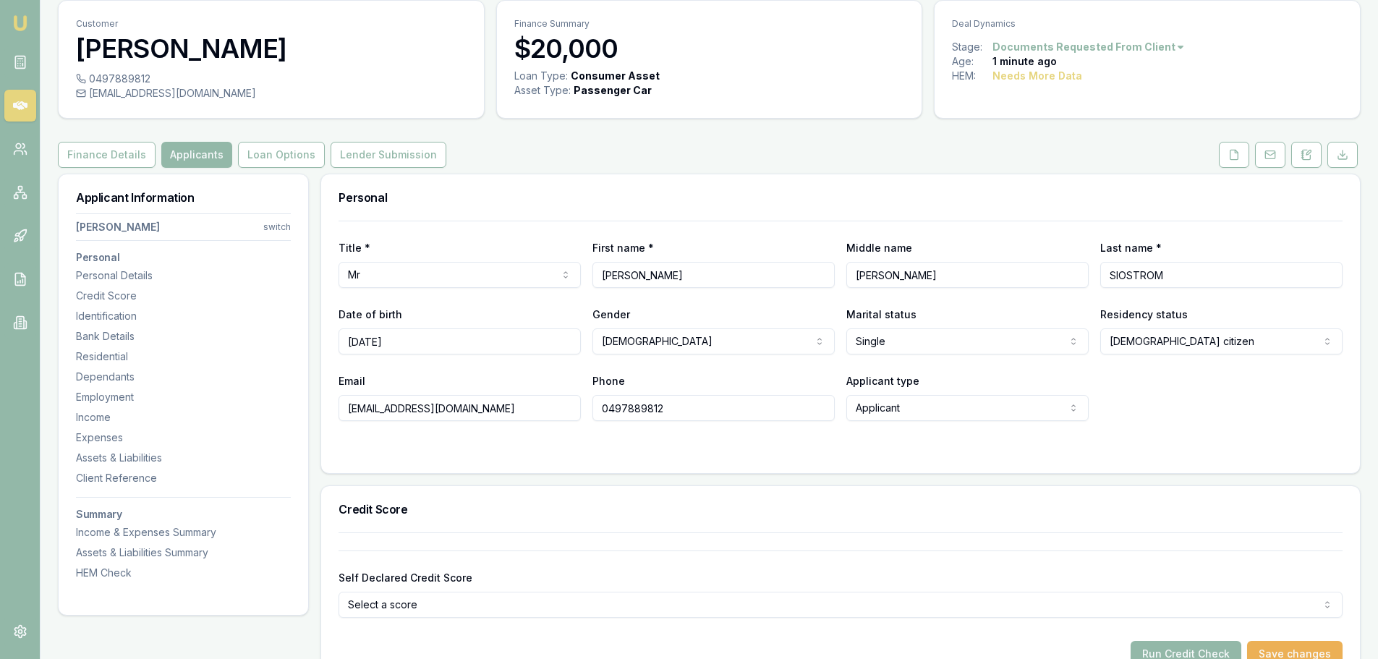
scroll to position [145, 0]
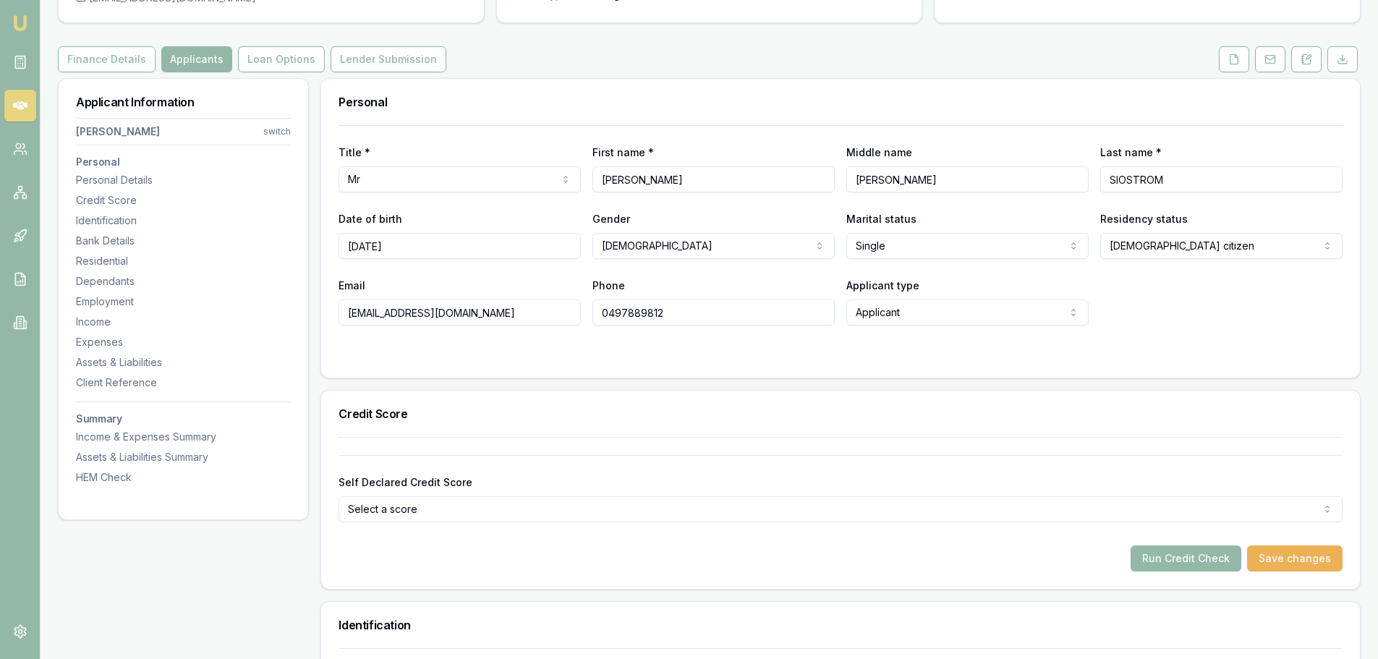
click at [513, 509] on html "Emu Broker Deals View D-LACC8VZHJ6 Erin Shield Toggle Menu Customer OWEN SIOSTR…" at bounding box center [689, 184] width 1378 height 659
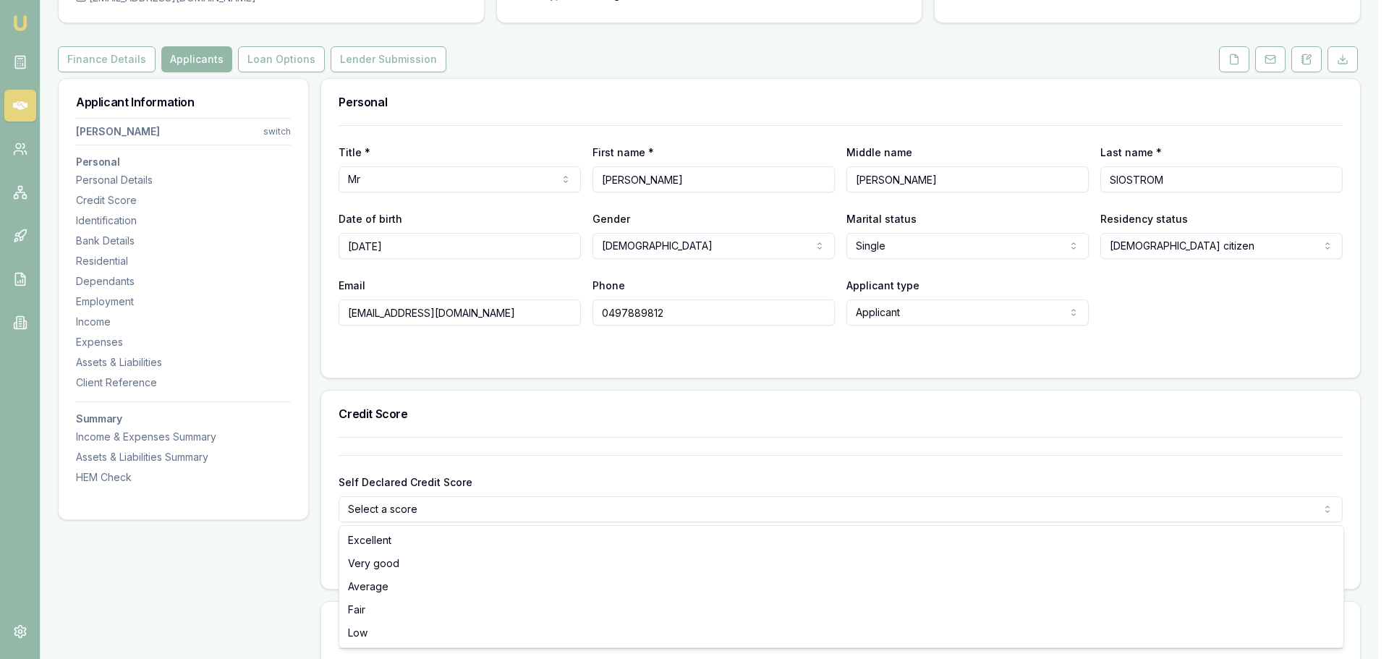
select select "VERY_GOOD"
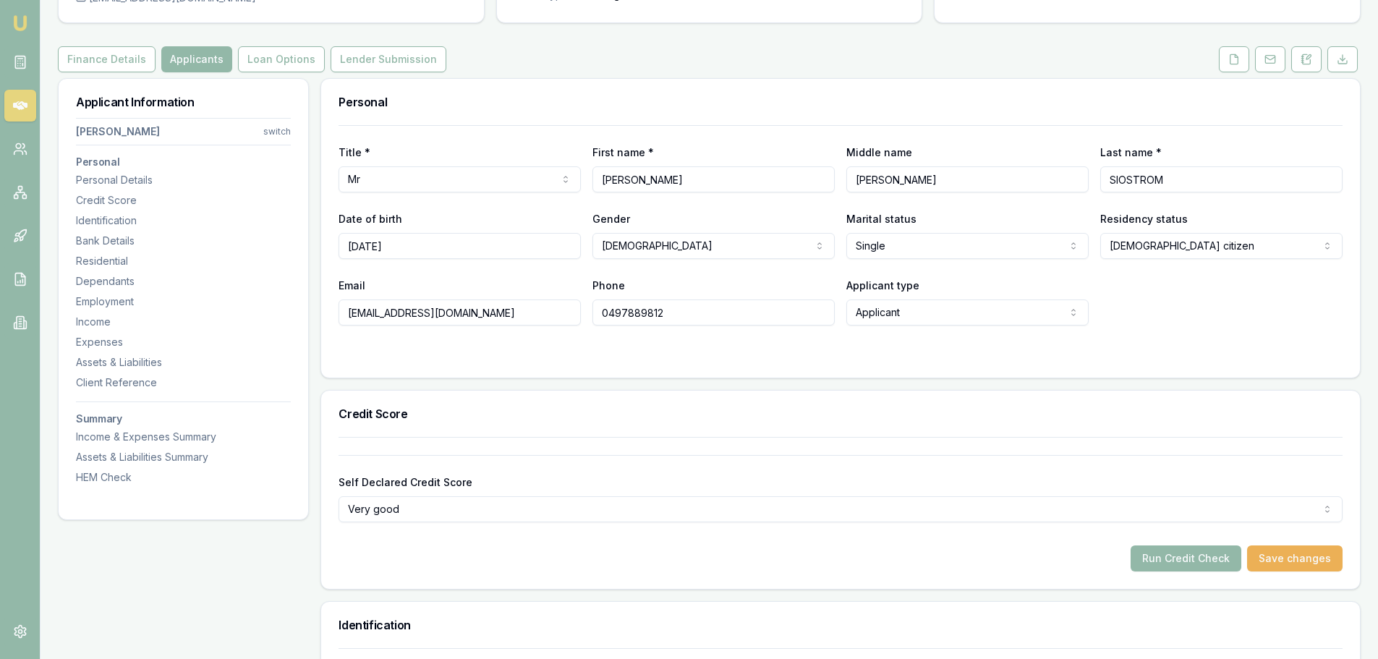
click at [450, 448] on div "Self Declared Credit Score Very good Excellent Very good Average Fair Low Run C…" at bounding box center [841, 504] width 1004 height 135
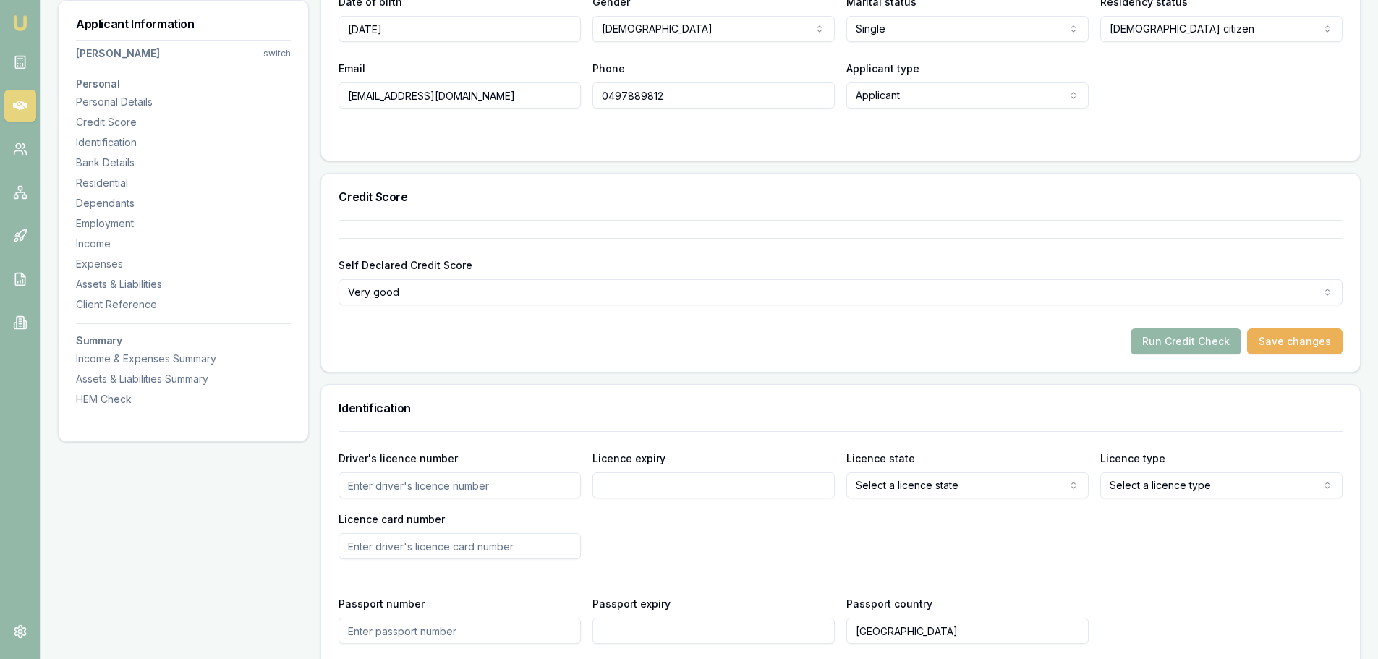
click at [545, 488] on input "Driver's licence number" at bounding box center [460, 485] width 242 height 26
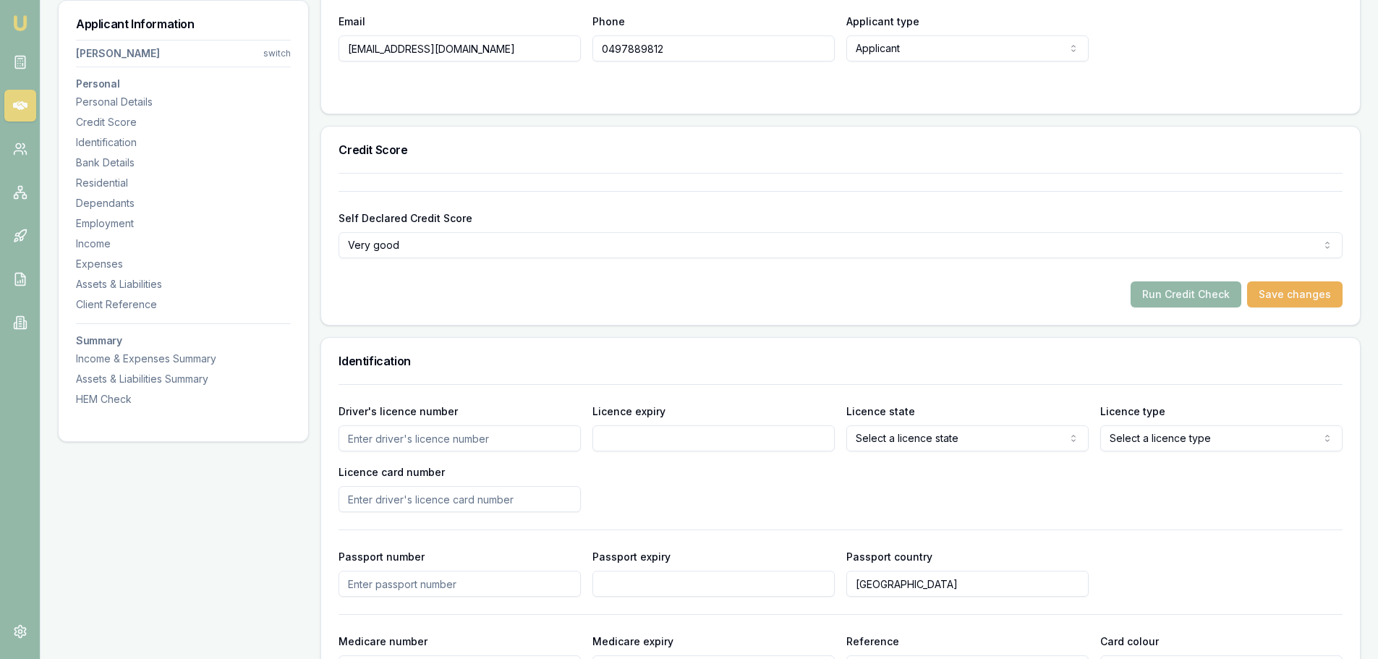
scroll to position [434, 0]
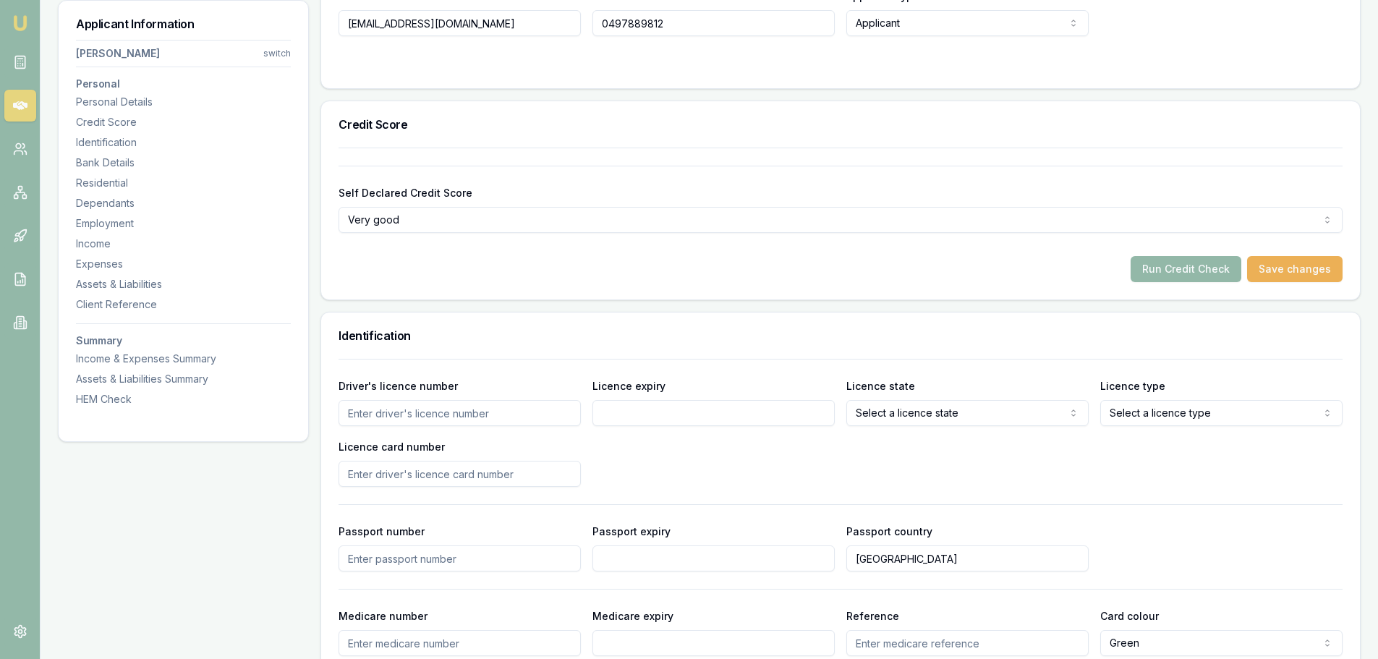
click at [535, 411] on input "Driver's licence number" at bounding box center [460, 413] width 242 height 26
type input "14468246"
click at [638, 412] on input "Licence expiry" at bounding box center [713, 413] width 242 height 26
select select
type input "10/06/2028"
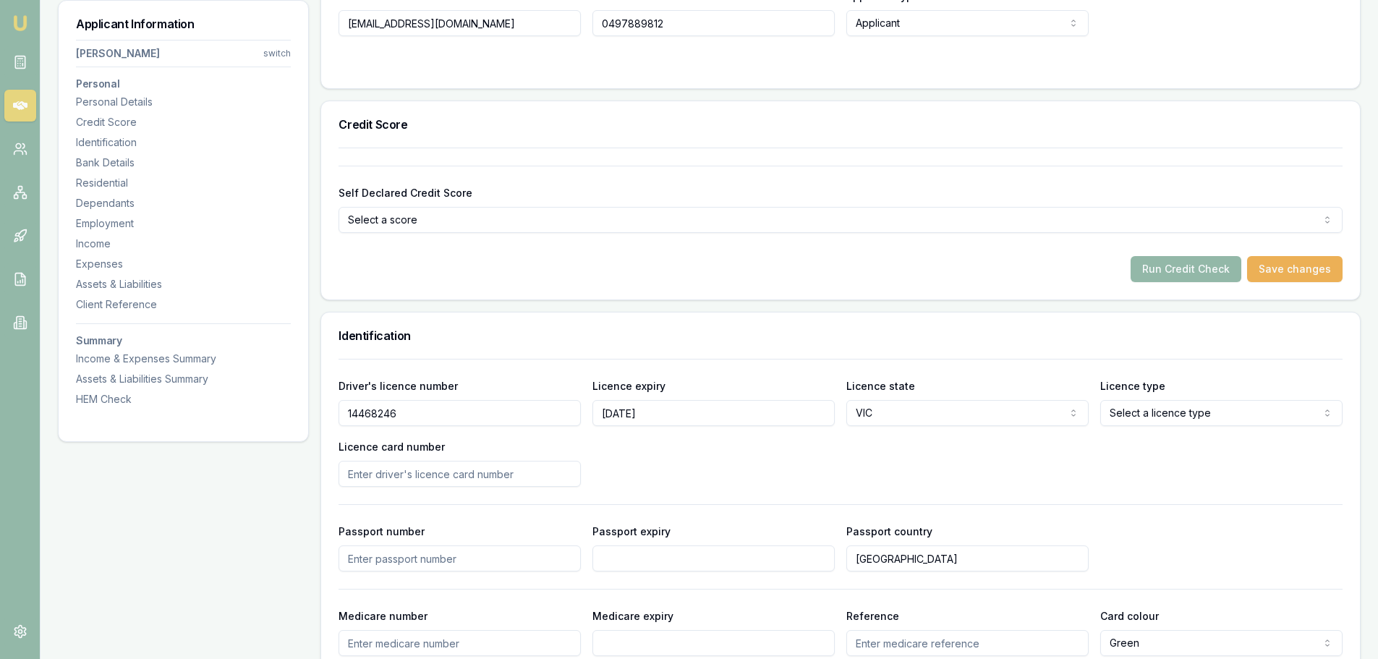
select select "VIC"
click at [506, 470] on input "Licence card number" at bounding box center [460, 474] width 242 height 26
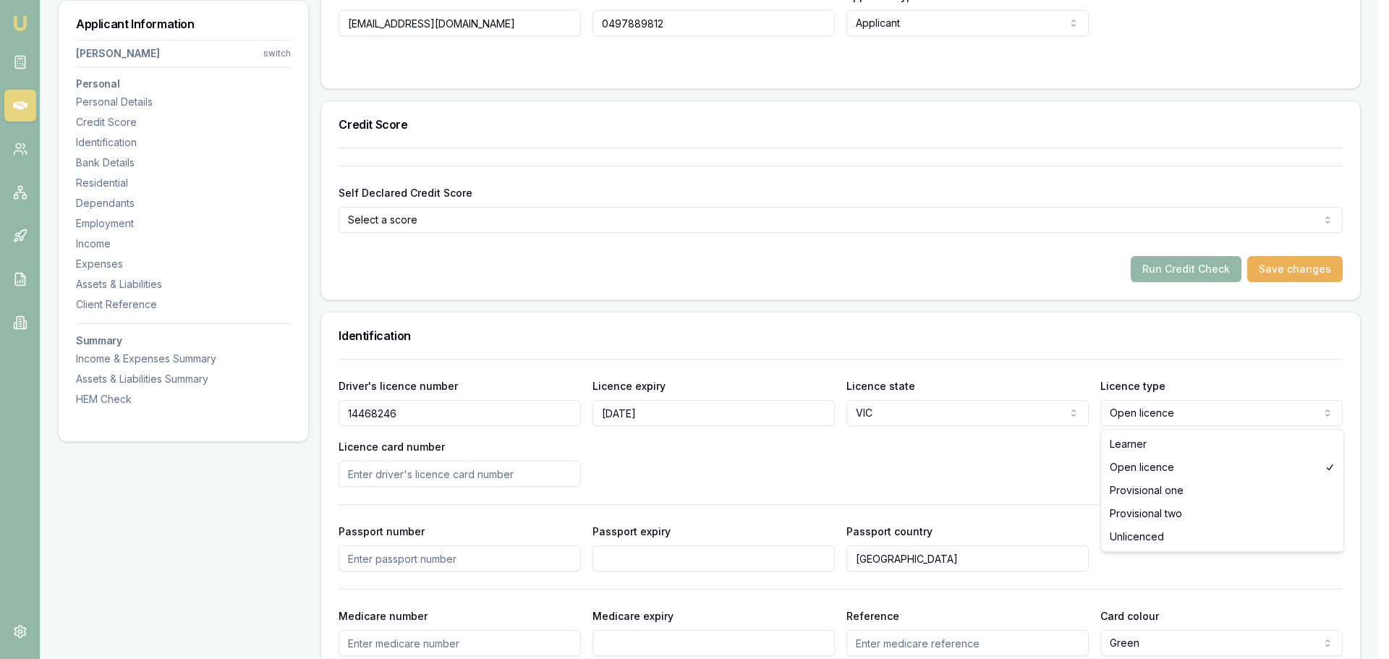
select select "PROVISIONAL_ONE"
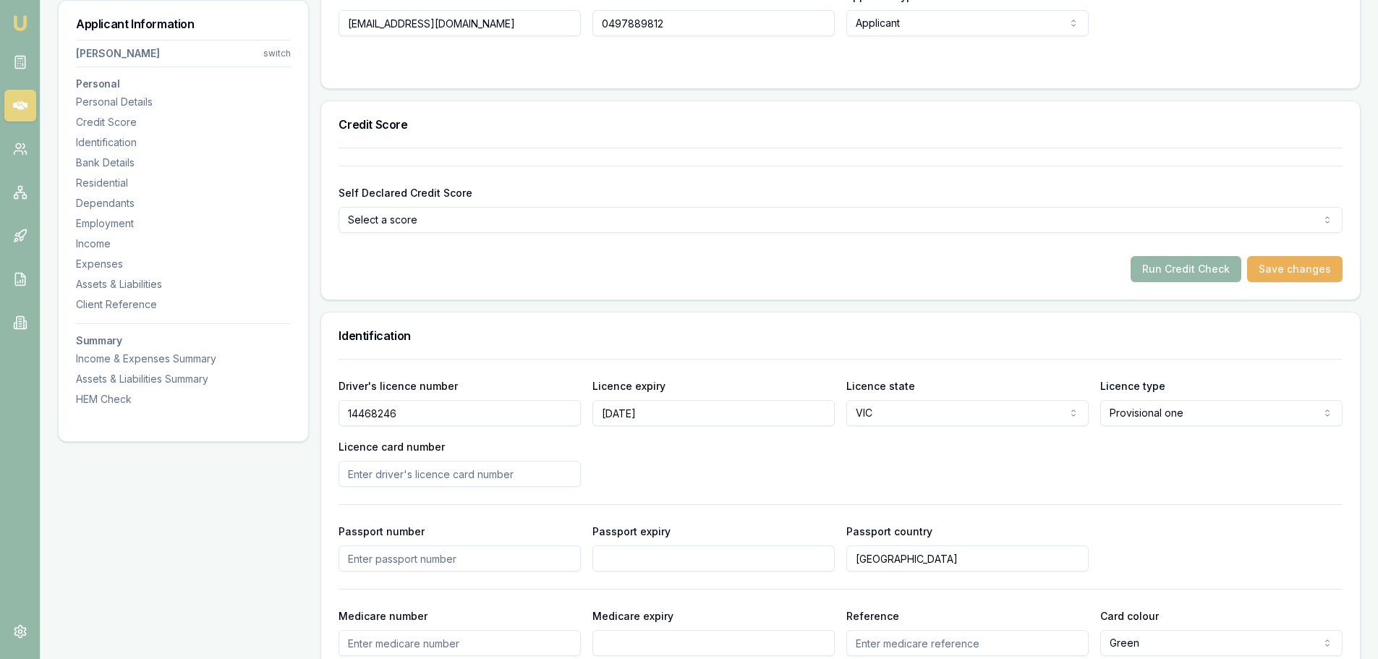
click at [493, 471] on input "Licence card number" at bounding box center [460, 474] width 242 height 26
type input "0908485667"
click at [618, 456] on div "Driver's licence number 14468246 Licence expiry 10/06/2028 Licence state VIC NS…" at bounding box center [841, 432] width 1004 height 110
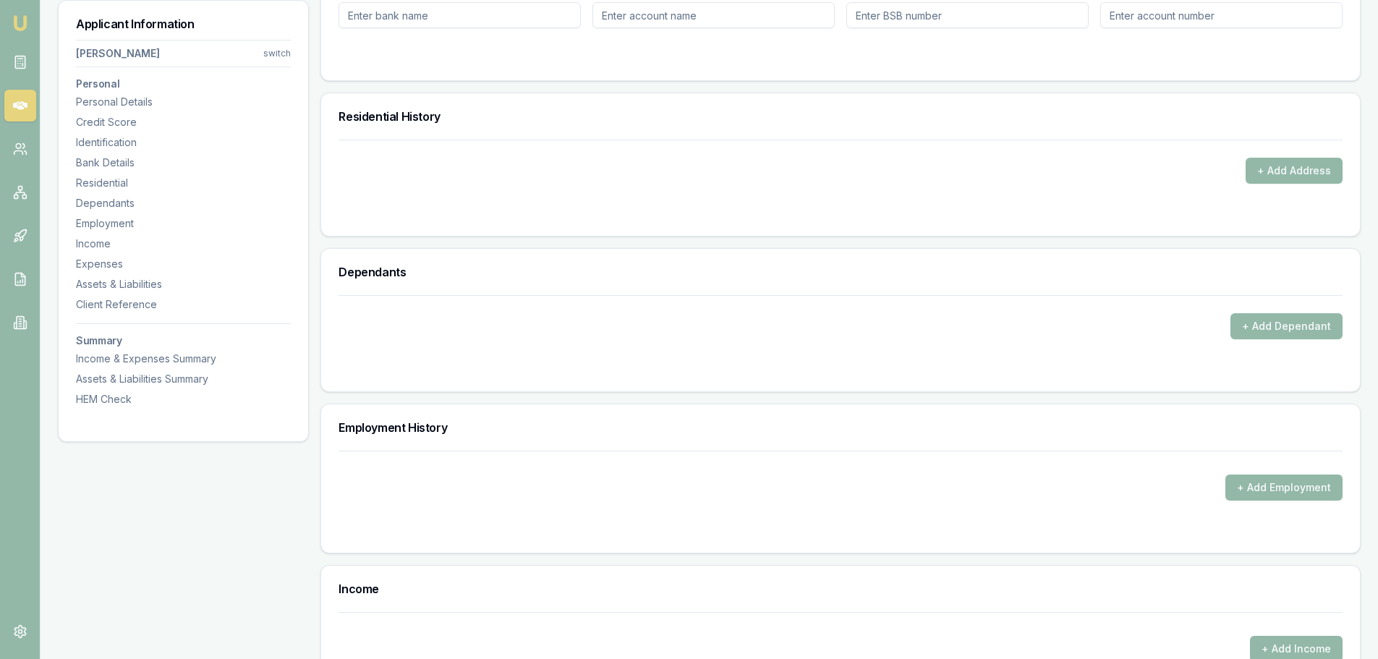
scroll to position [1302, 0]
click at [1319, 172] on button "+ Add Address" at bounding box center [1294, 170] width 97 height 26
click at [458, 239] on div "Personal Title * Mr Mr Mrs Miss Ms Dr Prof First name * OWEN Middle name MICHAE…" at bounding box center [840, 373] width 1040 height 2904
click at [1311, 165] on button "+ Add Address" at bounding box center [1294, 170] width 97 height 26
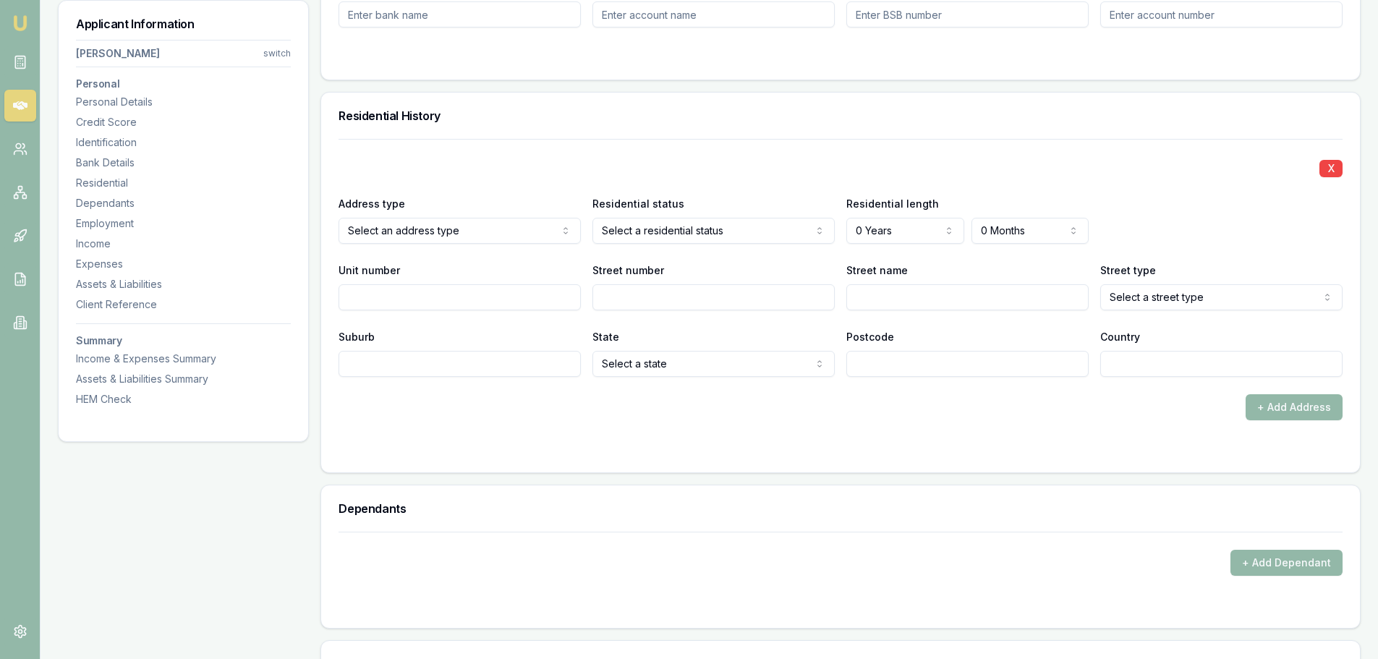
click at [637, 294] on input "Street number" at bounding box center [713, 297] width 242 height 26
type input "2"
type input "CARDIGAN"
select select "Street"
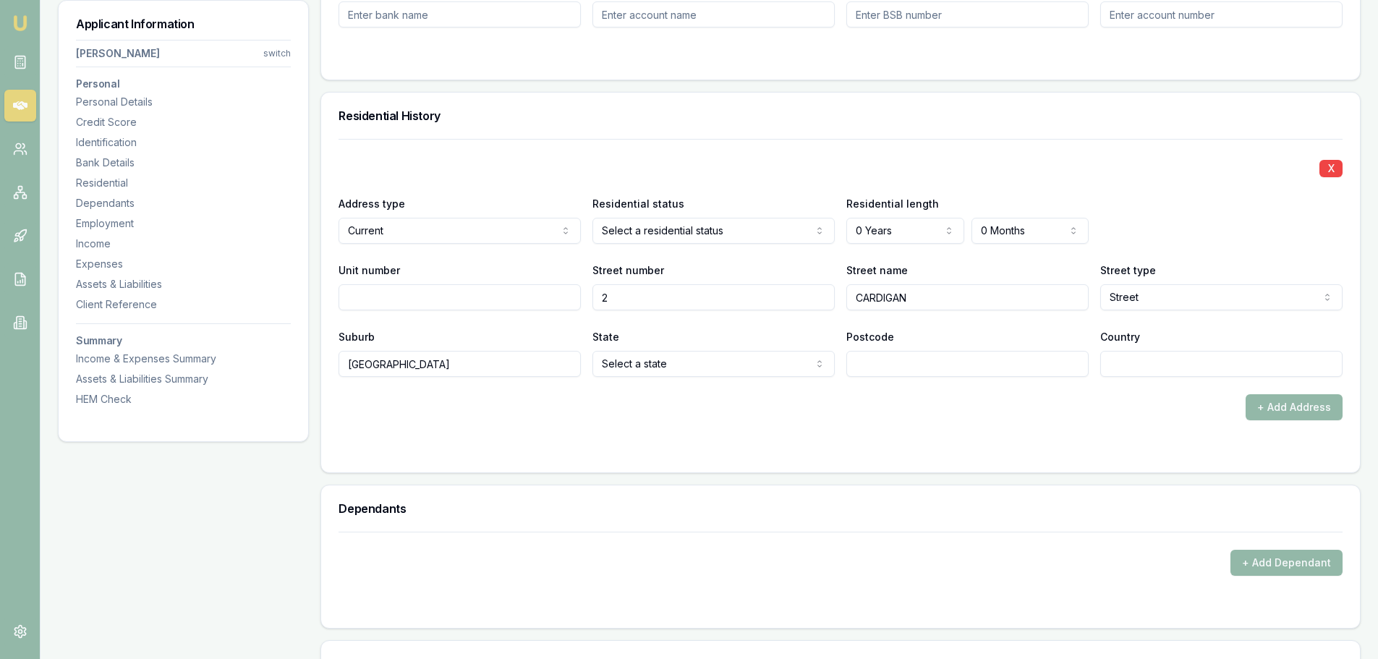
type input "GRANVILLE"
select select "QLD"
type input "43"
drag, startPoint x: 907, startPoint y: 371, endPoint x: 762, endPoint y: 357, distance: 145.3
click at [768, 357] on div "Suburb GRANVILLE State QLD NSW VIC QLD SA WA TAS NT ACT Postcode 43 Country" at bounding box center [841, 352] width 1004 height 49
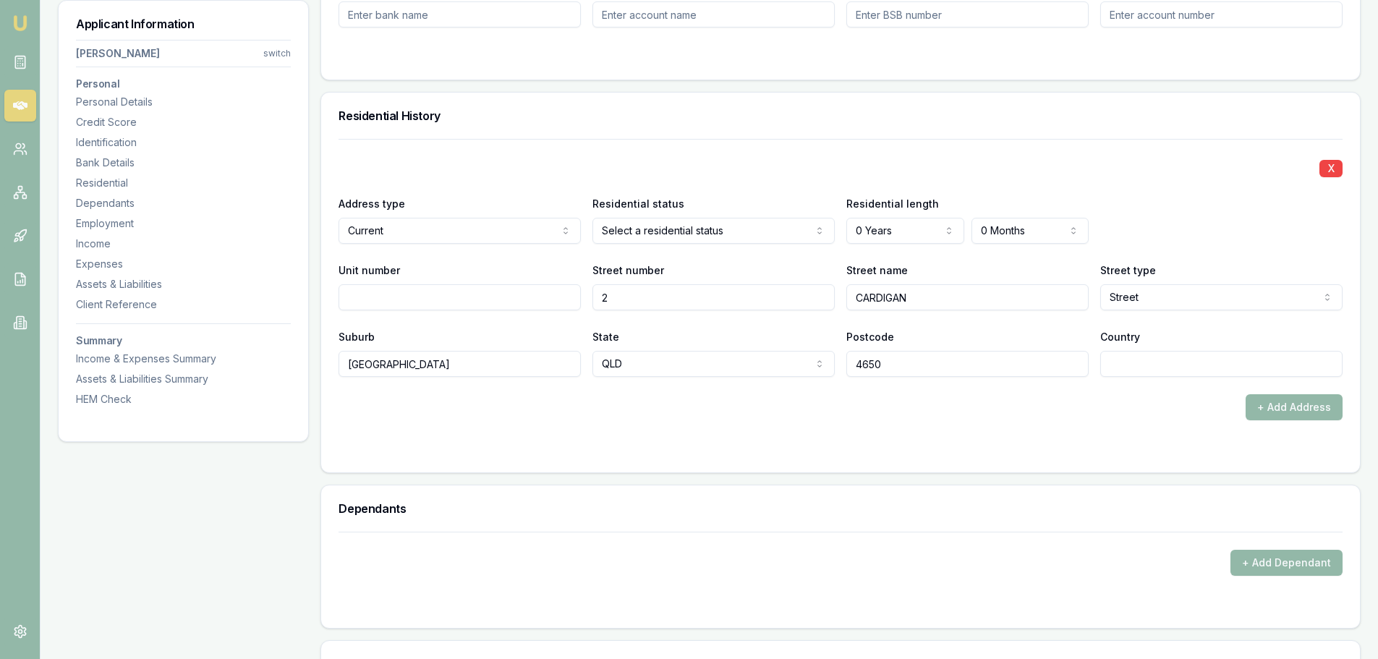
type input "4650"
click at [1236, 352] on input "Country" at bounding box center [1221, 364] width 242 height 26
type input "[GEOGRAPHIC_DATA]"
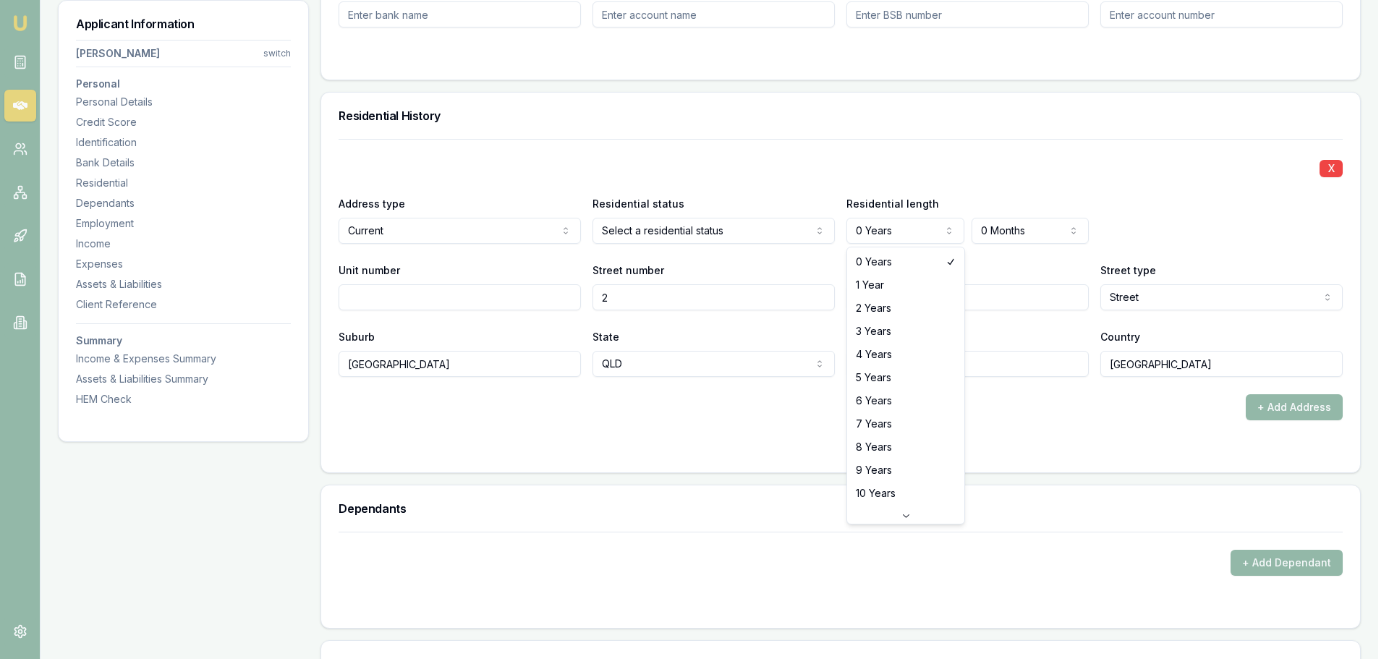
select select "2"
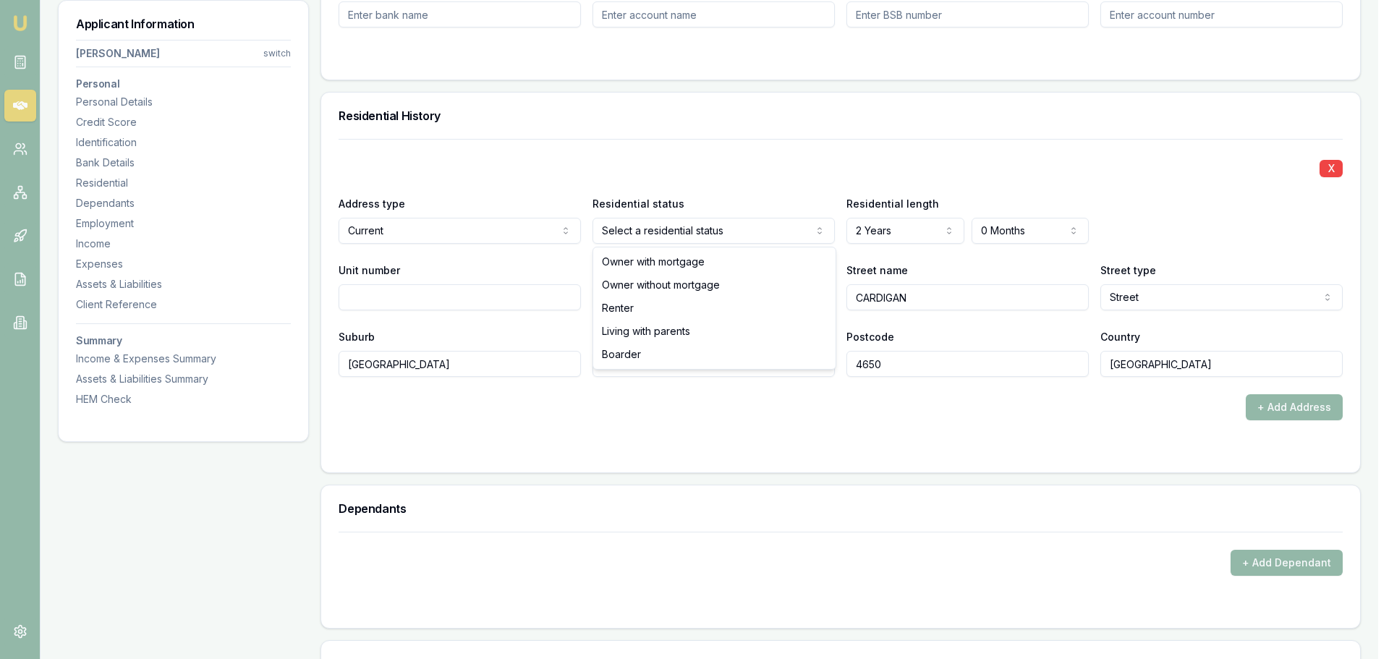
select select "LIVING_WITH_PARENTS"
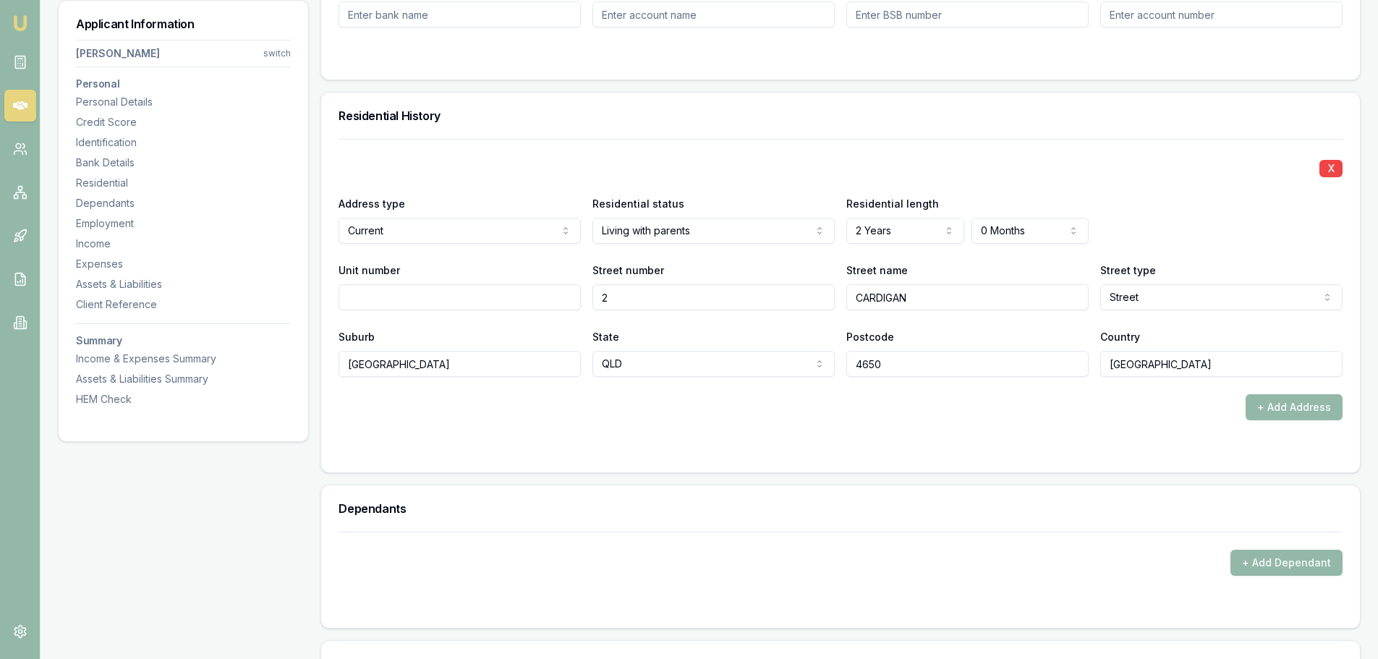
click at [679, 163] on div "X" at bounding box center [841, 167] width 1004 height 20
click at [1304, 405] on button "+ Add Address" at bounding box center [1294, 407] width 97 height 26
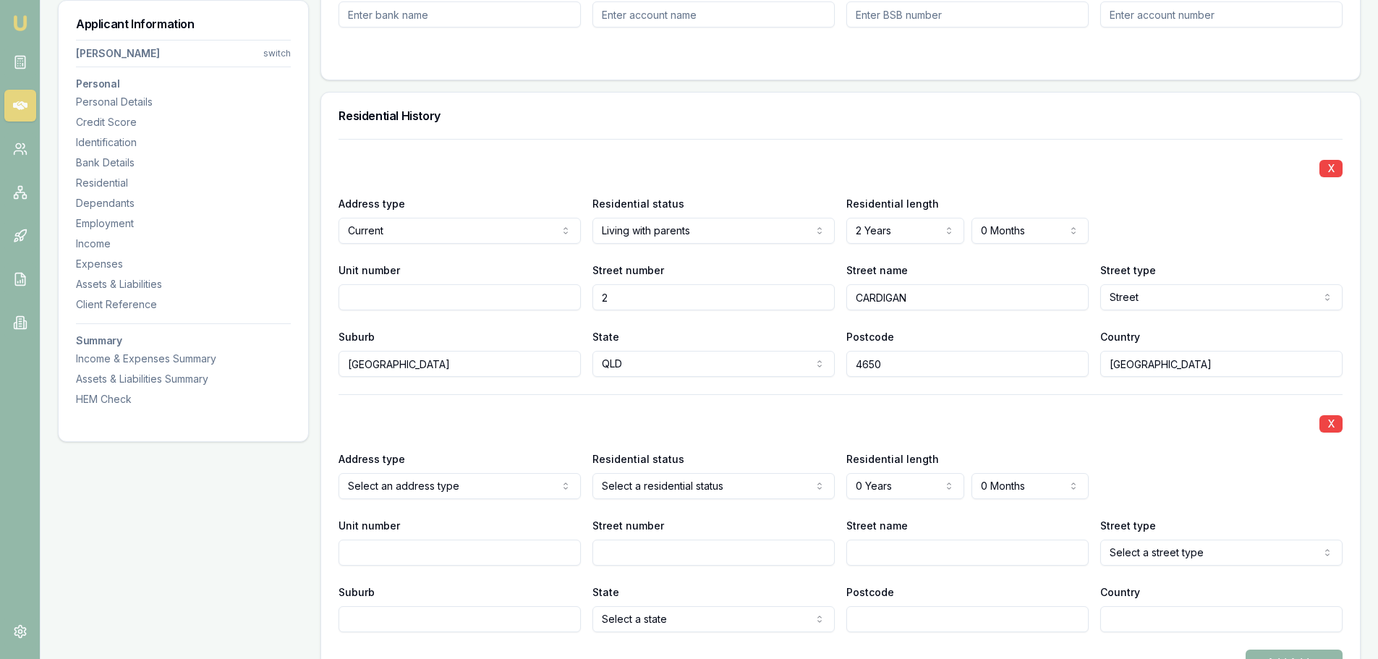
click at [1037, 407] on div "X Address type Select an address type Current Previous Residential status Selec…" at bounding box center [841, 513] width 1004 height 238
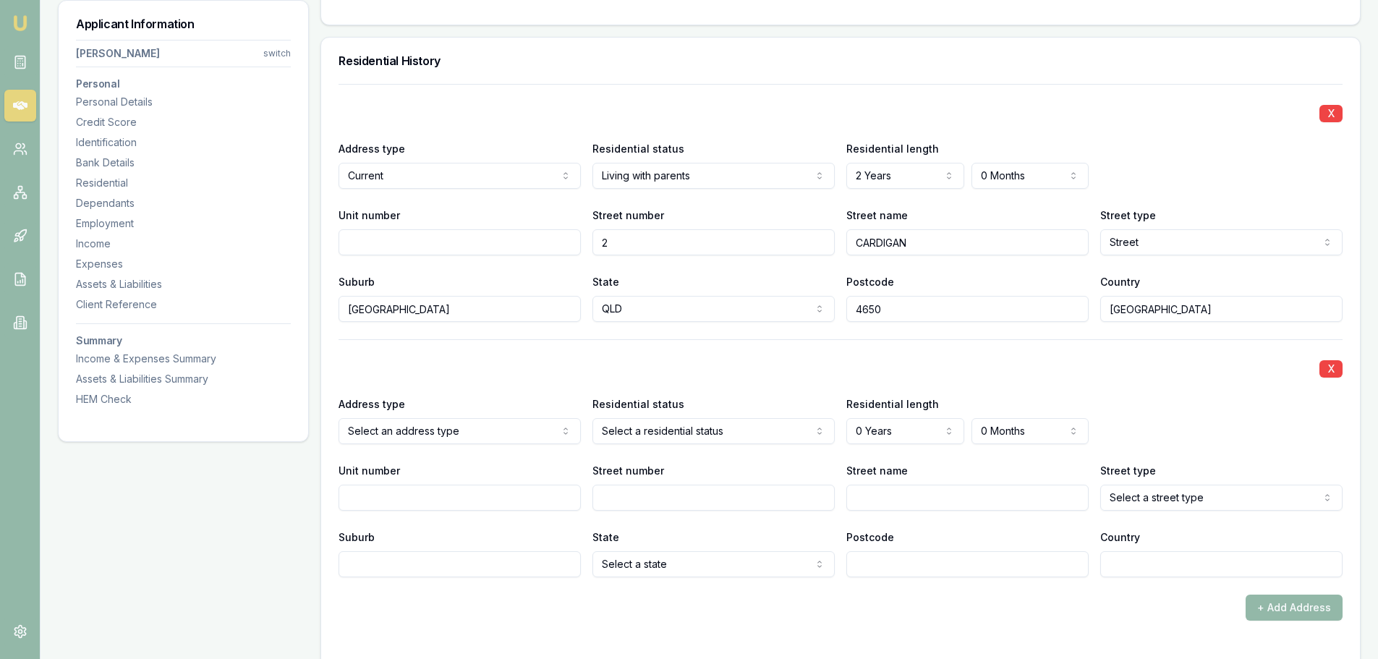
scroll to position [1519, 0]
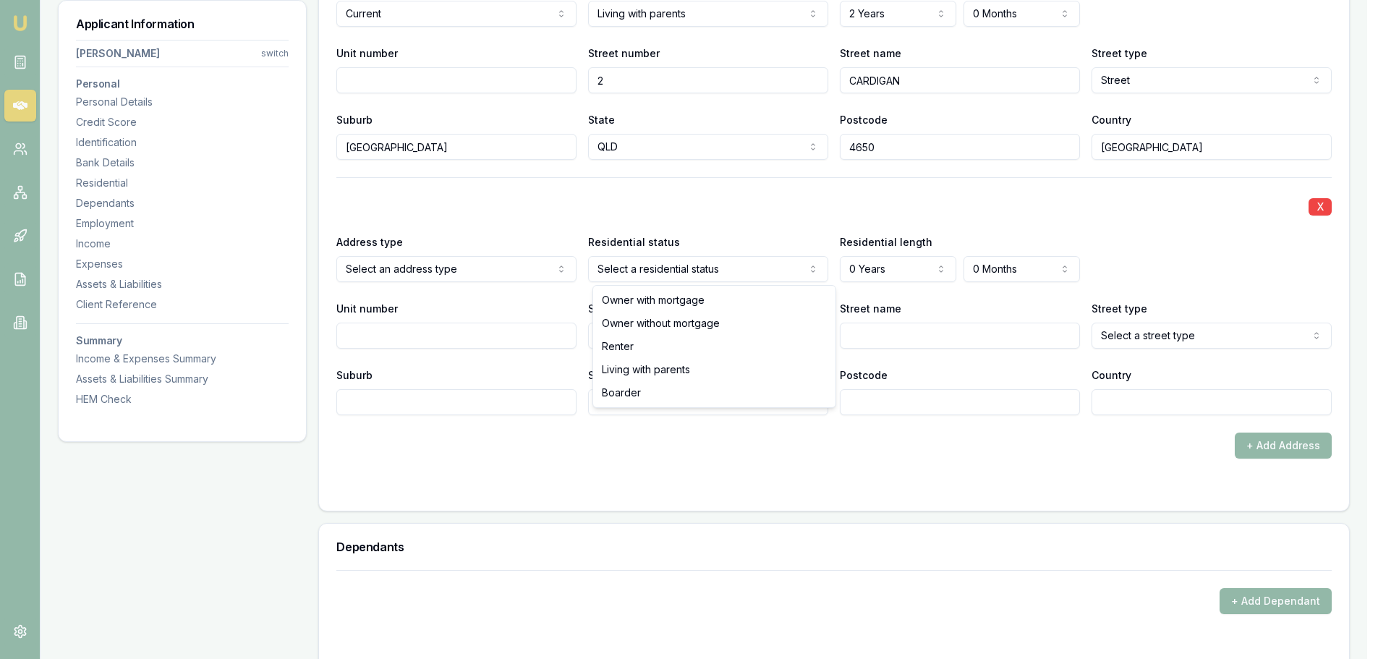
select select "LIVING_WITH_PARENTS"
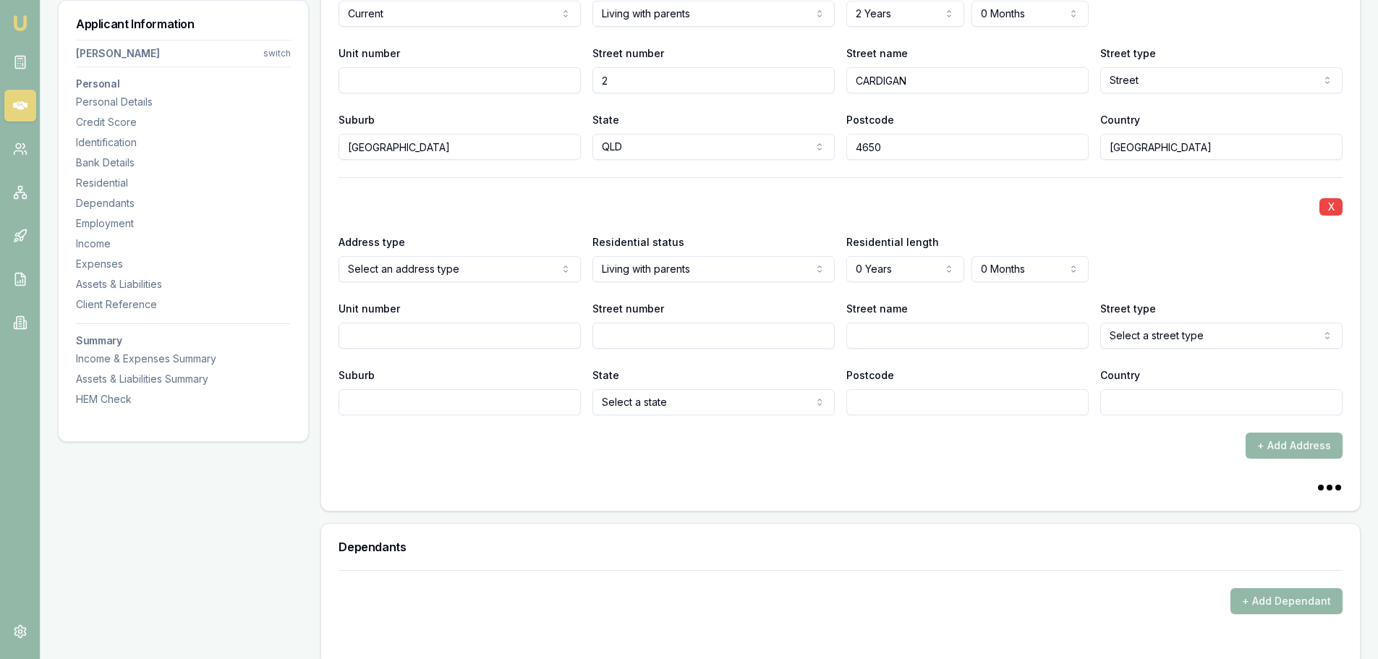
click at [666, 326] on input "Street number" at bounding box center [713, 336] width 242 height 26
click at [660, 336] on input "Street number" at bounding box center [713, 336] width 242 height 26
type input "20"
click at [660, 337] on input "20" at bounding box center [713, 336] width 242 height 26
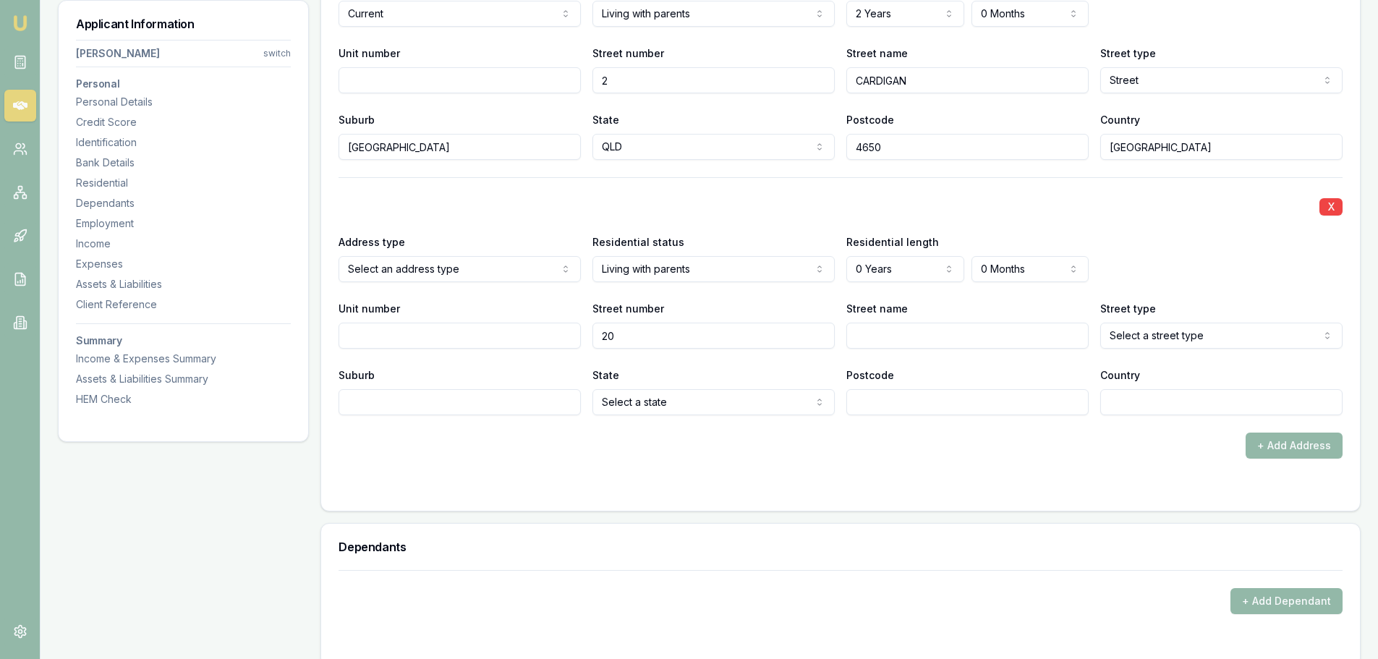
type input "2"
type input "22"
type input "GASQ"
click at [973, 333] on input "GASQ" at bounding box center [967, 336] width 242 height 26
type input "GAS"
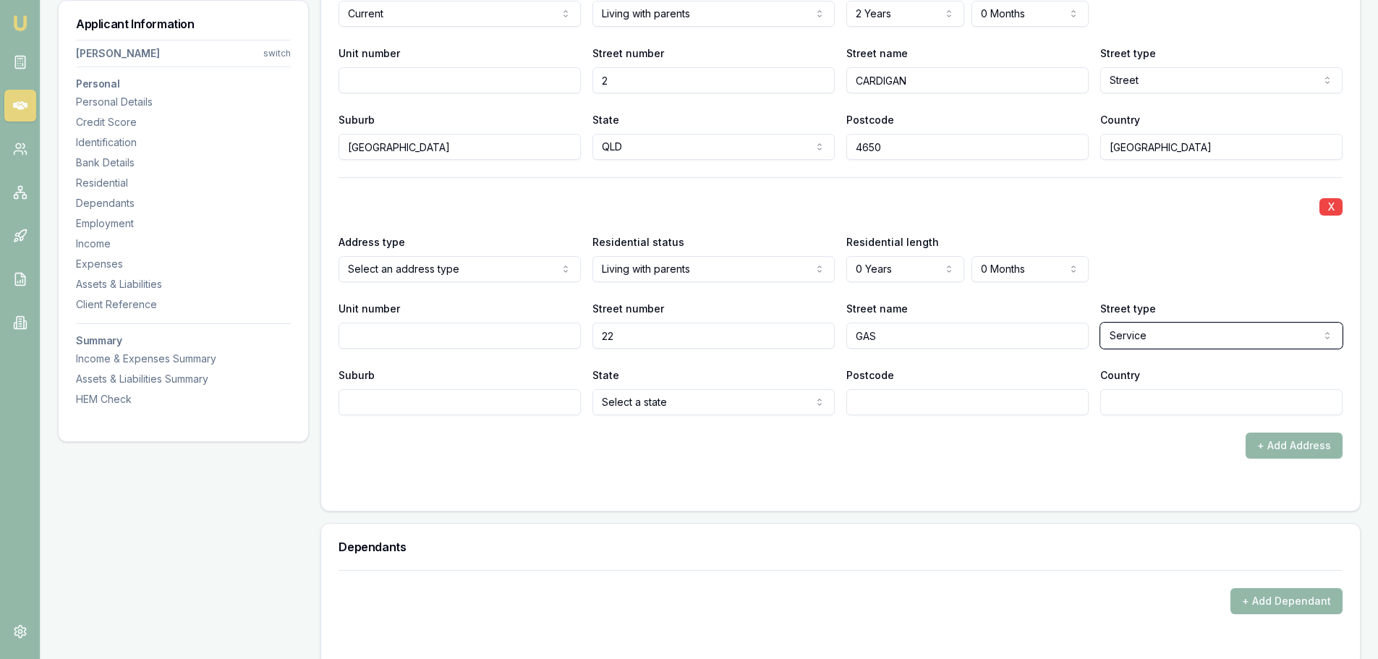
select select "Street"
type input "WHYALLA NORRIE"
select select "SA"
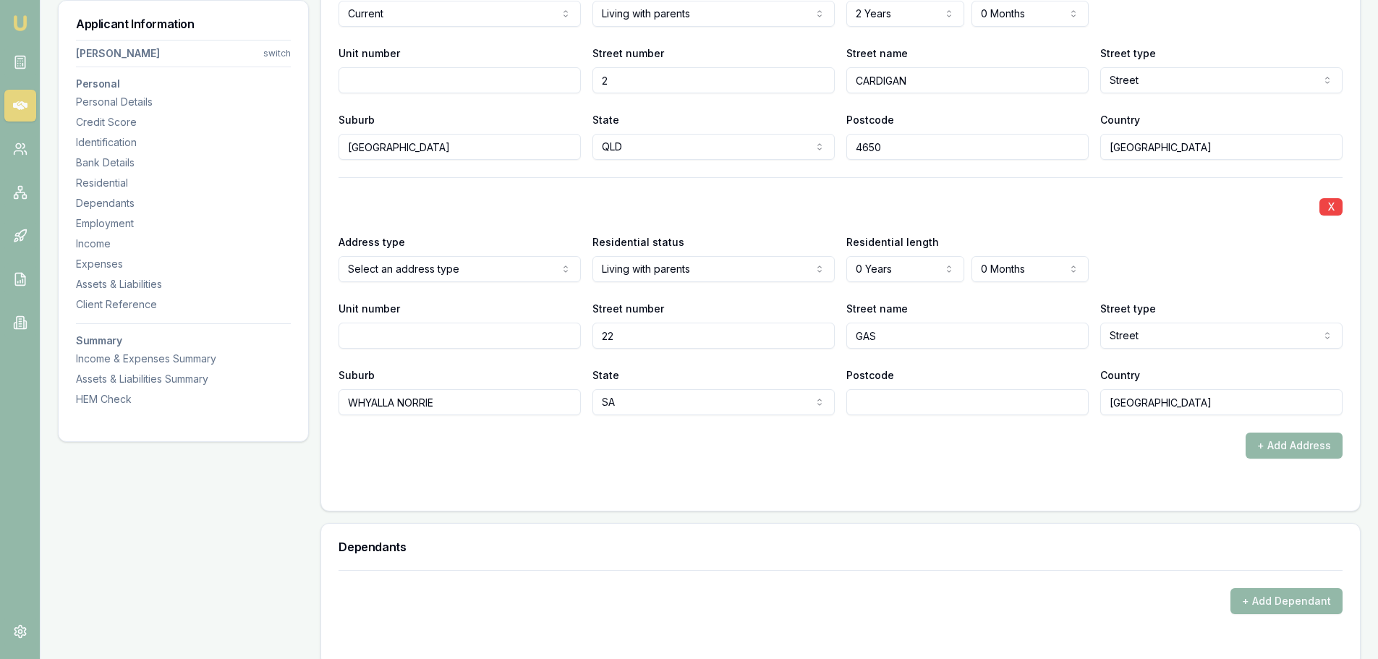
type input "[GEOGRAPHIC_DATA]"
click at [942, 474] on form "X Address type Current Current Previous Residential status Living with parents …" at bounding box center [841, 207] width 1004 height 571
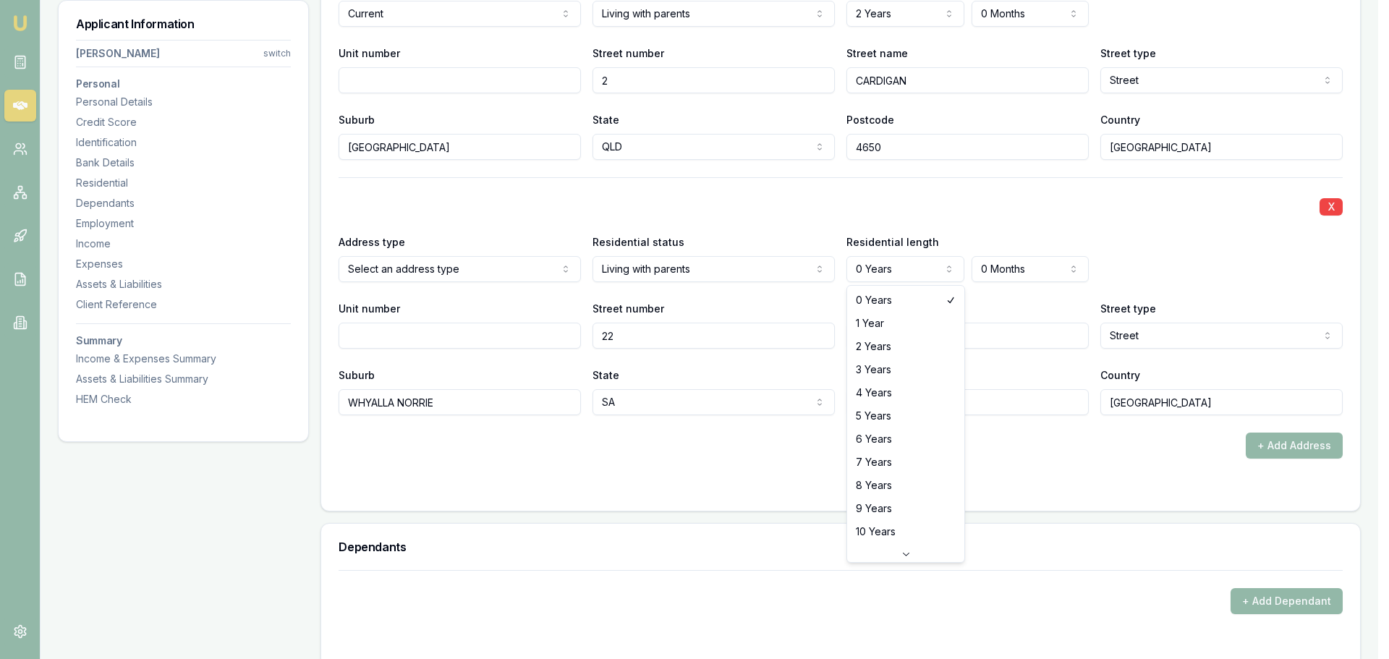
select select "4"
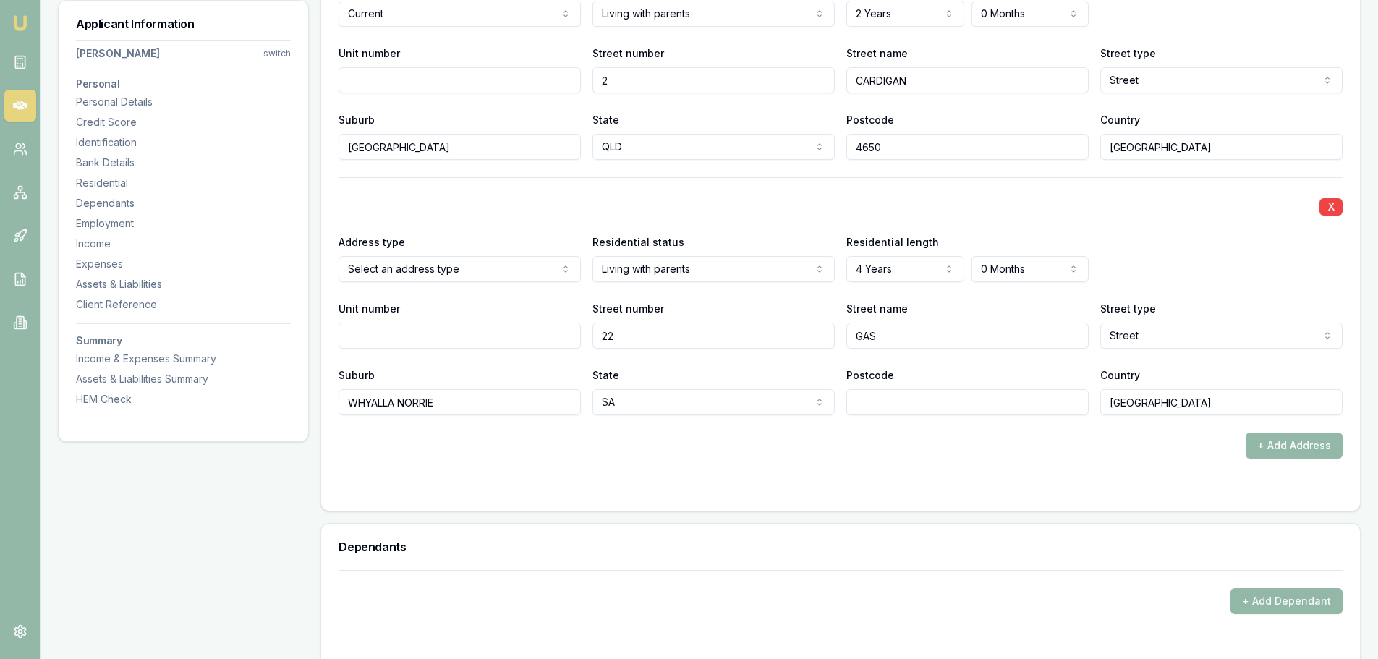
click at [938, 455] on div "+ Add Address" at bounding box center [841, 446] width 1004 height 26
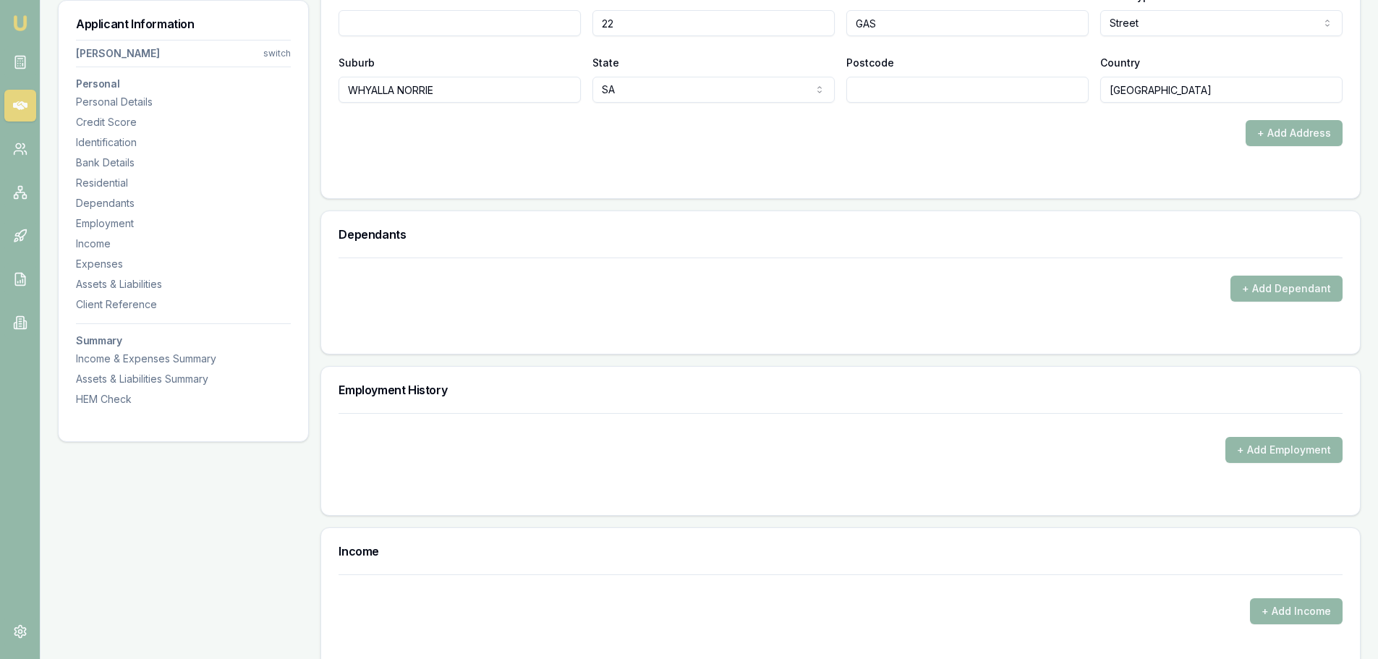
scroll to position [1881, 0]
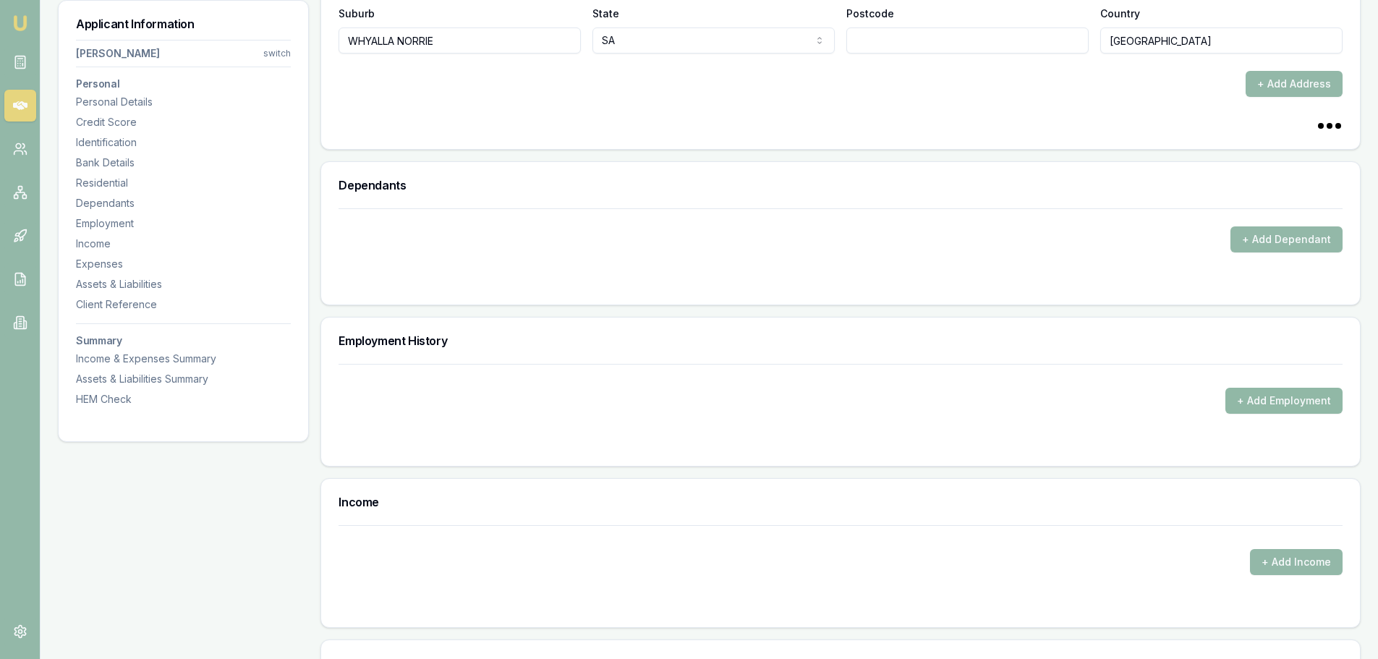
click at [1264, 391] on button "+ Add Employment" at bounding box center [1283, 401] width 117 height 26
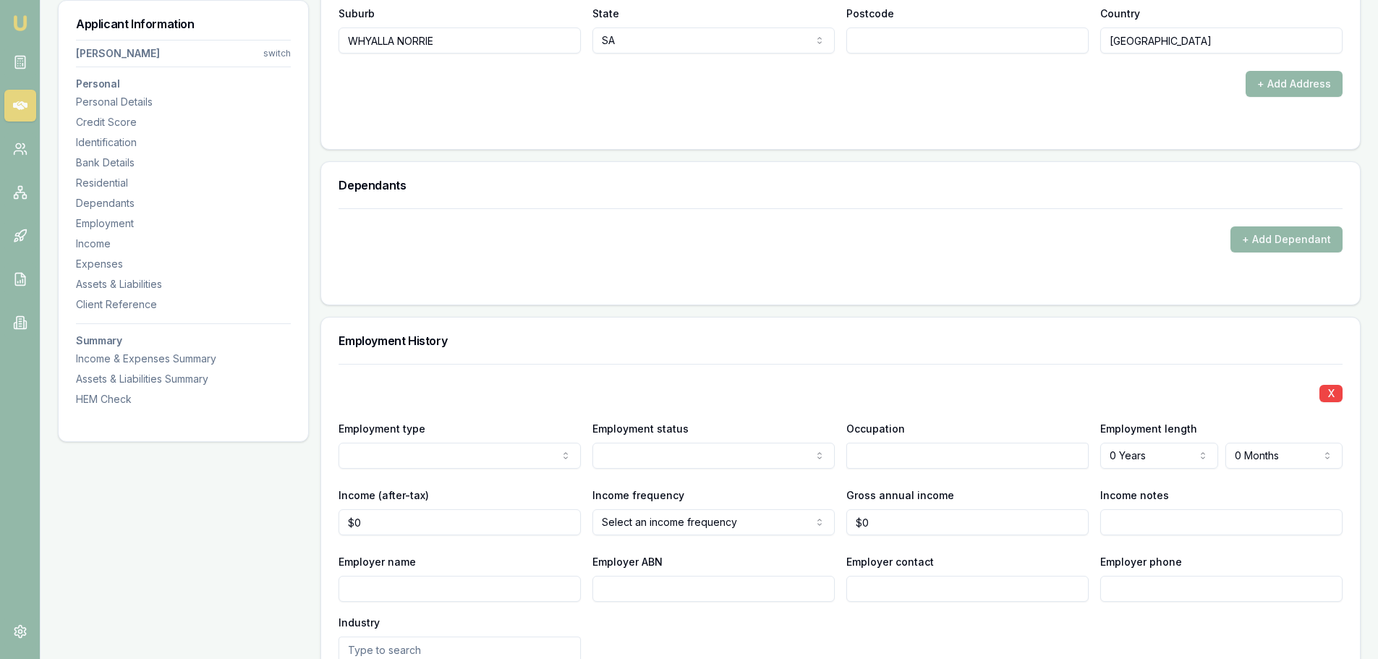
click at [584, 339] on h3 "Employment History" at bounding box center [841, 341] width 1004 height 12
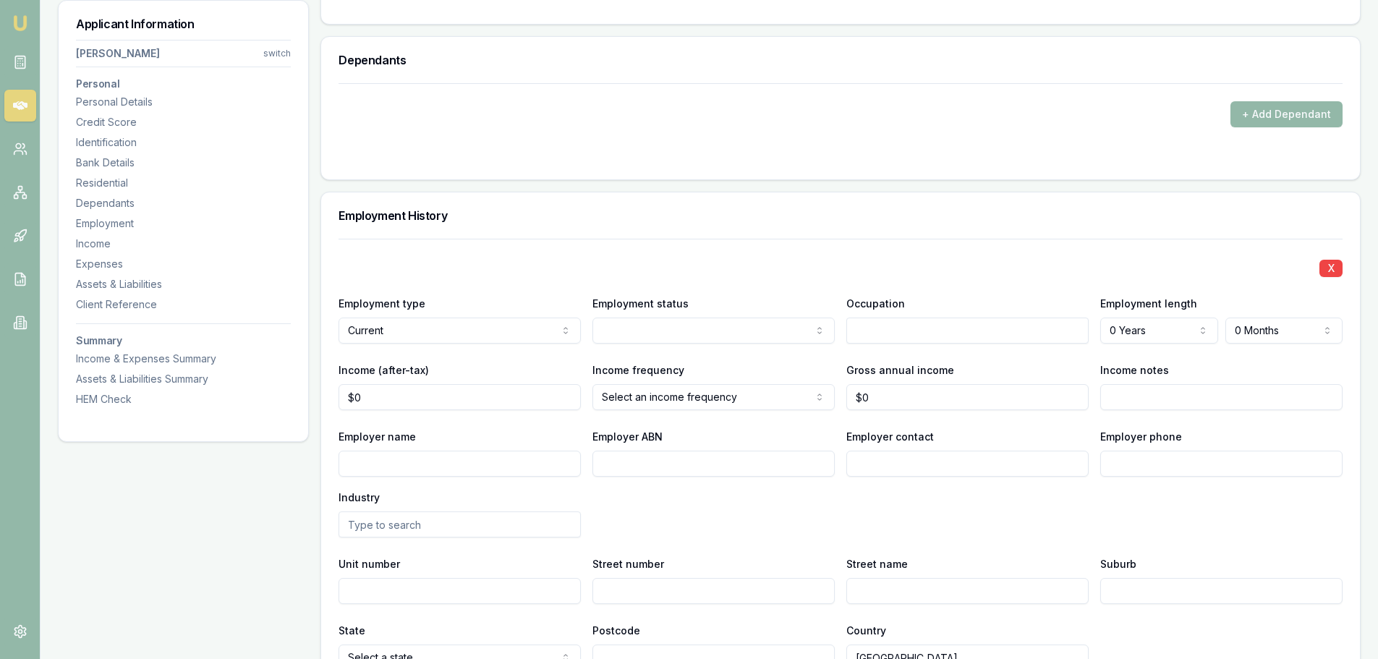
scroll to position [2025, 0]
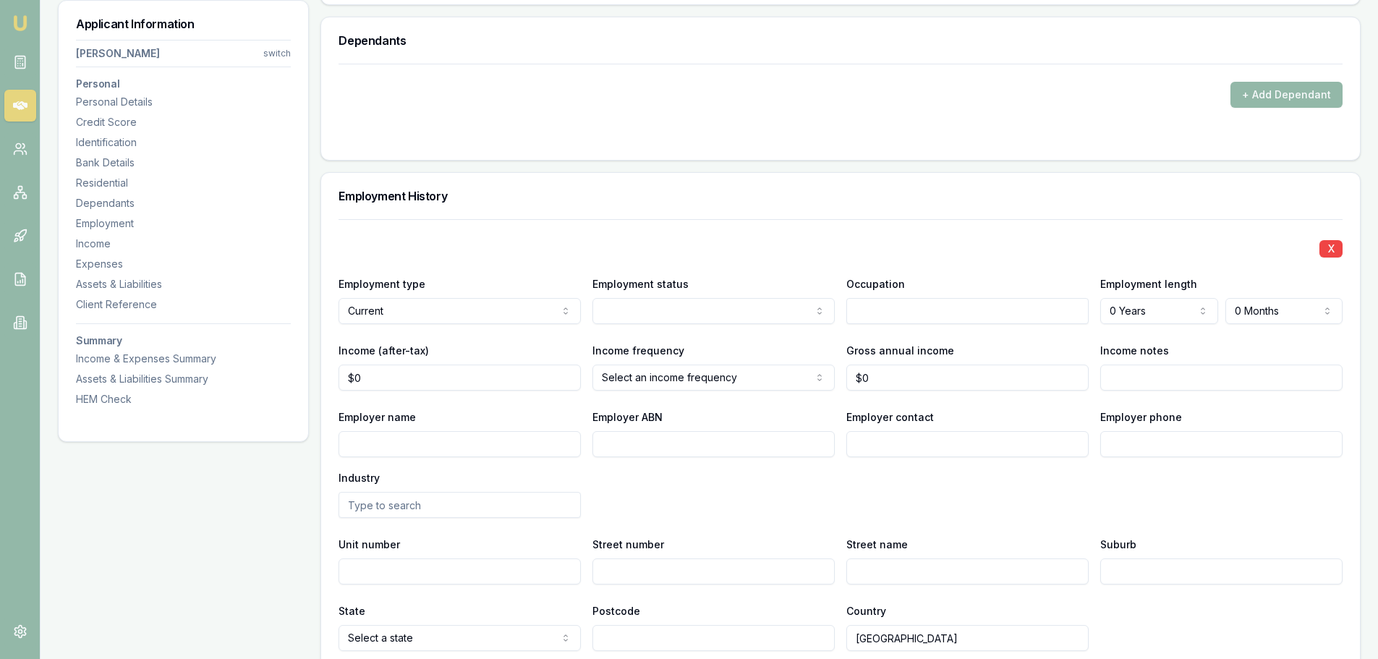
click at [653, 201] on h3 "Employment History" at bounding box center [841, 196] width 1004 height 12
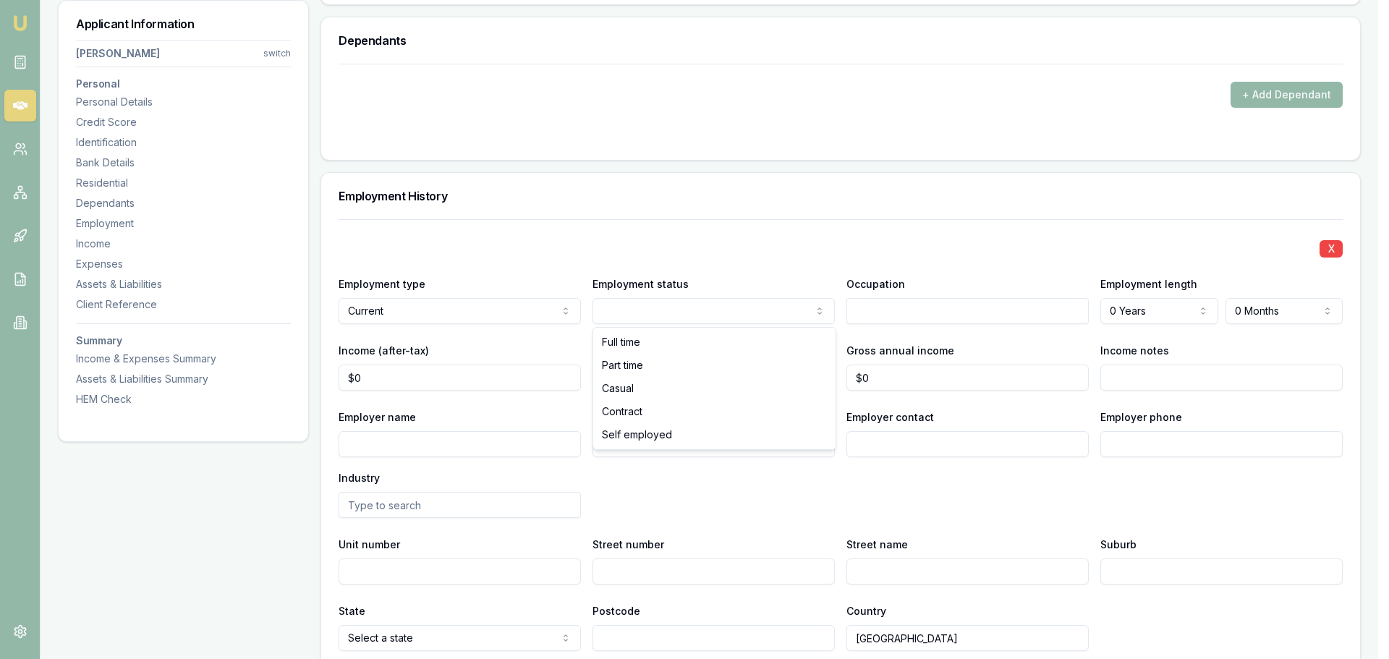
select select "PART_TIME"
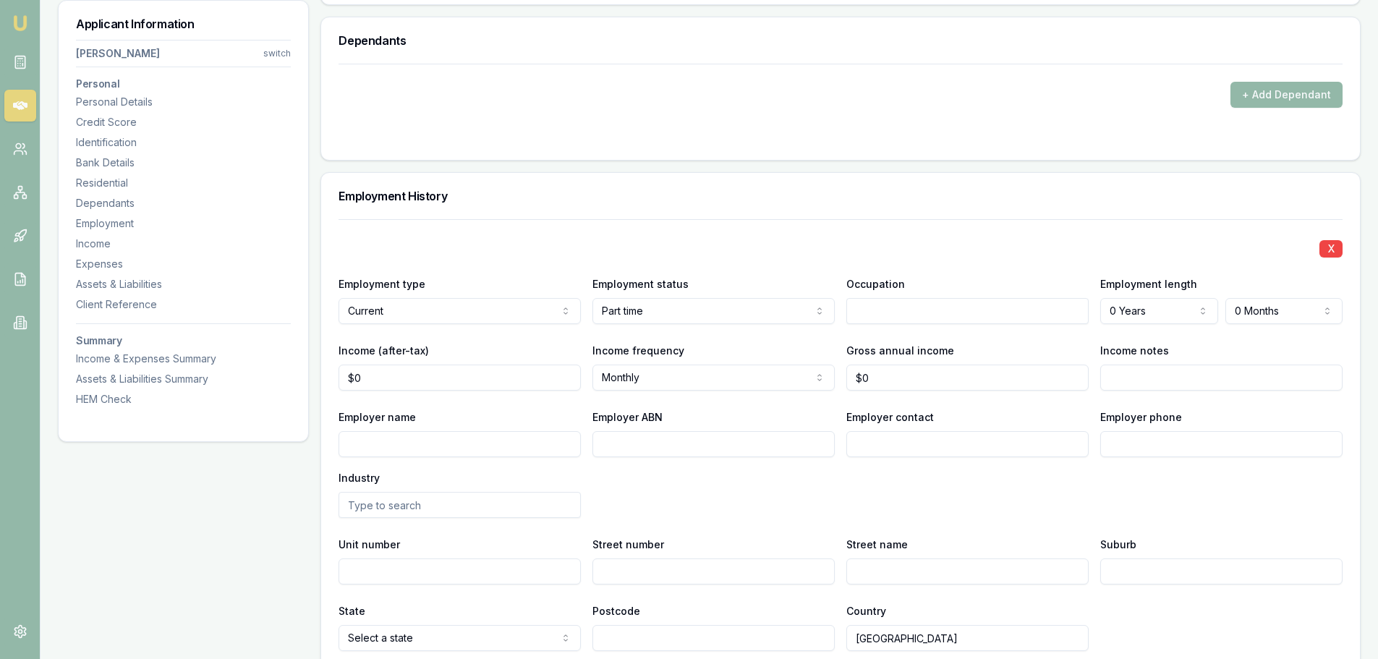
click at [904, 313] on input "text" at bounding box center [967, 311] width 242 height 26
click at [504, 451] on input "Employer name" at bounding box center [460, 444] width 242 height 26
type input "S"
click at [359, 441] on input "DNM ROOFING AUSTRALIA" at bounding box center [460, 444] width 242 height 26
type input "D&M ROOFING AUSTRALIA"
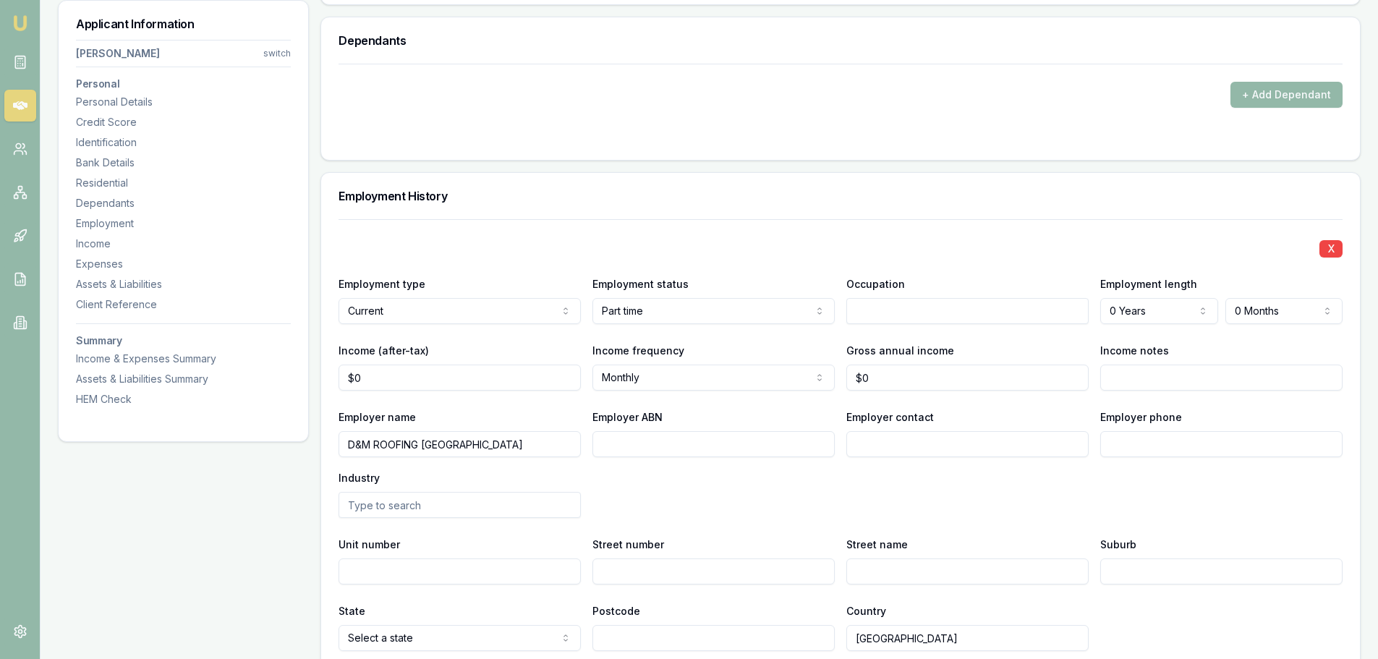
click at [517, 448] on input "D&M ROOFING AUSTRALIA" at bounding box center [460, 444] width 242 height 26
click at [1020, 309] on input "text" at bounding box center [967, 311] width 242 height 26
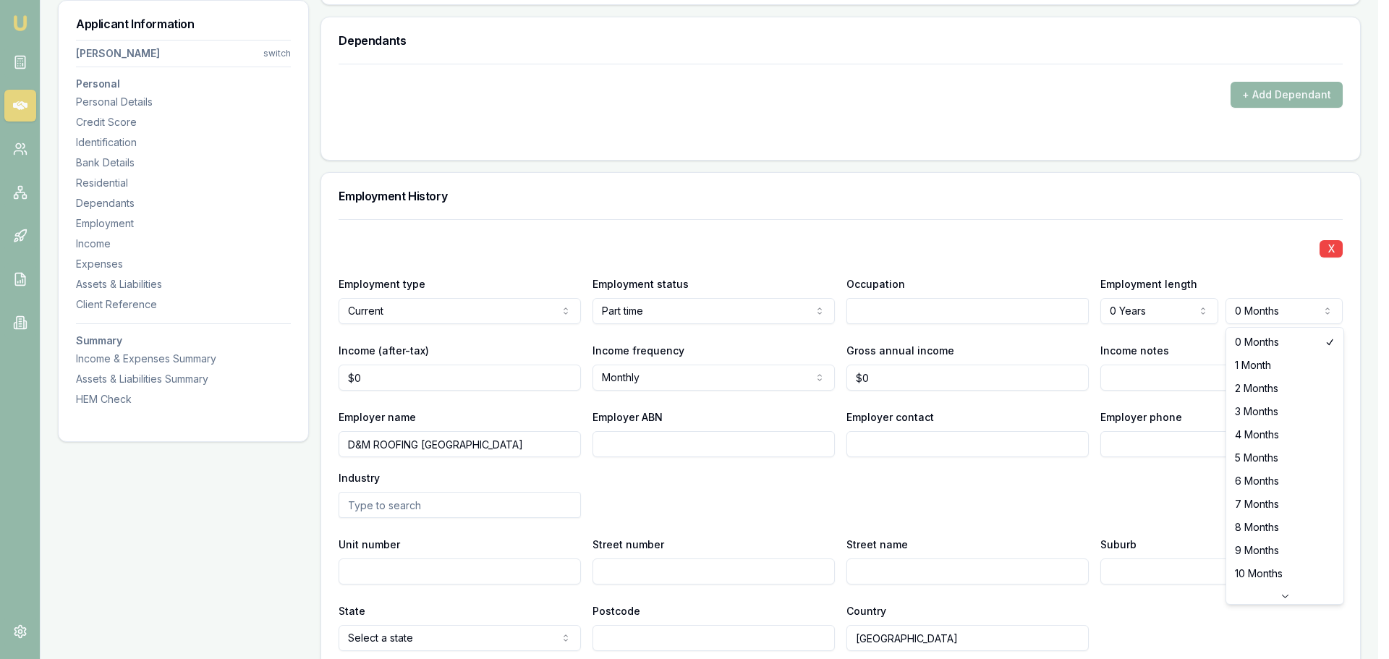
select select "6"
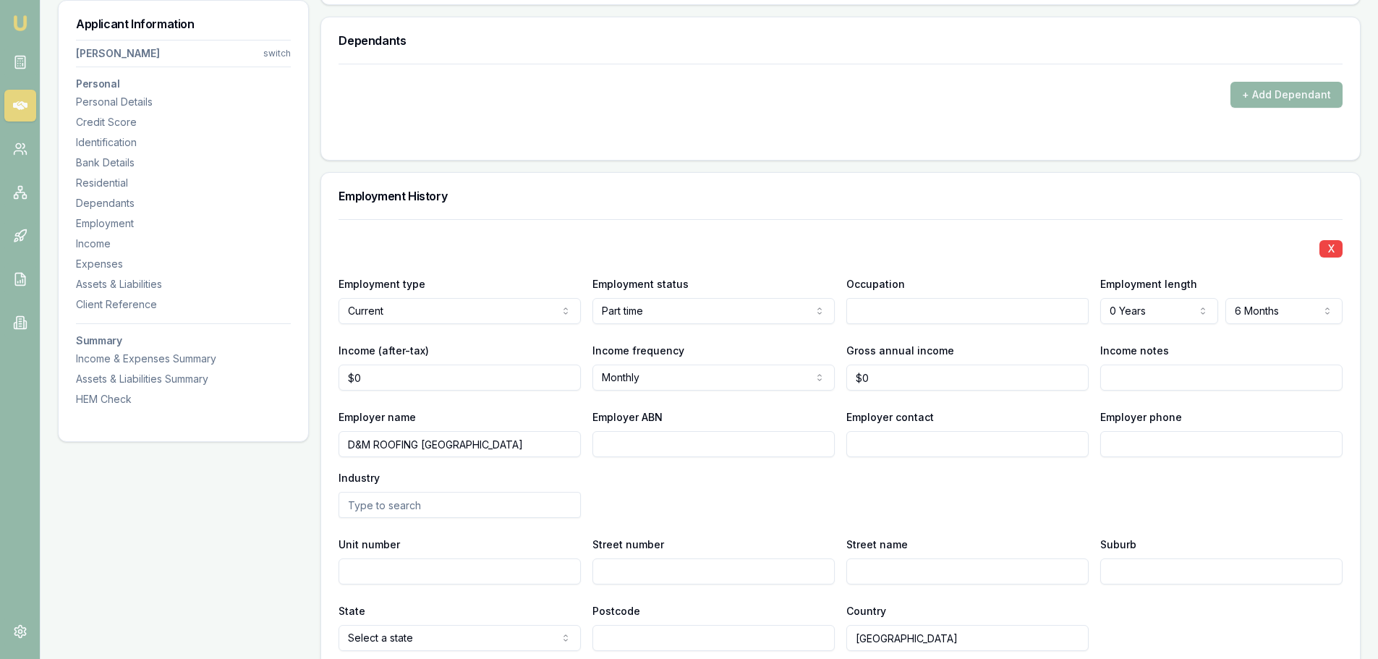
click at [885, 313] on input "text" at bounding box center [967, 311] width 242 height 26
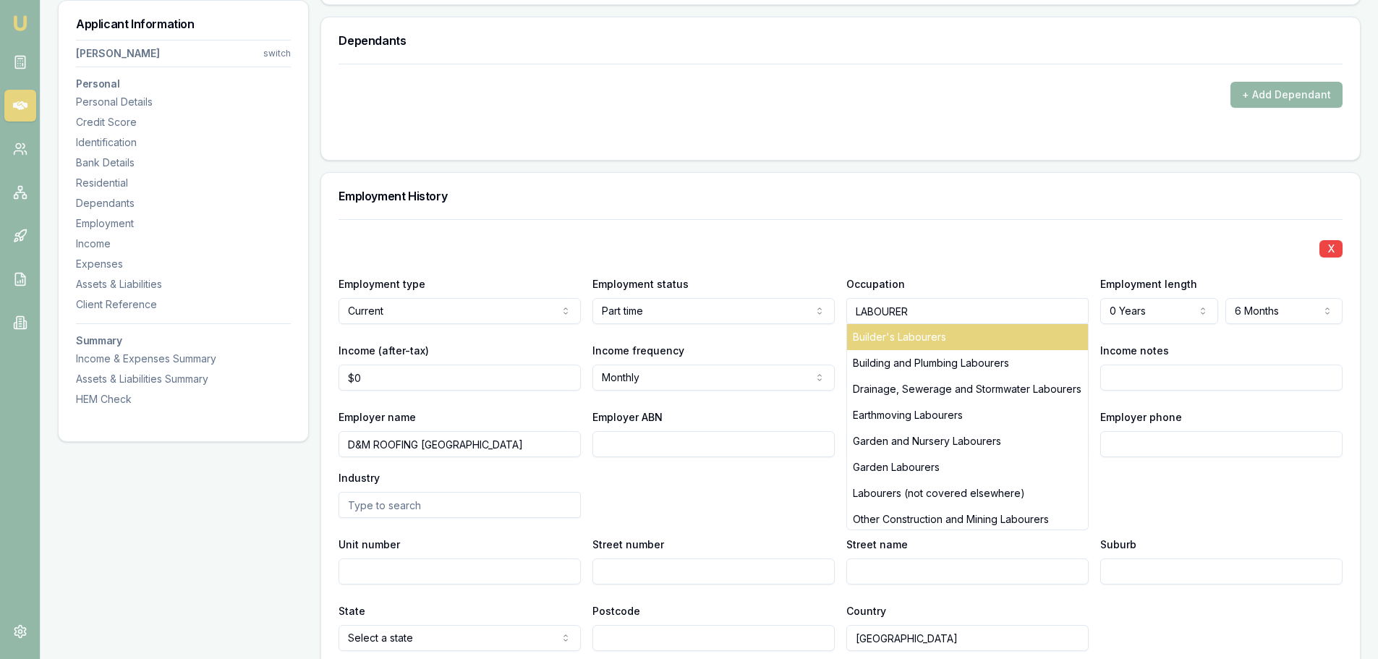
click at [924, 333] on div "Builder's Labourers" at bounding box center [967, 337] width 241 height 26
type input "Builder's Labourers"
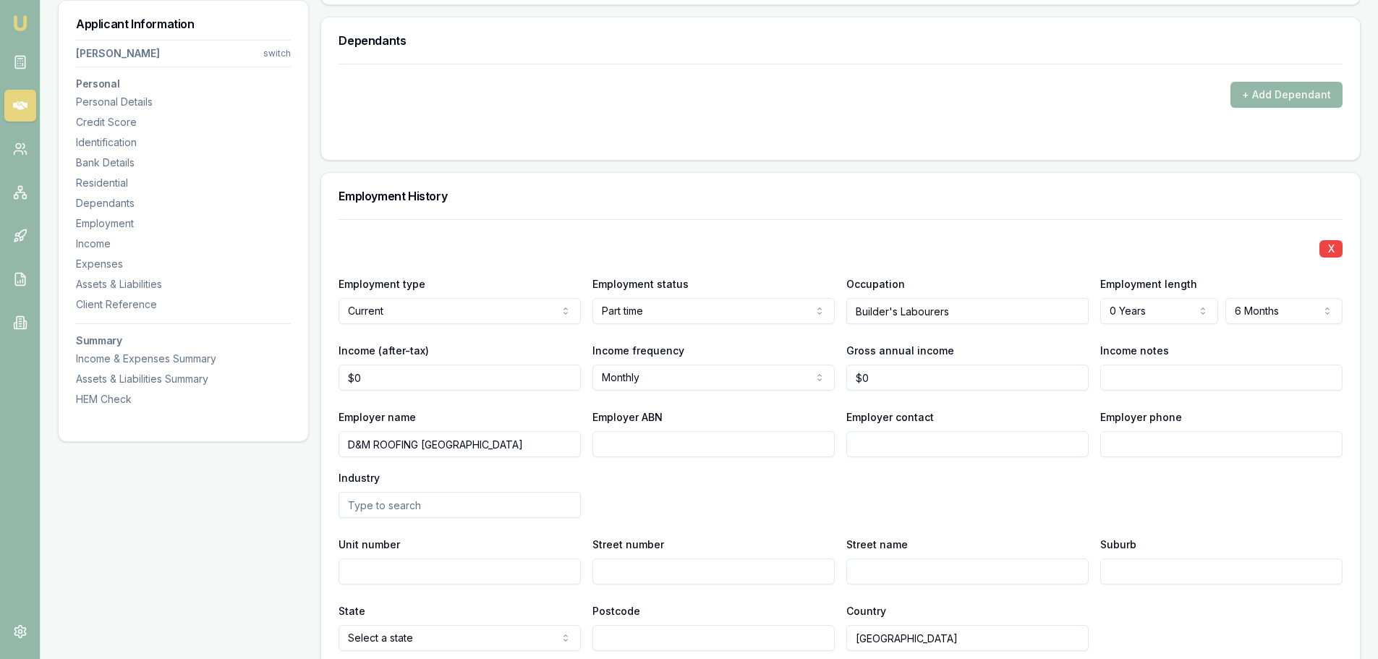
click at [919, 215] on div "Employment History" at bounding box center [840, 196] width 1039 height 46
click at [445, 219] on div at bounding box center [841, 219] width 1004 height 1
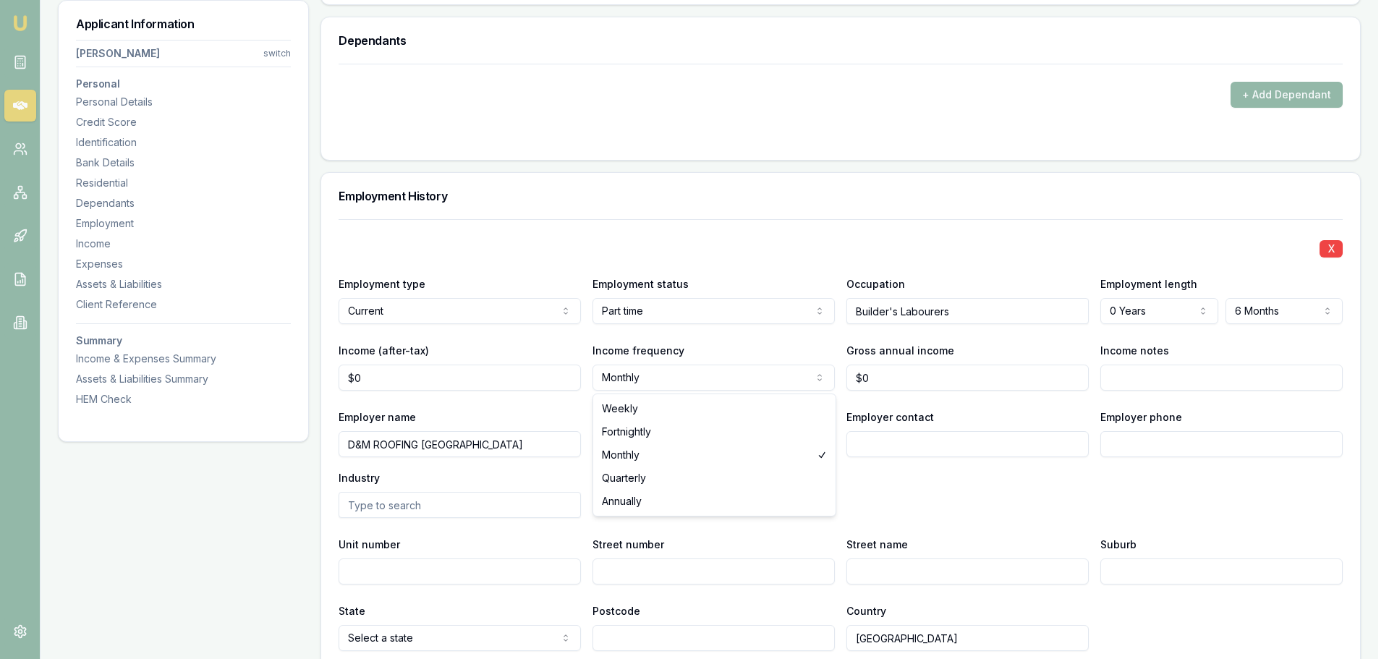
select select "WEEKLY"
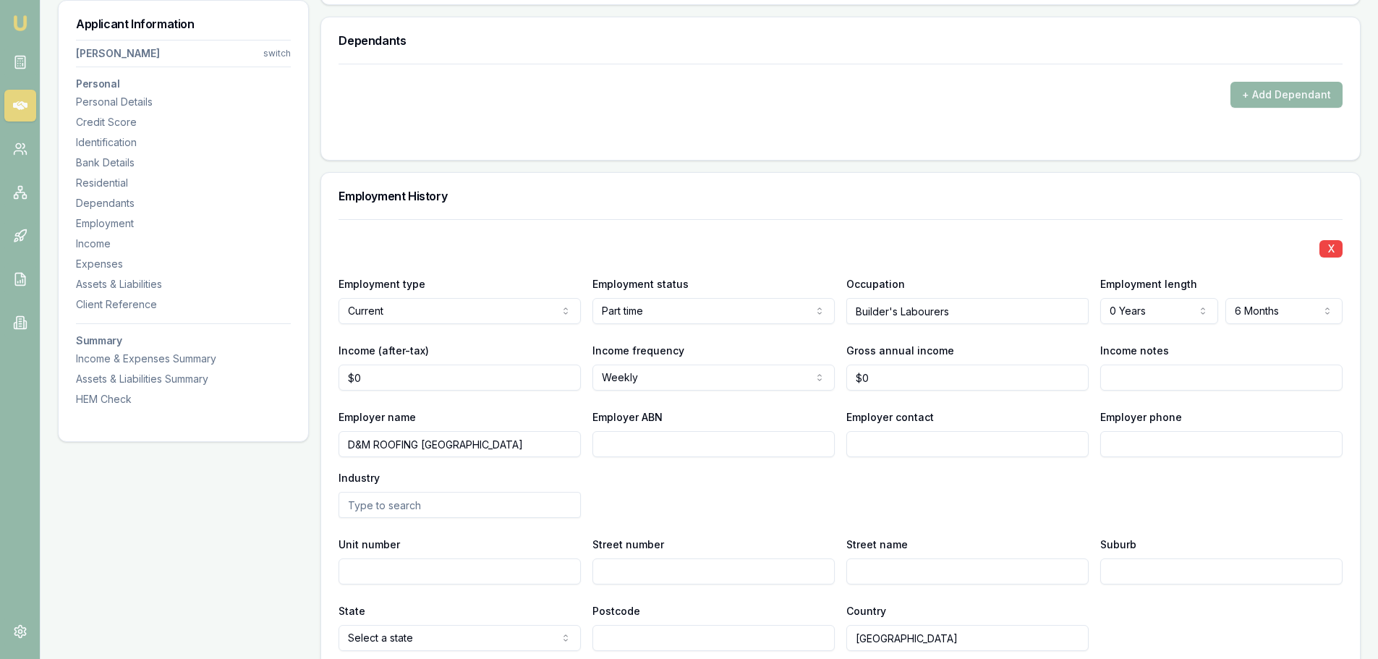
type input "0"
drag, startPoint x: 383, startPoint y: 375, endPoint x: 240, endPoint y: 379, distance: 142.6
click at [241, 378] on div "Applicant Information OWEN SIOSTROM switch Personal Personal Details Credit Sco…" at bounding box center [709, 148] width 1303 height 3902
click at [160, 463] on div "Applicant Information OWEN SIOSTROM switch Personal Personal Details Credit Sco…" at bounding box center [183, 148] width 251 height 3902
drag, startPoint x: 413, startPoint y: 381, endPoint x: -110, endPoint y: 391, distance: 523.1
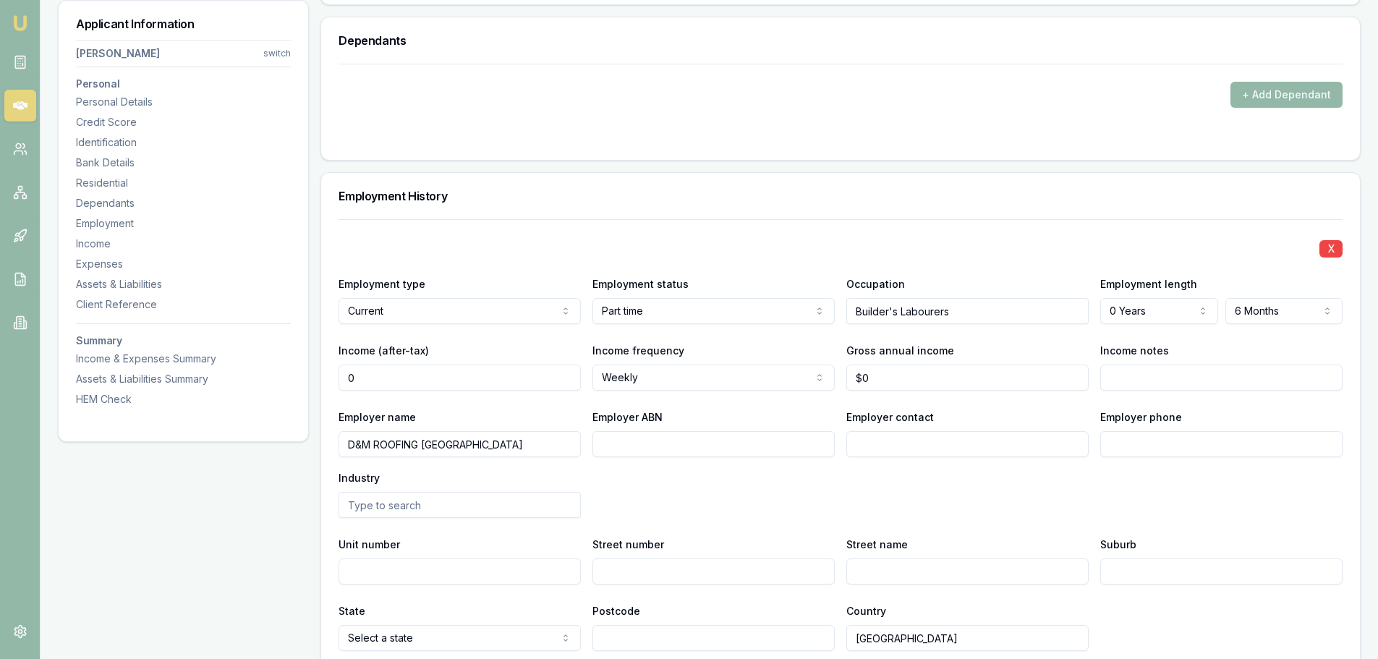
type input "$900"
click at [634, 478] on div "Employer name D&M ROOFING AUSTRALIA Employer ABN Employer contact Employer phon…" at bounding box center [841, 463] width 1004 height 110
click at [637, 474] on div "Employer name D&M ROOFING AUSTRALIA Employer ABN Employer contact Employer phon…" at bounding box center [841, 463] width 1004 height 110
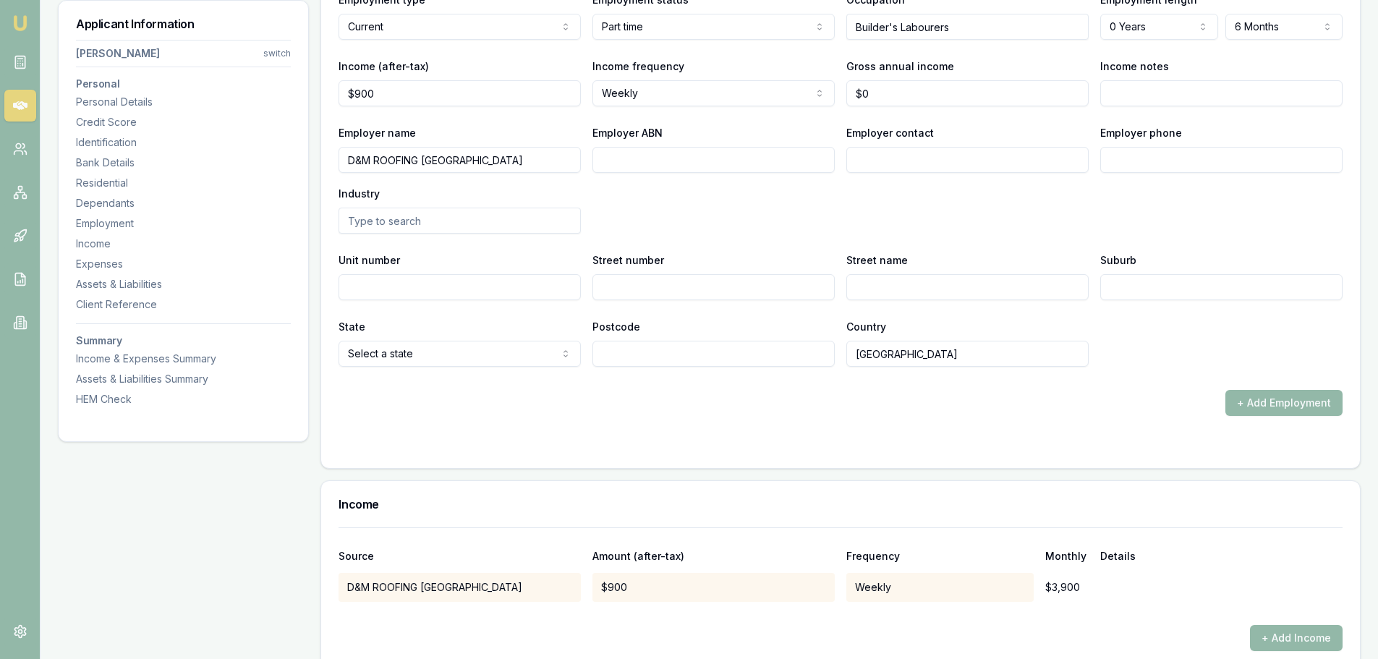
scroll to position [2315, 0]
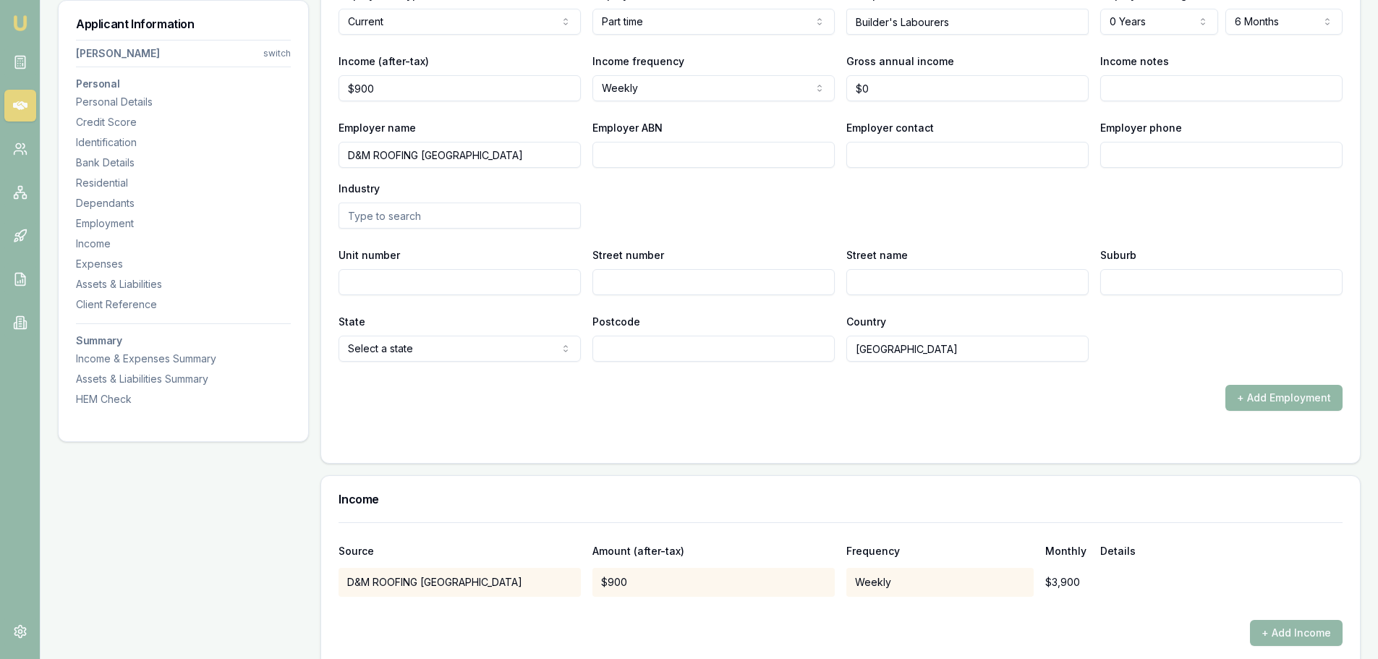
click at [1296, 403] on button "+ Add Employment" at bounding box center [1283, 398] width 117 height 26
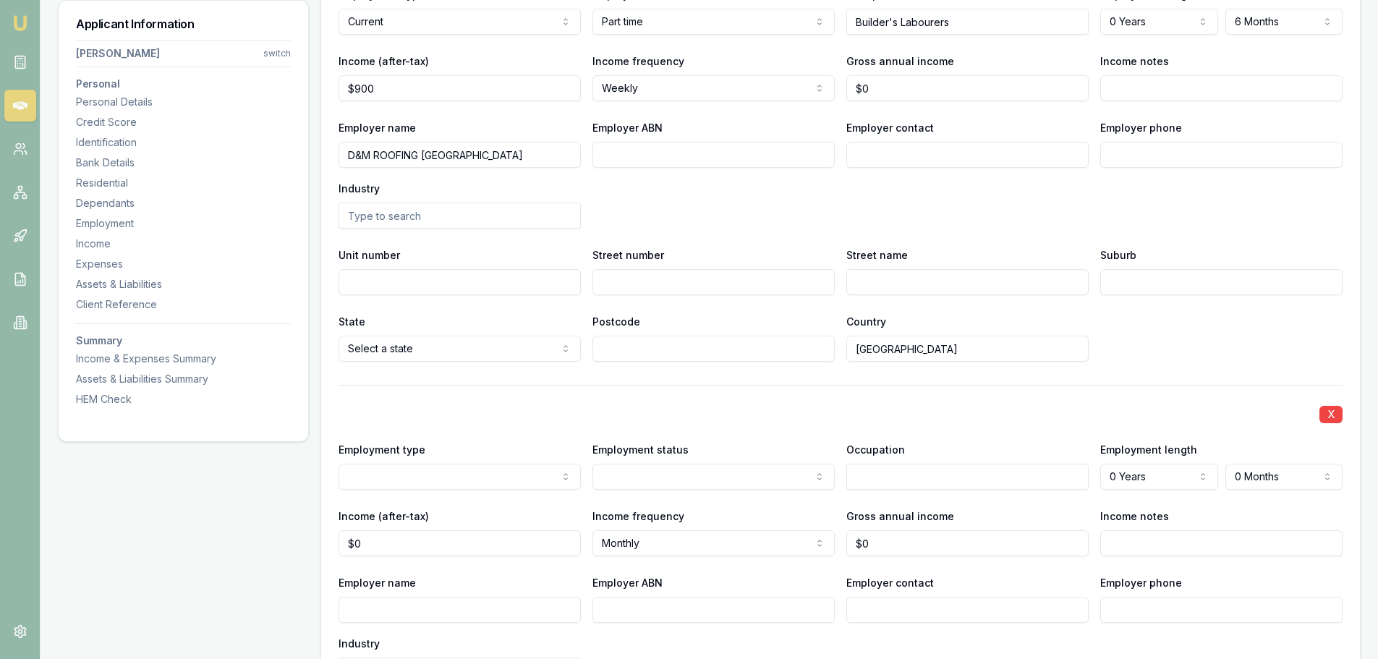
scroll to position [2532, 0]
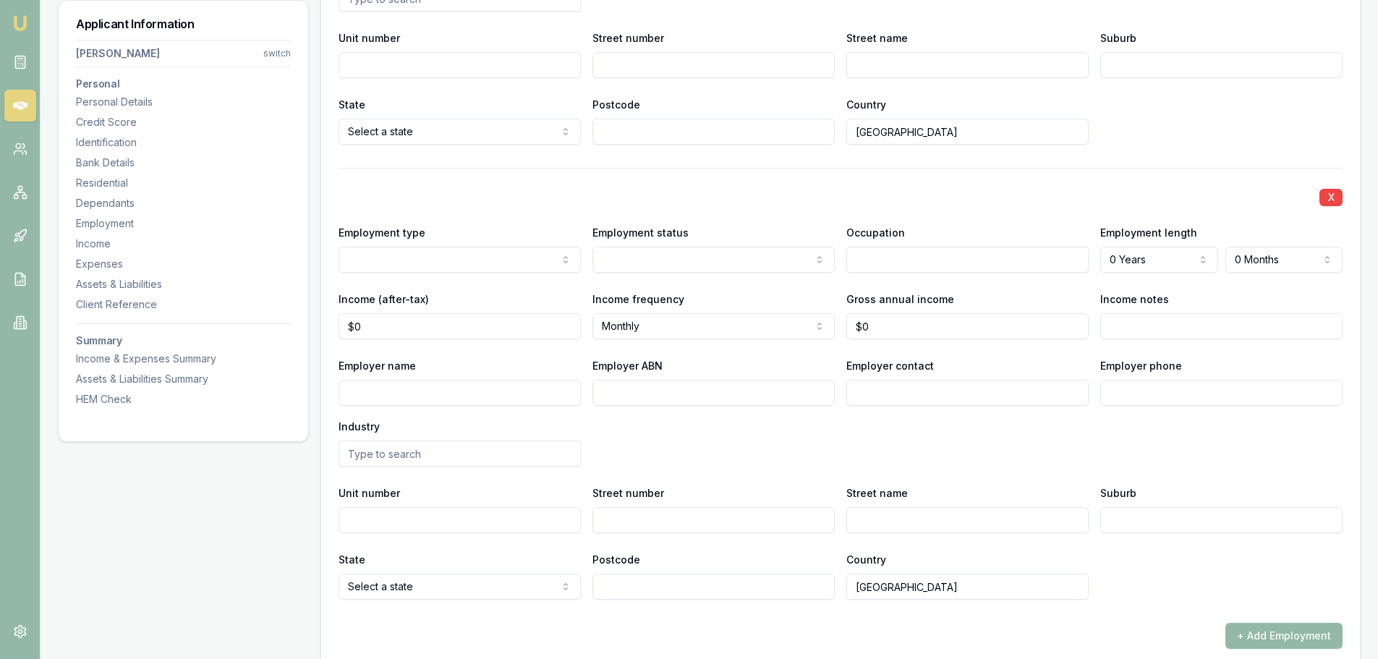
select select "PREVIOUS"
click at [413, 394] on input "Employer name" at bounding box center [460, 393] width 242 height 26
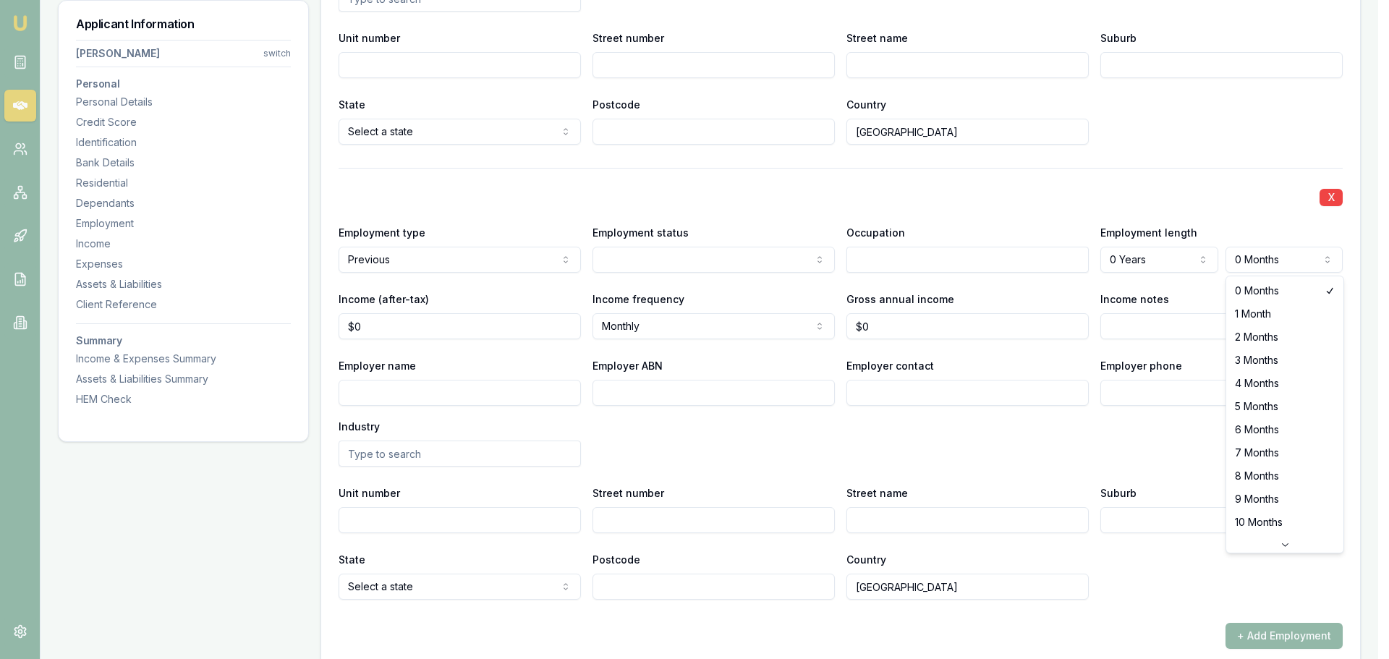
select select "8"
drag, startPoint x: 1261, startPoint y: 475, endPoint x: 1249, endPoint y: 471, distance: 12.4
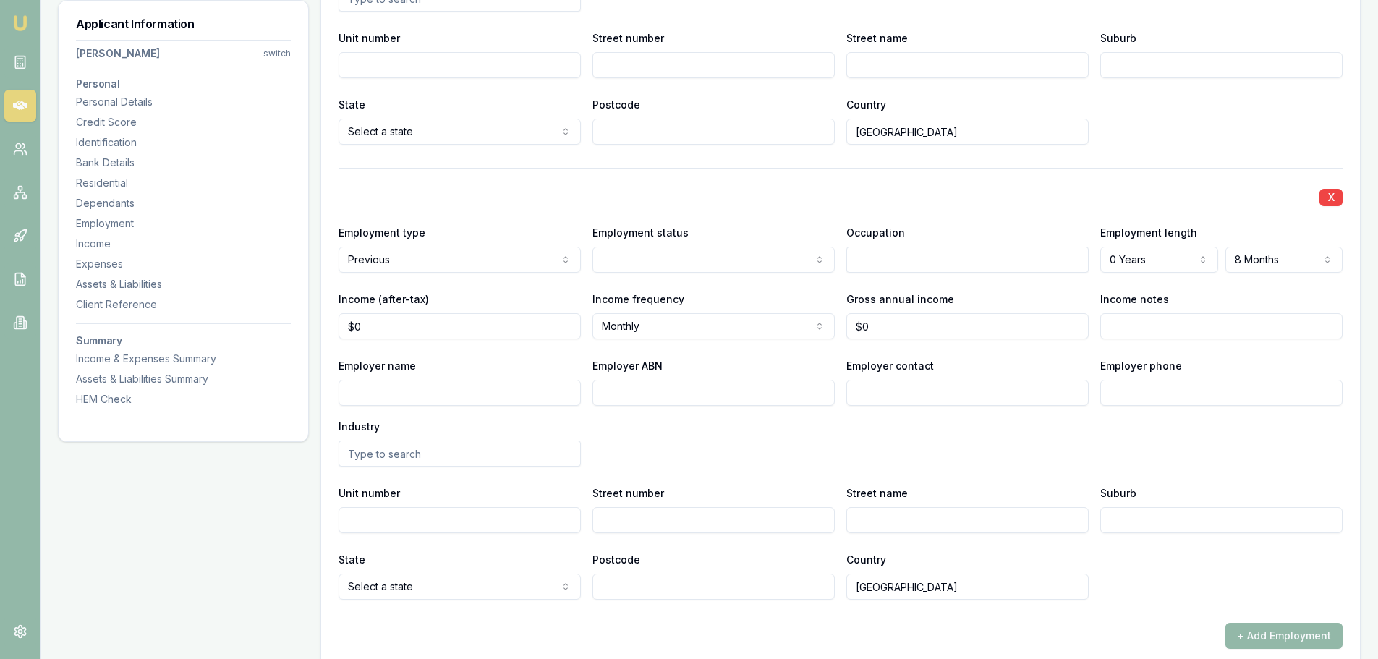
click at [456, 393] on input "Employer name" at bounding box center [460, 393] width 242 height 26
click at [456, 394] on input "Employer name" at bounding box center [460, 393] width 242 height 26
type input "TANANA BUTCHERS"
click at [883, 265] on input "text" at bounding box center [967, 260] width 242 height 26
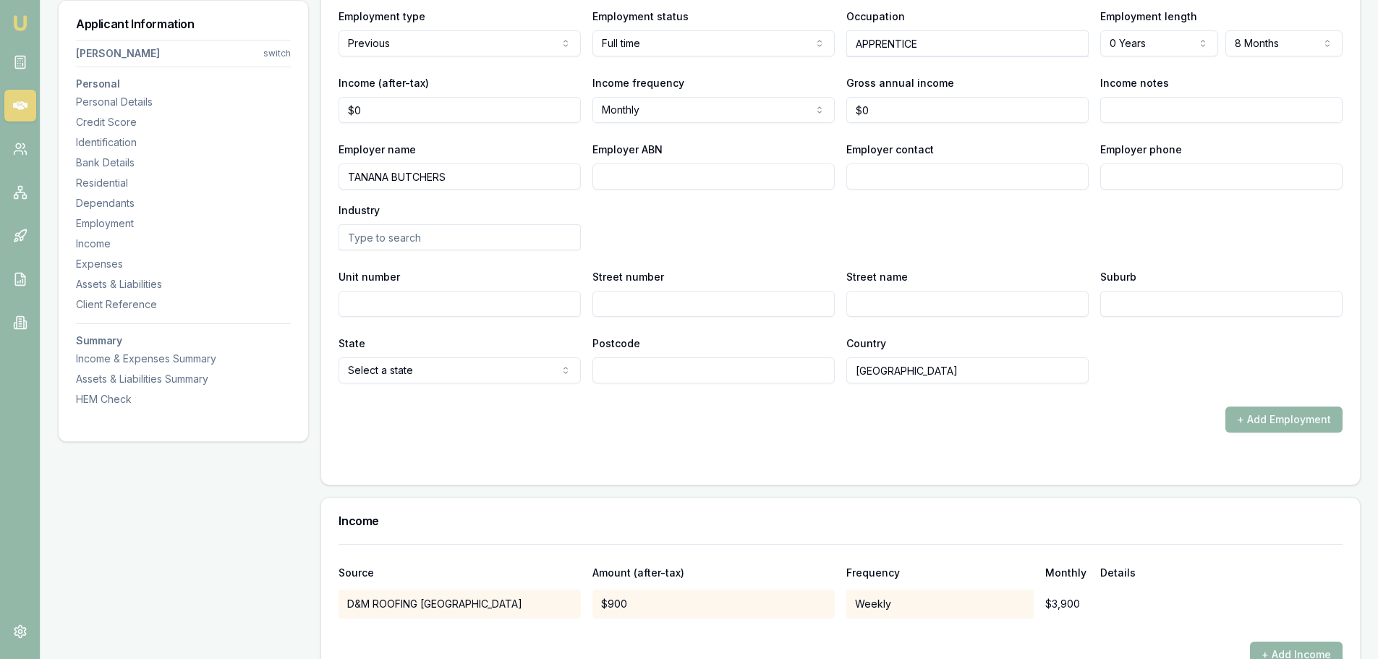
scroll to position [2821, 0]
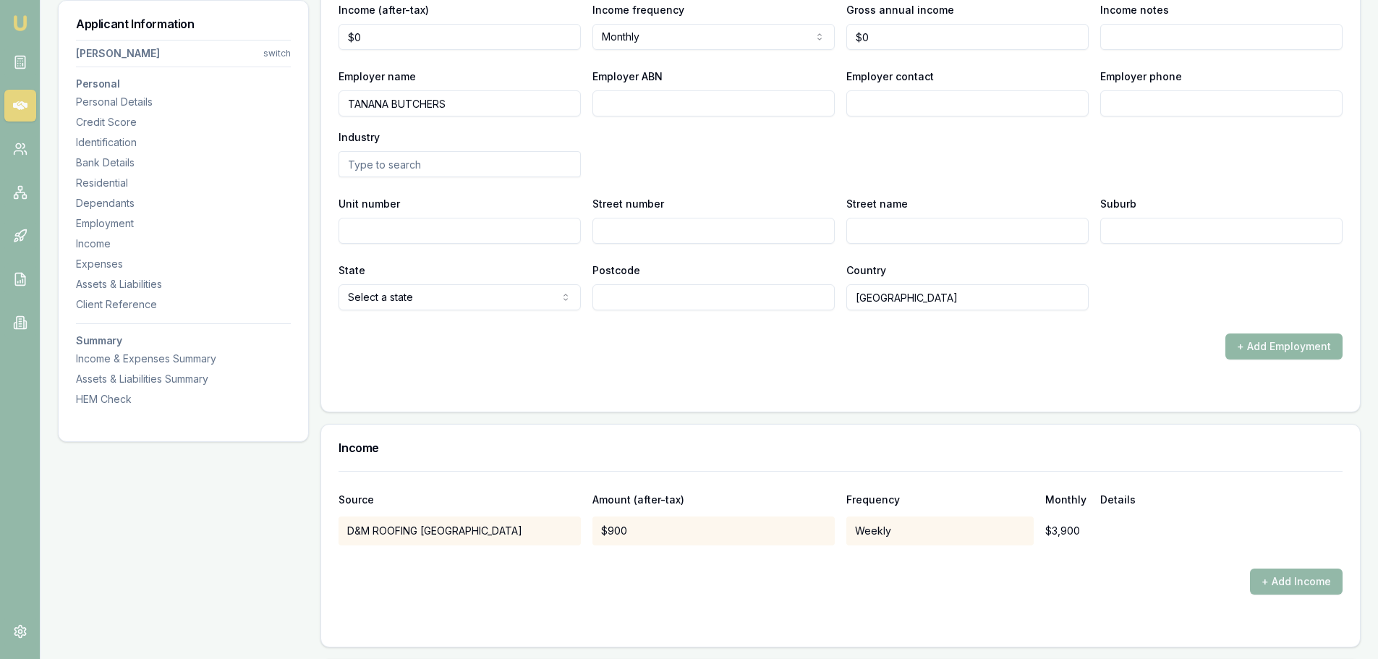
type input "APPRENTICE"
click at [1250, 343] on button "+ Add Employment" at bounding box center [1283, 346] width 117 height 26
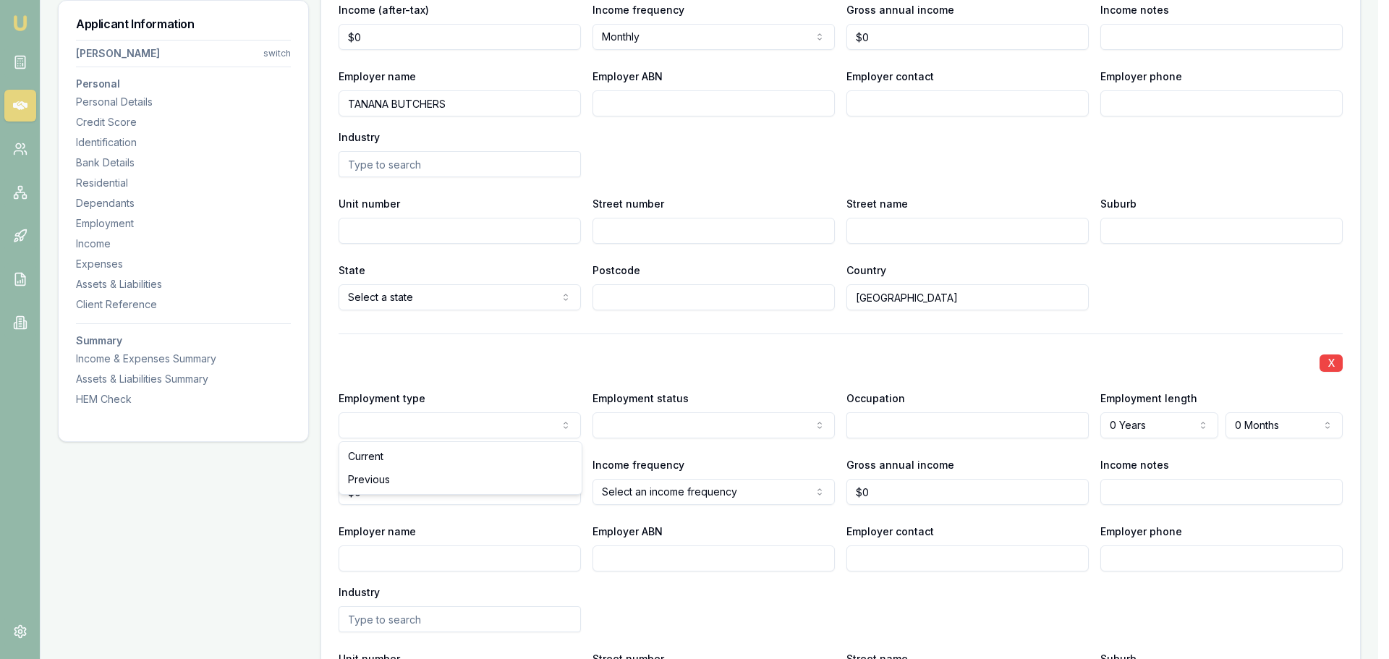
select select "PREVIOUS"
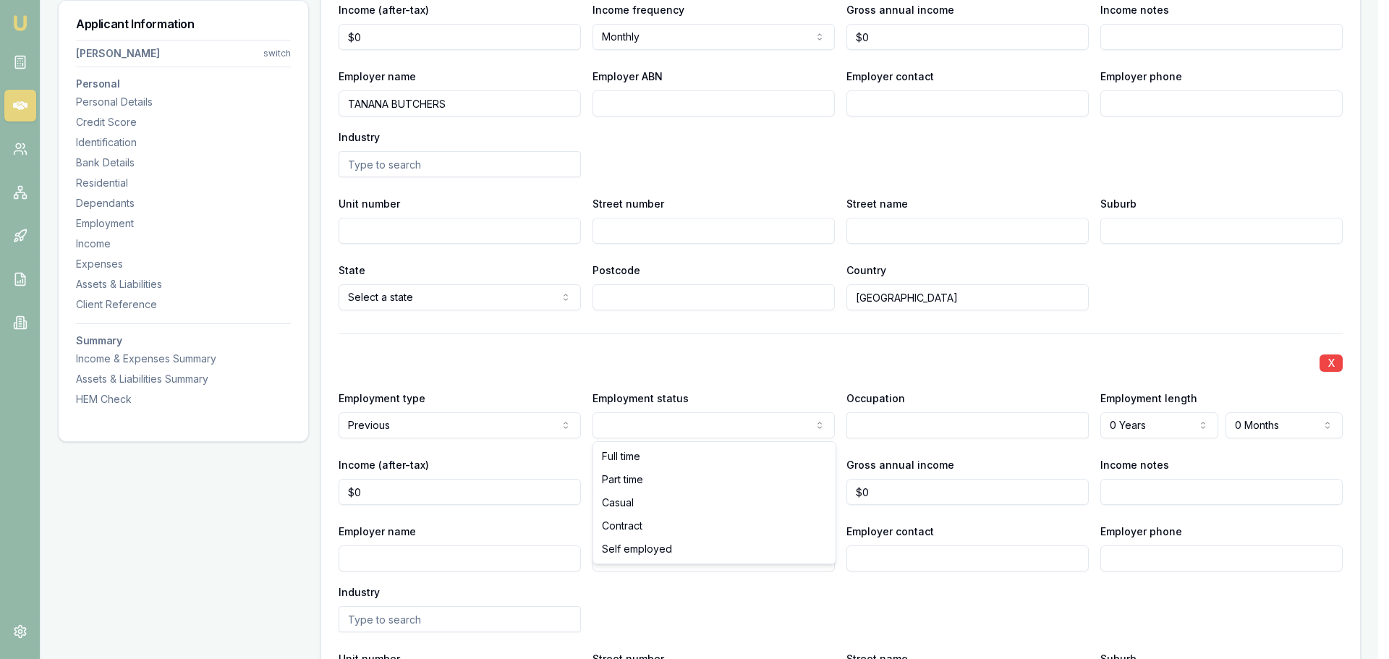
select select "CASUAL"
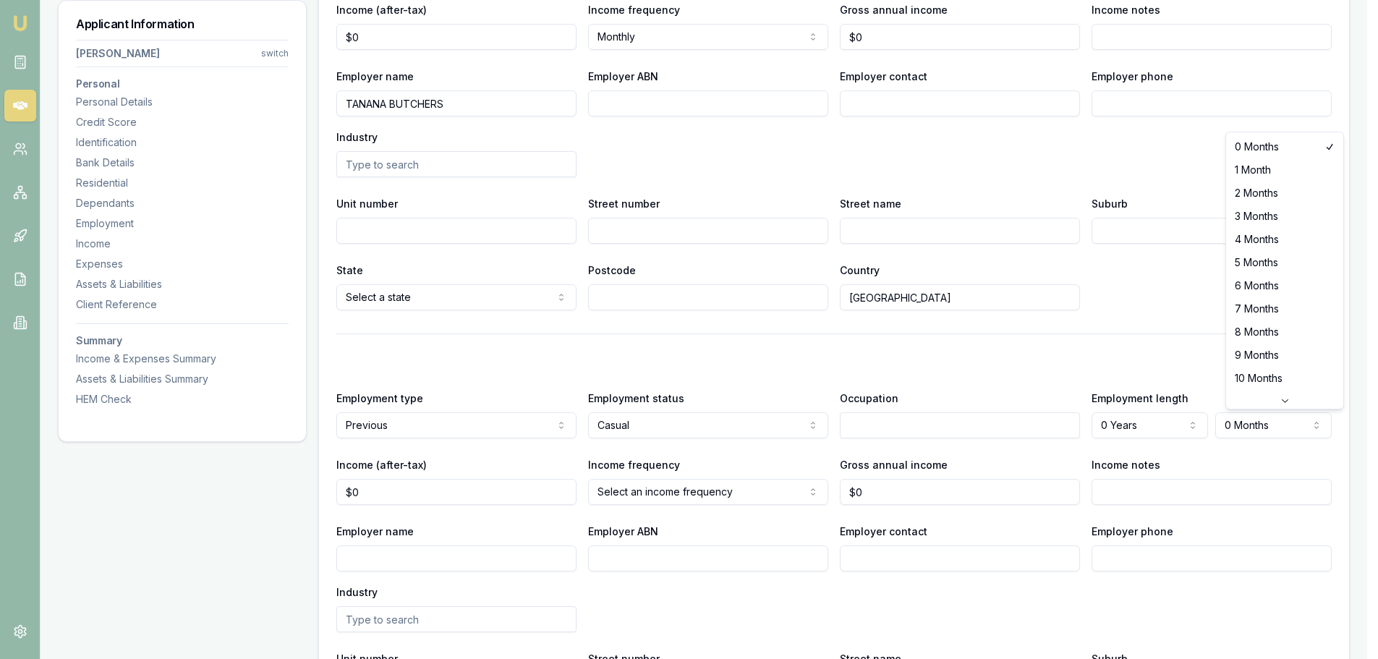
select select "6"
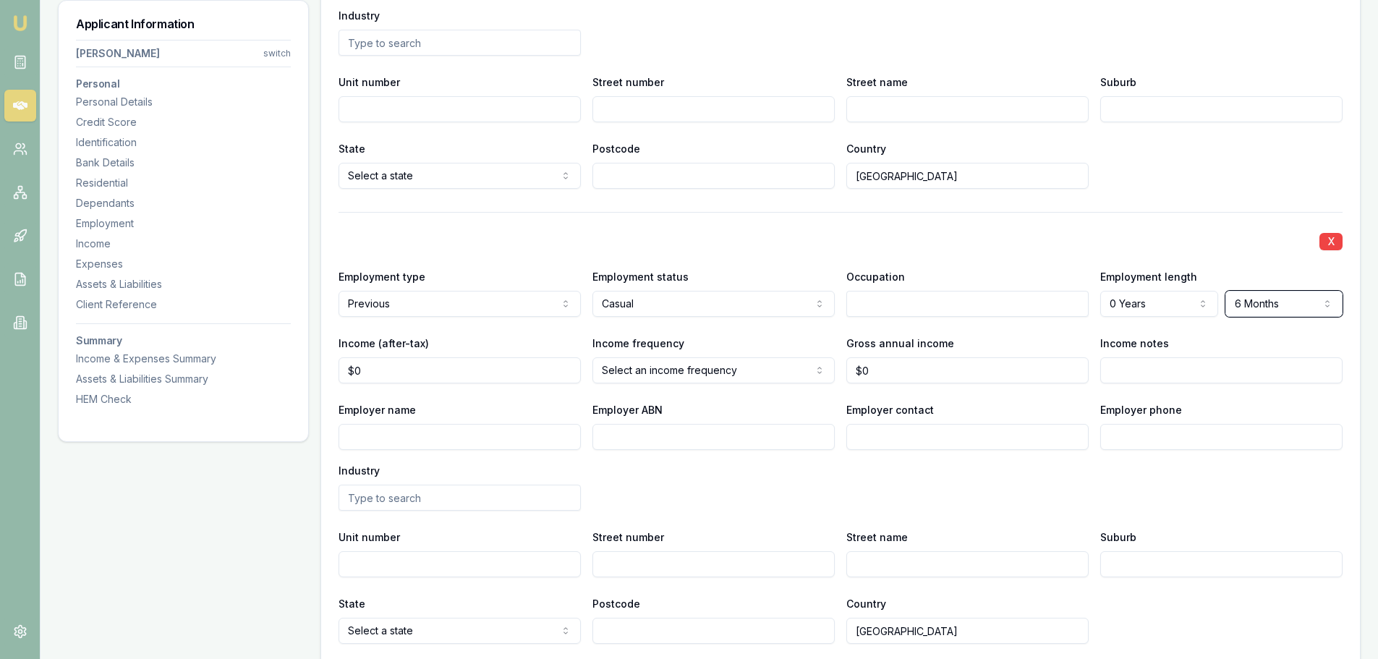
scroll to position [2966, 0]
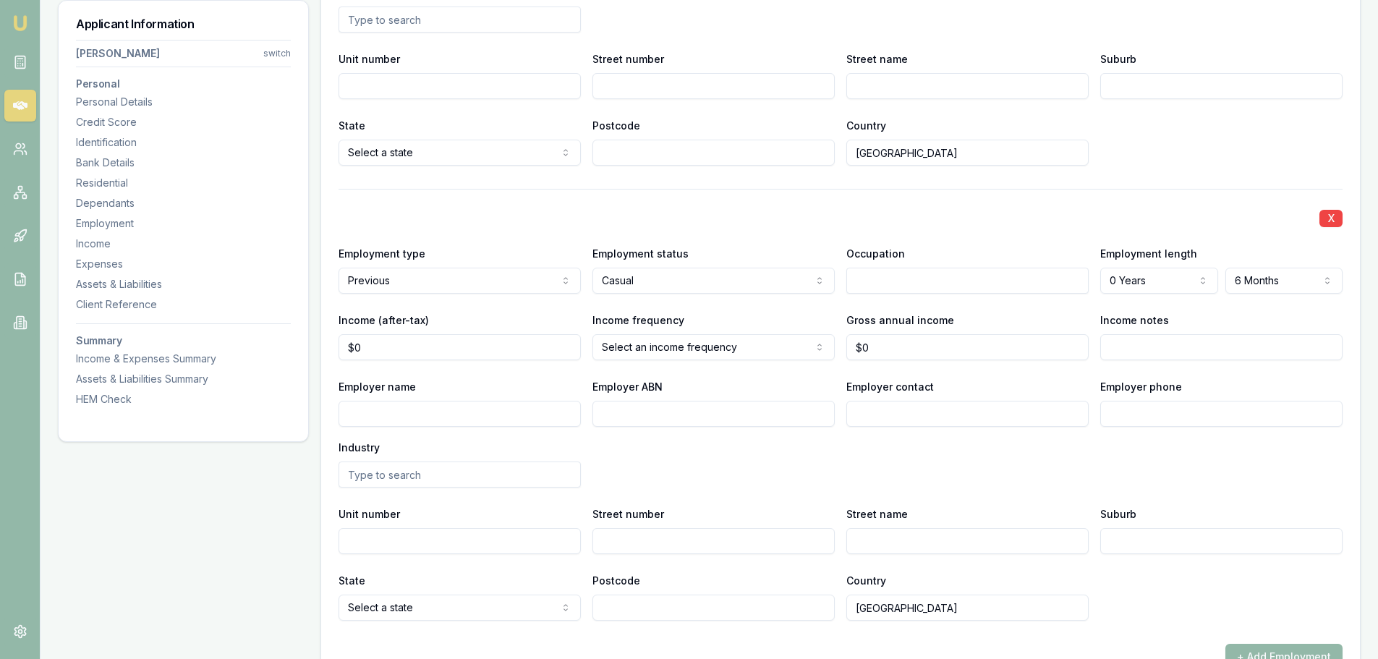
click at [509, 416] on input "Employer name" at bounding box center [460, 414] width 242 height 26
type input "AUSRAIL SCAFFOLDING"
click at [880, 286] on input "text" at bounding box center [967, 281] width 242 height 26
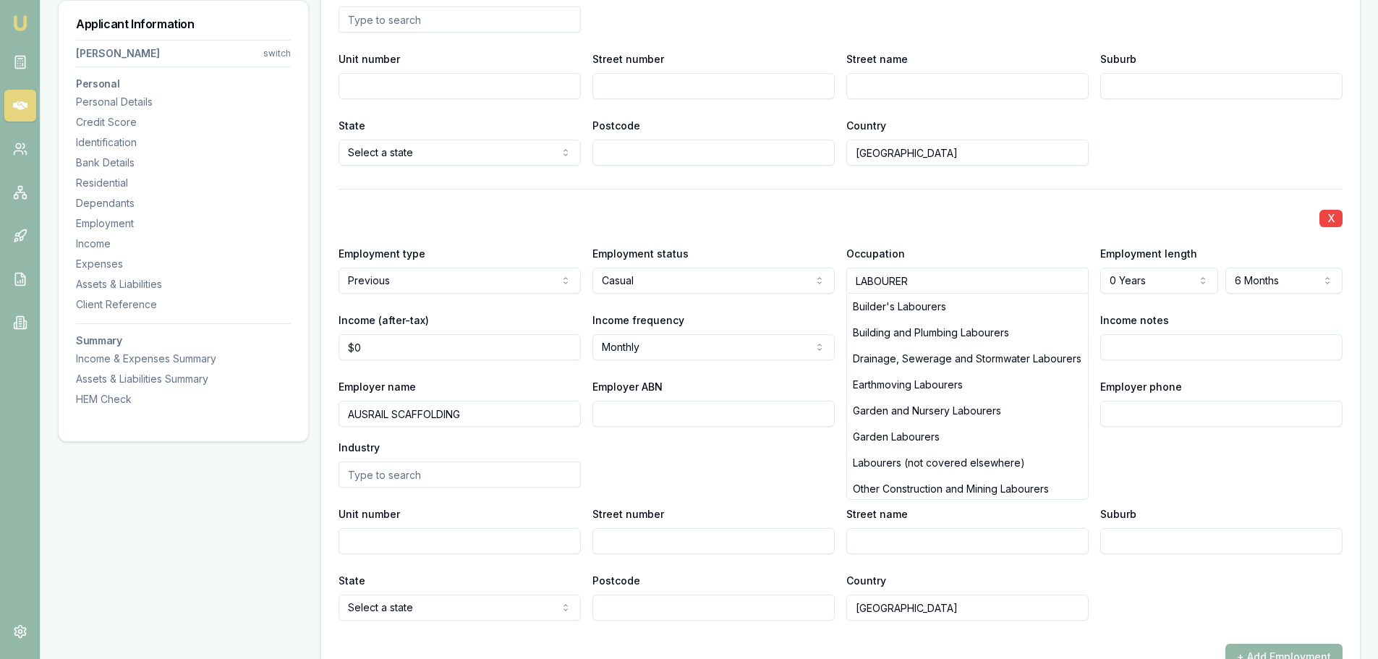
click at [935, 229] on div "X Employment type Previous Current Previous Employment status Casual Full time …" at bounding box center [841, 405] width 1004 height 432
click at [1224, 457] on div "Employer name AUSRAIL SCAFFOLDING Employer ABN Employer contact Employer phone …" at bounding box center [841, 433] width 1004 height 110
click at [901, 305] on div "Builder's Labourers" at bounding box center [967, 307] width 241 height 26
type input "Builder's Labourers"
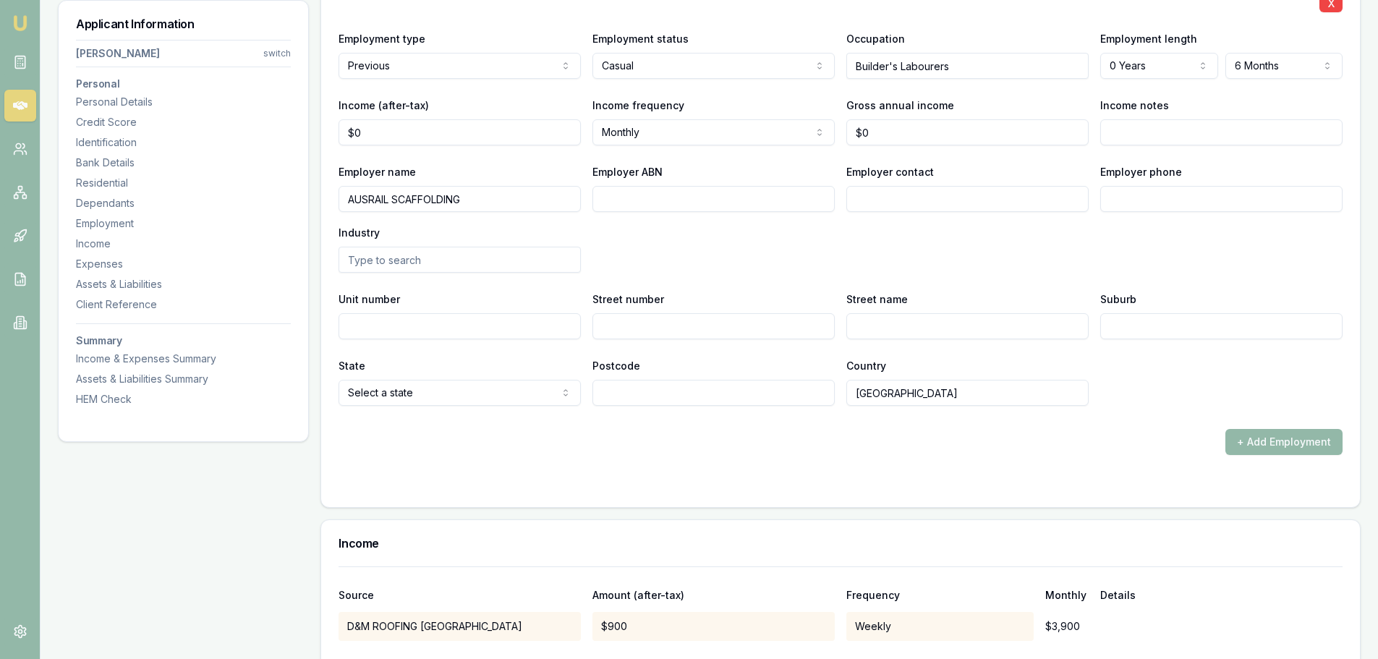
scroll to position [3183, 0]
click at [1268, 435] on button "+ Add Employment" at bounding box center [1283, 440] width 117 height 26
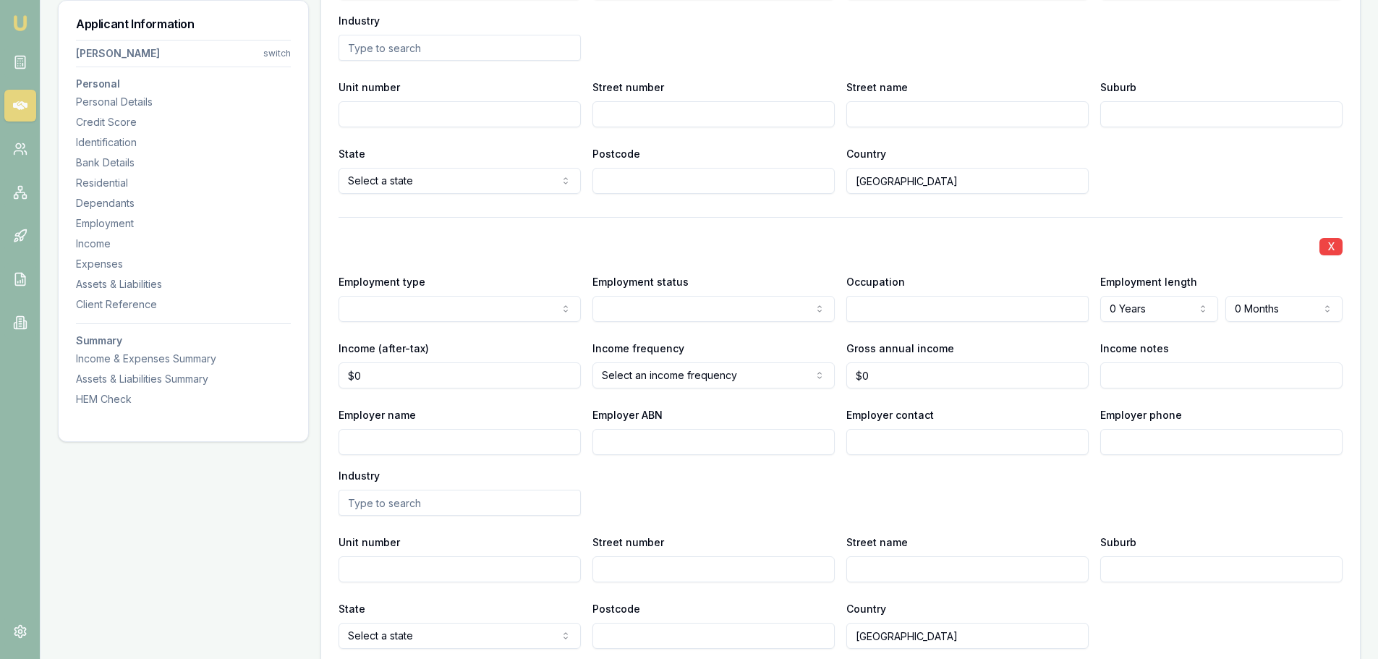
scroll to position [3400, 0]
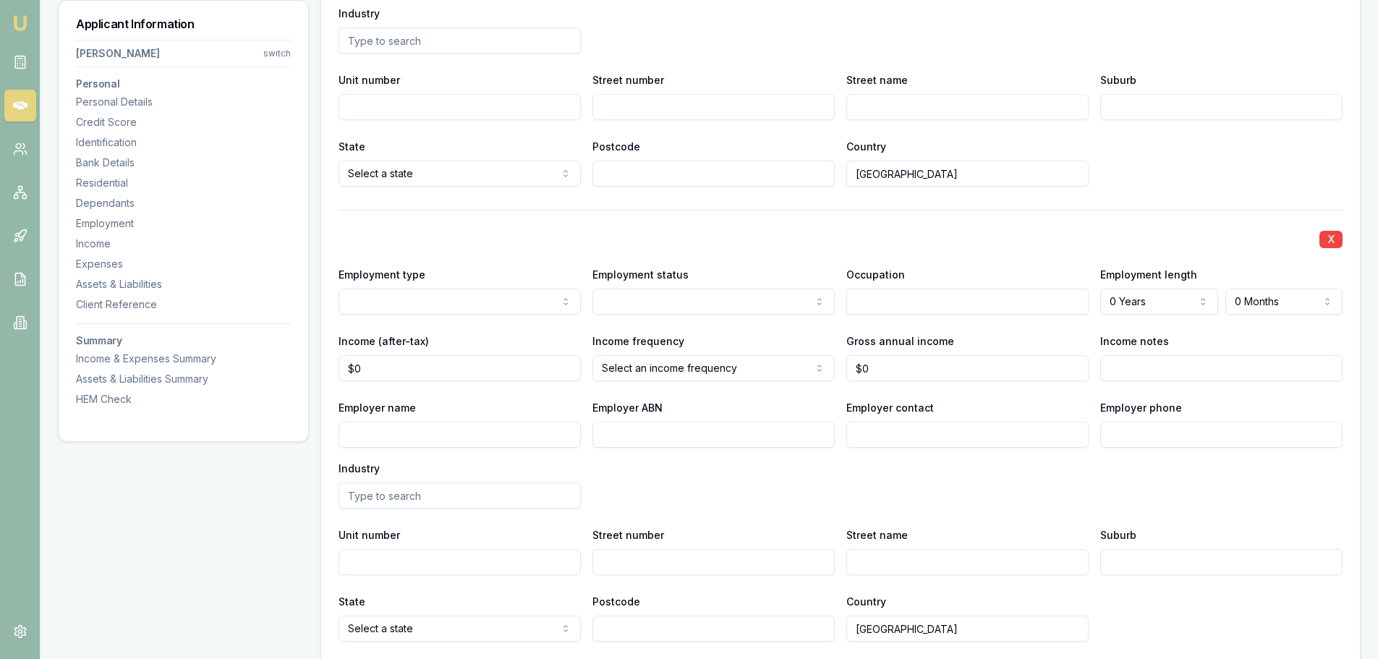
select select "PREVIOUS"
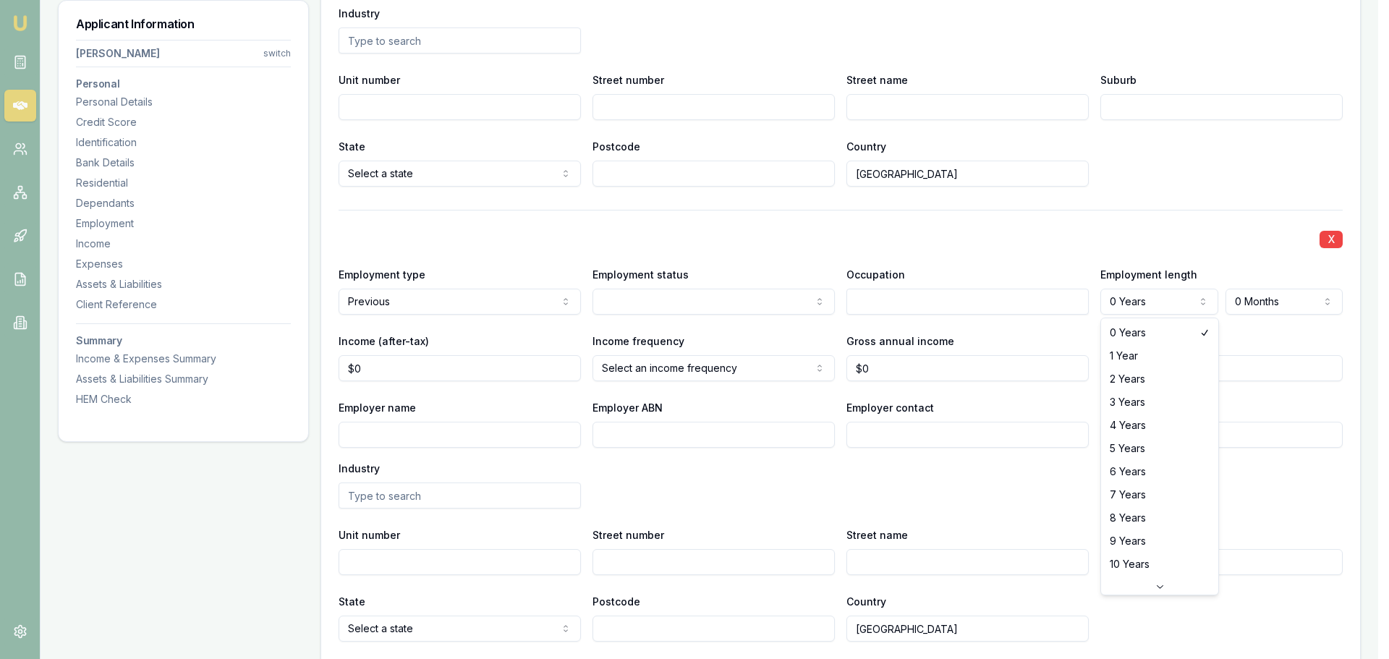
select select "2"
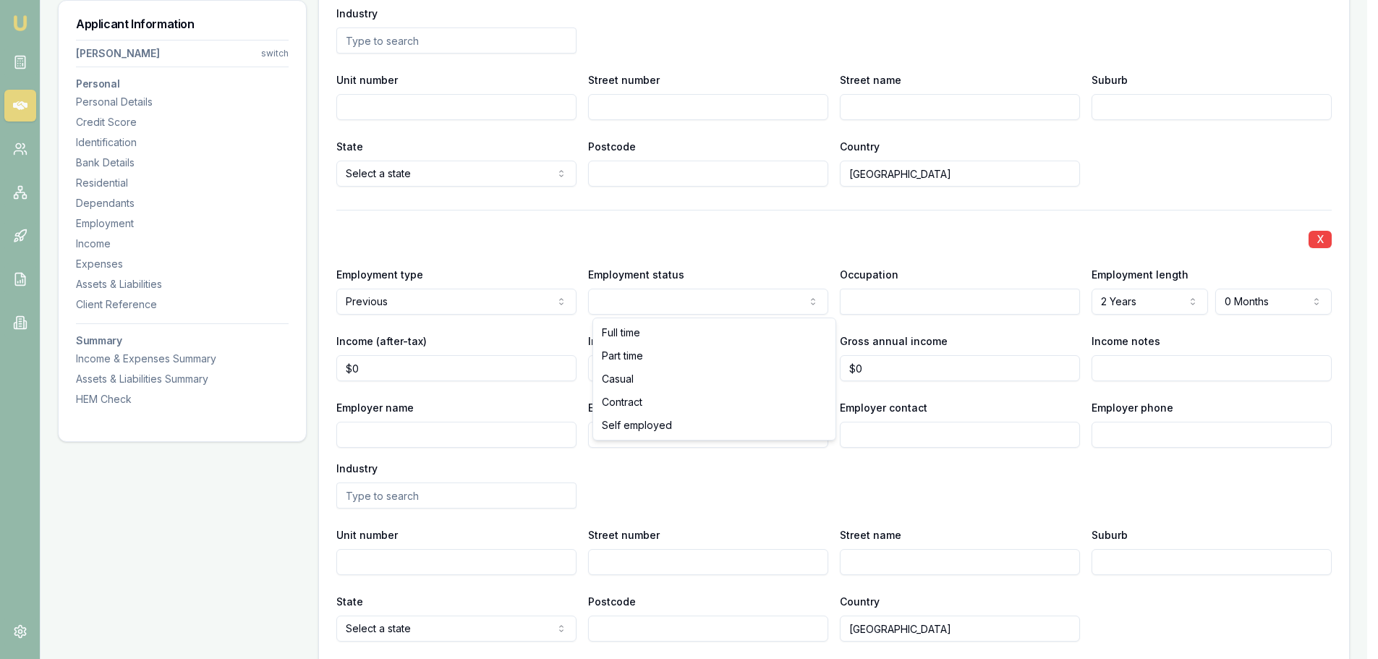
select select "CASUAL"
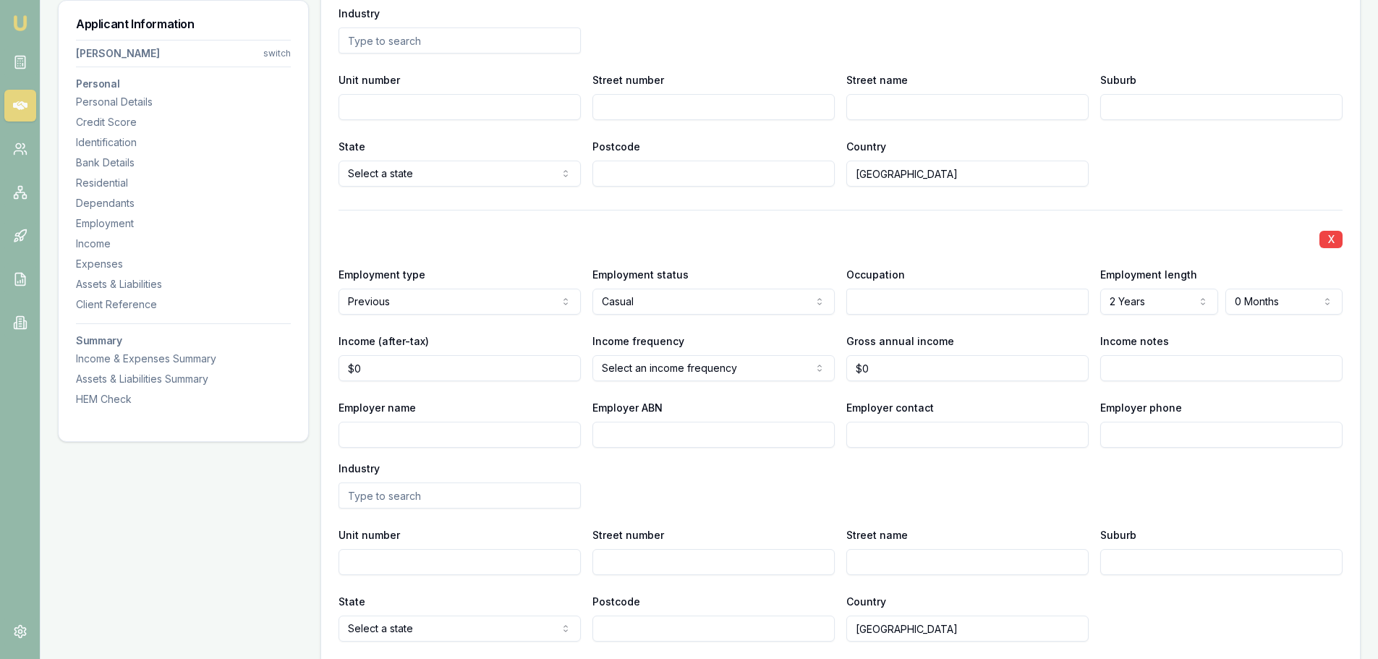
click at [693, 213] on div "X Employment type Previous Current Previous Employment status Casual Full time …" at bounding box center [841, 426] width 1004 height 432
click at [398, 434] on input "Employer name" at bounding box center [460, 435] width 242 height 26
click at [399, 434] on input "Employer name" at bounding box center [460, 435] width 242 height 26
type input "GAIL JANETTE TRAWLER"
click at [629, 479] on div "Employer name GAIL JANETTE TRAWLER Employer ABN Employer contact Employer phone…" at bounding box center [841, 454] width 1004 height 110
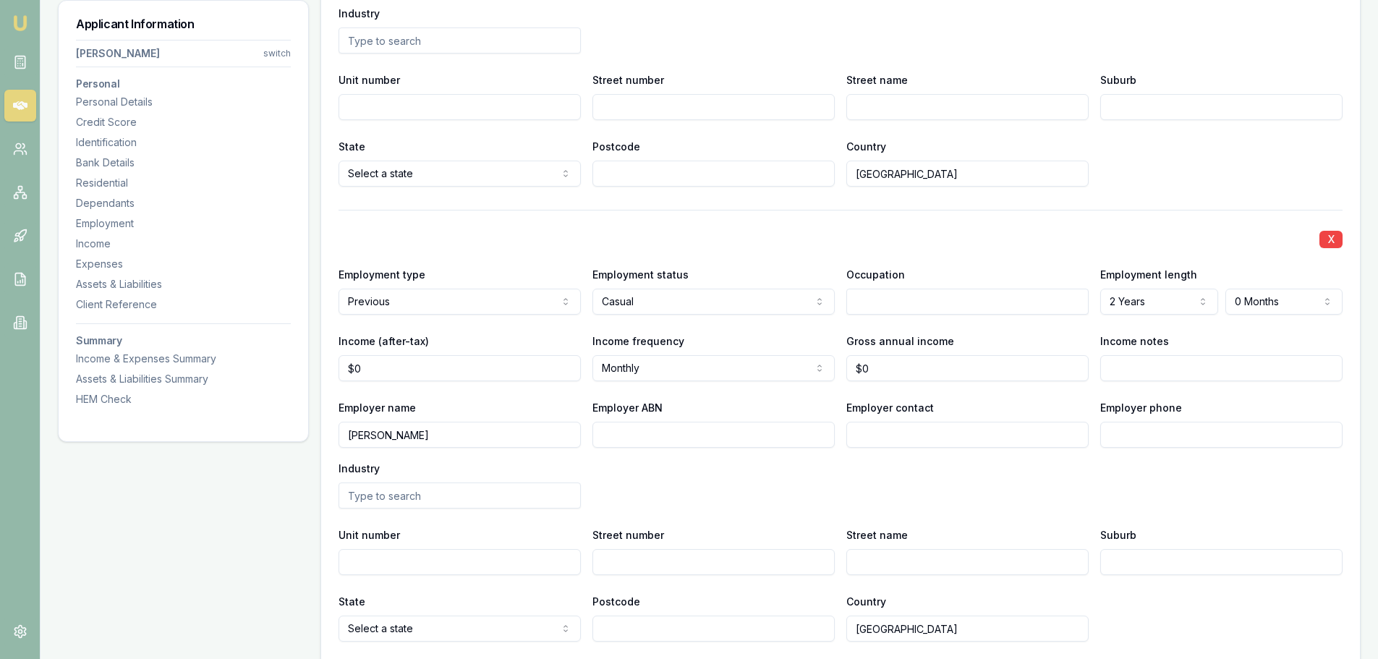
click at [911, 300] on input "text" at bounding box center [967, 302] width 242 height 26
click at [824, 226] on div "X Employment type Previous Current Previous Employment status Casual Full time …" at bounding box center [841, 426] width 1004 height 432
click at [876, 329] on div "Deck Hands" at bounding box center [967, 328] width 241 height 26
type input "Deck Hands"
click at [831, 230] on div "X" at bounding box center [841, 238] width 1004 height 20
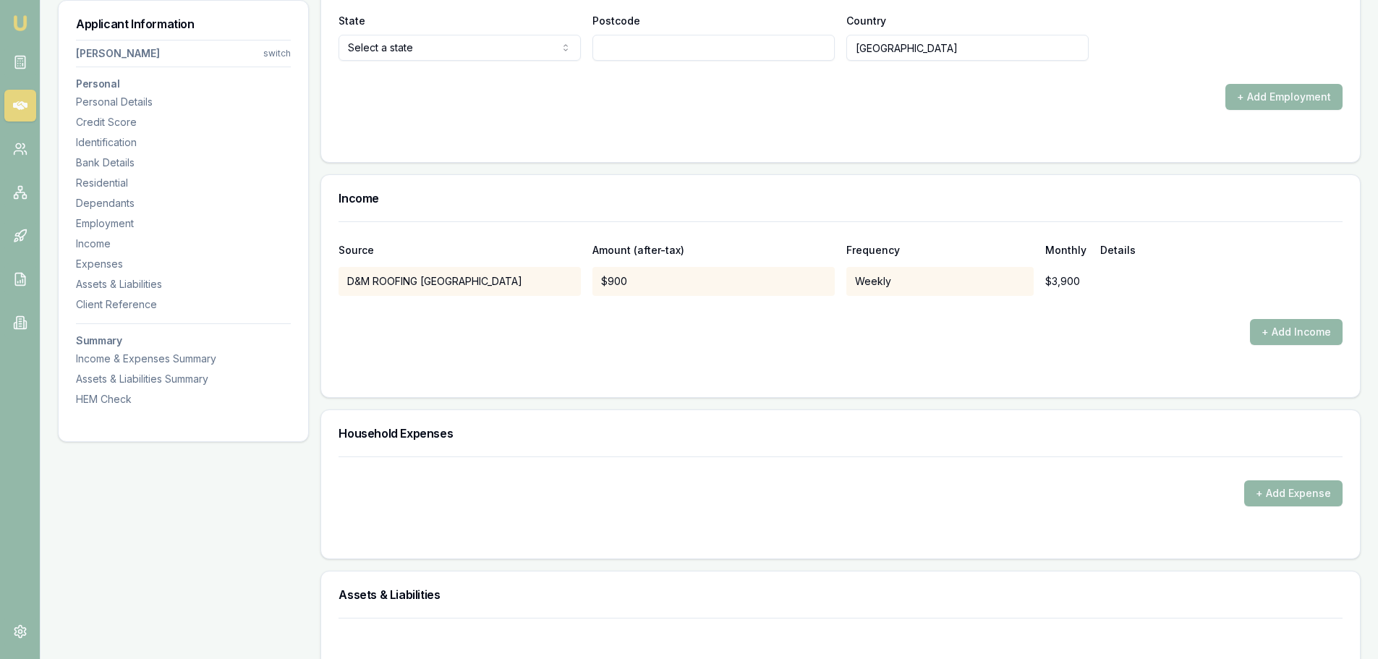
scroll to position [4196, 0]
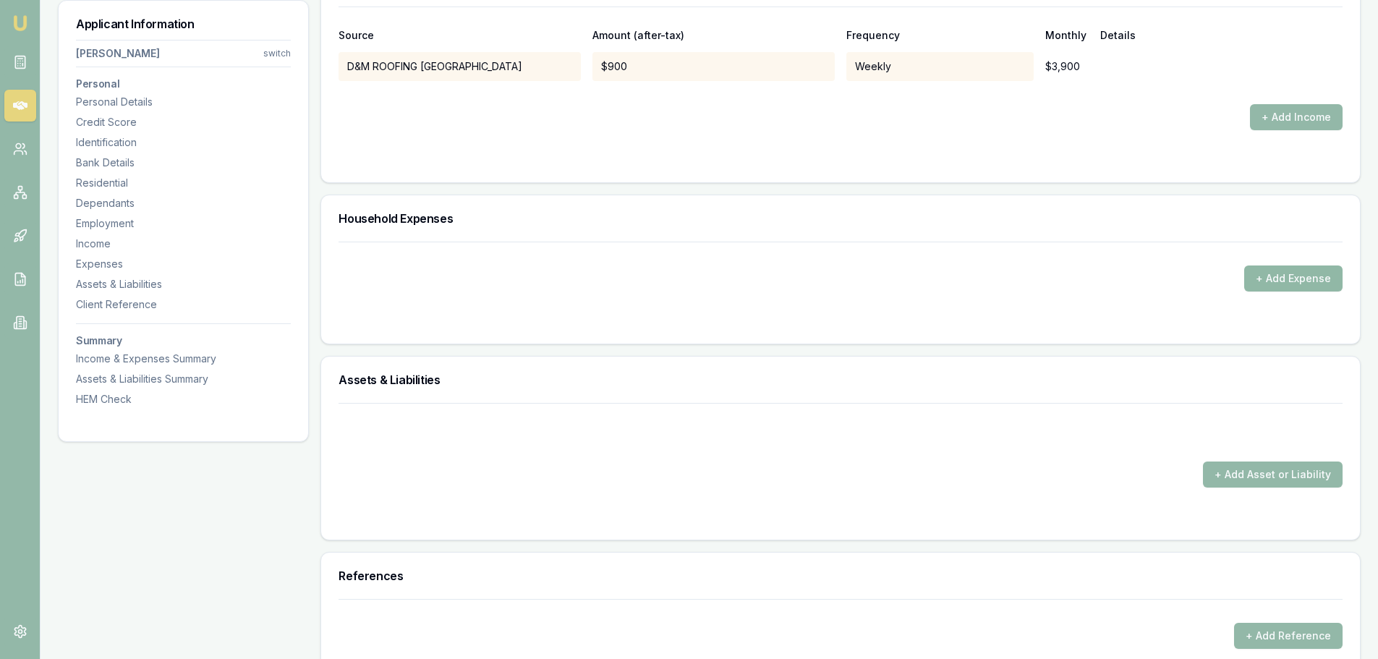
click at [1287, 284] on button "+ Add Expense" at bounding box center [1293, 278] width 98 height 26
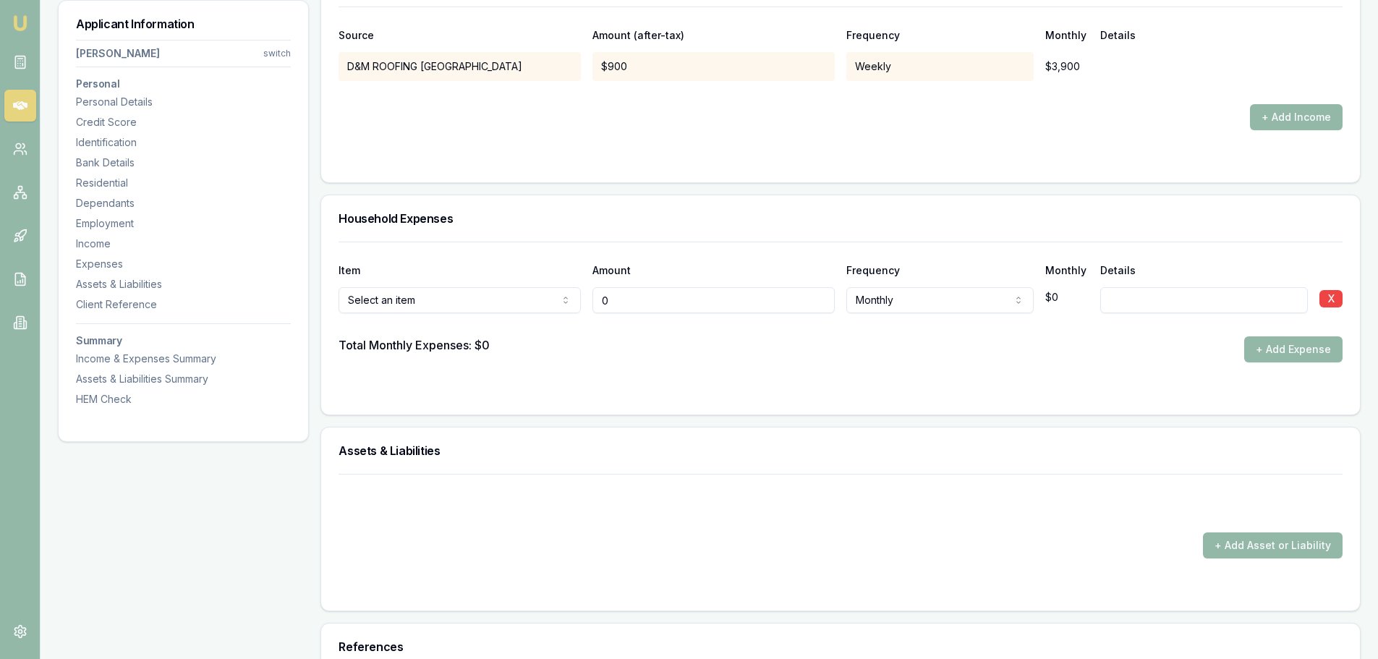
type input "$0"
drag, startPoint x: 645, startPoint y: 303, endPoint x: 579, endPoint y: 299, distance: 66.0
click at [592, 299] on input "0" at bounding box center [713, 300] width 242 height 26
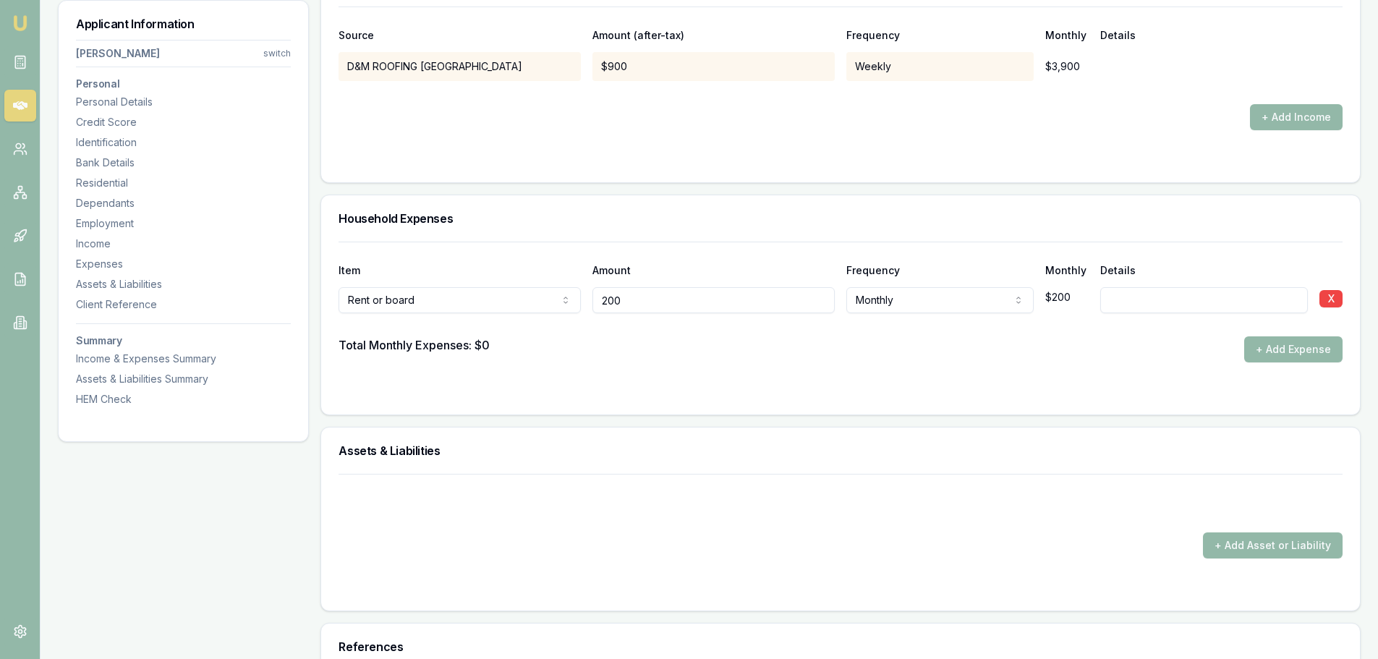
type input "$200"
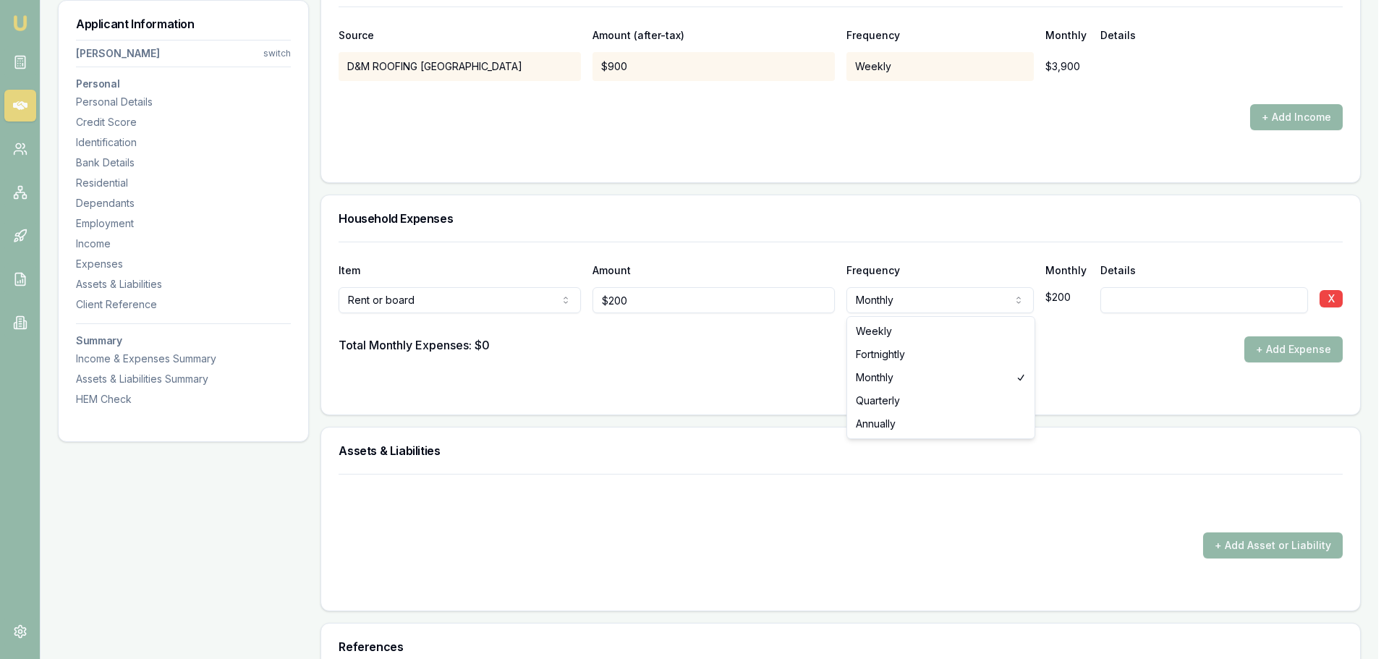
select select "FORTNIGHTLY"
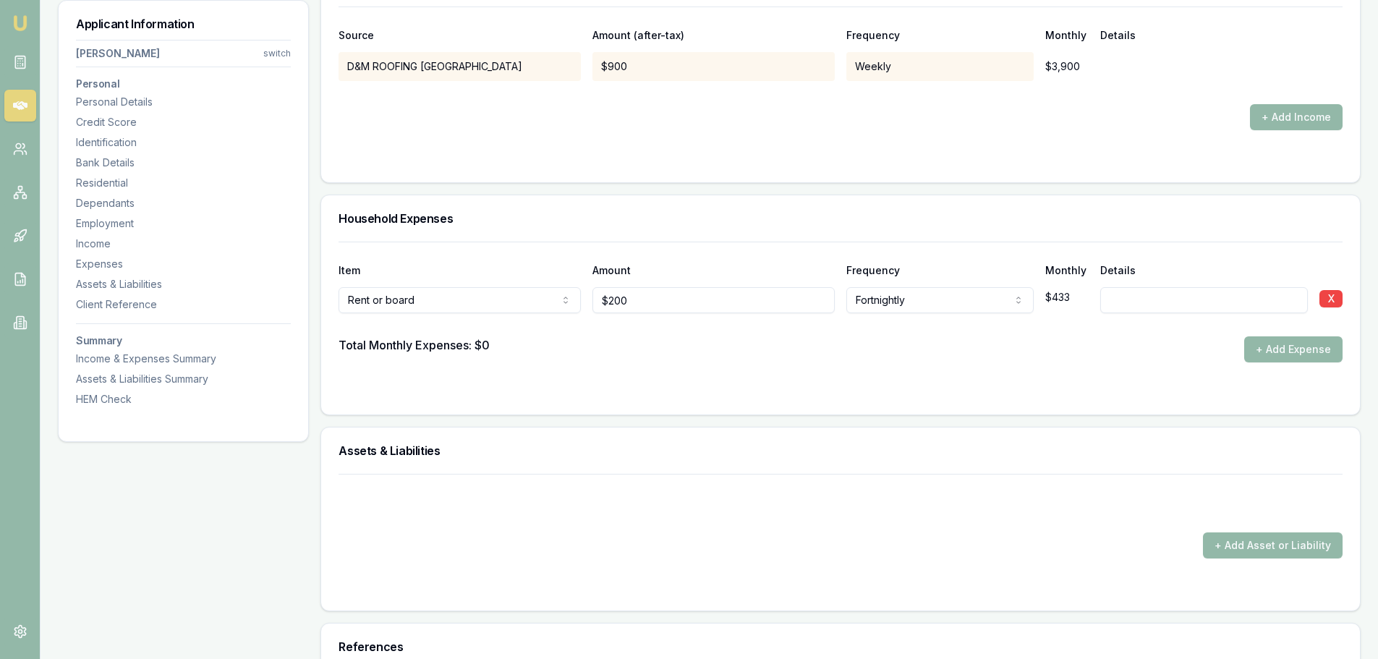
click at [1293, 348] on button "+ Add Expense" at bounding box center [1293, 349] width 98 height 26
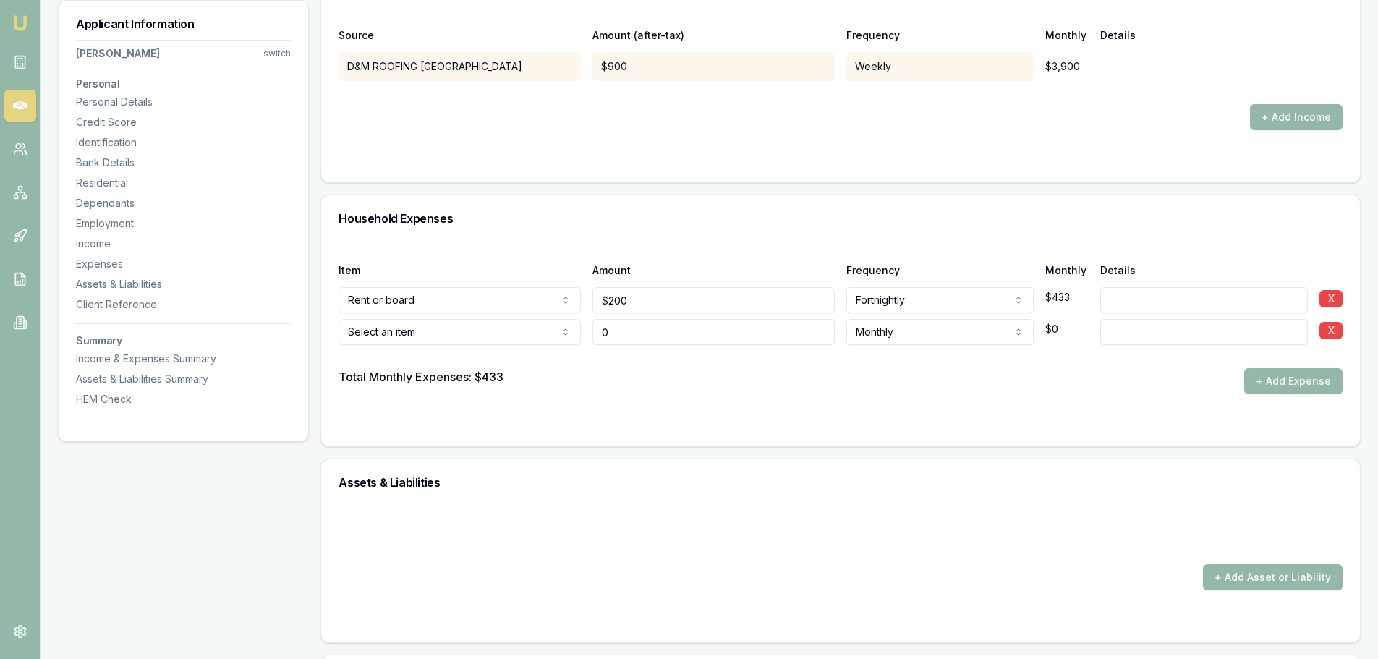
type input "$0"
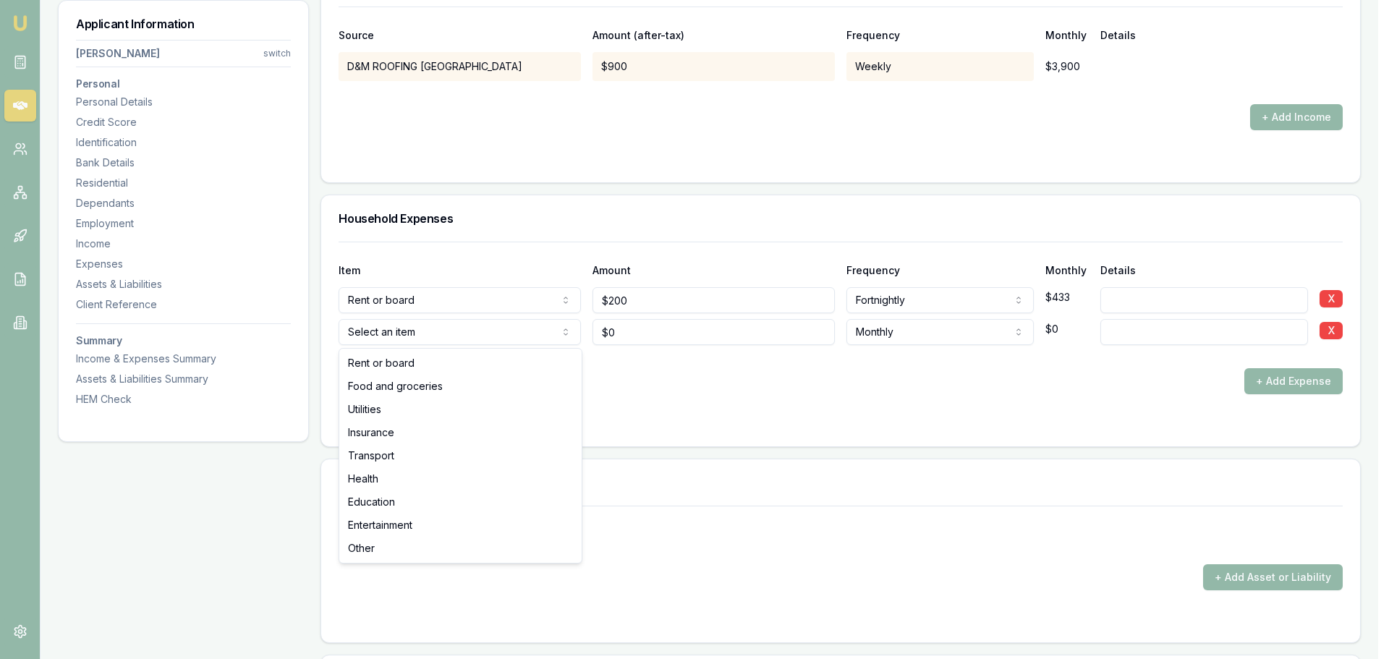
select select "FOOD_AND_GROCERIES"
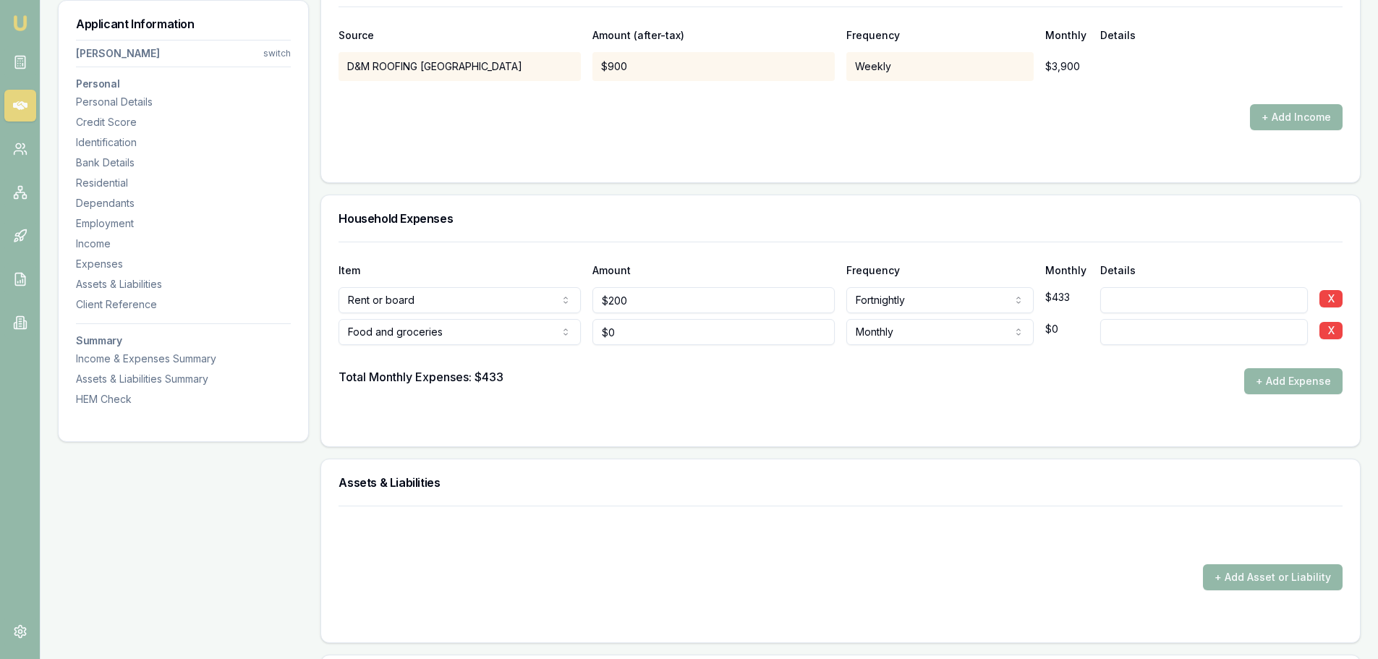
click at [616, 234] on div "Household Expenses" at bounding box center [840, 218] width 1039 height 46
drag, startPoint x: 633, startPoint y: 332, endPoint x: 556, endPoint y: 333, distance: 77.4
click at [573, 332] on div "Food and groceries Rent or board Food and groceries Utilities Insurance Transpo…" at bounding box center [841, 329] width 1004 height 32
type input "$200"
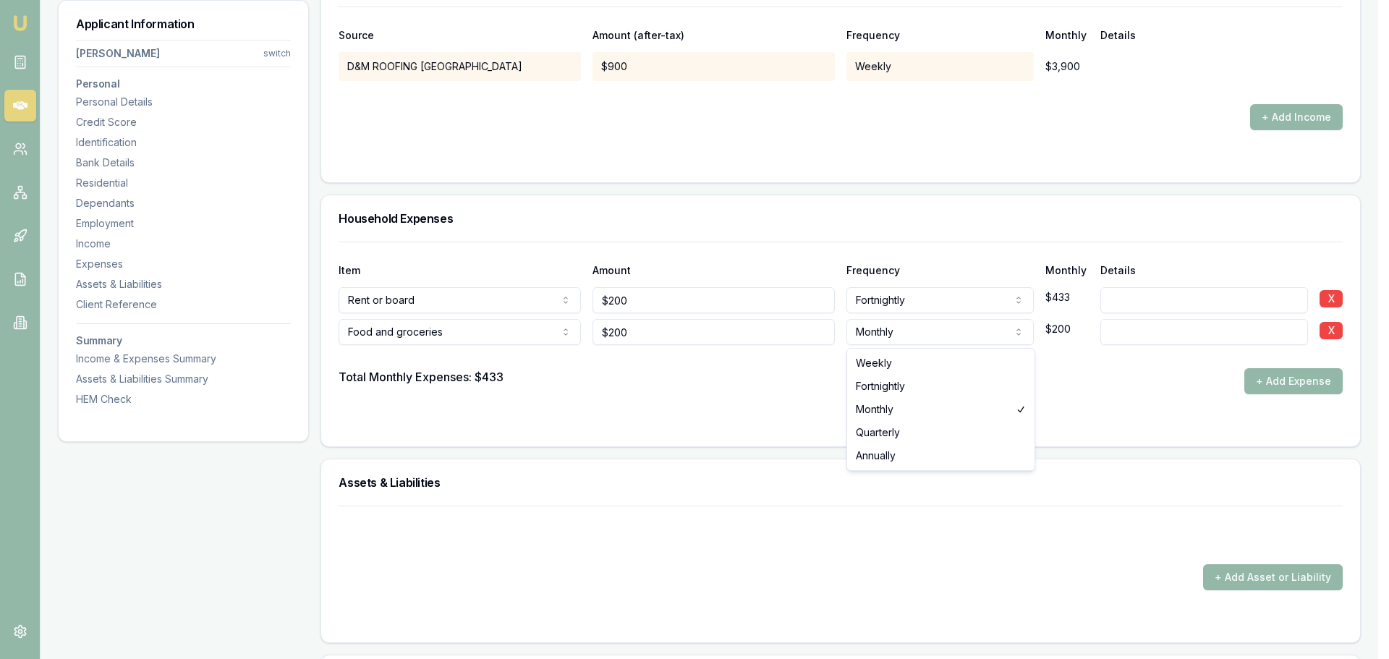
select select "WEEKLY"
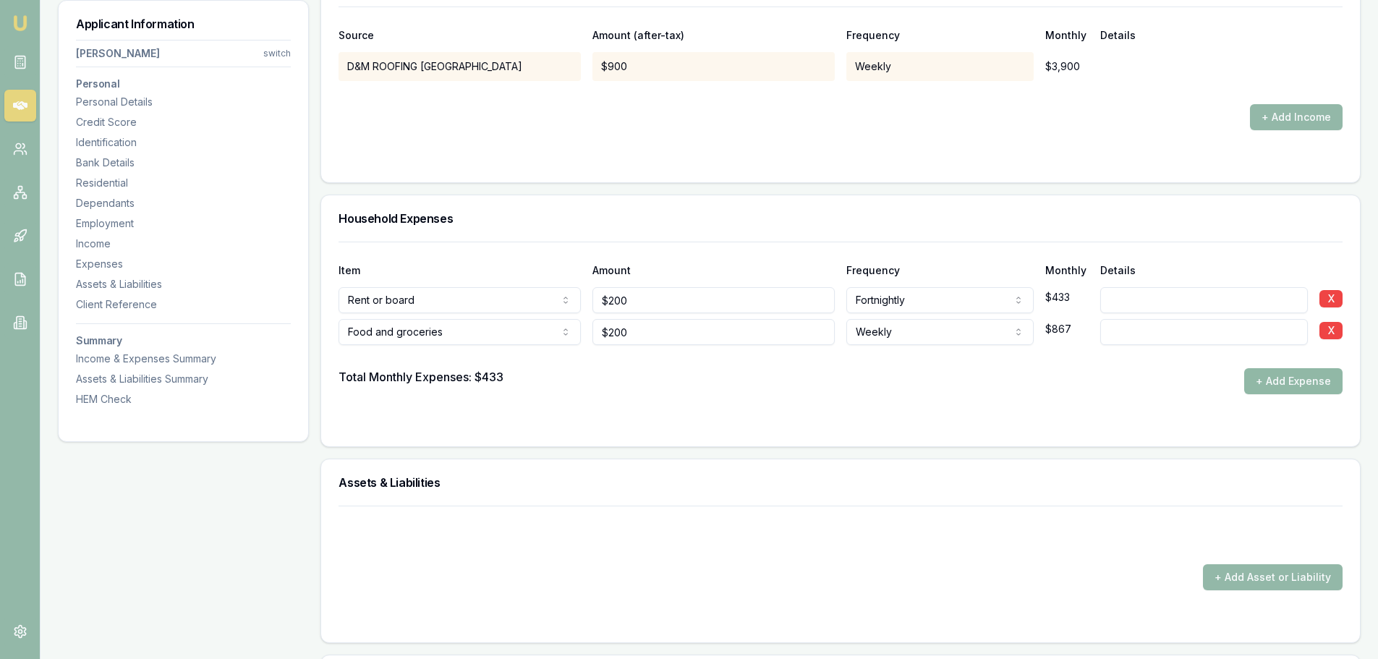
click at [1273, 383] on button "+ Add Expense" at bounding box center [1293, 381] width 98 height 26
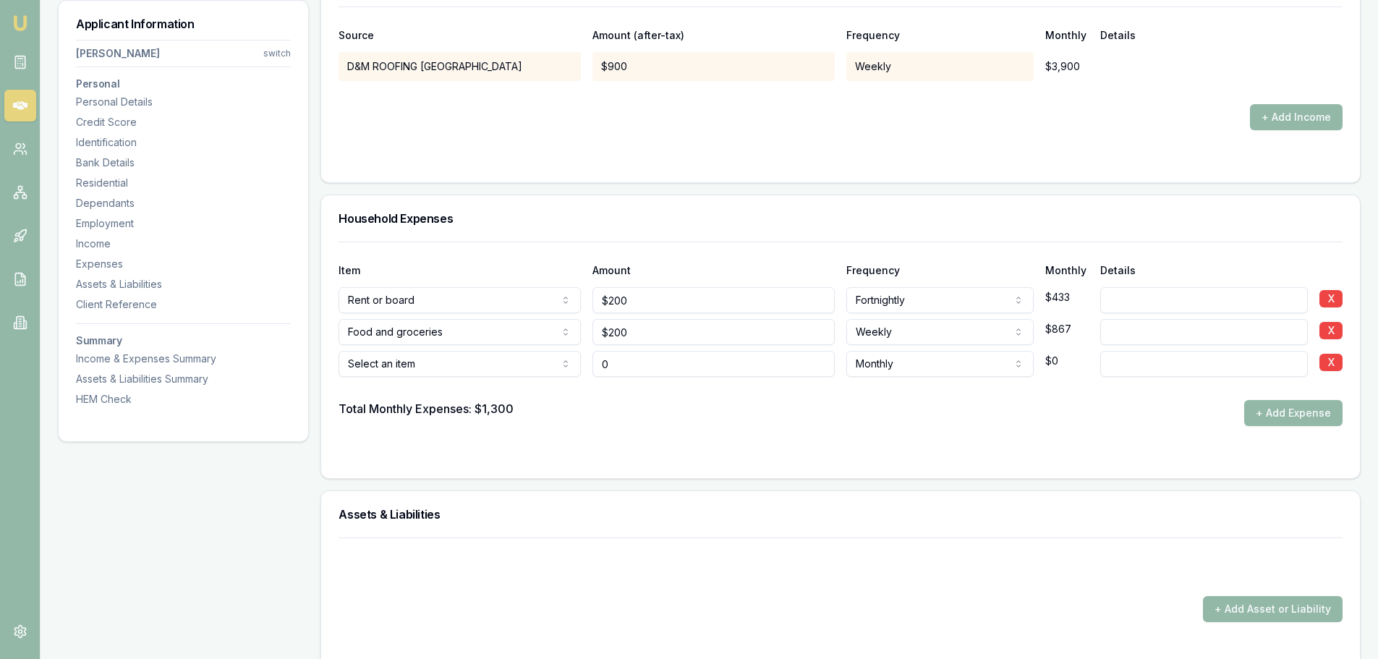
type input "$0"
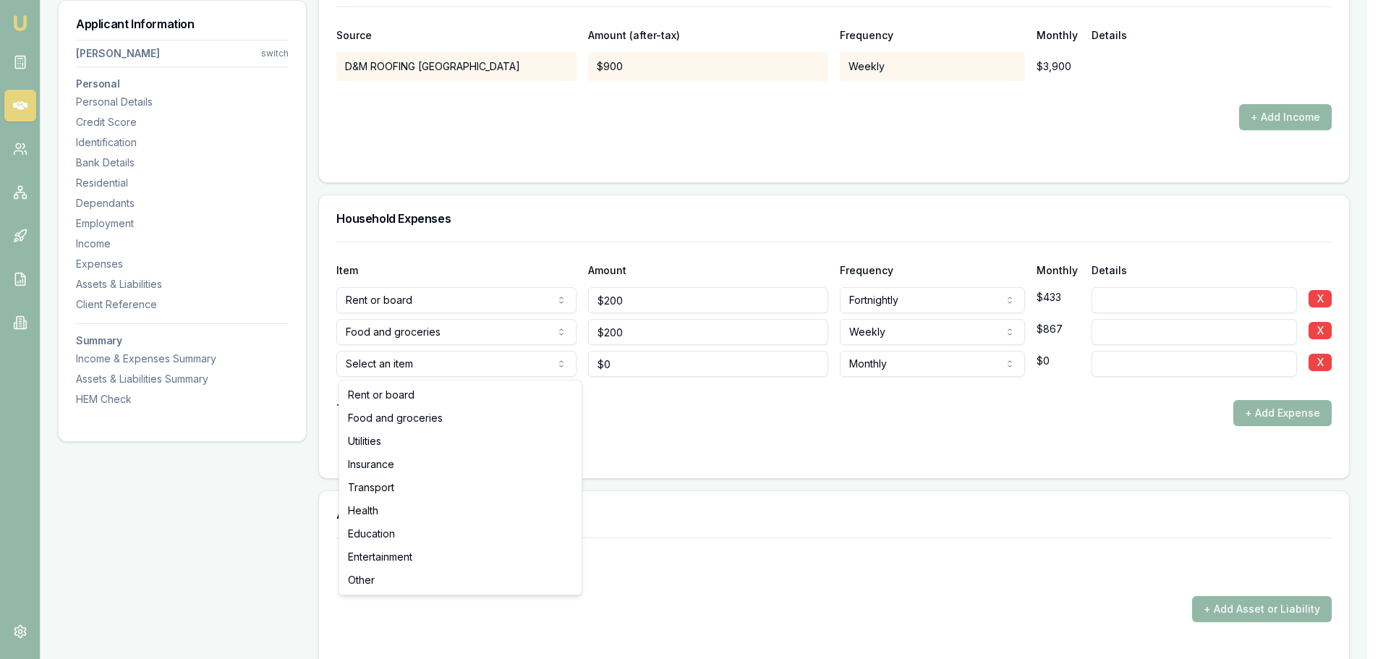
select select "UTILITIES"
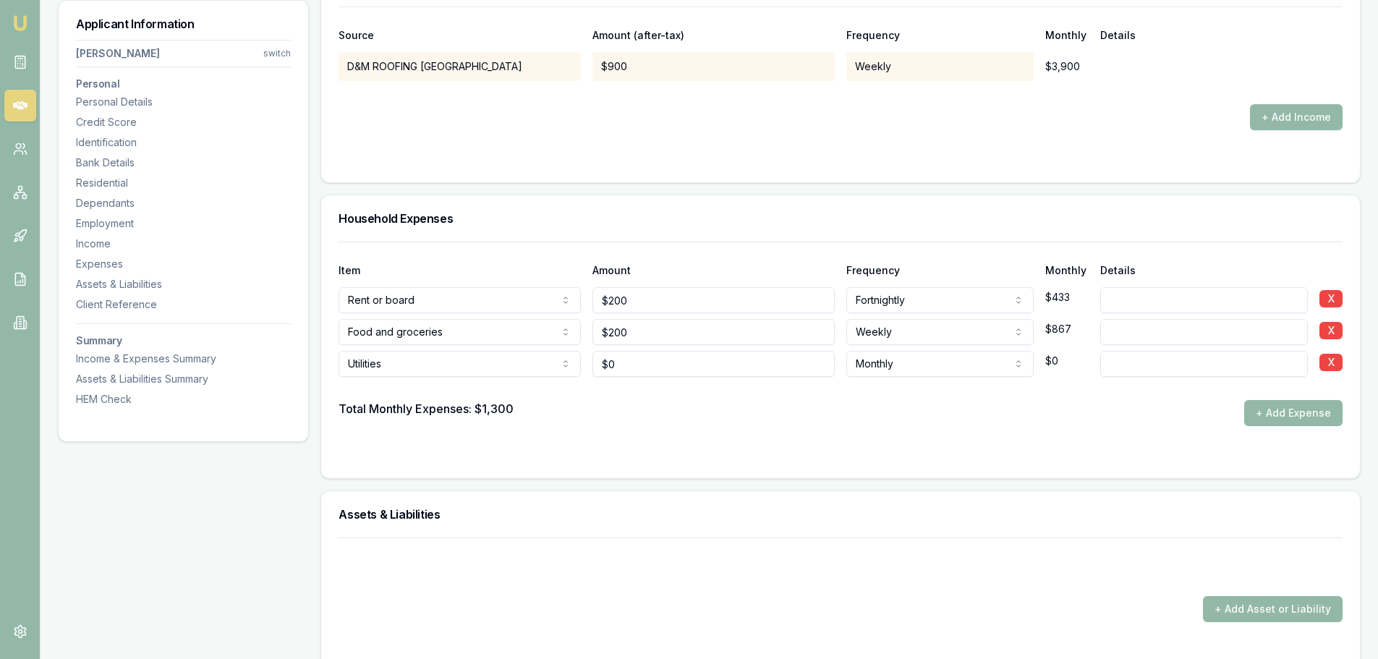
click at [1118, 361] on input at bounding box center [1204, 364] width 208 height 26
type input "PHONE BILL"
click at [1180, 363] on input "PHONE BILL" at bounding box center [1204, 364] width 208 height 26
drag, startPoint x: 651, startPoint y: 367, endPoint x: 438, endPoint y: 373, distance: 212.8
click at [438, 373] on div "Utilities Rent or board Food and groceries Utilities Insurance Transport Health…" at bounding box center [841, 361] width 1004 height 32
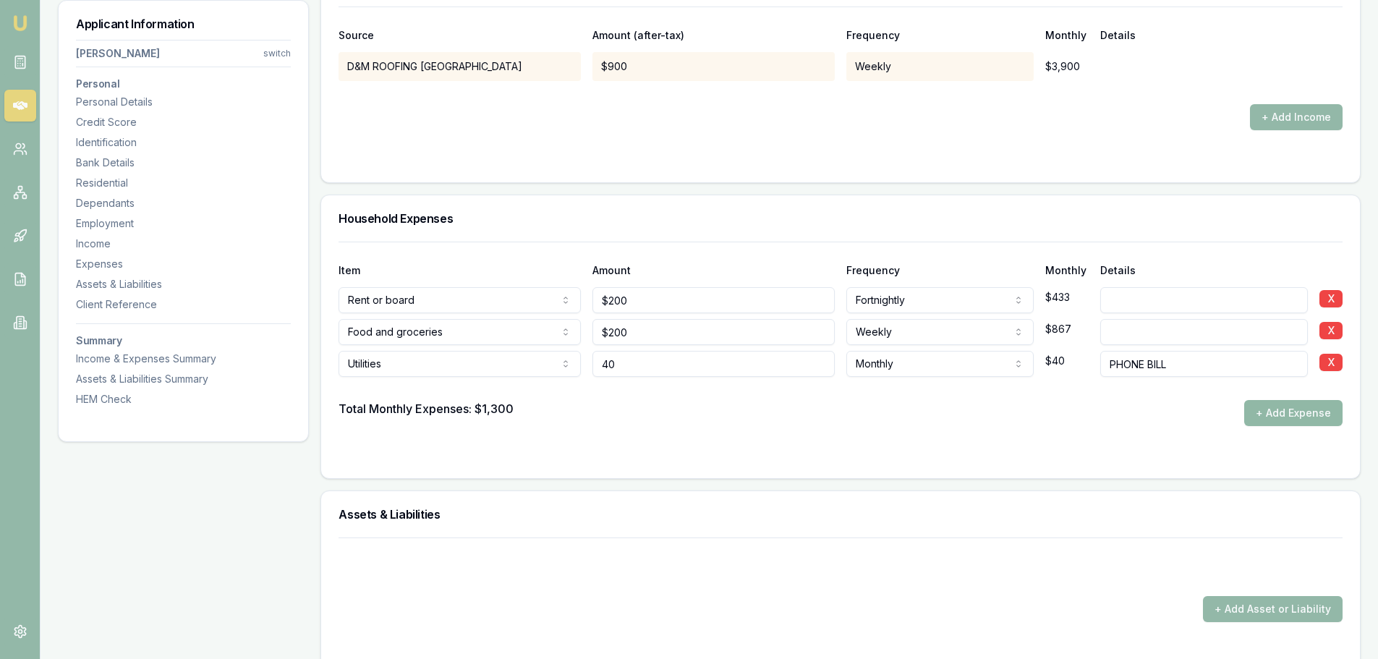
type input "$40"
click at [1266, 413] on button "+ Add Expense" at bounding box center [1293, 413] width 98 height 26
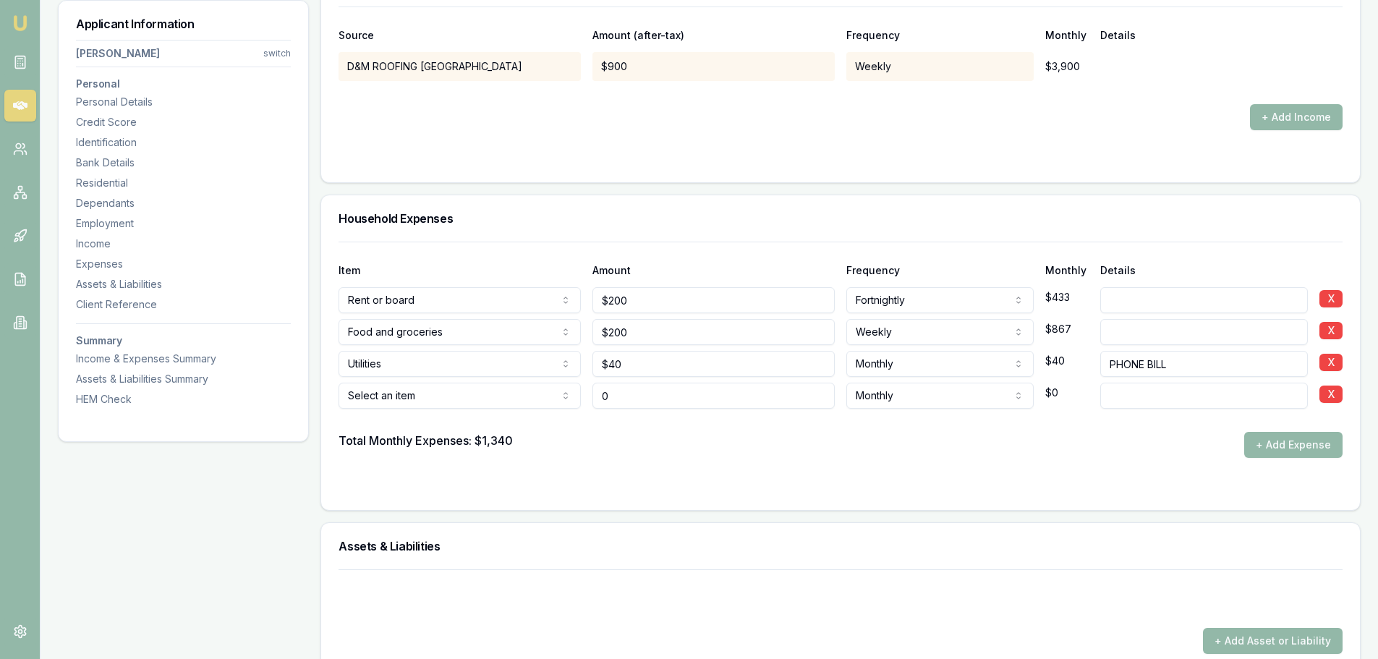
type input "$0"
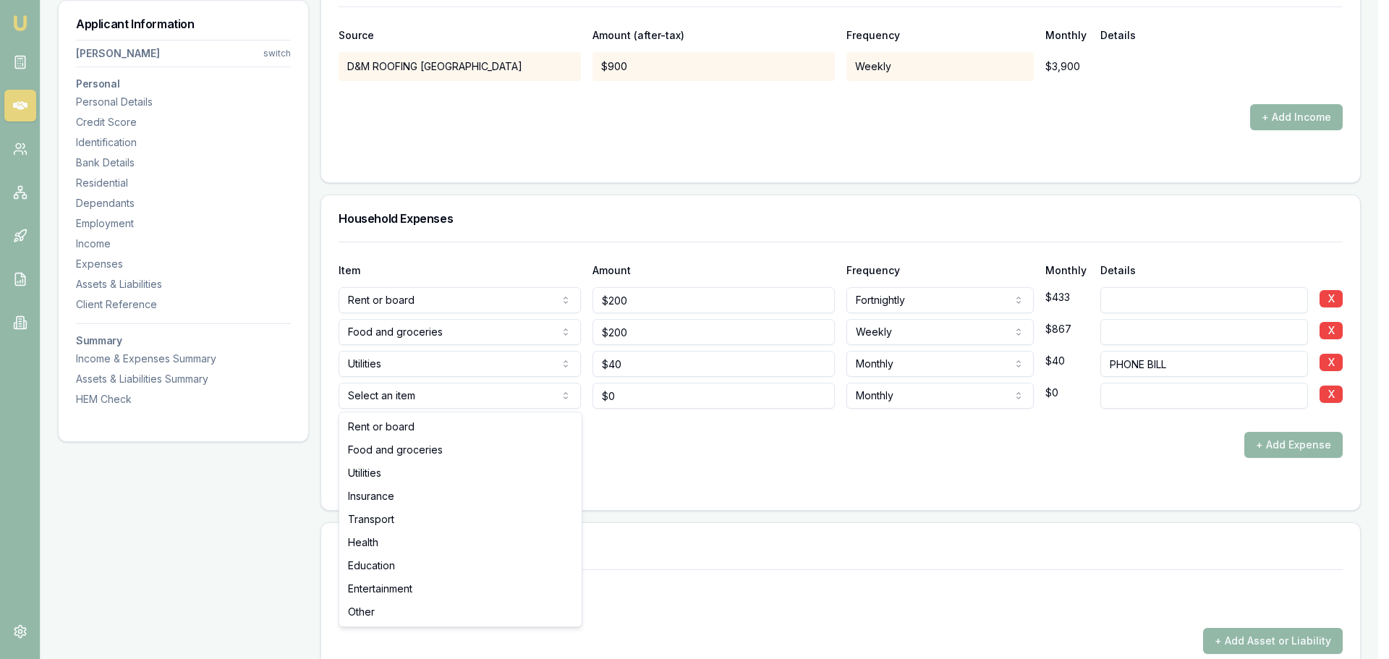
select select "INSURANCE"
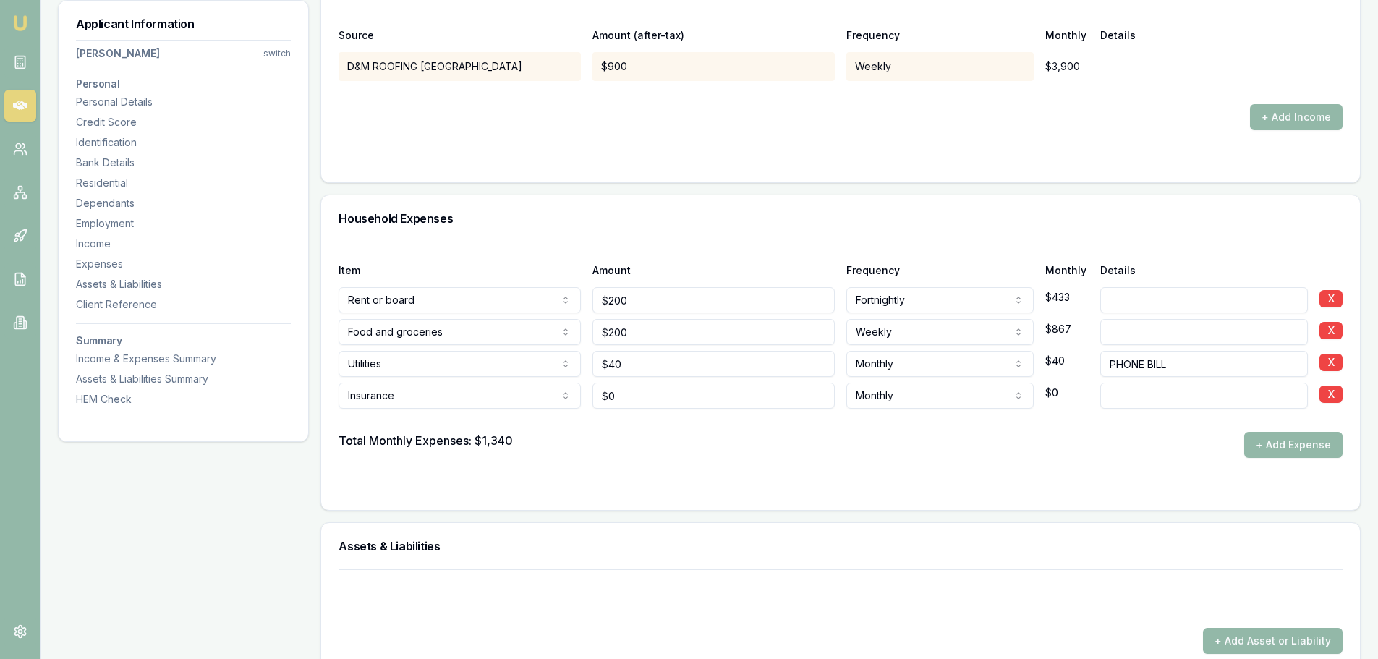
type input "0"
drag, startPoint x: 627, startPoint y: 396, endPoint x: 572, endPoint y: 394, distance: 55.1
click at [585, 396] on div "Insurance Rent or board Food and groceries Utilities Insurance Transport Health…" at bounding box center [841, 393] width 1004 height 32
drag, startPoint x: 622, startPoint y: 392, endPoint x: 340, endPoint y: 396, distance: 282.1
click at [378, 398] on div "Insurance Rent or board Food and groceries Utilities Insurance Transport Health…" at bounding box center [841, 393] width 1004 height 32
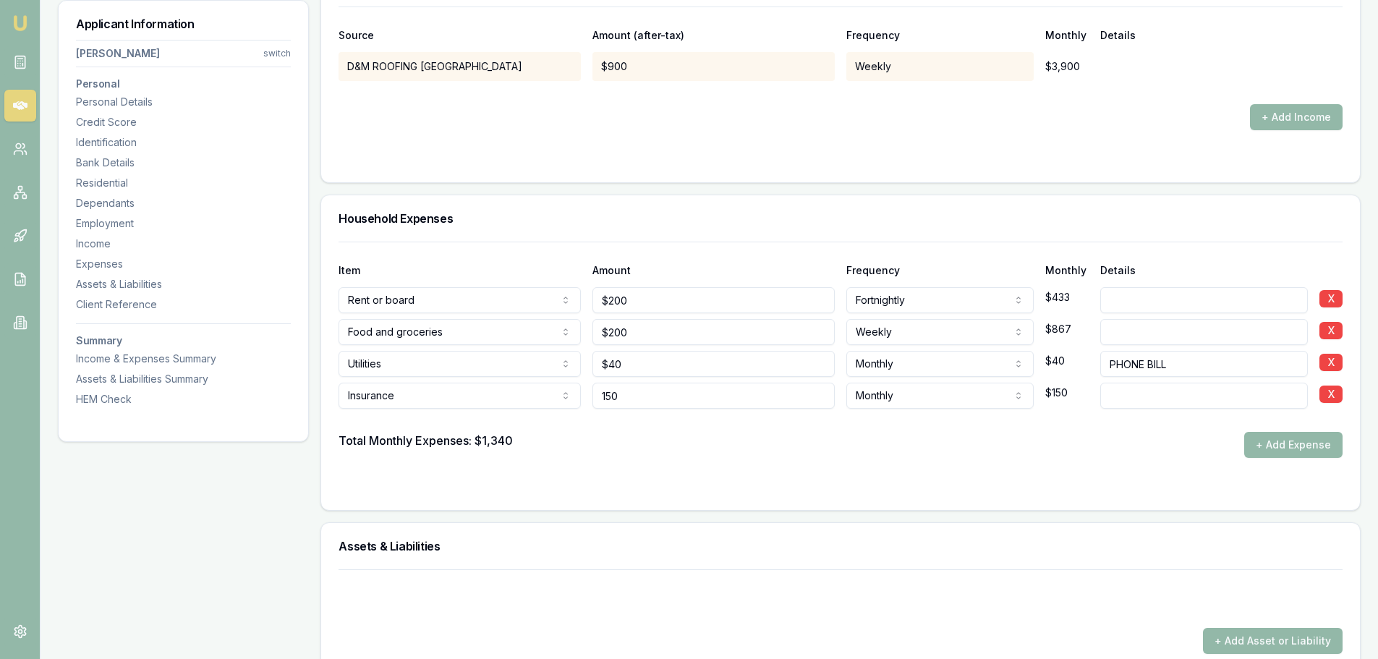
type input "$150"
click at [1240, 396] on input at bounding box center [1204, 396] width 208 height 26
type input "CAR INSURANCE"
drag, startPoint x: 1280, startPoint y: 456, endPoint x: 1272, endPoint y: 453, distance: 7.8
click at [1280, 454] on button "+ Add Expense" at bounding box center [1293, 445] width 98 height 26
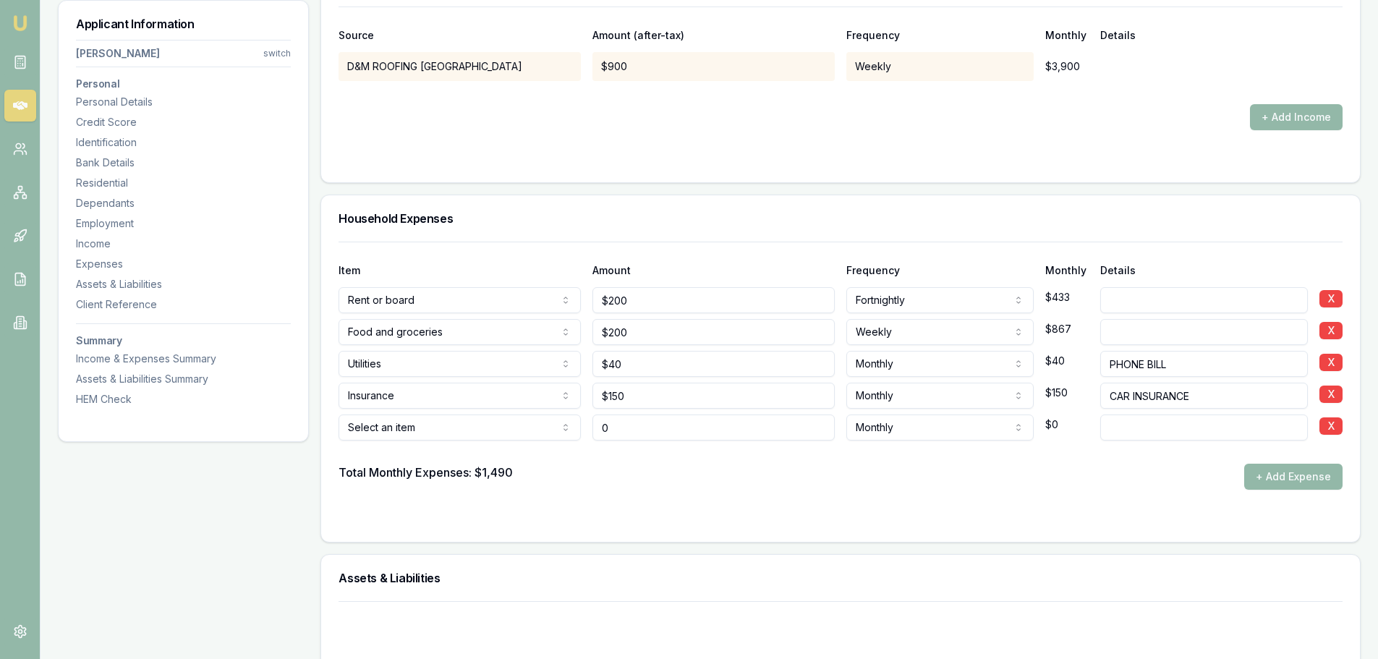
type input "$0"
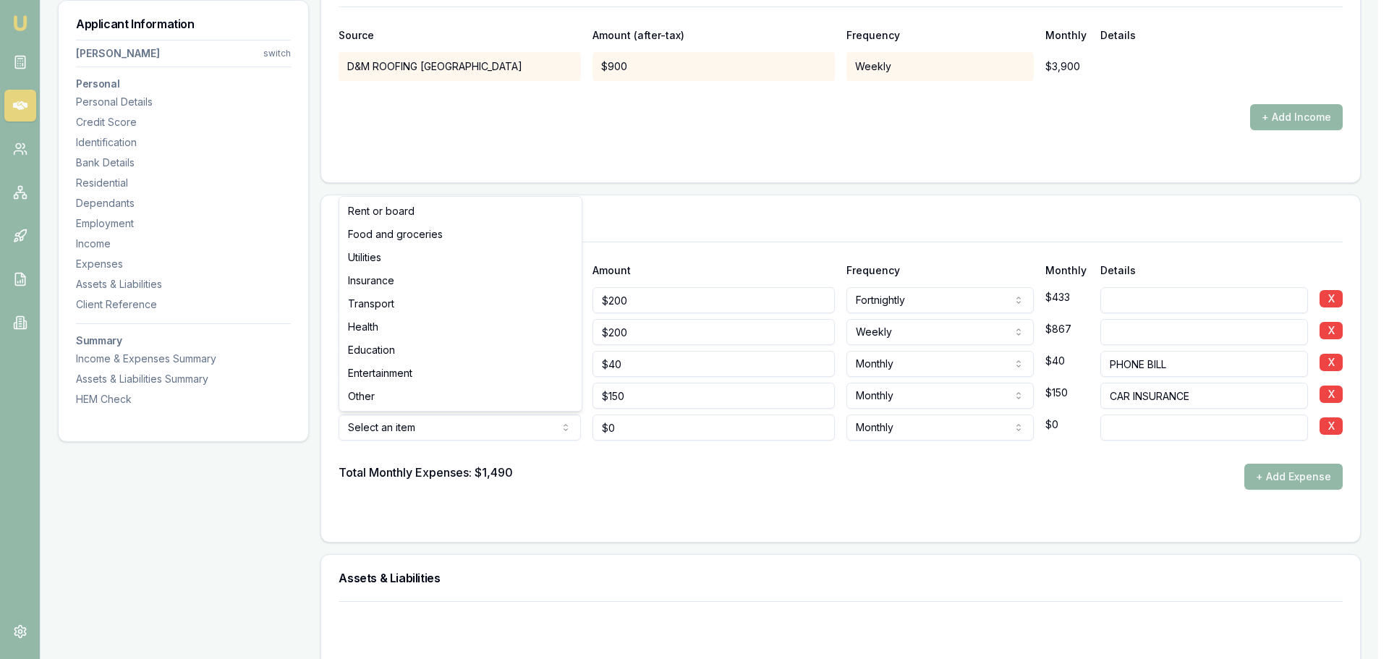
select select "TRANSPORT"
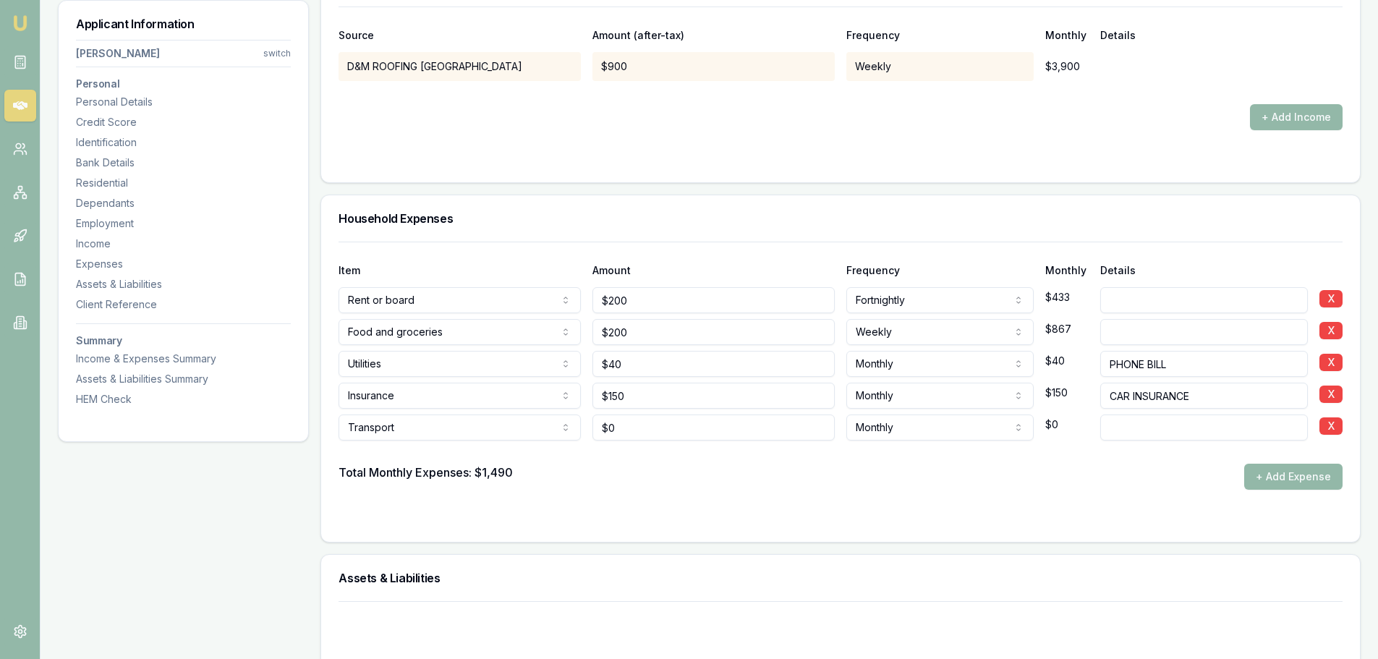
type input "0"
drag, startPoint x: 602, startPoint y: 432, endPoint x: 567, endPoint y: 428, distance: 35.0
click at [571, 428] on div "Transport Rent or board Food and groceries Utilities Insurance Transport Health…" at bounding box center [841, 425] width 1004 height 32
drag, startPoint x: 692, startPoint y: 430, endPoint x: 558, endPoint y: 429, distance: 133.8
click at [565, 431] on div "Transport Rent or board Food and groceries Utilities Insurance Transport Health…" at bounding box center [841, 425] width 1004 height 32
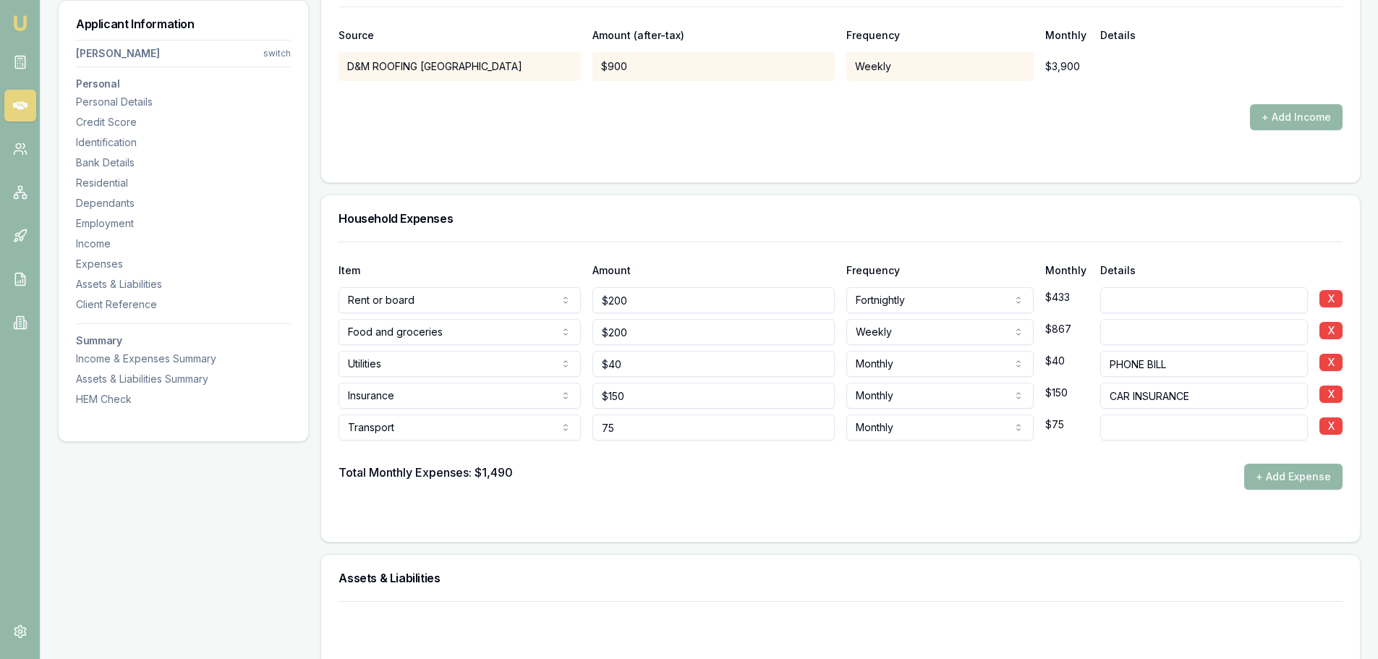
type input "$75"
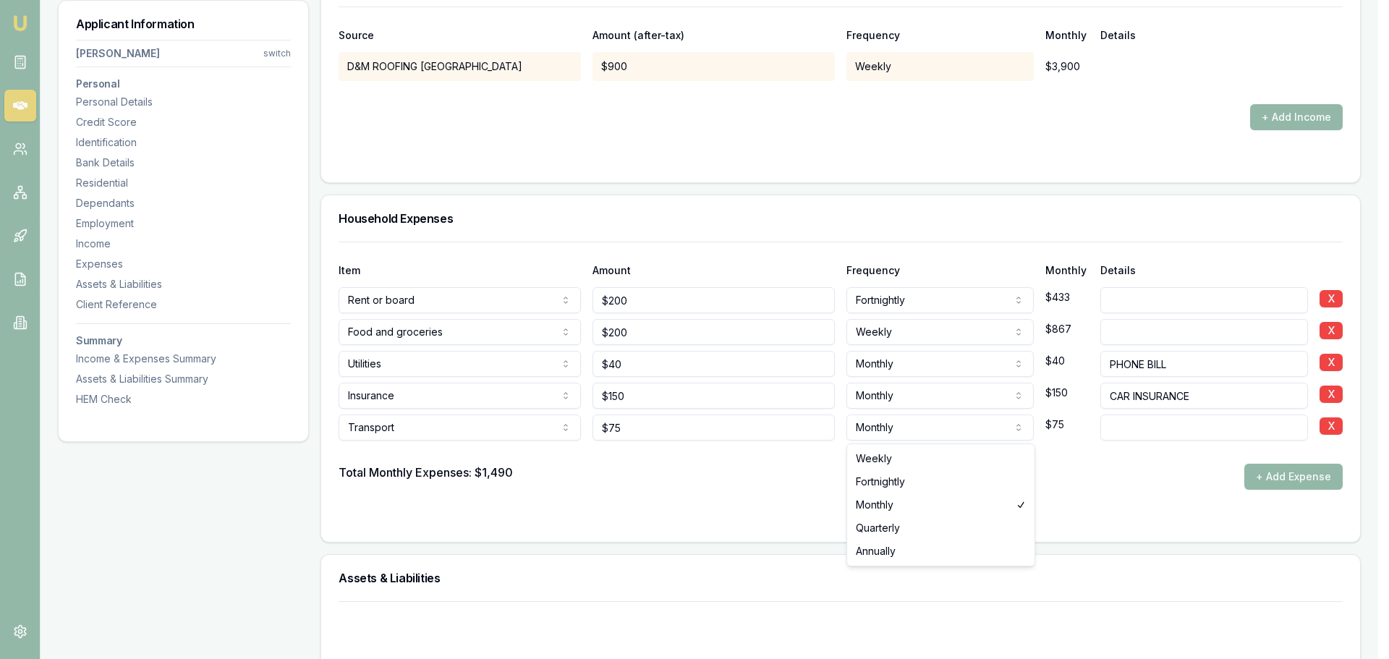
select select "WEEKLY"
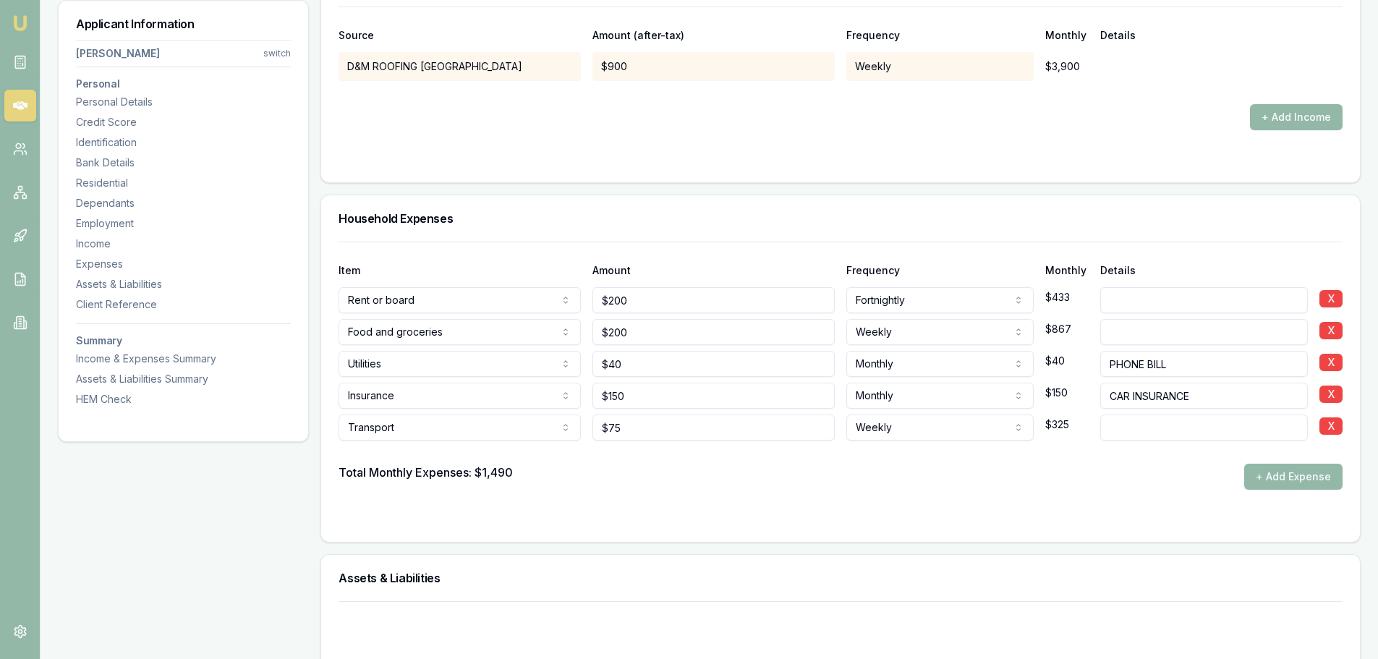
click at [1259, 473] on button "+ Add Expense" at bounding box center [1293, 477] width 98 height 26
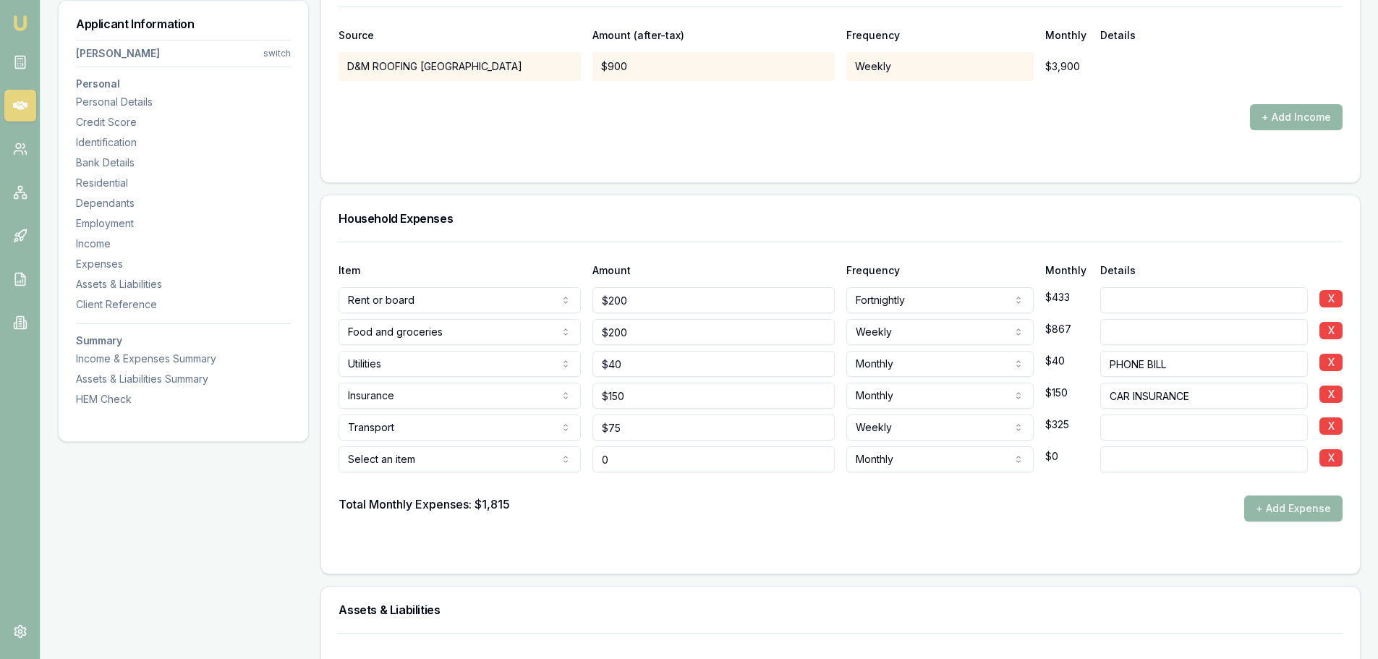
type input "$0"
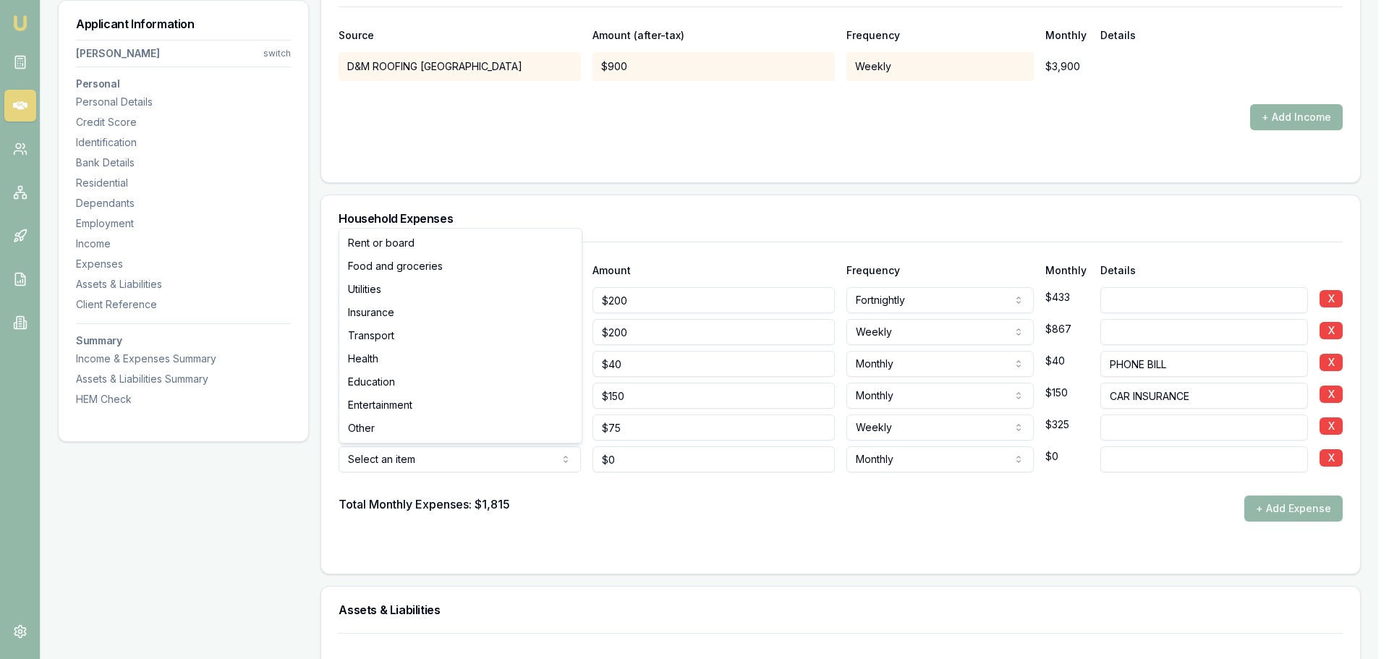
select select "EDUCATION"
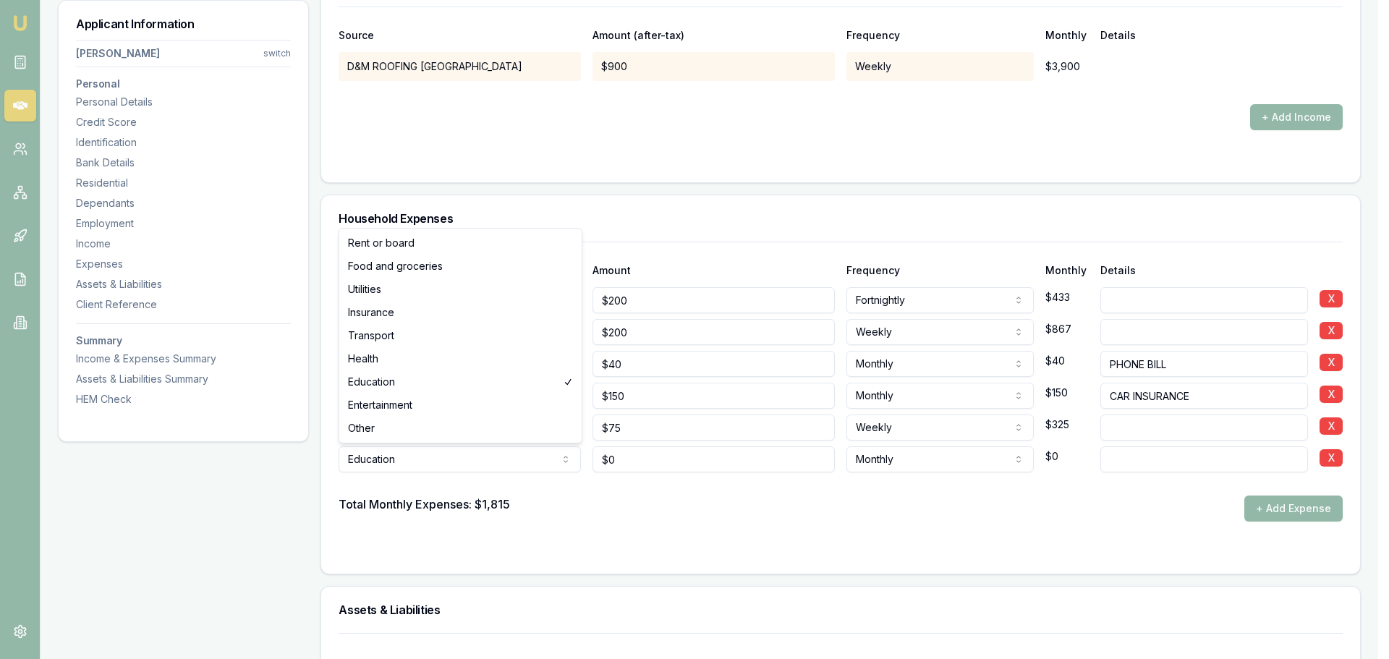
select select "ENTERTAINMENT"
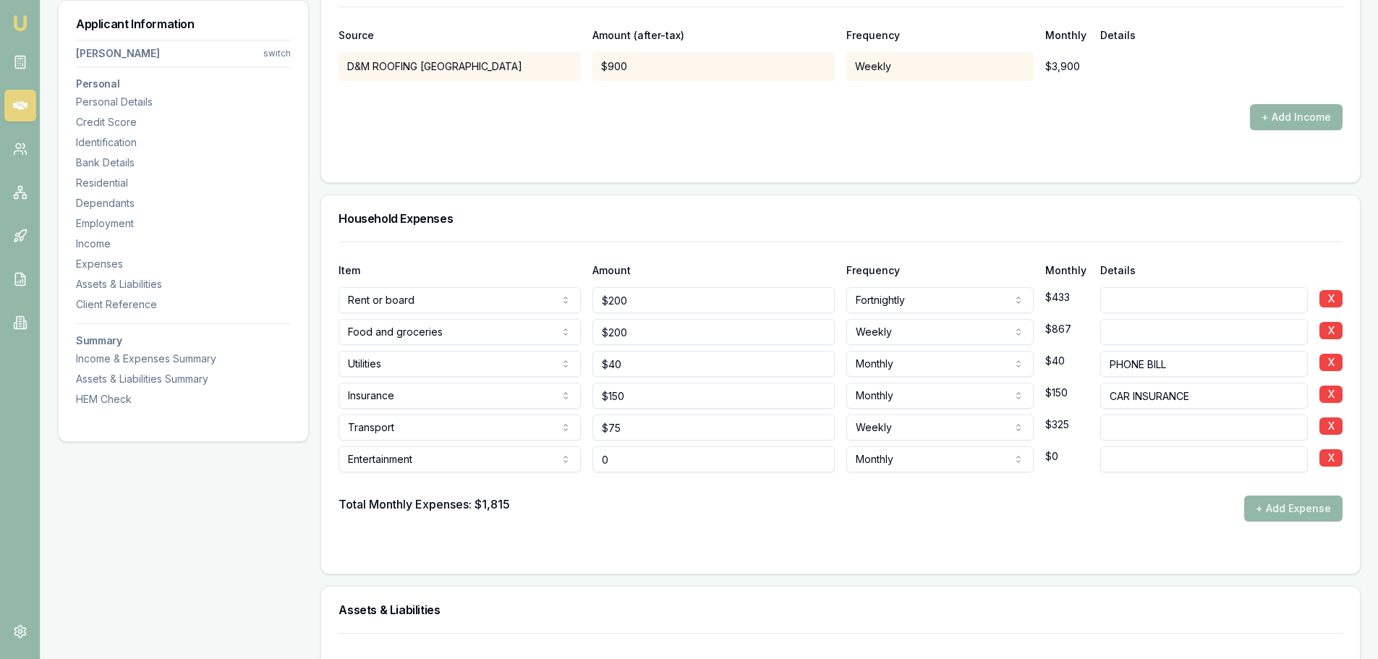
drag, startPoint x: 671, startPoint y: 464, endPoint x: 538, endPoint y: 456, distance: 133.3
click at [538, 456] on div "Entertainment Rent or board Food and groceries Utilities Insurance Transport He…" at bounding box center [841, 457] width 1004 height 32
type input "$100"
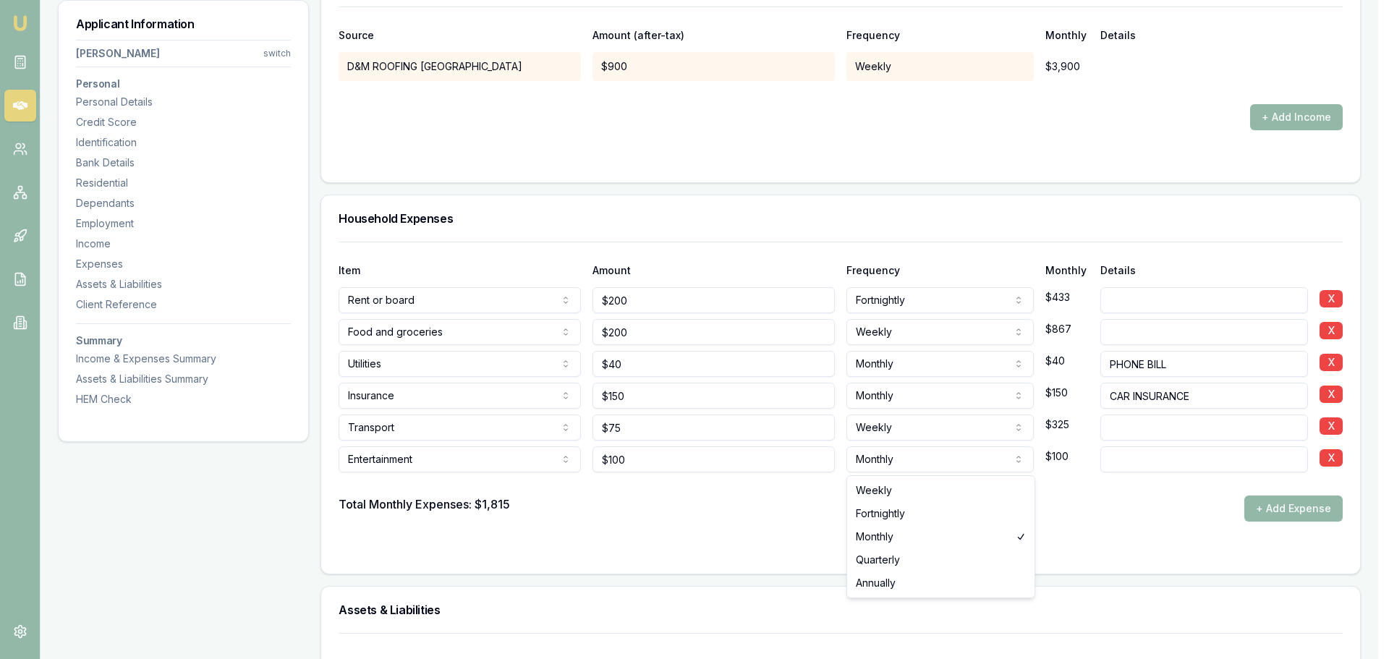
select select "WEEKLY"
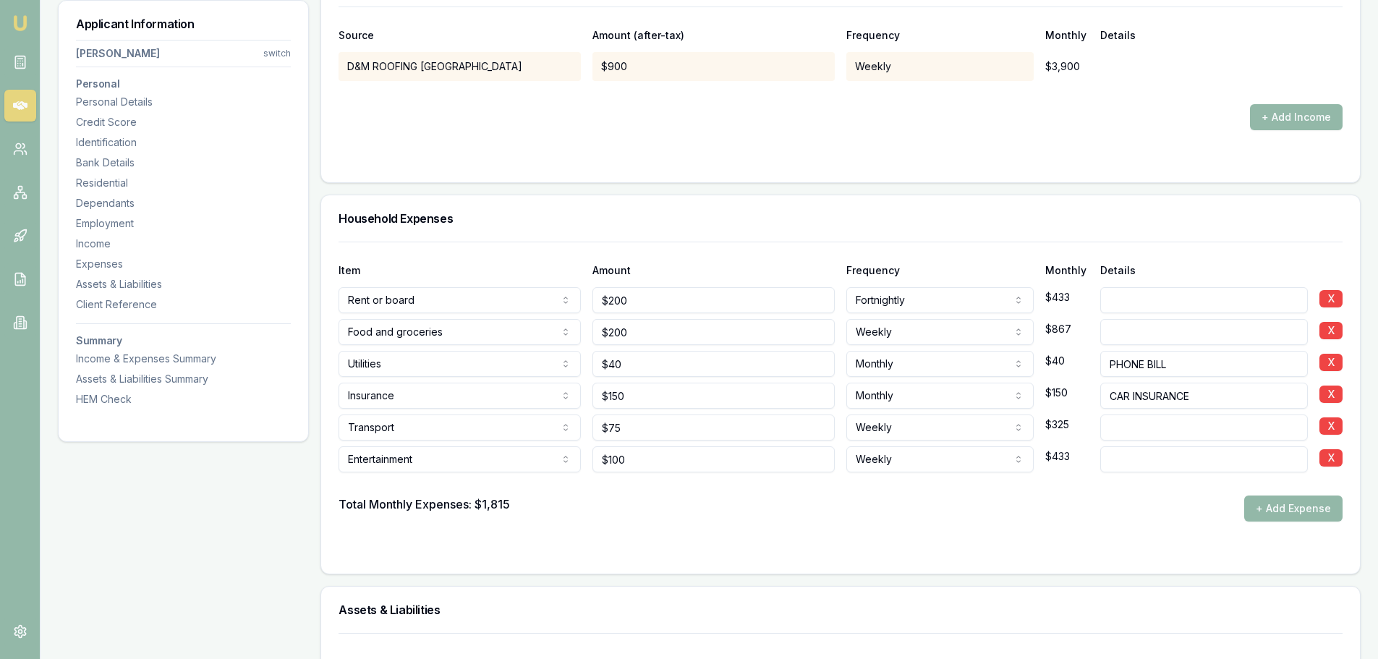
click at [902, 494] on div at bounding box center [841, 483] width 1004 height 23
click at [838, 520] on div "Total Monthly Expenses: $2,248 + Add Expense" at bounding box center [841, 509] width 1004 height 26
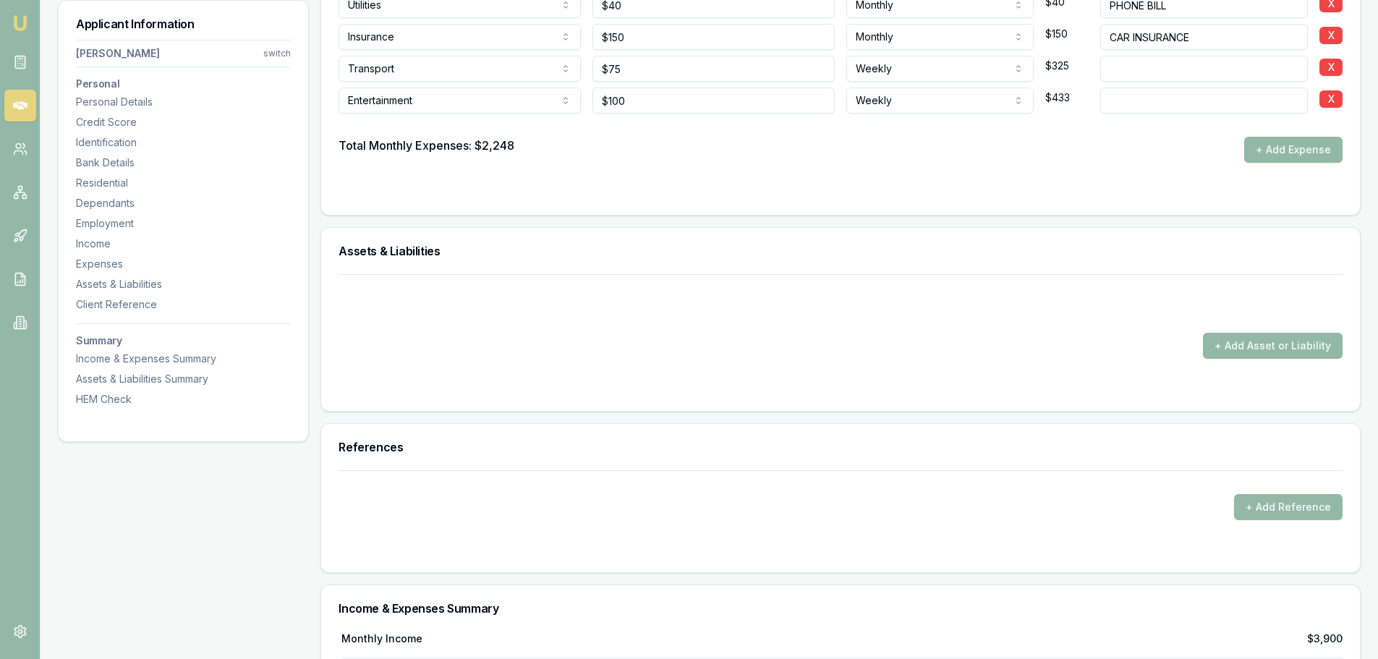
scroll to position [4557, 0]
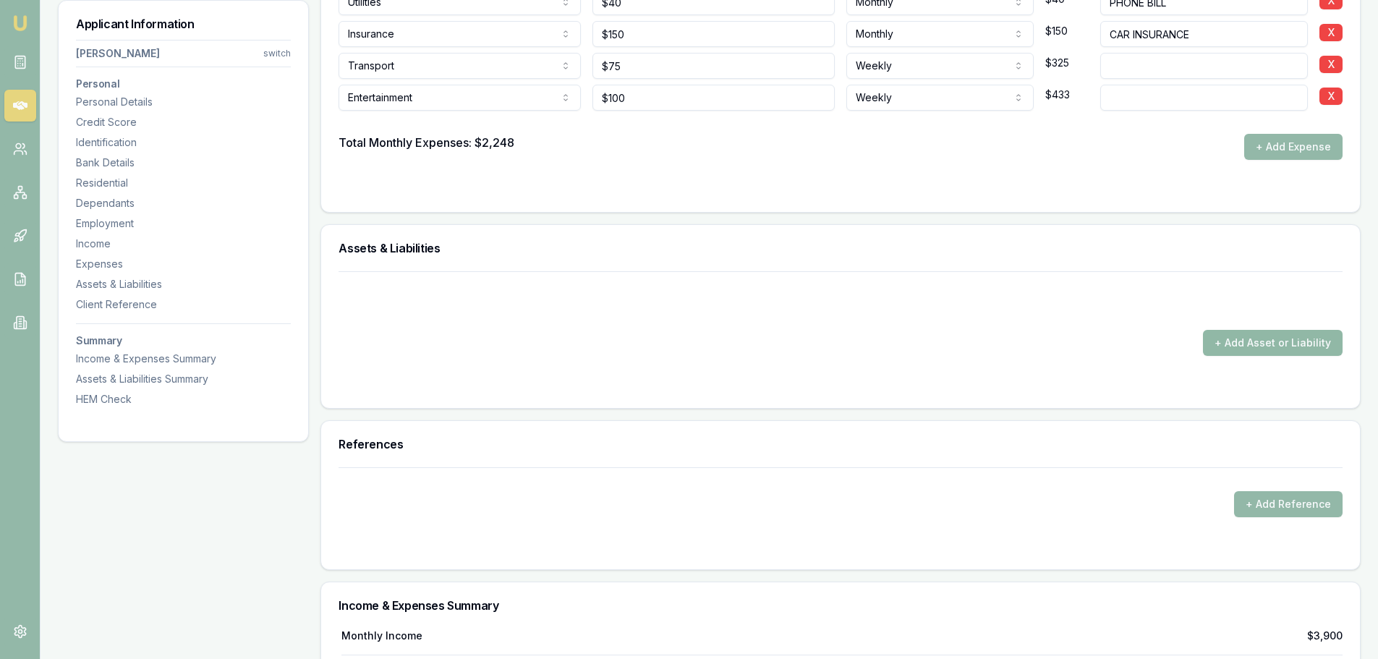
click at [1236, 341] on button "+ Add Asset or Liability" at bounding box center [1273, 343] width 140 height 26
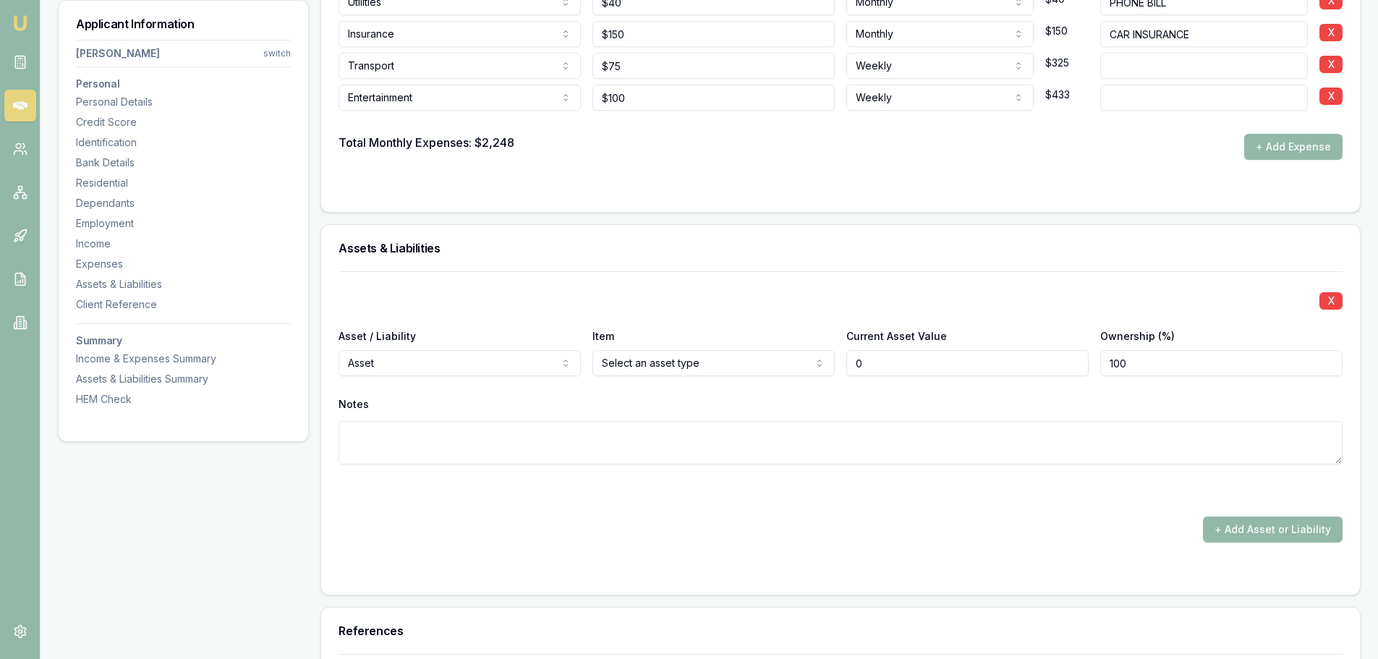
type input "$0"
click at [677, 263] on div "Assets & Liabilities" at bounding box center [840, 248] width 1039 height 46
click at [572, 294] on div "X" at bounding box center [841, 299] width 1004 height 20
click at [876, 207] on div "Item Amount Frequency Monthly Details Rent or board Rent or board Food and groc…" at bounding box center [840, 46] width 1039 height 332
click at [678, 379] on div "X Asset / Liability Asset Asset Liability Item Select an asset type Home Car Bo…" at bounding box center [841, 385] width 1004 height 228
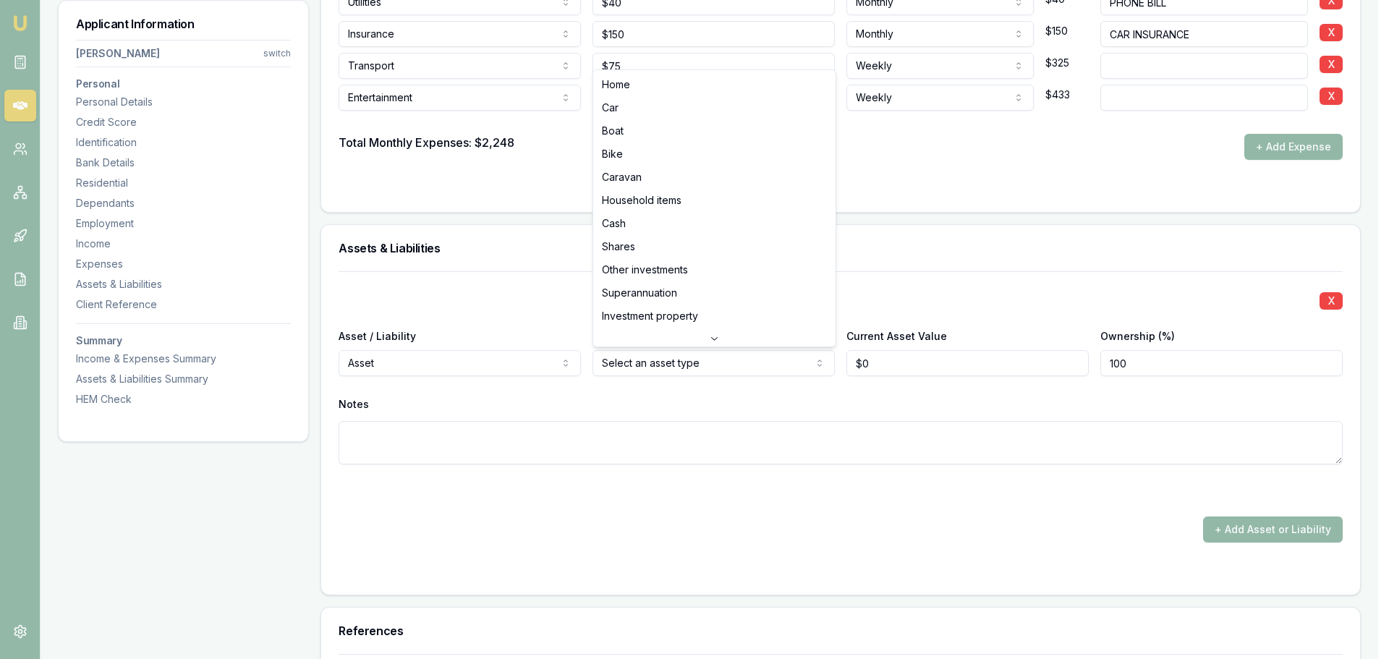
select select "CASH"
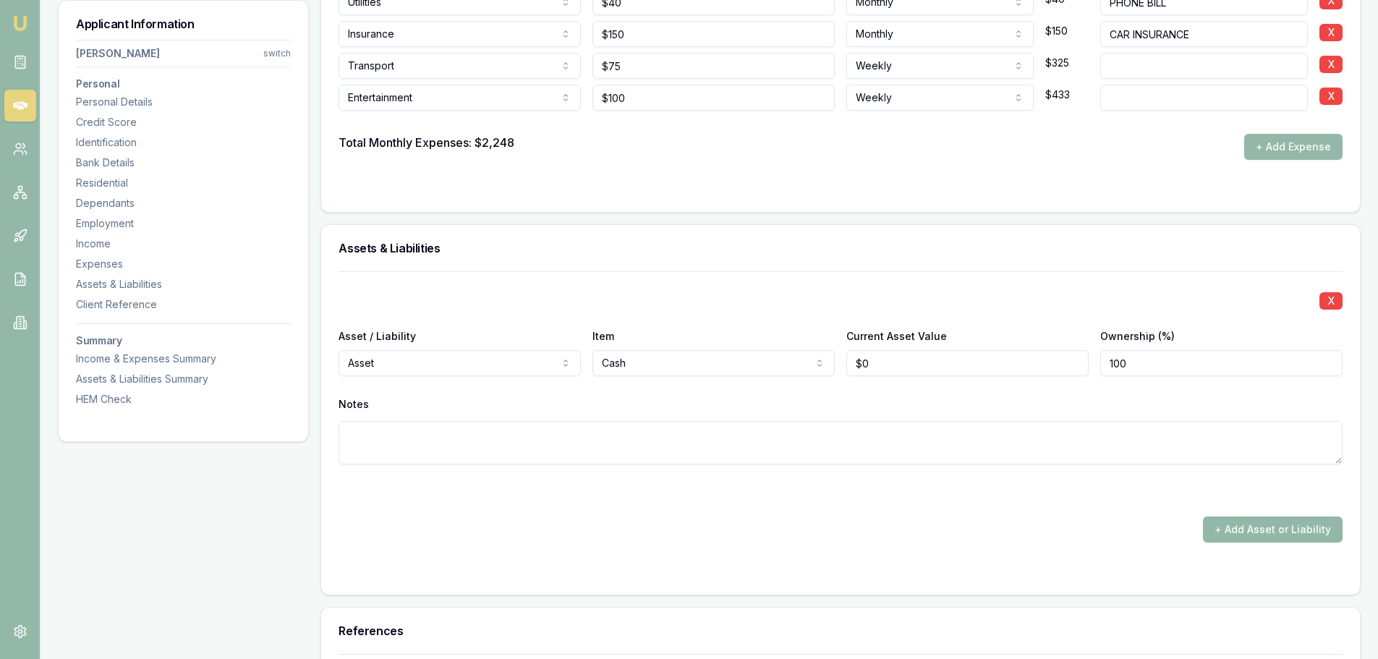
click at [846, 264] on div "Assets & Liabilities" at bounding box center [840, 248] width 1039 height 46
drag, startPoint x: 895, startPoint y: 363, endPoint x: 837, endPoint y: 365, distance: 57.9
click at [843, 365] on div "Asset / Liability Asset Asset Liability Item Cash Home Car Boat Bike Caravan Ho…" at bounding box center [841, 351] width 1004 height 49
type input "2"
type input "$2,500"
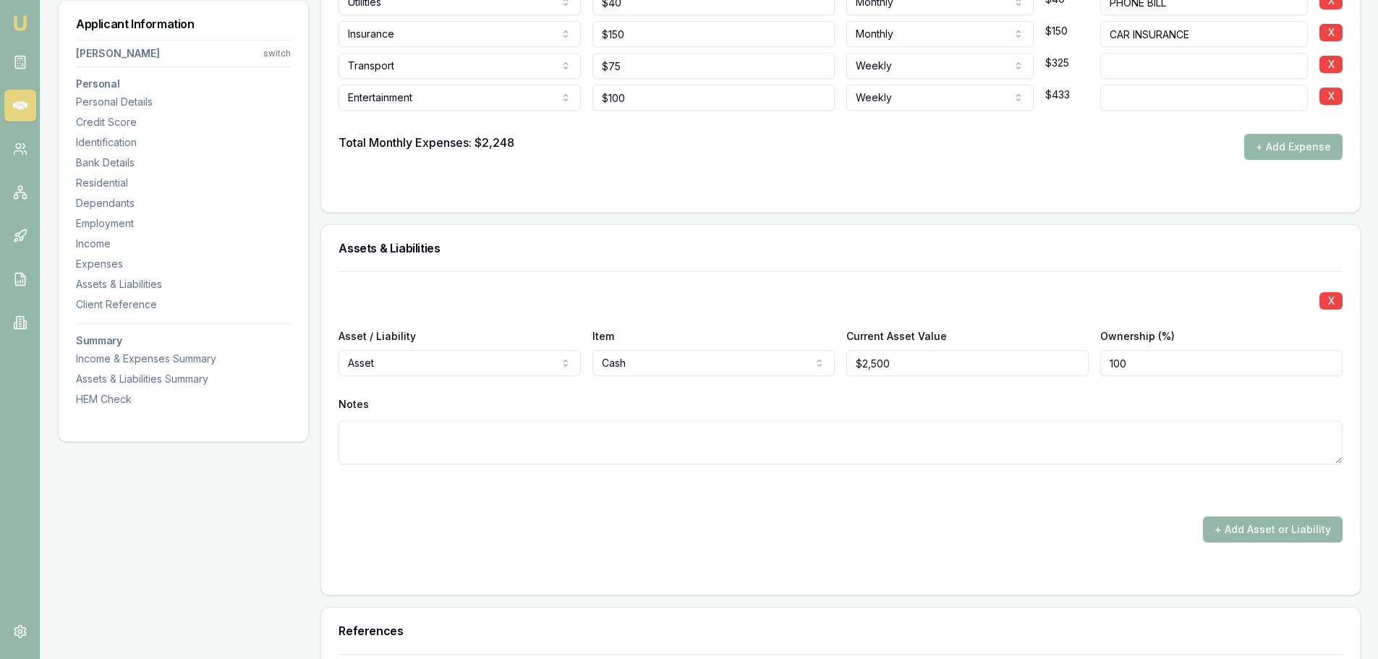
click at [857, 248] on h3 "Assets & Liabilities" at bounding box center [841, 248] width 1004 height 12
click at [1276, 526] on button "+ Add Asset or Liability" at bounding box center [1273, 529] width 140 height 26
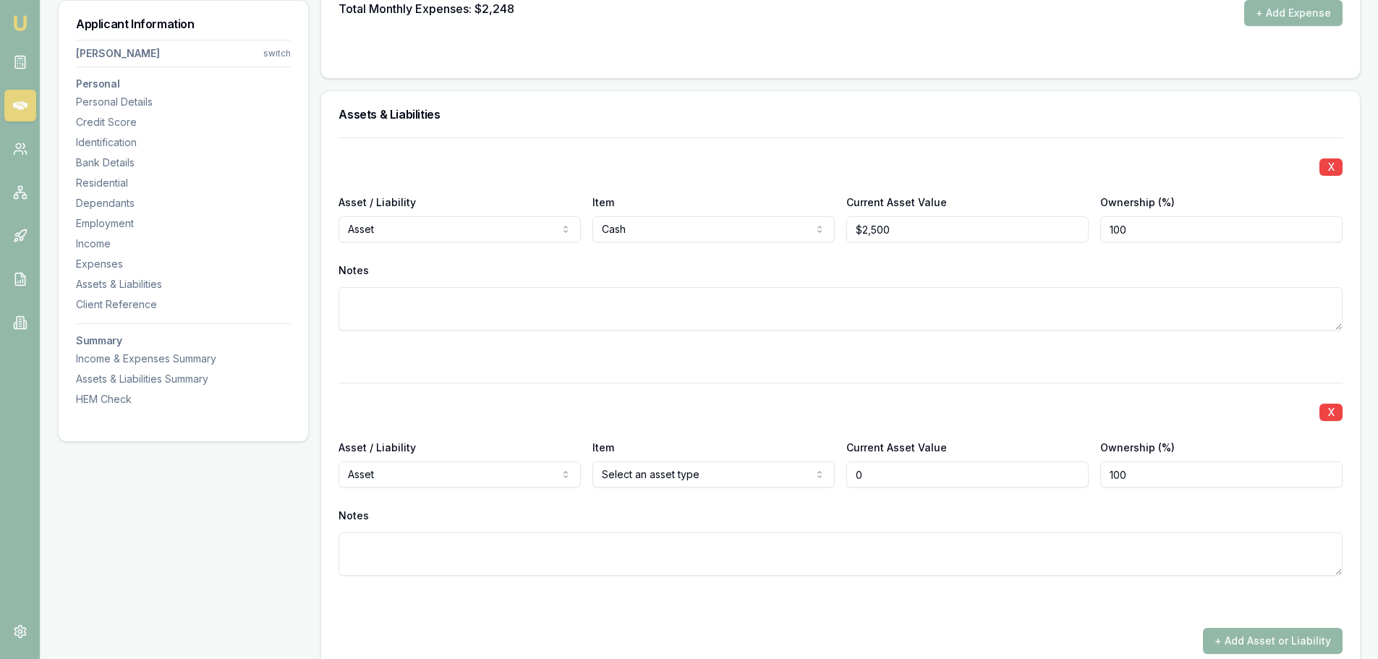
scroll to position [4919, 0]
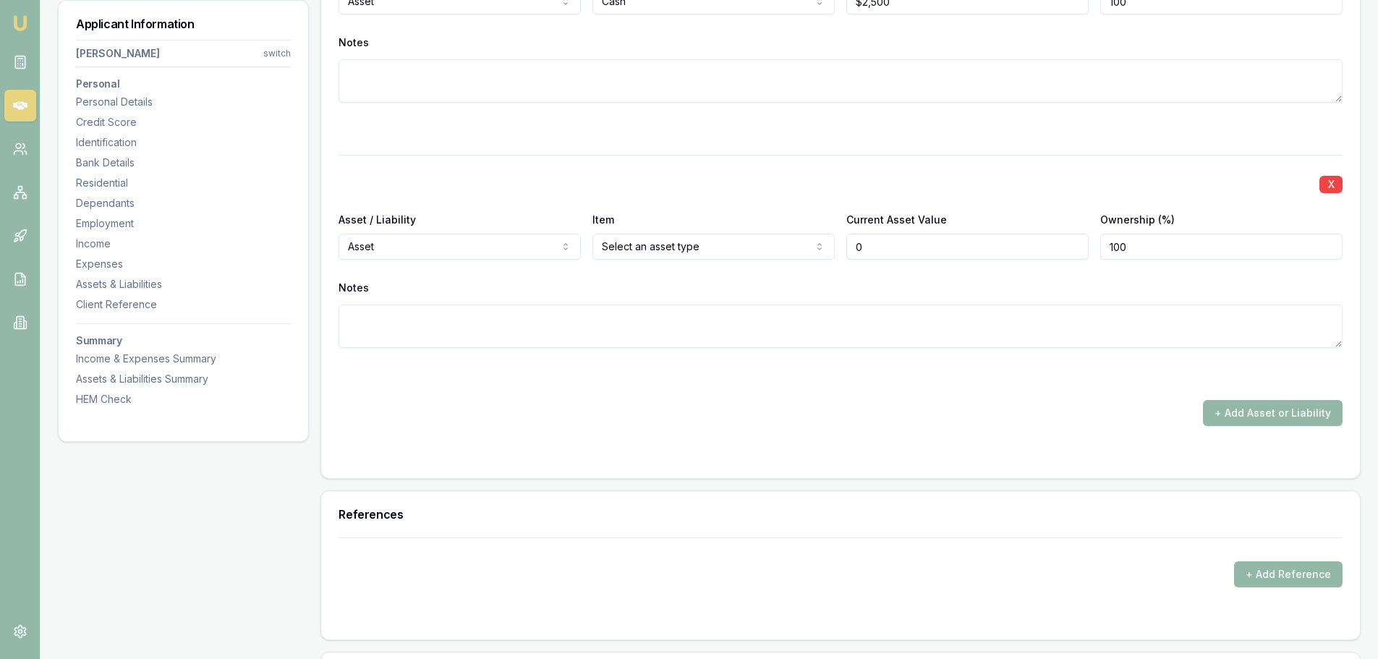
type input "$0"
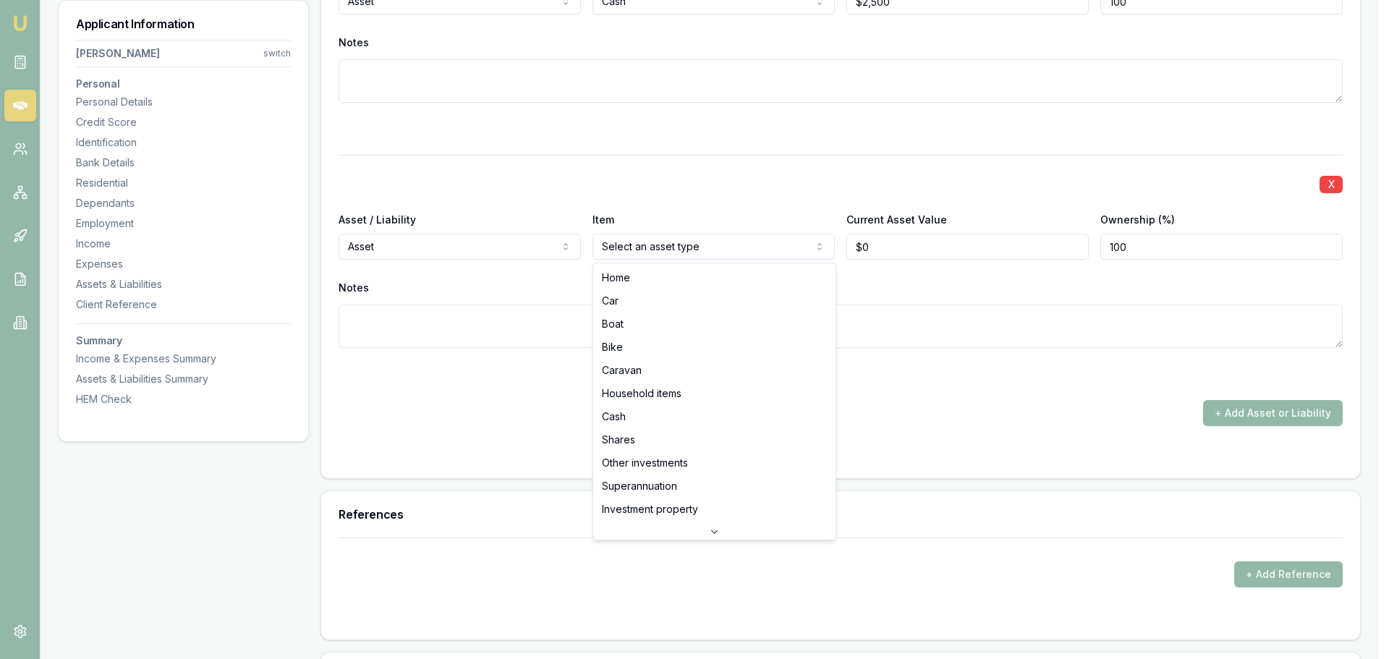
select select "CAR"
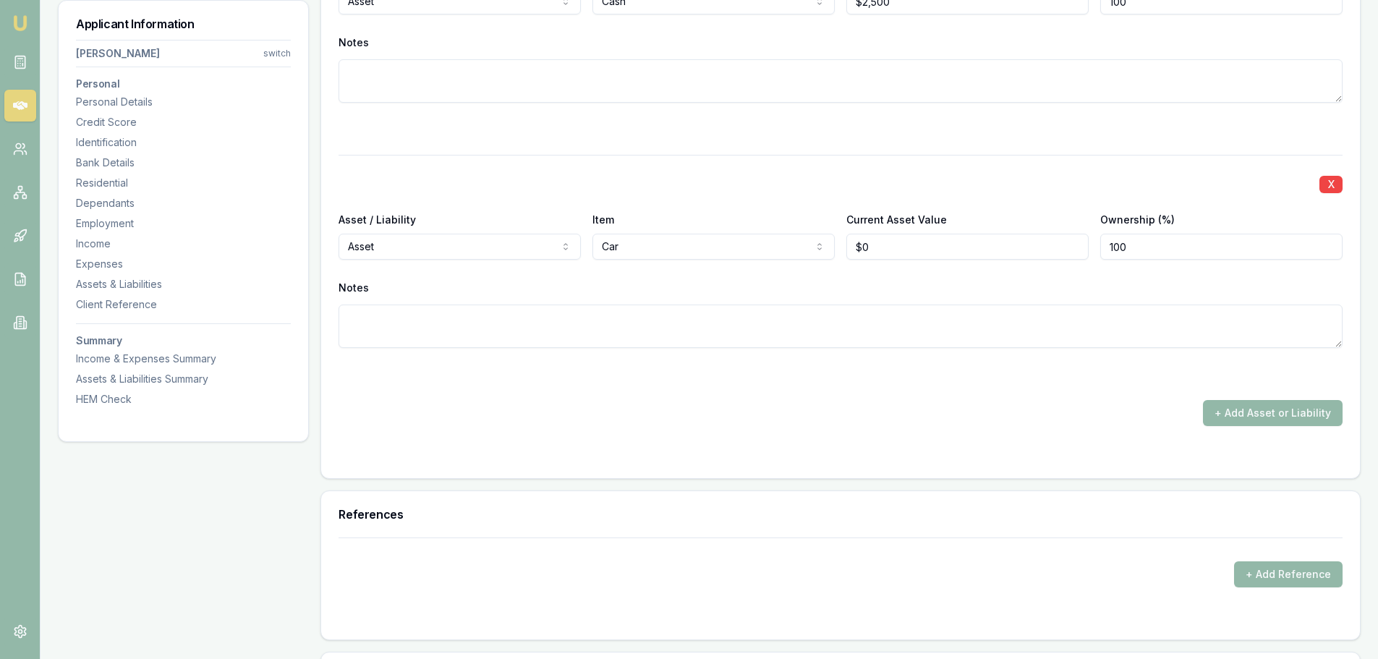
click at [697, 148] on div "X Asset / Liability Asset Asset Liability Item Cash Home Car Boat Bike Caravan …" at bounding box center [841, 168] width 1004 height 516
drag, startPoint x: 898, startPoint y: 242, endPoint x: 778, endPoint y: 241, distance: 120.1
click at [778, 241] on div "Asset / Liability Asset Asset Liability Item Car Home Car Boat Bike Caravan Hou…" at bounding box center [841, 235] width 1004 height 49
type input "$10,000"
click at [1262, 409] on button "+ Add Asset or Liability" at bounding box center [1273, 413] width 140 height 26
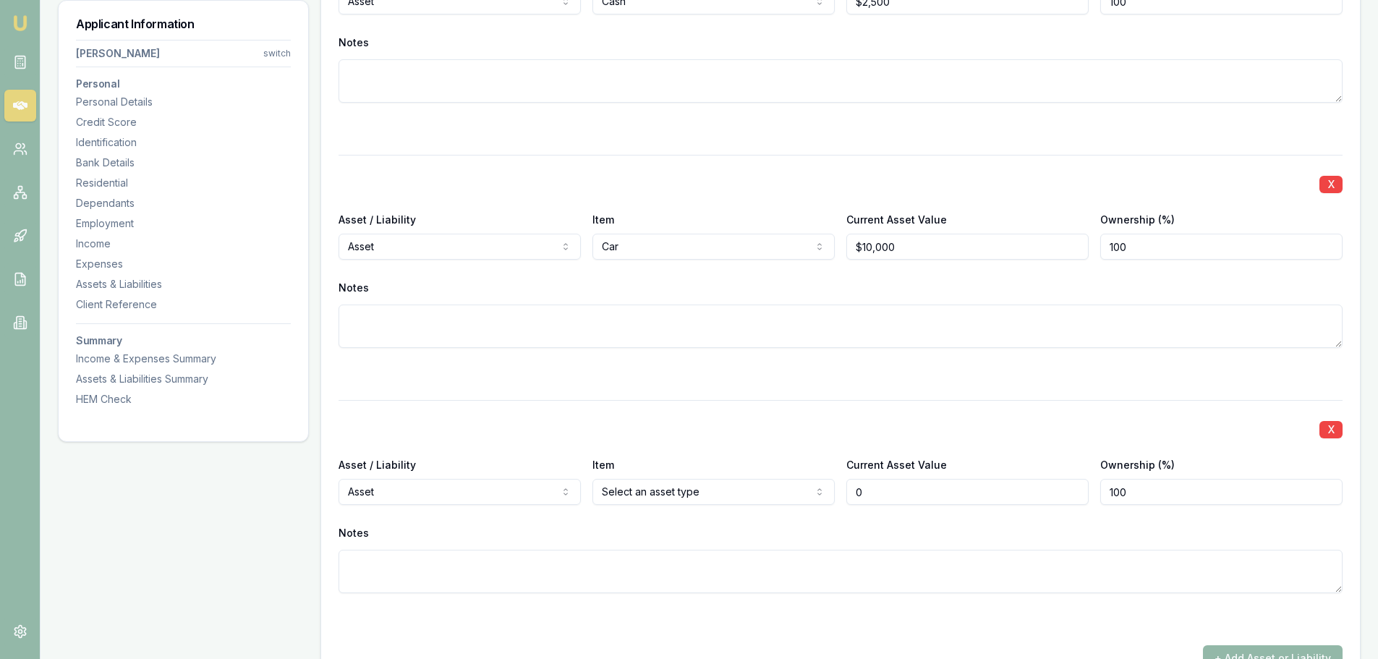
drag, startPoint x: 874, startPoint y: 491, endPoint x: 784, endPoint y: 493, distance: 89.7
click at [799, 493] on div "Asset / Liability Asset Asset Liability Item Select an asset type Home Car Boat…" at bounding box center [841, 480] width 1004 height 49
type input "$0"
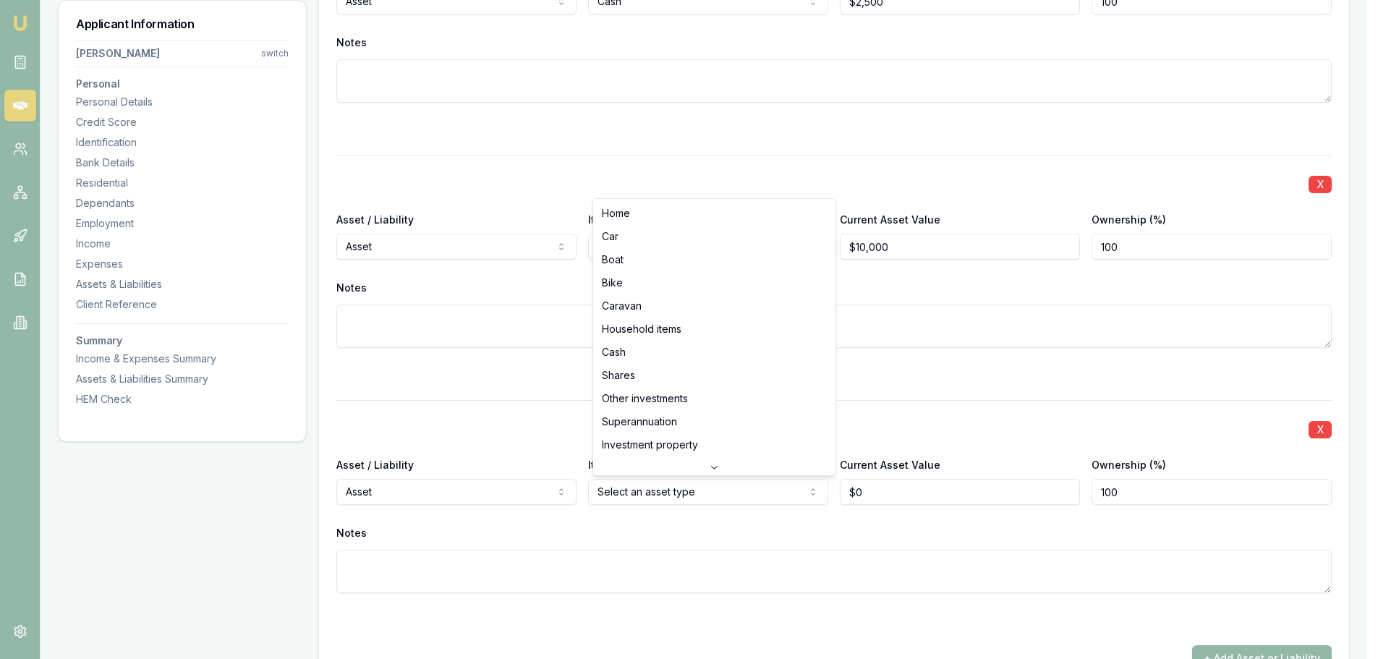
select select "HOUSEHOLD_ITEMS"
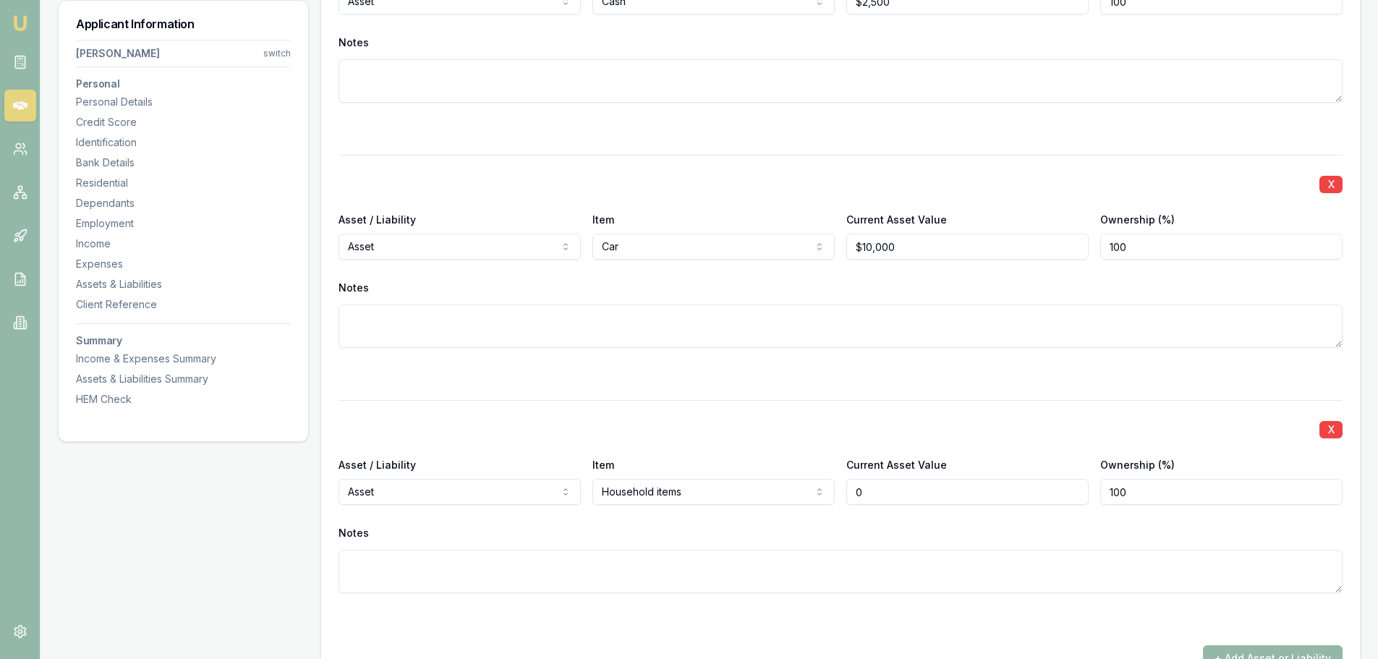
drag, startPoint x: 887, startPoint y: 490, endPoint x: 799, endPoint y: 469, distance: 90.0
click at [801, 470] on div "Asset / Liability Asset Asset Liability Item Household items Home Car Boat Bike…" at bounding box center [841, 480] width 1004 height 49
type input "$10,000"
click at [689, 383] on div "X Asset / Liability Asset Asset Liability Item Cash Home Car Boat Bike Caravan …" at bounding box center [841, 291] width 1004 height 762
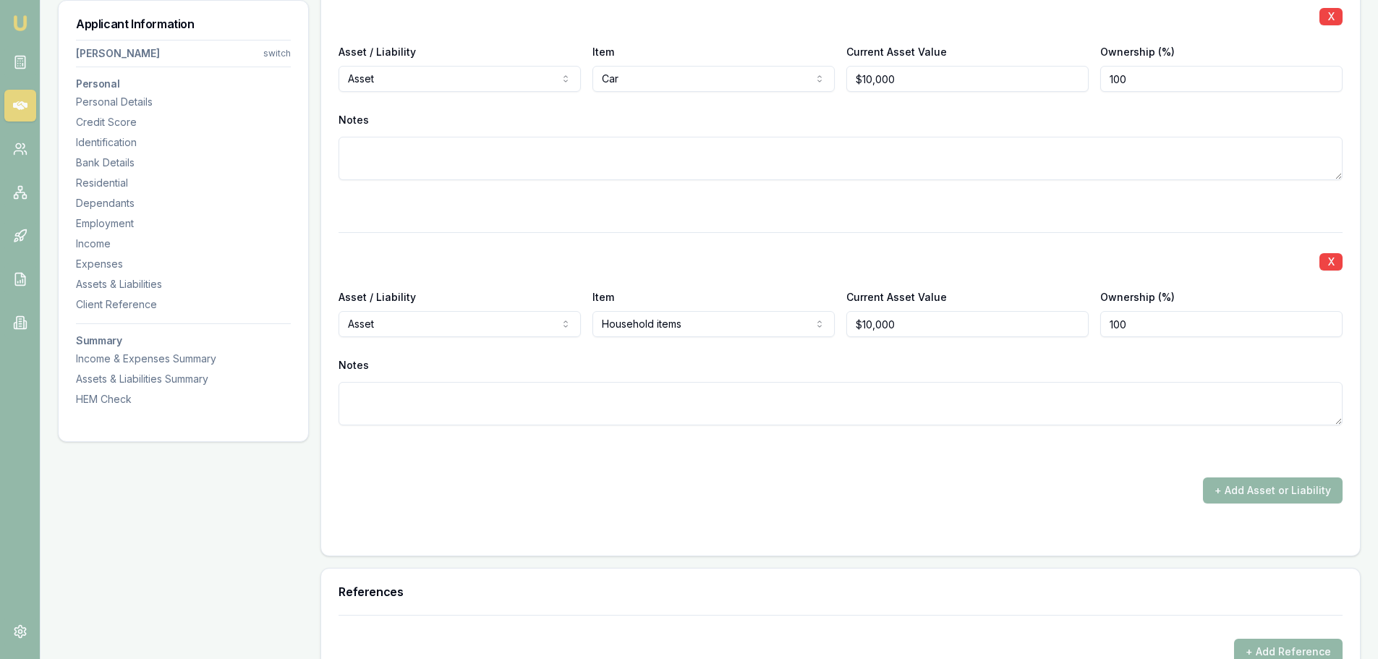
scroll to position [5425, 0]
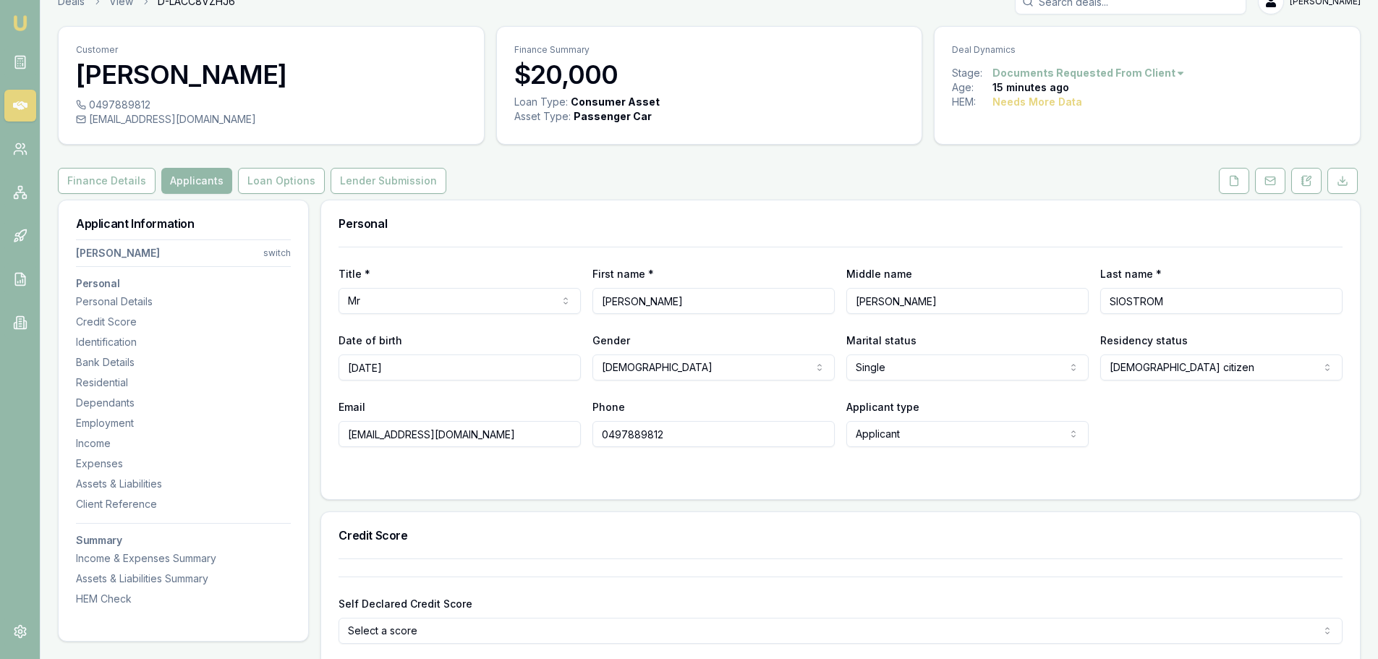
scroll to position [0, 0]
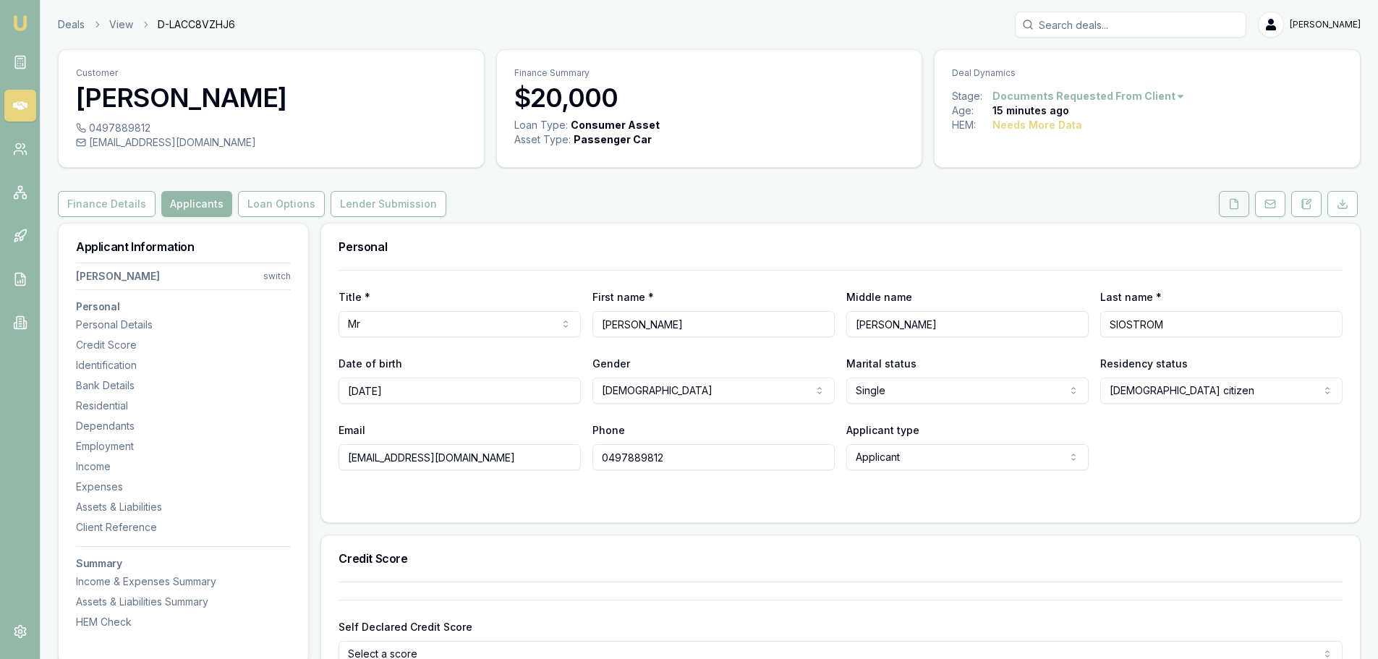
click at [1227, 203] on button at bounding box center [1234, 204] width 30 height 26
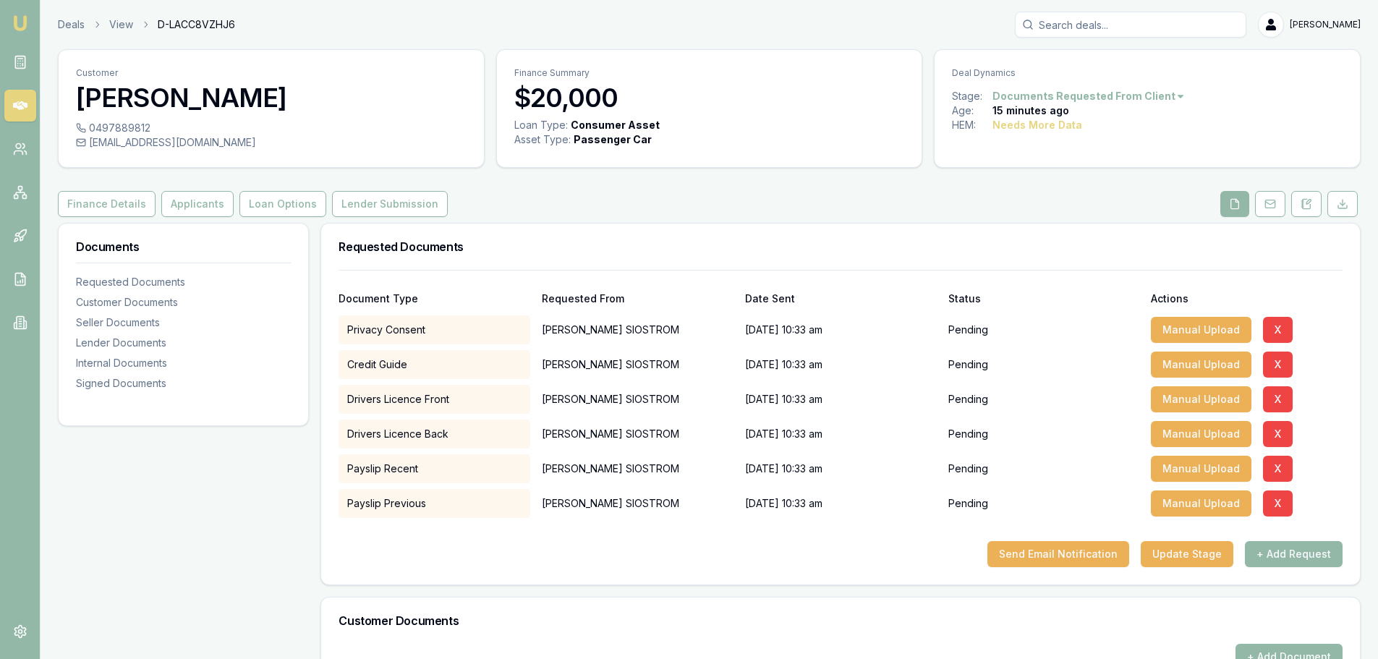
click at [773, 197] on div "Finance Details Applicants Loan Options Lender Submission" at bounding box center [709, 204] width 1303 height 26
click at [1290, 548] on button "+ Add Request" at bounding box center [1294, 554] width 98 height 26
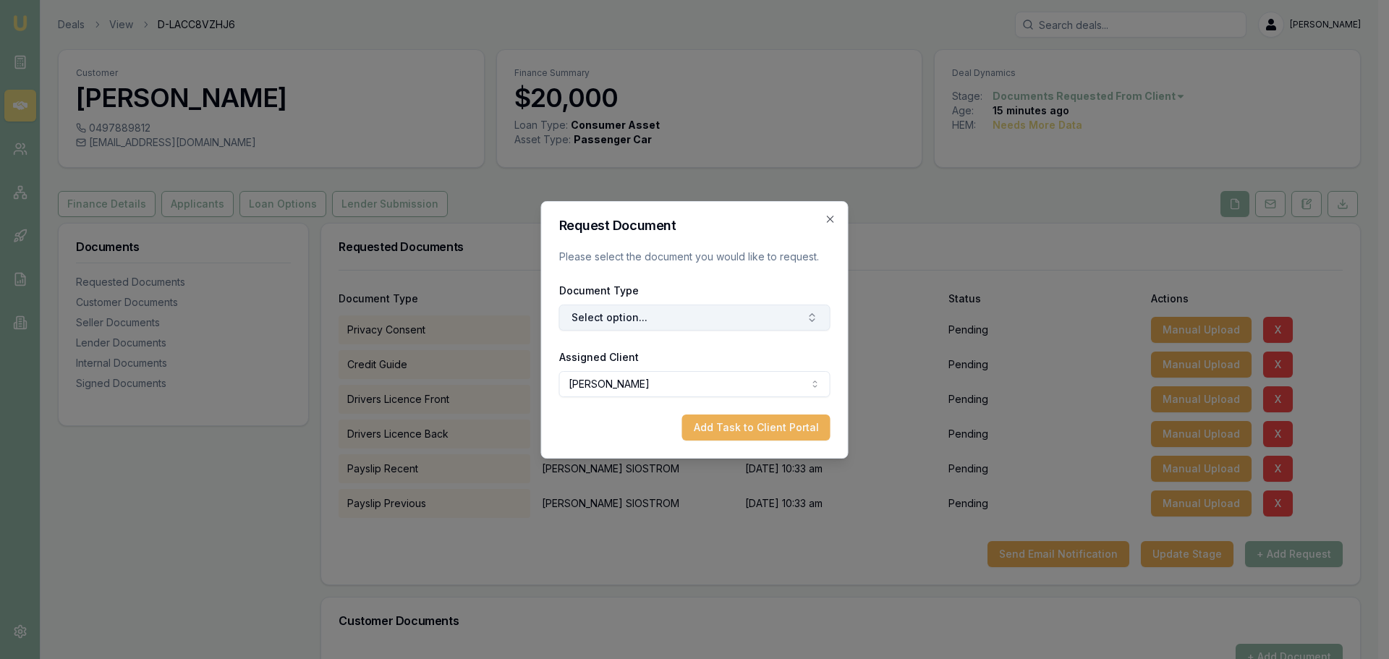
click at [637, 315] on button "Select option..." at bounding box center [694, 318] width 271 height 26
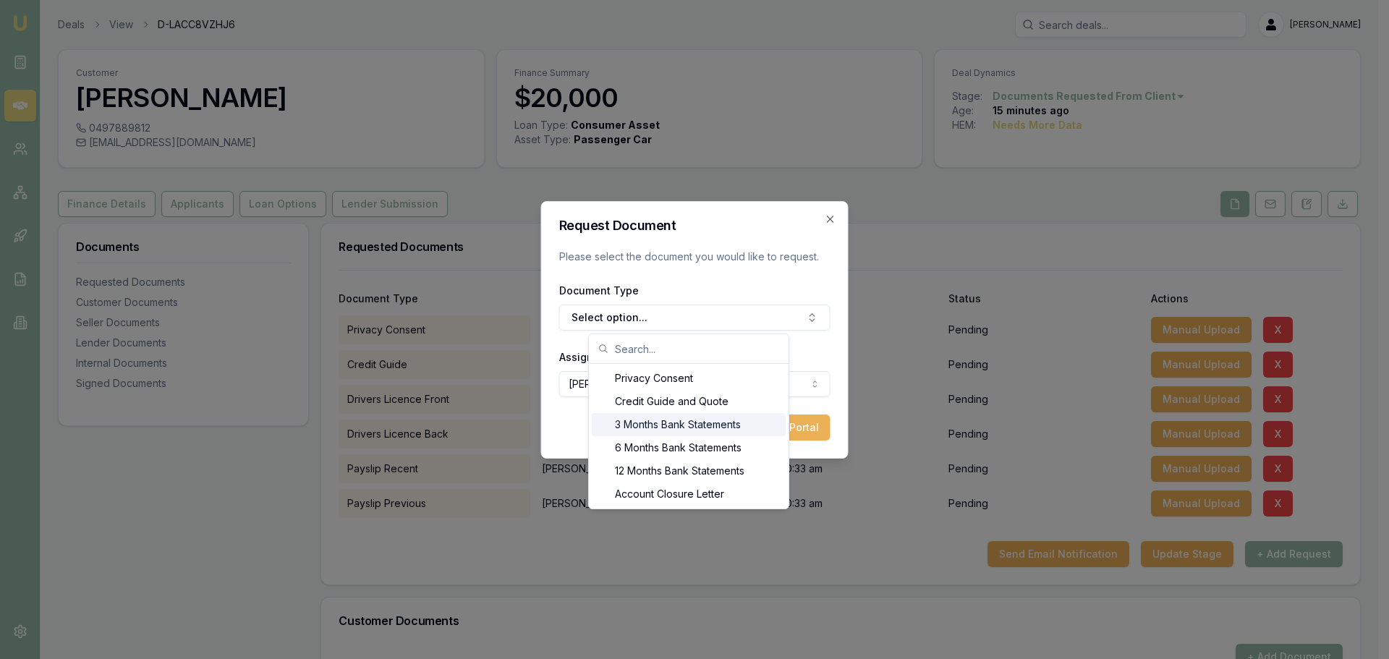
click at [644, 420] on div "3 Months Bank Statements" at bounding box center [689, 424] width 194 height 23
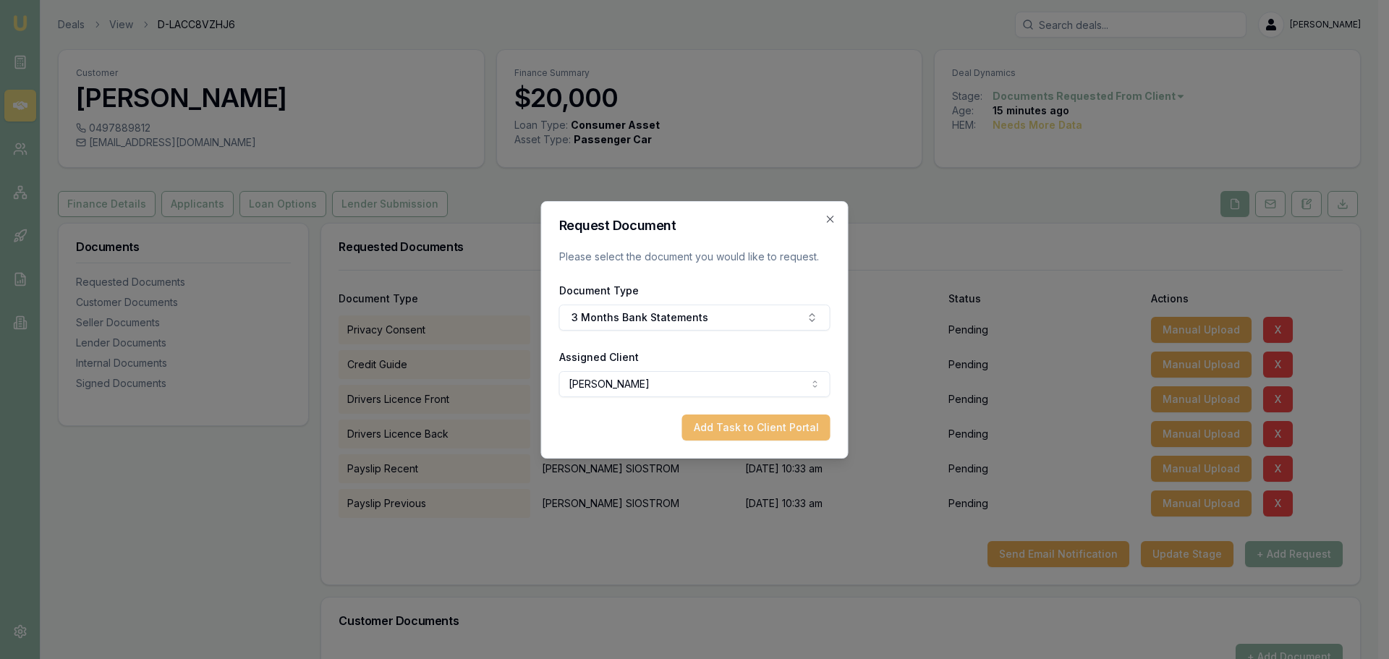
click at [760, 423] on button "Add Task to Client Portal" at bounding box center [756, 428] width 148 height 26
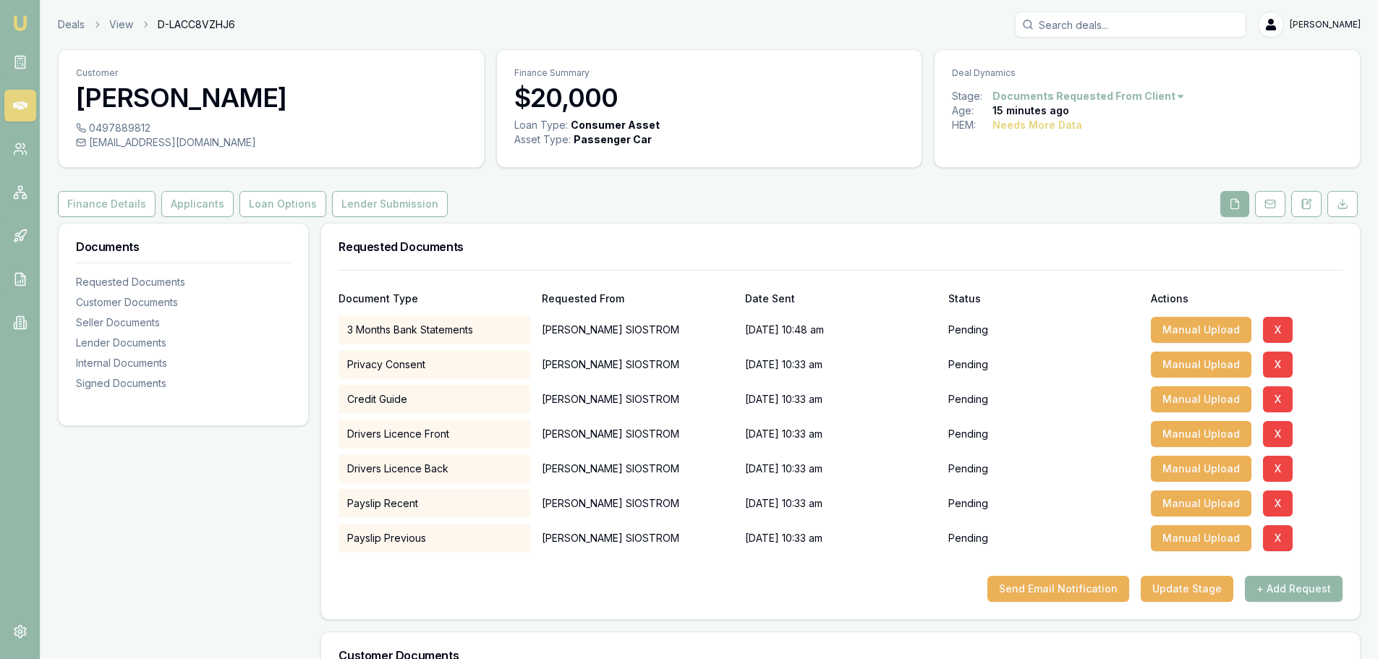
click at [716, 232] on div "Requested Documents" at bounding box center [840, 247] width 1039 height 46
click at [1078, 584] on button "Send Email Notification" at bounding box center [1058, 589] width 142 height 26
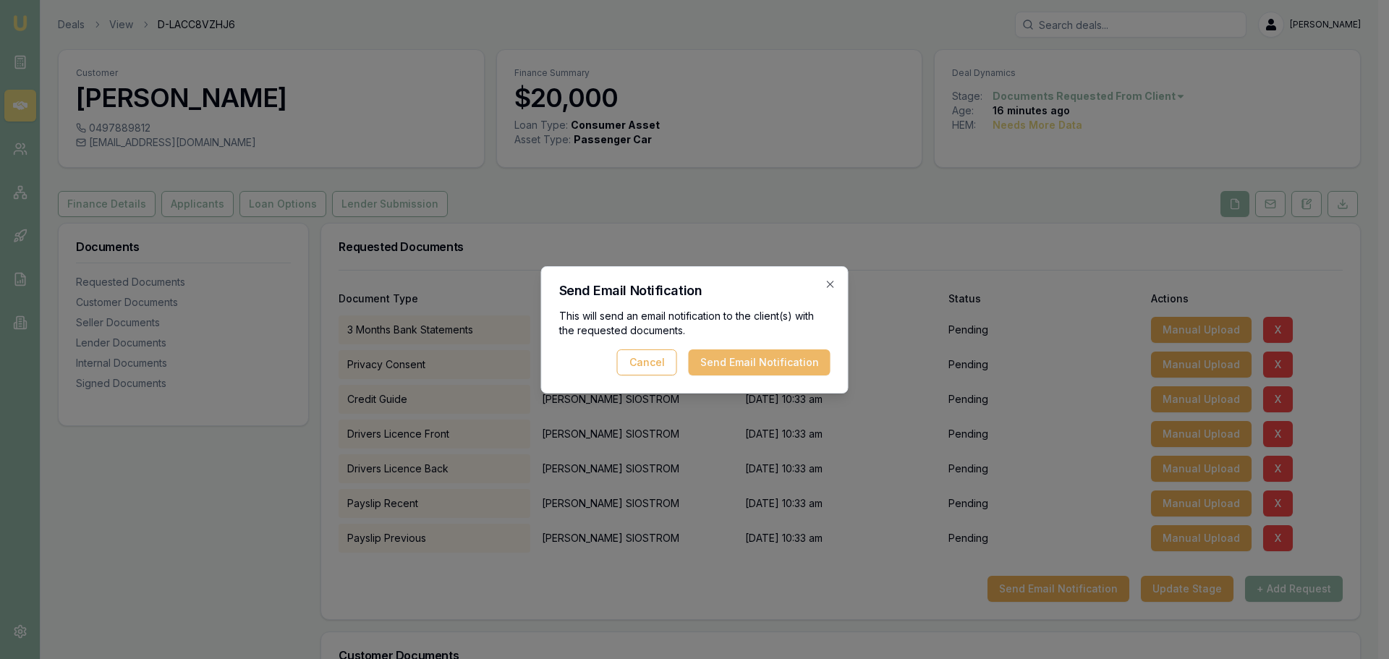
click at [748, 370] on button "Send Email Notification" at bounding box center [760, 362] width 142 height 26
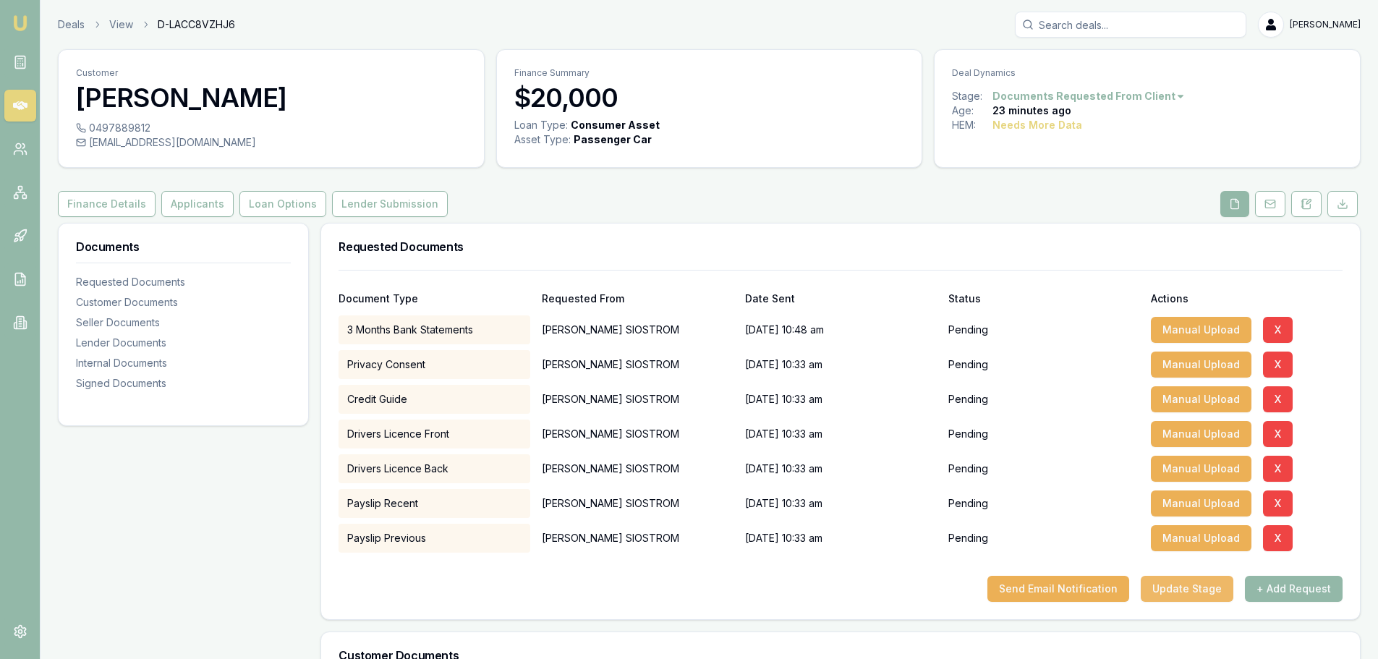
click at [1173, 590] on button "Update Stage" at bounding box center [1187, 589] width 93 height 26
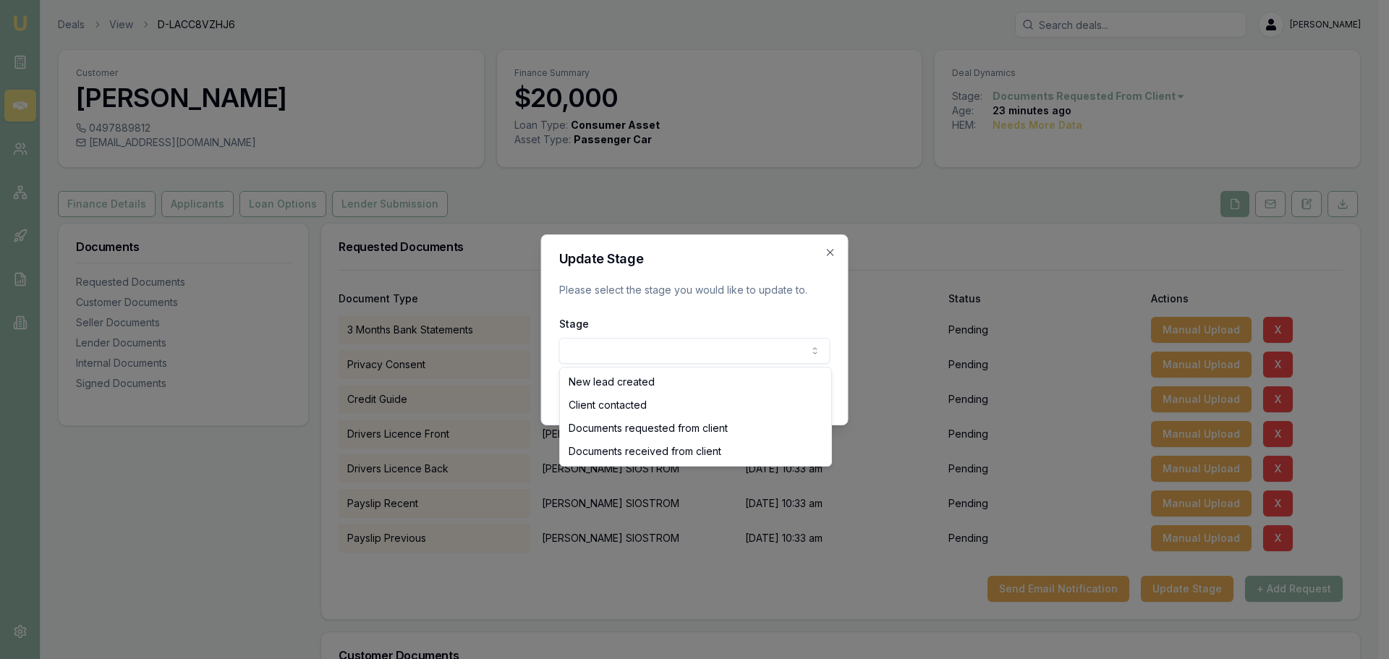
click at [663, 352] on body "Emu Broker Deals View D-LACC8VZHJ6 Erin Shield Toggle Menu Customer OWEN SIOSTR…" at bounding box center [689, 329] width 1378 height 659
select select "DOCUMENTS_REQUESTED_FROM_CLIENT"
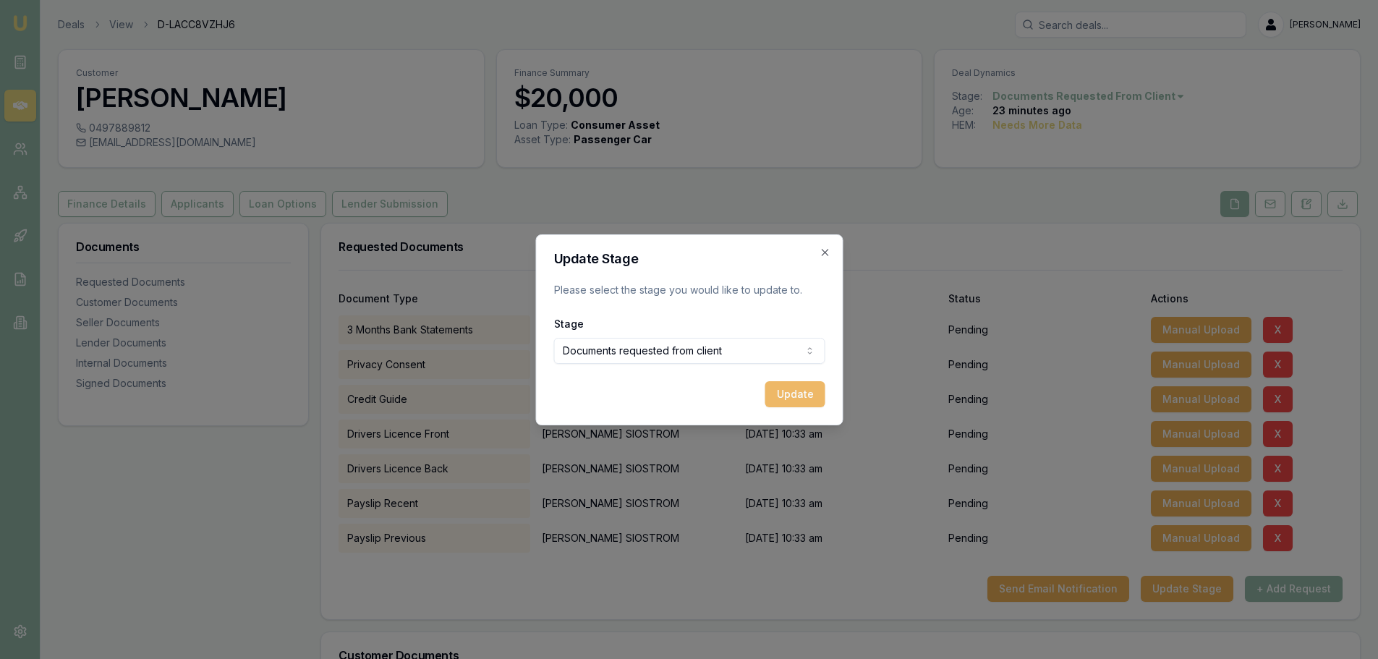
click at [807, 398] on button "Update" at bounding box center [795, 394] width 60 height 26
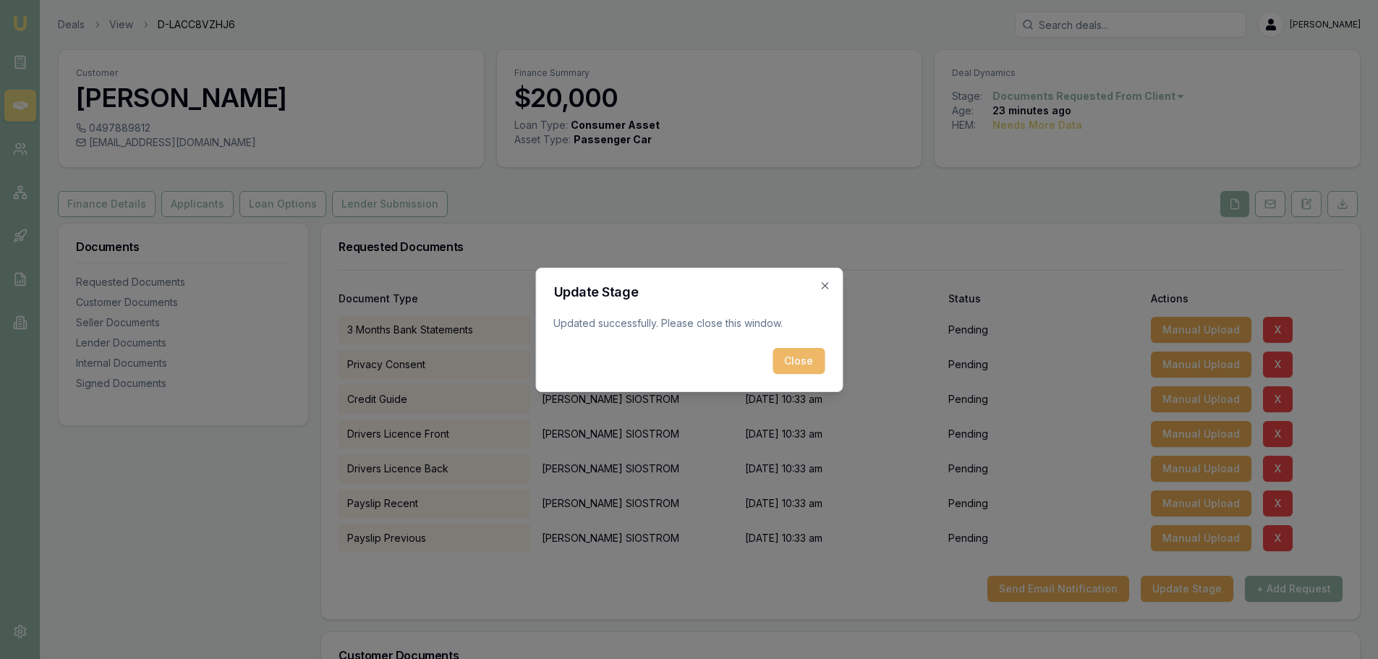
click at [787, 360] on button "Close" at bounding box center [799, 361] width 52 height 26
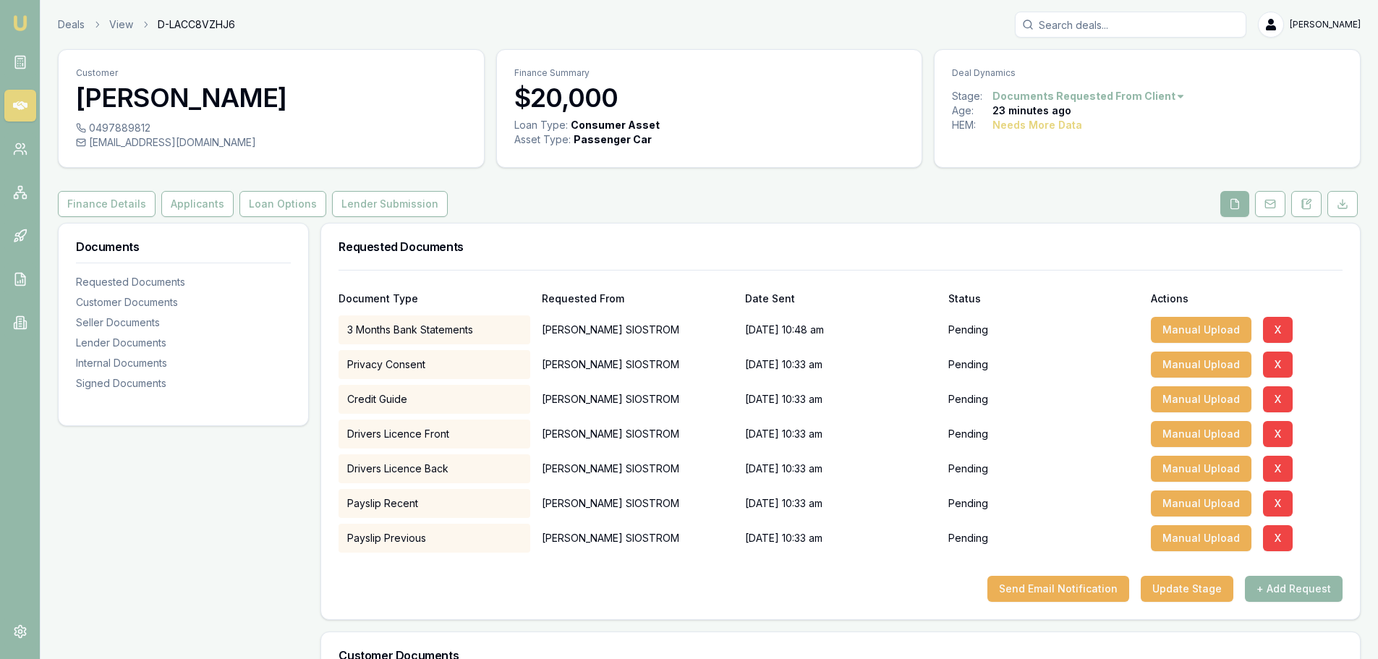
click at [27, 95] on link at bounding box center [20, 106] width 32 height 32
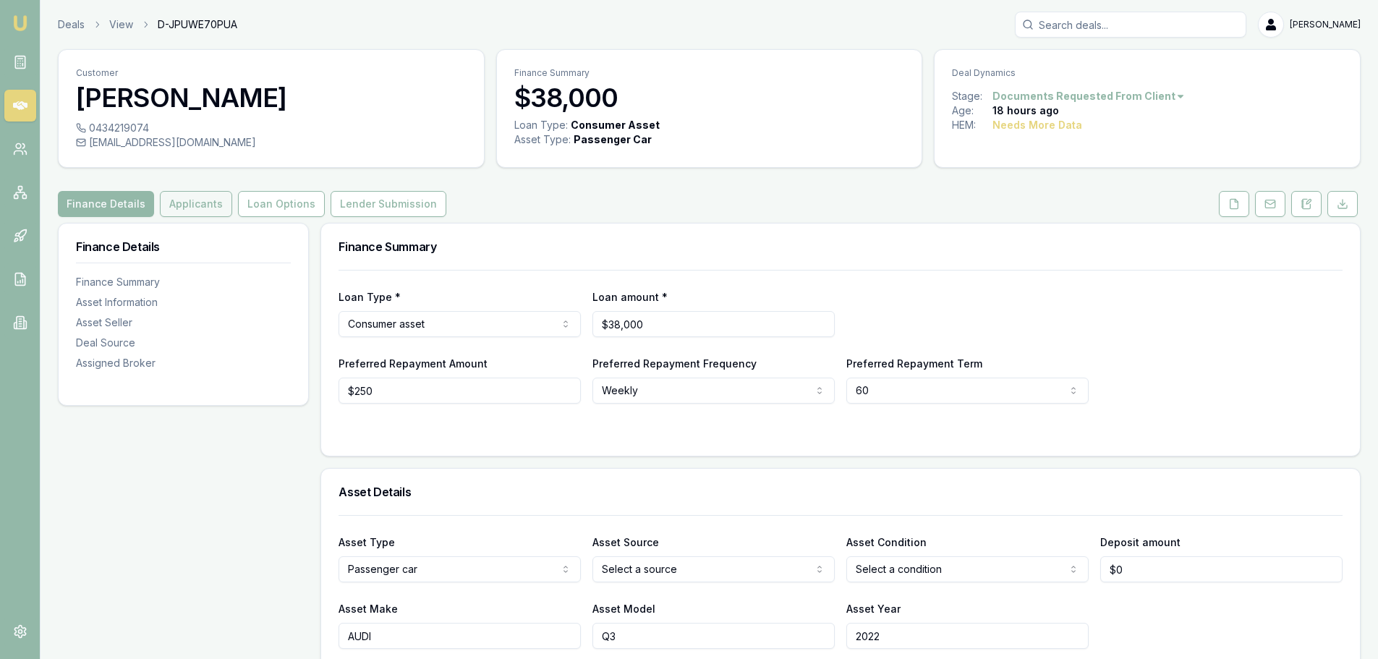
click at [205, 203] on button "Applicants" at bounding box center [196, 204] width 72 height 26
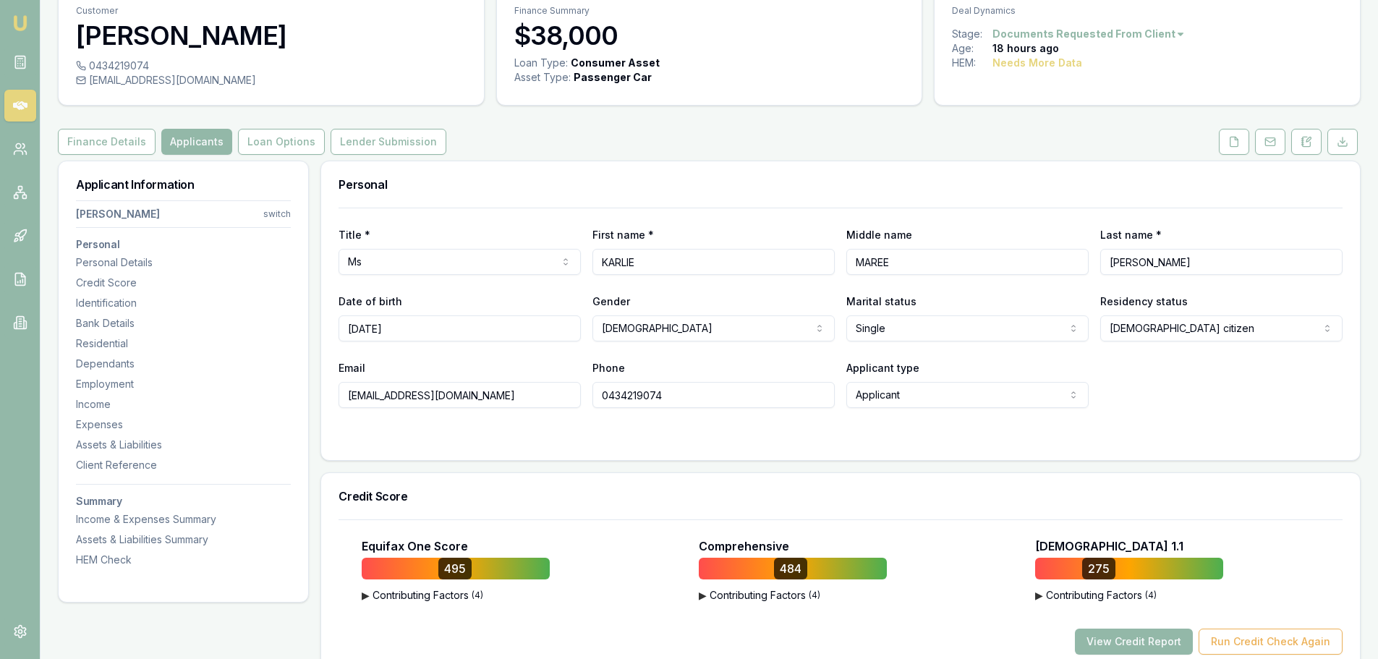
scroll to position [145, 0]
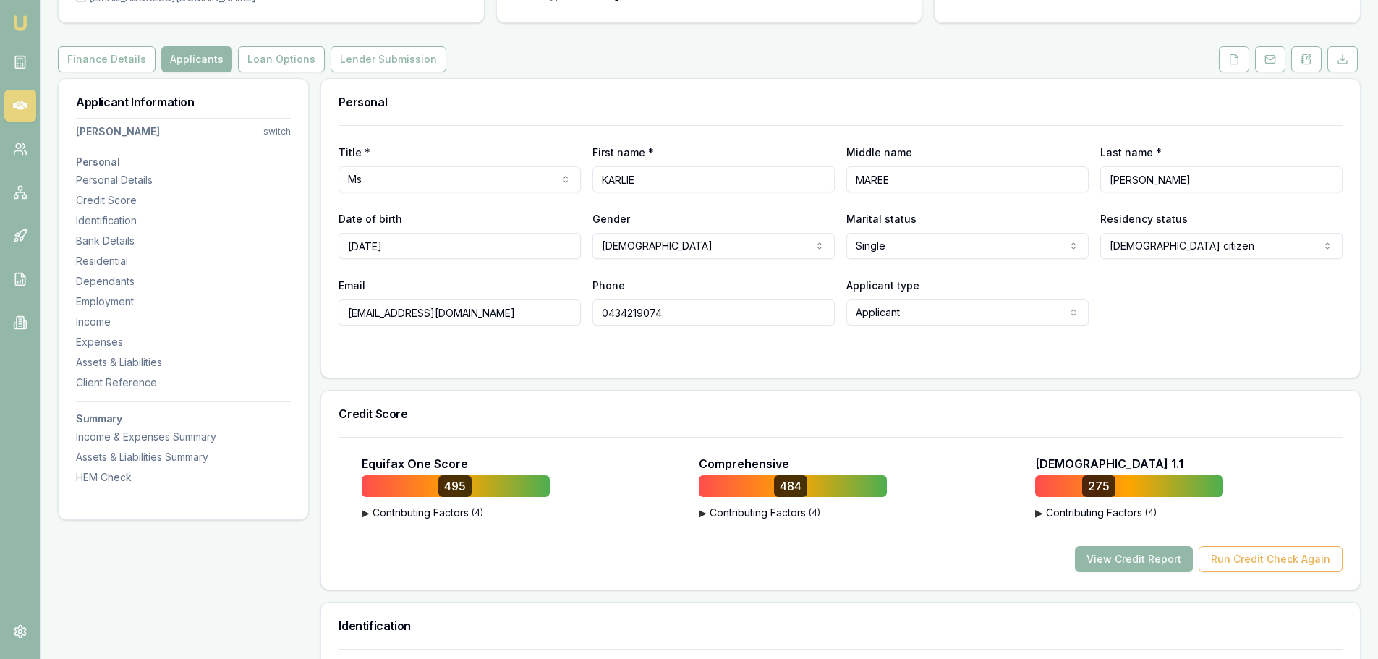
click at [1056, 52] on div "Finance Details Applicants Loan Options Lender Submission" at bounding box center [709, 59] width 1303 height 26
click at [1170, 562] on button "View Credit Report" at bounding box center [1134, 559] width 118 height 26
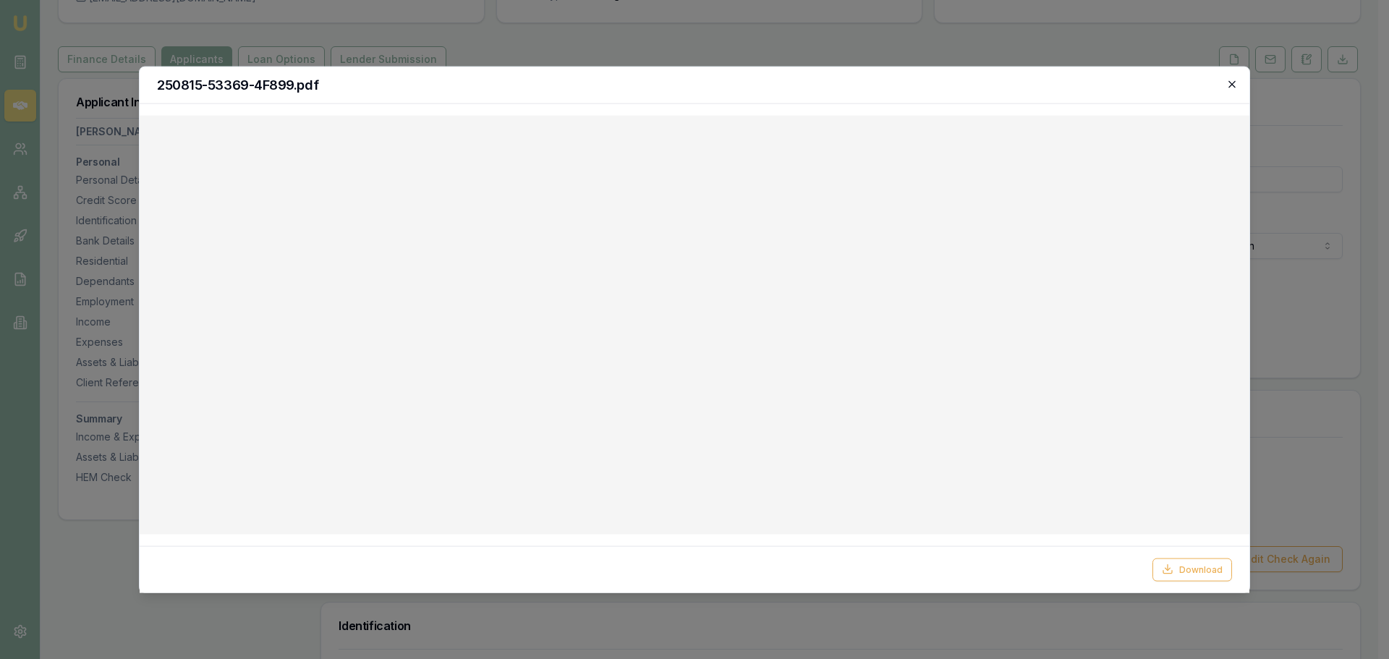
click at [1233, 86] on icon "button" at bounding box center [1232, 84] width 12 height 12
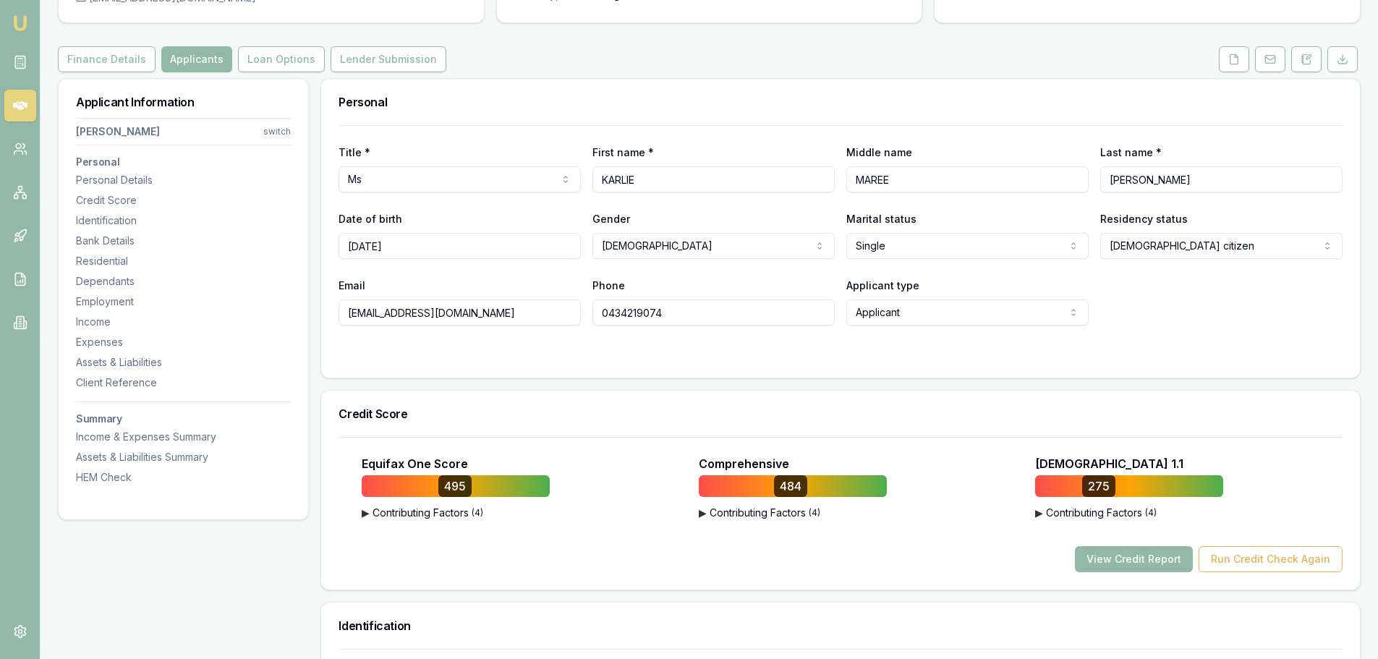
click at [872, 62] on div "Finance Details Applicants Loan Options Lender Submission" at bounding box center [709, 59] width 1303 height 26
click at [878, 54] on div "Finance Details Applicants Loan Options Lender Submission" at bounding box center [709, 59] width 1303 height 26
click at [887, 54] on div "Finance Details Applicants Loan Options Lender Submission" at bounding box center [709, 59] width 1303 height 26
click at [931, 61] on div "Finance Details Applicants Loan Options Lender Submission" at bounding box center [709, 59] width 1303 height 26
click at [917, 90] on div "Personal" at bounding box center [840, 102] width 1039 height 46
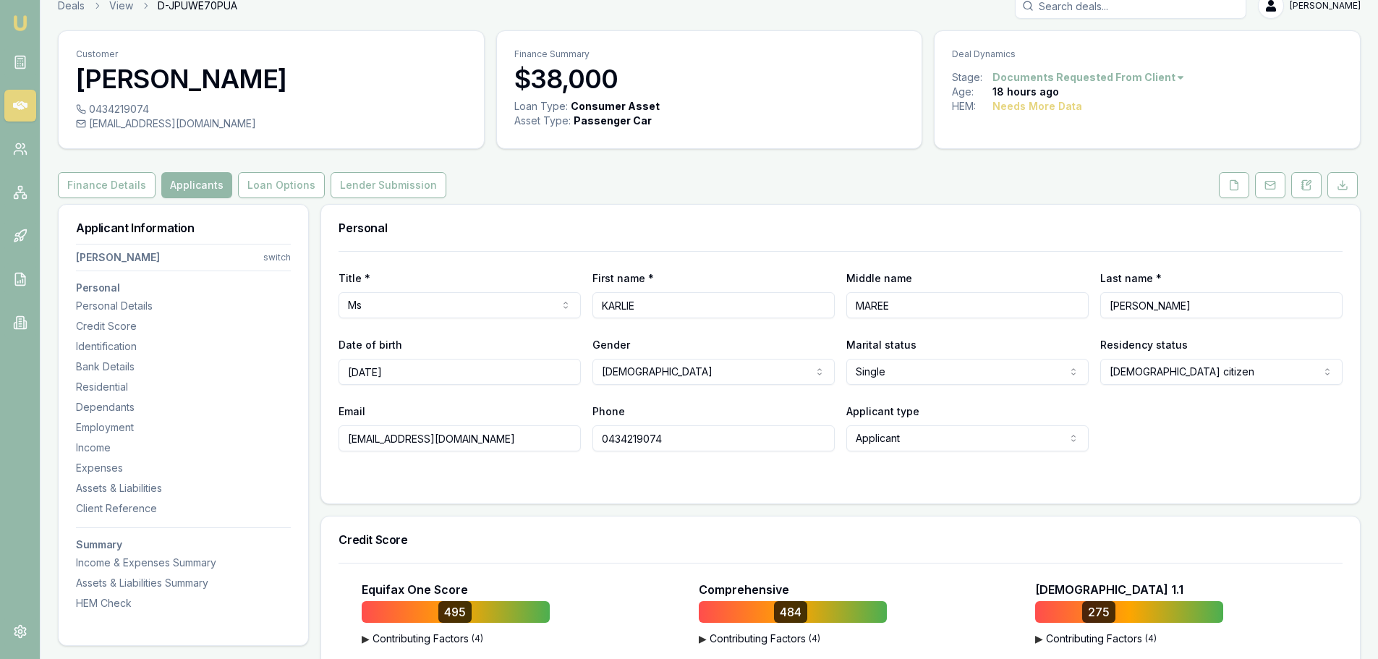
scroll to position [0, 0]
